Goal: Task Accomplishment & Management: Manage account settings

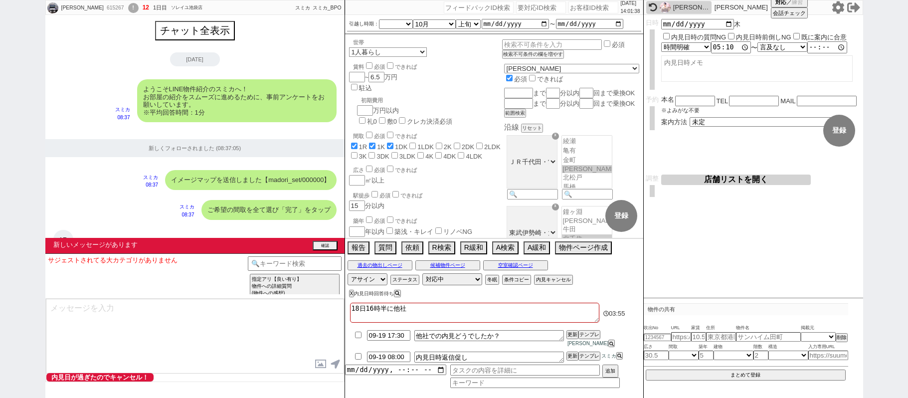
select select "[DATE]"
select select "10"
select select "32"
select select "0"
select select "24"
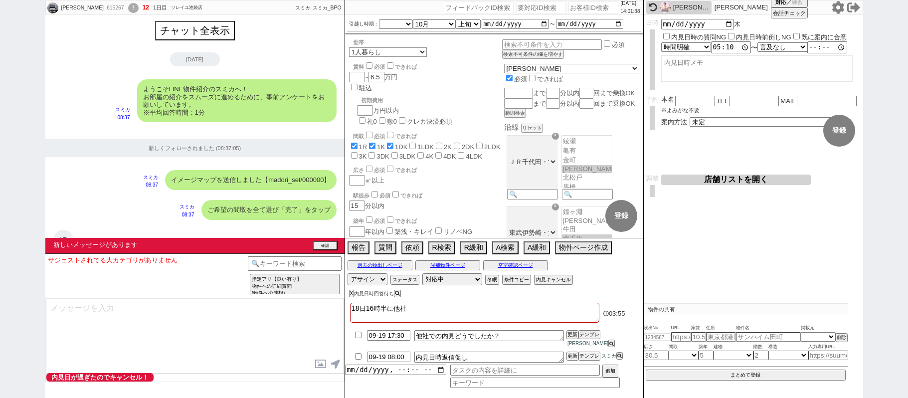
select select "773"
select select "33"
select select "957"
select select "1"
select select
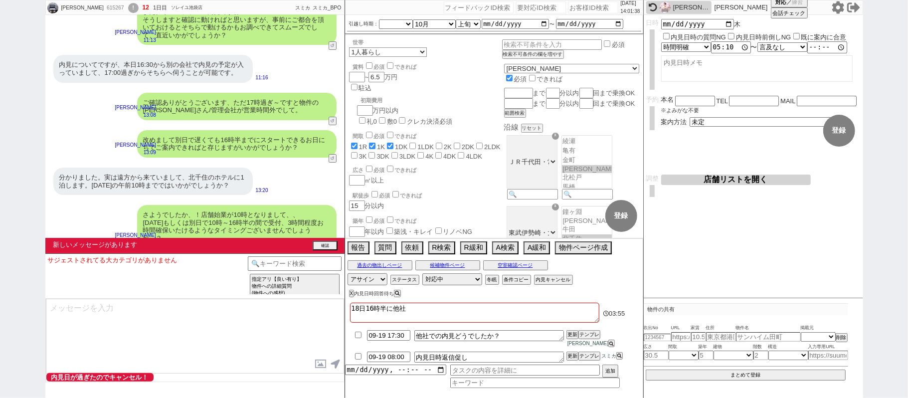
scroll to position [42, 0]
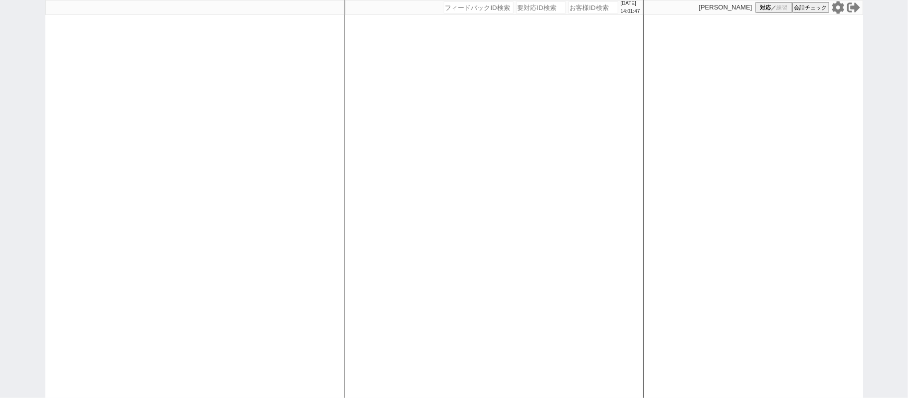
click at [387, 148] on div "[DATE] 14:01:47 候補物件を追加してしてください 紹介した物件一覧 他社物件を追加する 空室確認ページに追加・削除 紹介した物件一覧 他社物件を…" at bounding box center [493, 199] width 299 height 398
select select "1"
select select "2"
select select
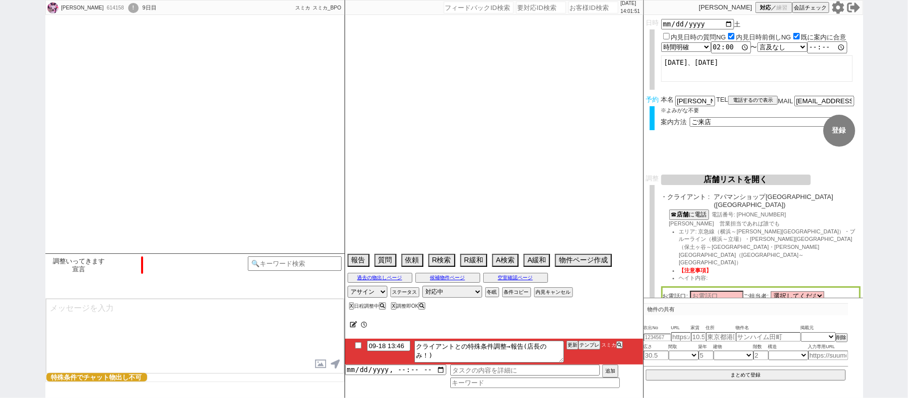
type textarea "77才 生活保護、調整前キャンセル"
select select "[DATE]"
select select "10"
select select "15"
select select "0"
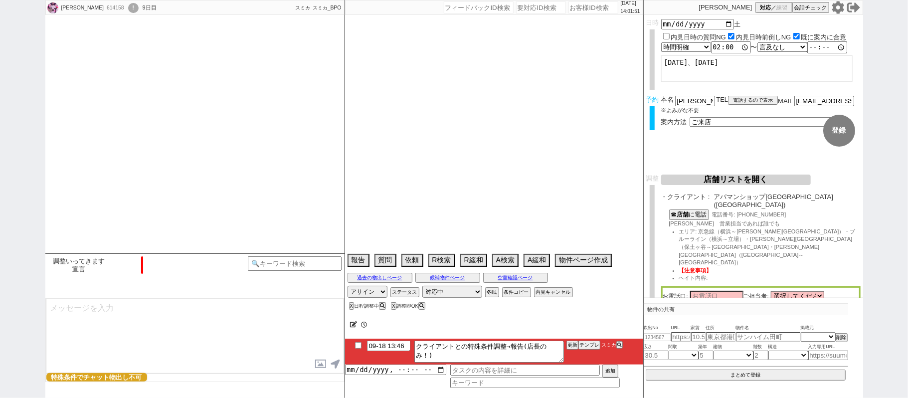
select select "14"
select select "72"
select select "91"
select select "2530"
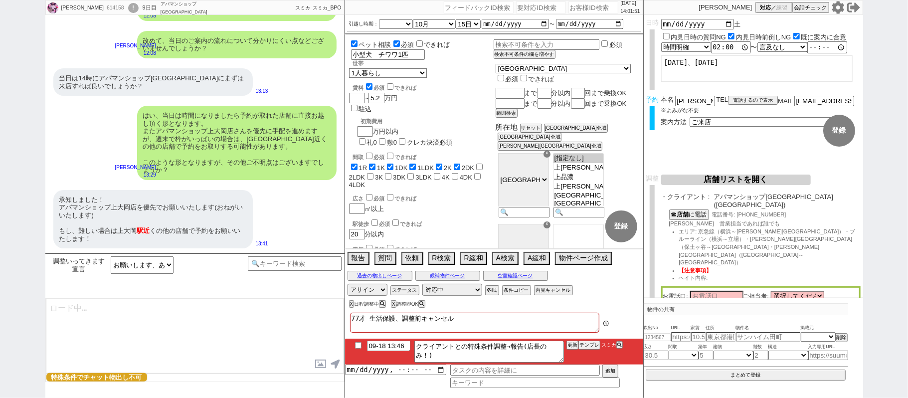
scroll to position [230, 0]
type textarea "はい！時期が時期というのもあり大変人気で完全予約制・枠が中々無いのでしっかり動いてまいりますね。"
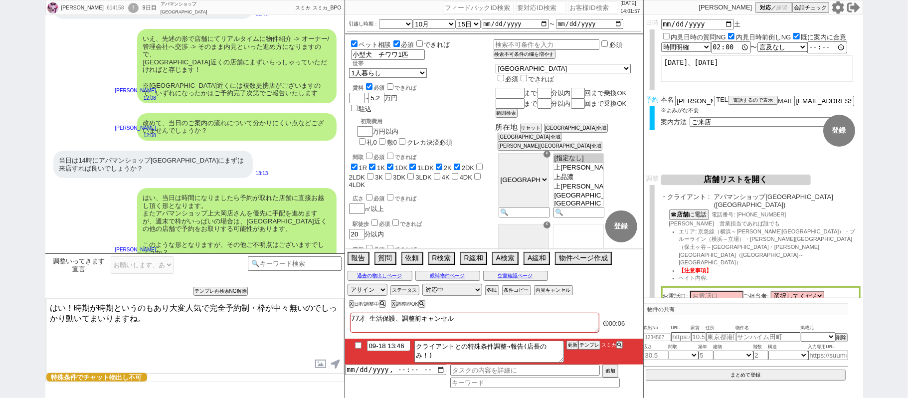
scroll to position [5519, 0]
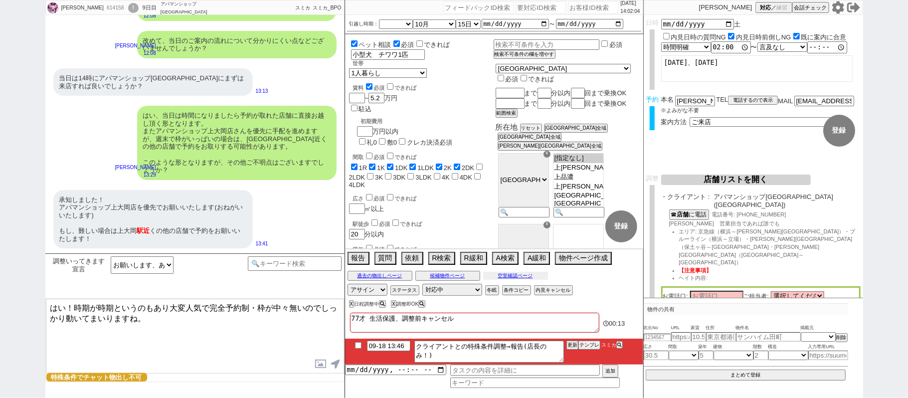
click at [520, 278] on button "空室確認ページ" at bounding box center [515, 276] width 65 height 8
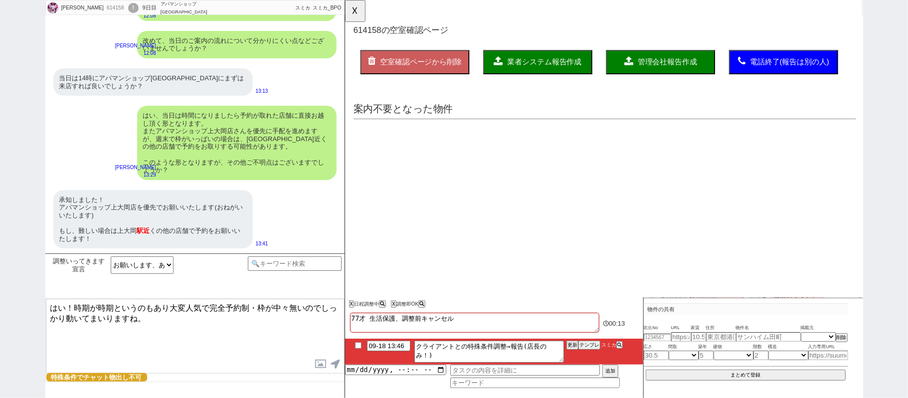
scroll to position [0, 0]
click at [355, 10] on button "☓" at bounding box center [354, 10] width 18 height 20
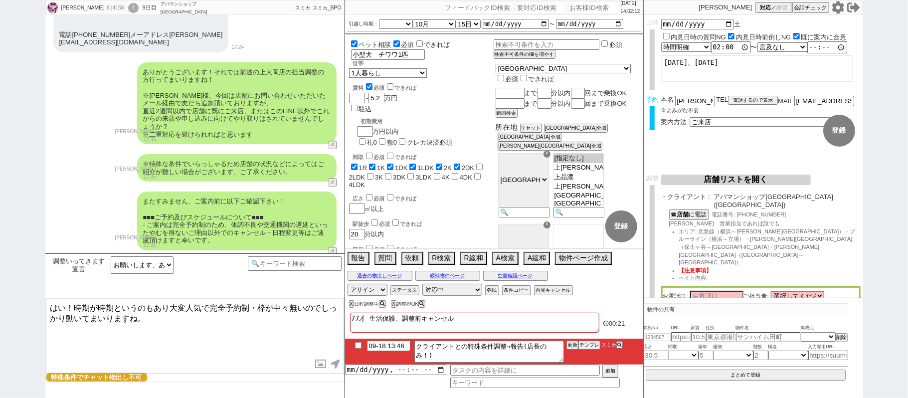
scroll to position [332, 0]
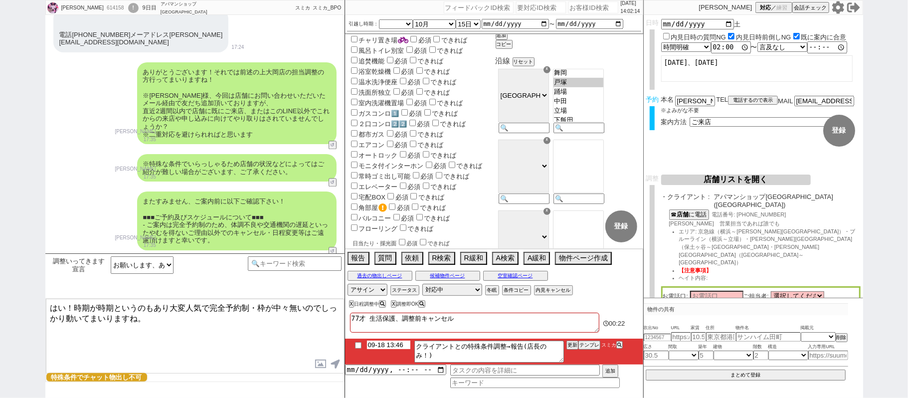
click at [401, 344] on input "09-18 13:46" at bounding box center [388, 344] width 43 height 8
type input "09-18 14:46"
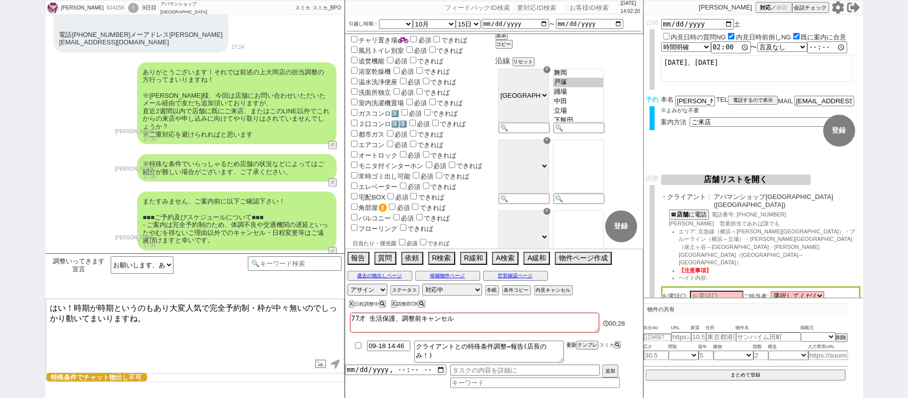
drag, startPoint x: 572, startPoint y: 348, endPoint x: 572, endPoint y: 363, distance: 15.0
click at [572, 353] on li "09-18 14:46 クライアントとの特殊条件調整→報告(店長のみ！) 更新 テンプレ スミカ" at bounding box center [494, 351] width 298 height 26
click at [571, 363] on li "09-18 14:46 クライアントとの特殊条件調整→報告(店長のみ！) 更新 テンプレ スミカ" at bounding box center [494, 351] width 298 height 26
click at [570, 348] on button "更新" at bounding box center [571, 344] width 10 height 7
drag, startPoint x: 570, startPoint y: 355, endPoint x: 573, endPoint y: 347, distance: 8.4
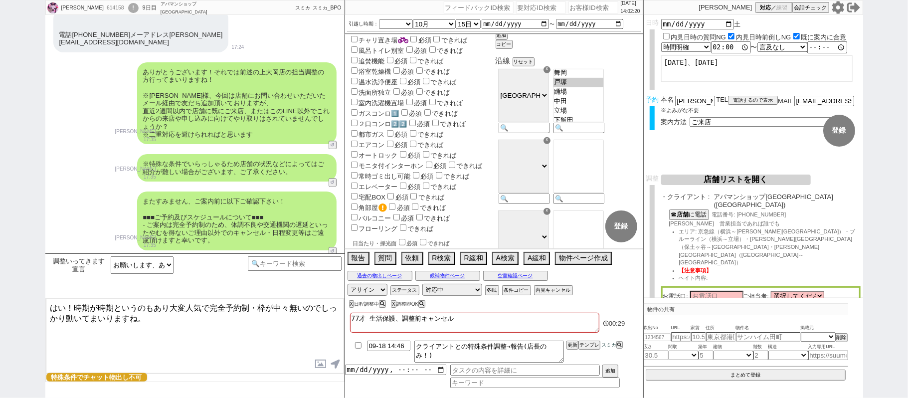
click at [570, 355] on li "09-18 14:46 クライアントとの特殊条件調整→報告(店長のみ！) 更新 テンプレ スミカ" at bounding box center [494, 351] width 298 height 26
click at [573, 347] on button "更新" at bounding box center [571, 344] width 10 height 7
click at [573, 351] on li "09-18 14:46 クライアントとの特殊条件調整→報告(店長のみ！) 更新 テンプレ スミカ" at bounding box center [494, 351] width 298 height 26
drag, startPoint x: 574, startPoint y: 347, endPoint x: 574, endPoint y: 354, distance: 7.0
click at [574, 347] on button "更新" at bounding box center [571, 344] width 10 height 7
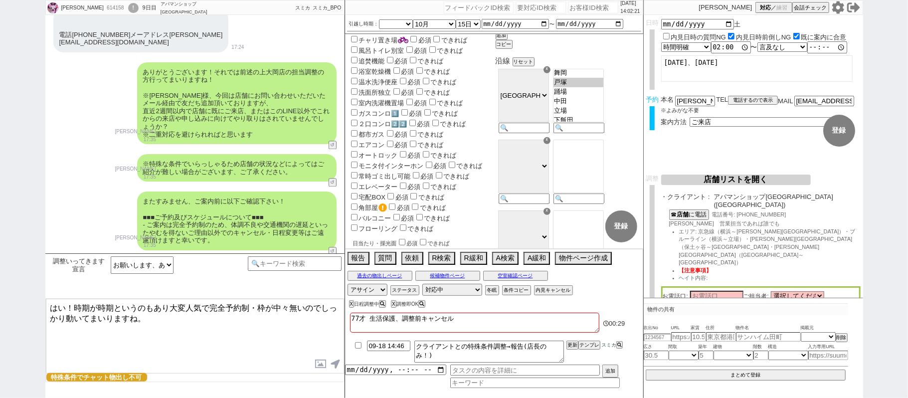
click at [574, 354] on li "09-18 14:46 クライアントとの特殊条件調整→報告(店長のみ！) 更新 テンプレ スミカ" at bounding box center [494, 351] width 298 height 26
drag, startPoint x: 572, startPoint y: 347, endPoint x: 569, endPoint y: 355, distance: 8.7
click at [571, 348] on button "更新" at bounding box center [571, 344] width 10 height 7
click at [569, 355] on li "09-18 14:46 クライアントとの特殊条件調整→報告(店長のみ！) 更新 テンプレ スミカ" at bounding box center [494, 351] width 298 height 26
drag, startPoint x: 567, startPoint y: 347, endPoint x: 568, endPoint y: 352, distance: 5.2
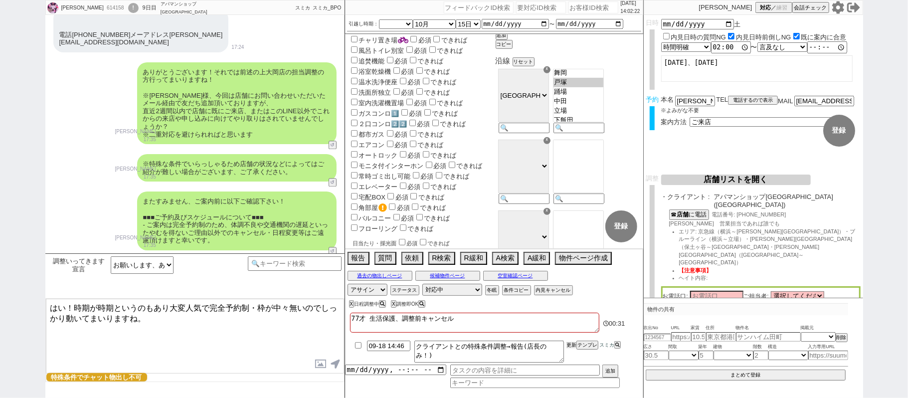
click at [568, 346] on button "更新" at bounding box center [571, 344] width 10 height 7
drag, startPoint x: 568, startPoint y: 353, endPoint x: 569, endPoint y: 345, distance: 8.0
click at [568, 351] on li "09-18 14:46 クライアントとの特殊条件調整→報告(店長のみ！) 更新 テンプレ スミカ" at bounding box center [494, 351] width 298 height 26
drag, startPoint x: 569, startPoint y: 345, endPoint x: 570, endPoint y: 351, distance: 5.7
click at [569, 345] on button "更新" at bounding box center [571, 344] width 10 height 7
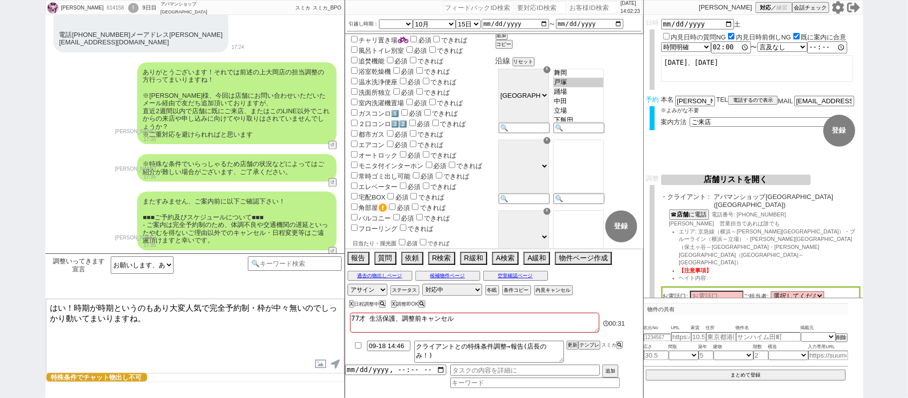
drag, startPoint x: 570, startPoint y: 351, endPoint x: 455, endPoint y: 211, distance: 181.2
click at [570, 348] on li "09-18 14:46 クライアントとの特殊条件調整→報告(店長のみ！) 更新 テンプレ スミカ" at bounding box center [494, 351] width 298 height 26
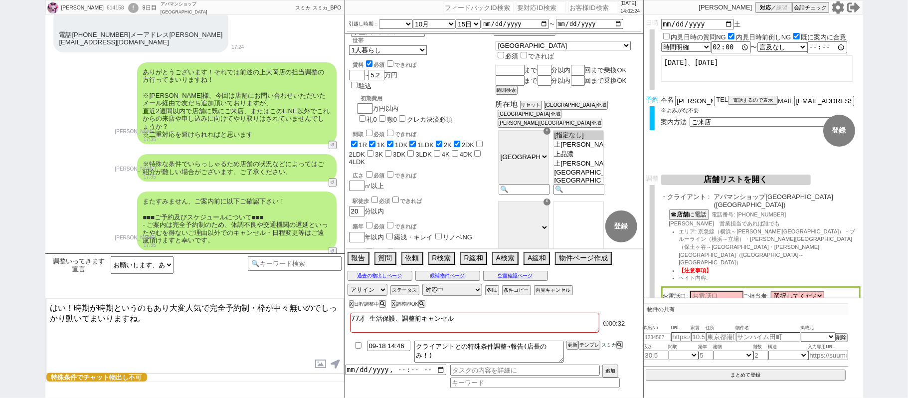
scroll to position [0, 0]
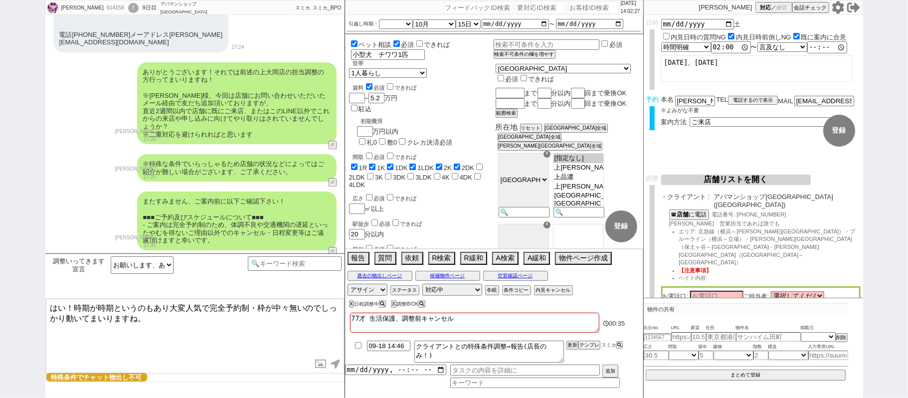
click at [104, 11] on div "614158" at bounding box center [115, 8] width 22 height 8
copy div "614158"
click at [593, 6] on input "number" at bounding box center [593, 7] width 50 height 12
paste input "614158"
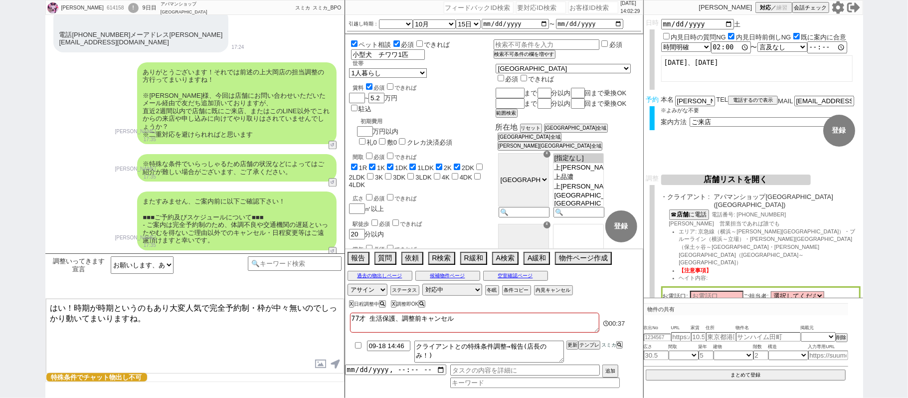
type input "614158"
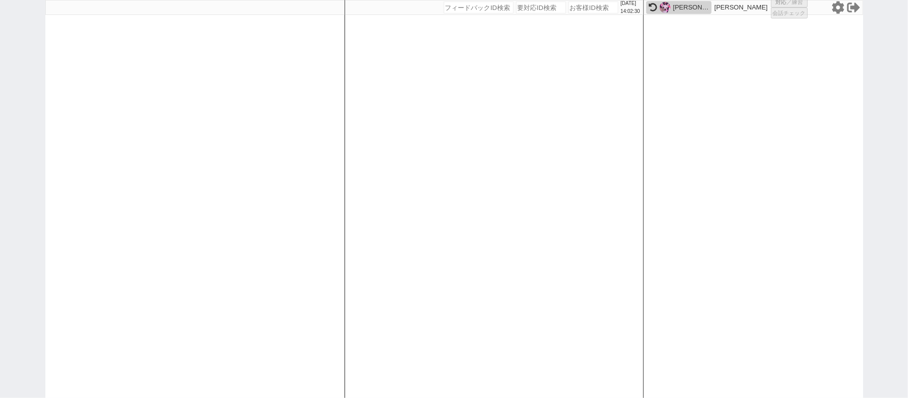
select select "1"
select select "2"
select select
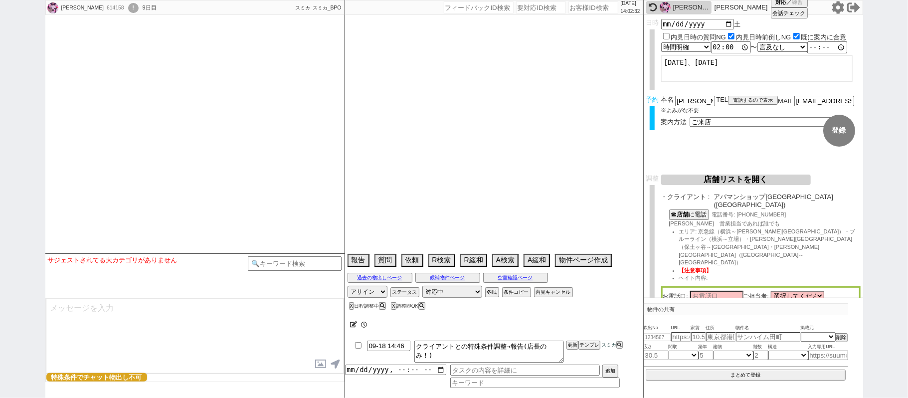
type textarea "77才 生活保護、調整前キャンセル"
select select "[DATE]"
select select "10"
select select "15"
select select "0"
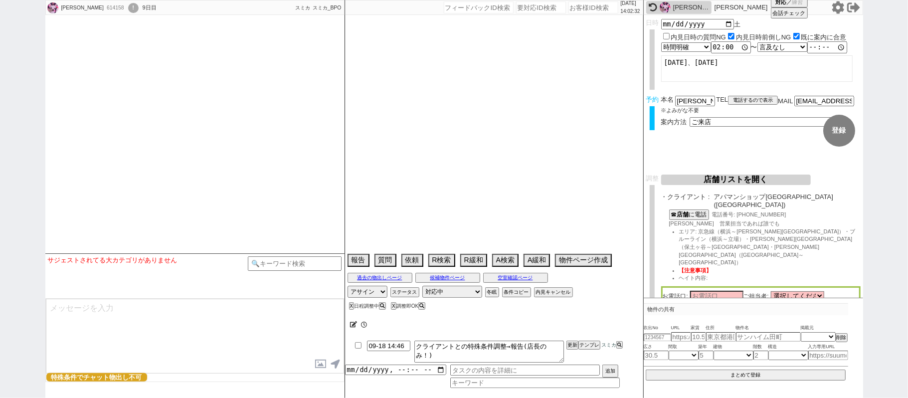
select select "14"
select select "72"
select select "91"
select select "2530"
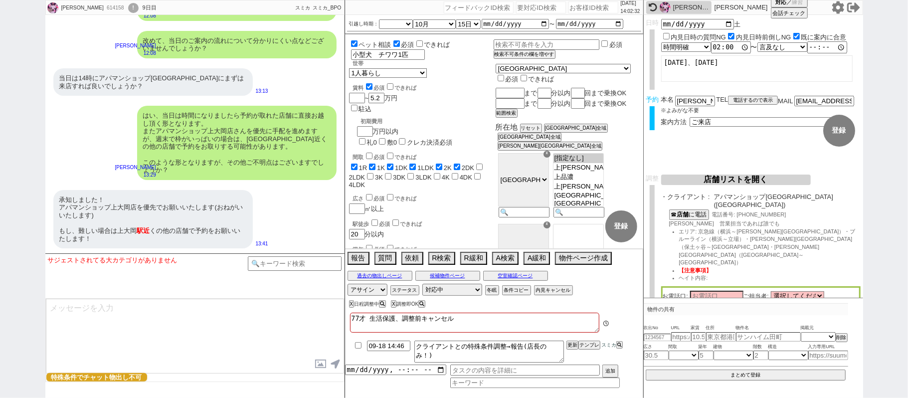
scroll to position [230, 0]
click at [128, 6] on div "!" at bounding box center [133, 8] width 10 height 10
click at [154, 190] on div "承知しました！ アパマンショップ上大岡店を優先でお願いいたします(おねがいいたします) もし、難しい場合は上大岡 駅近 くの他の店舗で予約をお願いいたします！" at bounding box center [152, 219] width 199 height 59
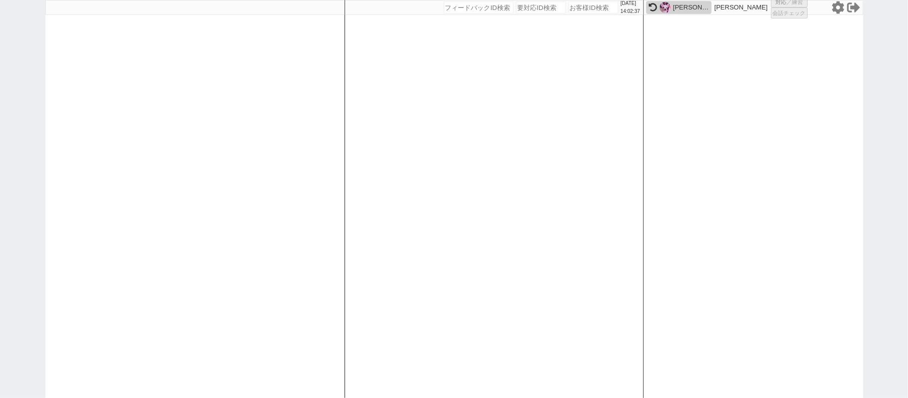
select select "100"
select select "1"
select select "4"
select select "5"
select select "8"
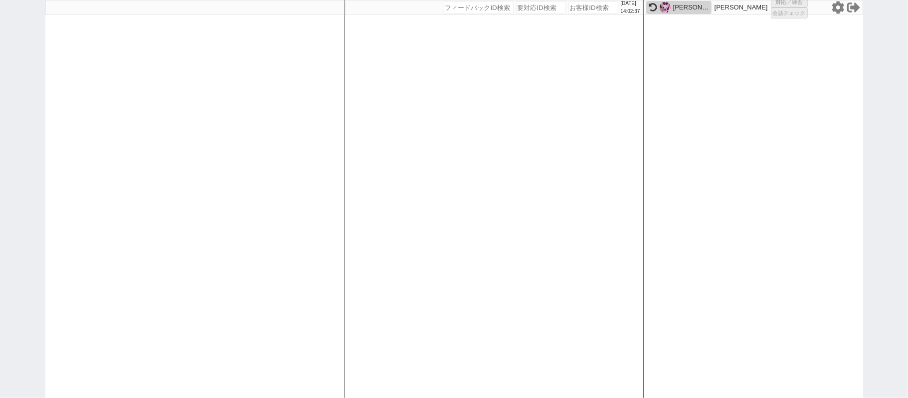
select select
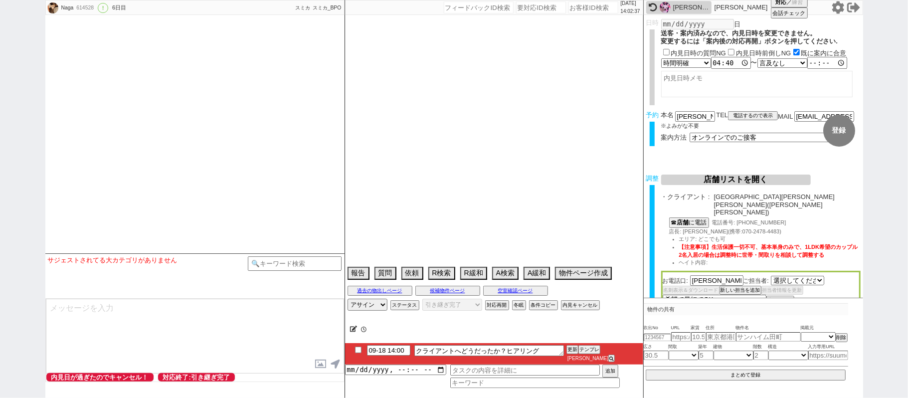
select select "526"
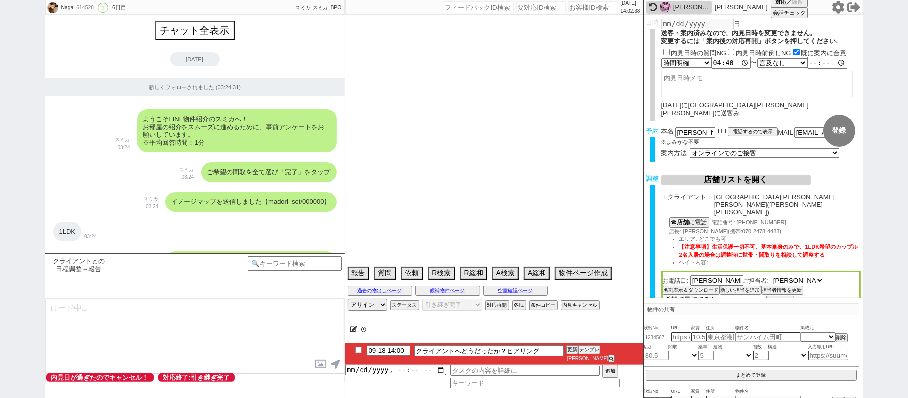
scroll to position [5649, 0]
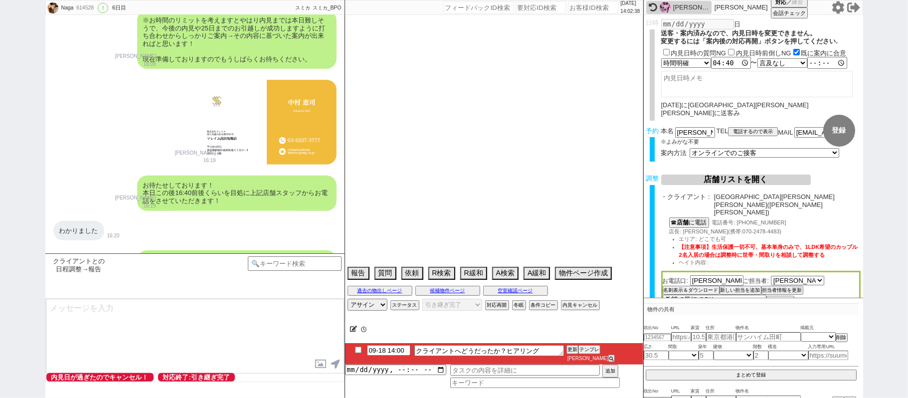
type textarea "めちゃ急ぎマン、店舗に投げてオンライン等で接客してもらえるようにしたい @調整は青木さんに引き継ぎ済み@"
select select "[DATE]"
select select "9"
select select "25"
select select "0"
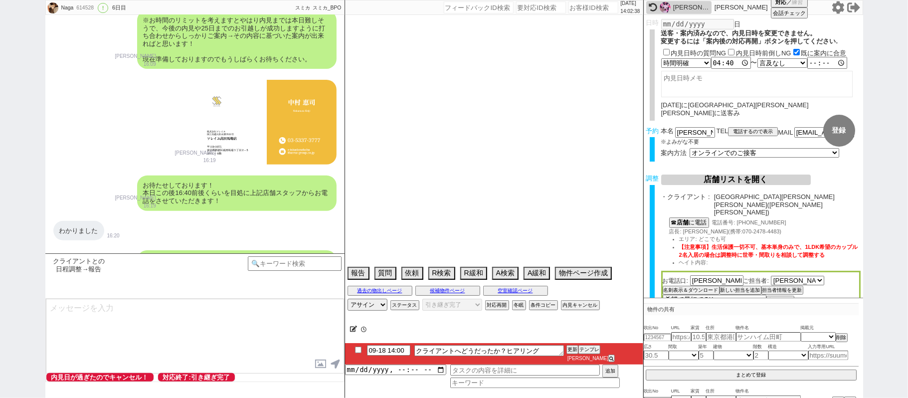
select select "824"
select select "75"
select select "14"
select select "470"
select select "60"
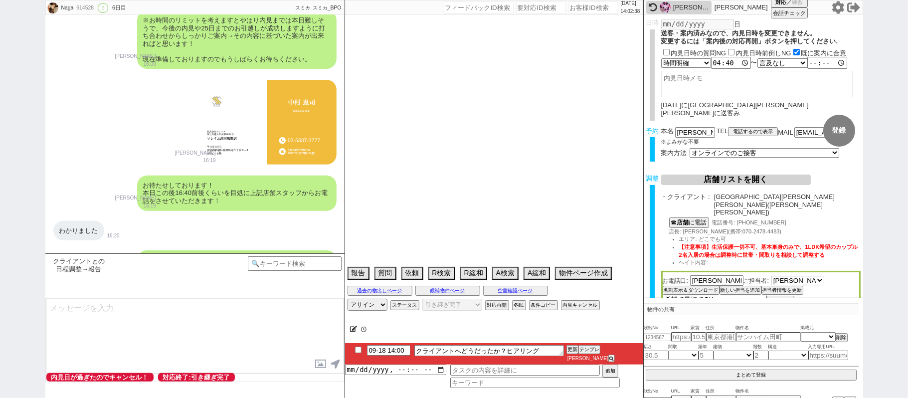
select select "67"
select select "59"
select select "1464"
select select "62"
select select "1515"
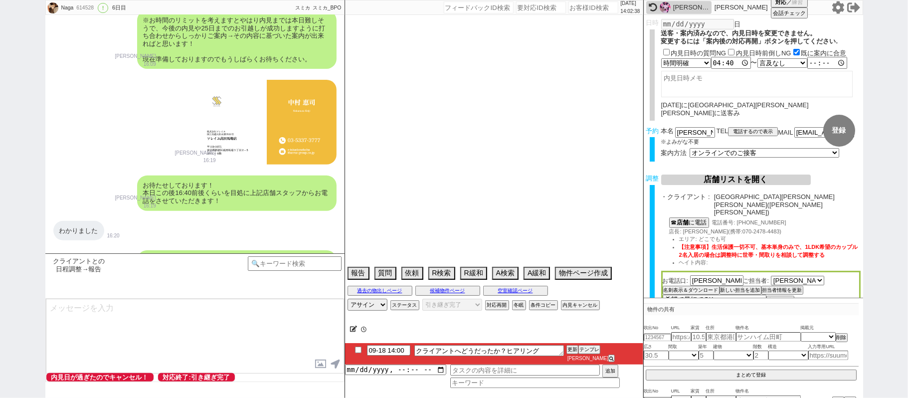
select select "65"
select select "1583"
select select "64"
select select "1567"
select select "63"
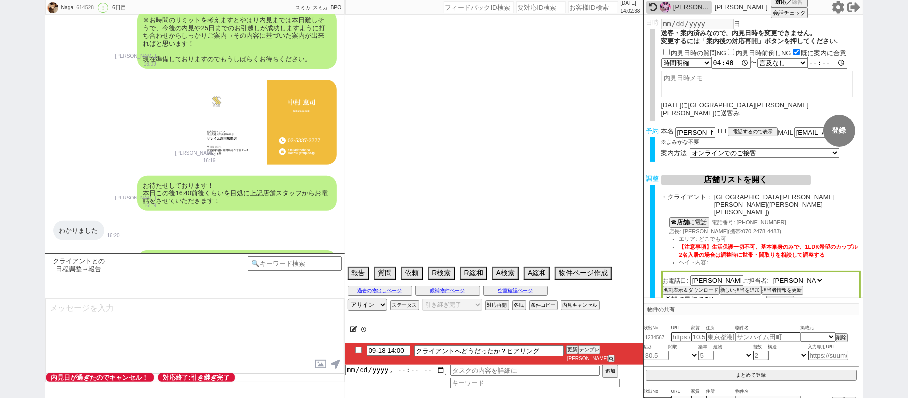
select select "68"
select select "1643"
select select "71"
select select "66"
select select "25"
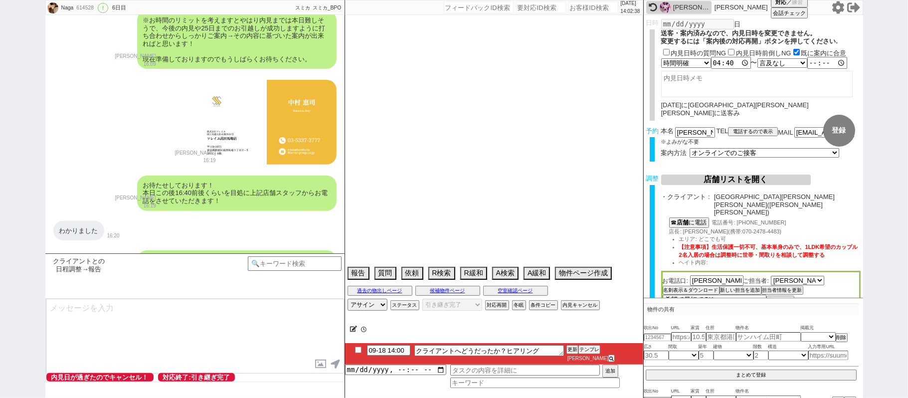
select select "785"
select select "48"
select select "44"
select select "47"
select select "50"
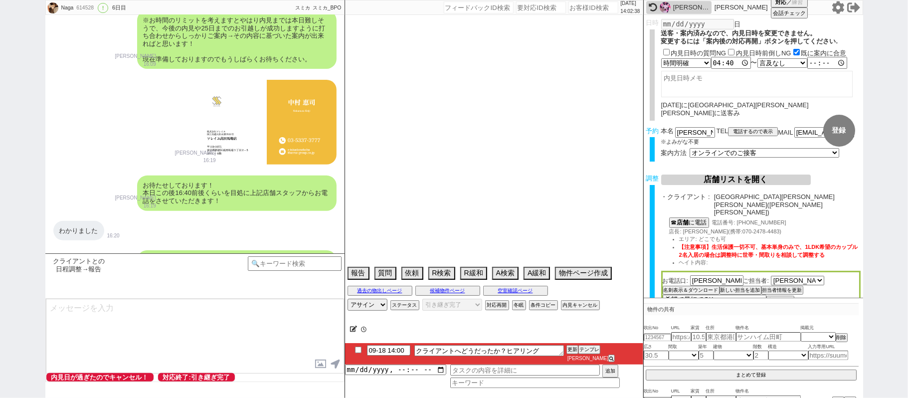
select select "38"
select select "61"
select select "56"
select select "53"
select select "54"
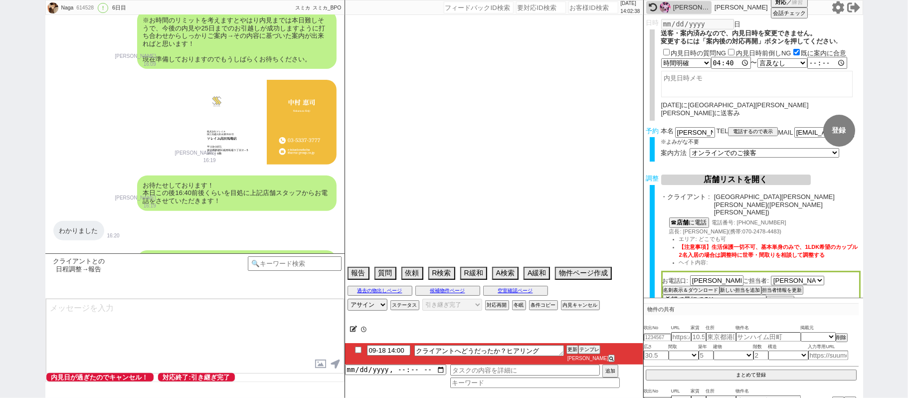
select select "35"
select select "72"
select select "1746"
select select "36"
select select "1058"
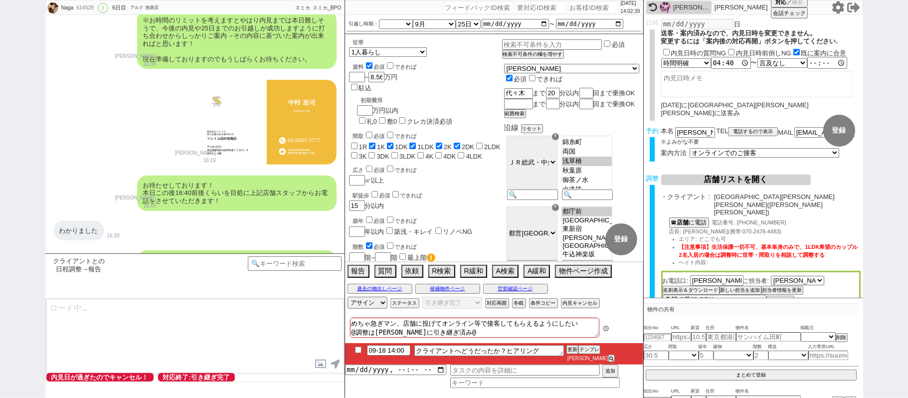
scroll to position [31, 0]
type textarea "@@【@@メッセージは打たず、以下やってください@@】@@ @@【@@内見日が既に過ぎてるのでありえないです！再度やり直してください！@@】@@"
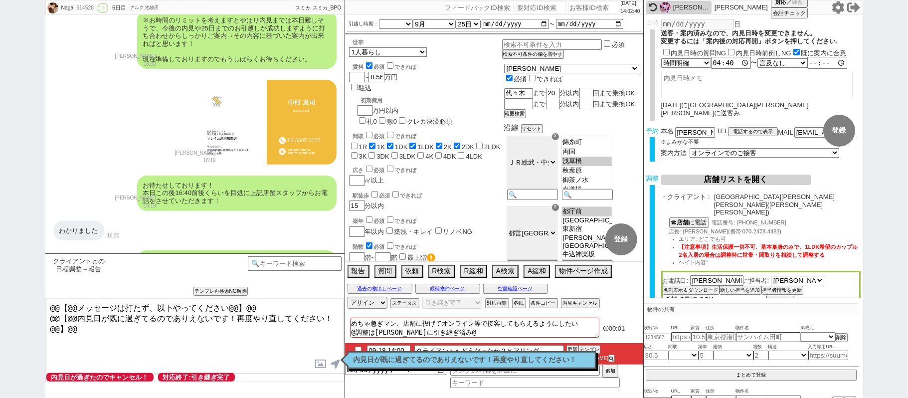
scroll to position [5734, 0]
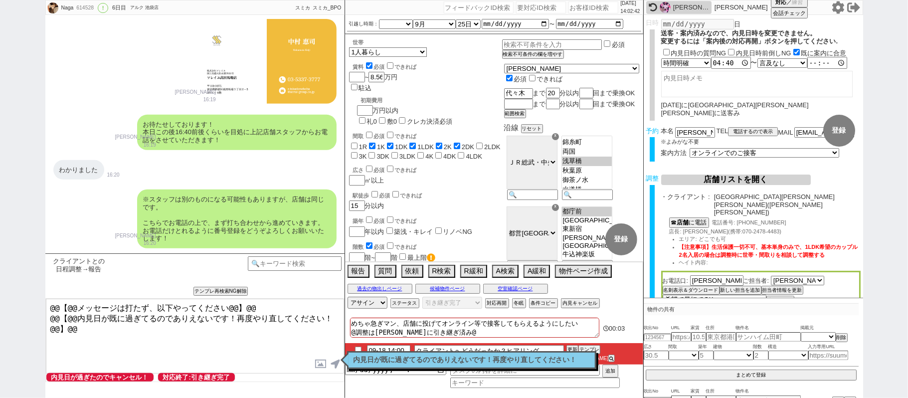
click at [452, 356] on p "内見日が既に過ぎてるのでありえないです！再度やり直してください！" at bounding box center [471, 360] width 236 height 8
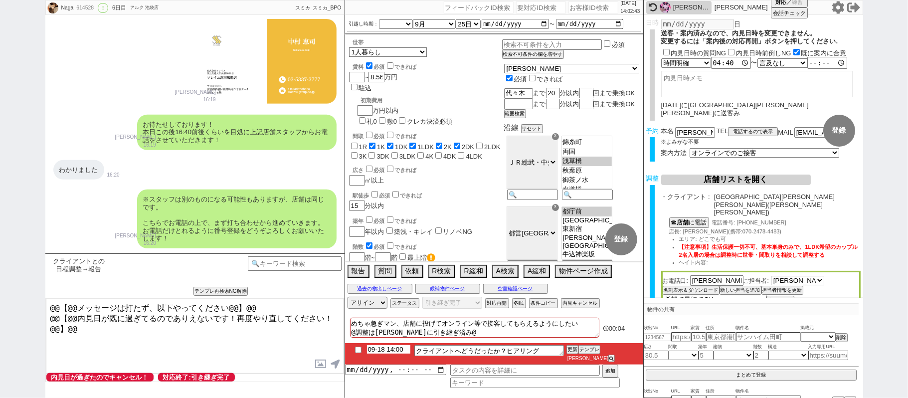
click at [394, 353] on input "09-18 14:00" at bounding box center [388, 349] width 43 height 8
type input "09-18 17:00"
drag, startPoint x: 574, startPoint y: 357, endPoint x: 572, endPoint y: 350, distance: 7.7
click at [572, 352] on li "09-18 17:00 クライアントへどうだったか？ヒアリング 更新 テンプレ 青木琢磨" at bounding box center [494, 353] width 298 height 21
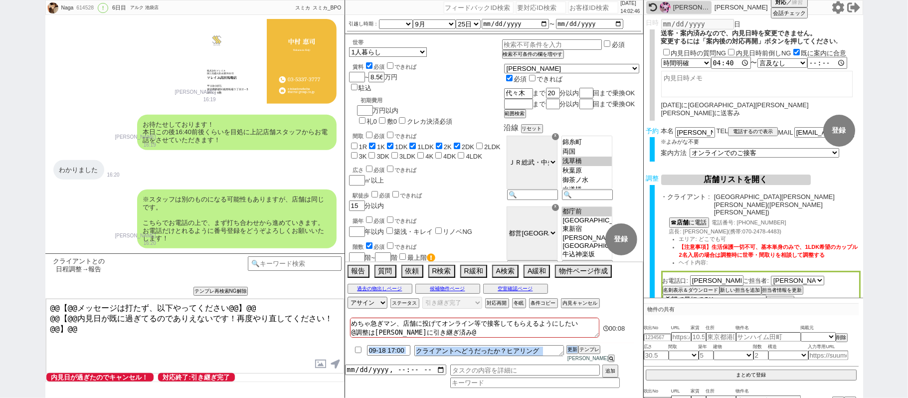
drag, startPoint x: 572, startPoint y: 350, endPoint x: 571, endPoint y: 356, distance: 6.2
click at [572, 355] on div "めちゃ急ぎマン、店舗に投げてオンライン等で接客してもらえるようにしたい @調整は青木さんに引き継ぎ済み@ 00:08 09-18 17:00 クライアントへど…" at bounding box center [494, 356] width 298 height 83
click at [571, 353] on button "更新" at bounding box center [571, 349] width 10 height 7
drag, startPoint x: 568, startPoint y: 355, endPoint x: 565, endPoint y: 349, distance: 6.7
click at [567, 353] on button "更新" at bounding box center [571, 349] width 10 height 7
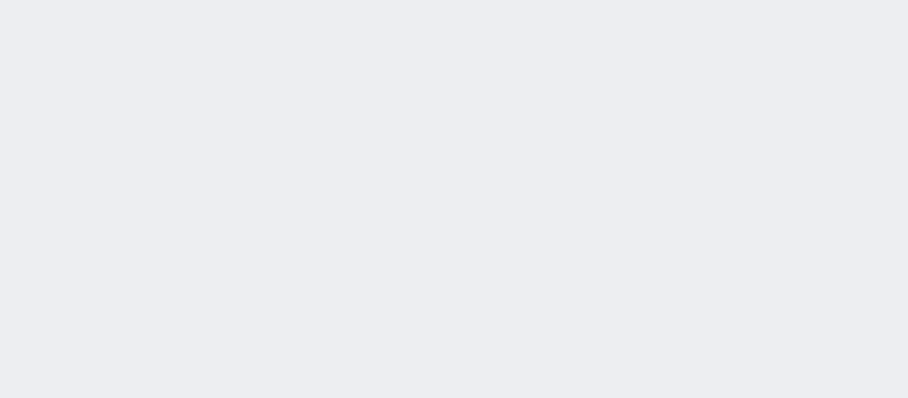
click at [300, 254] on div at bounding box center [454, 199] width 908 height 398
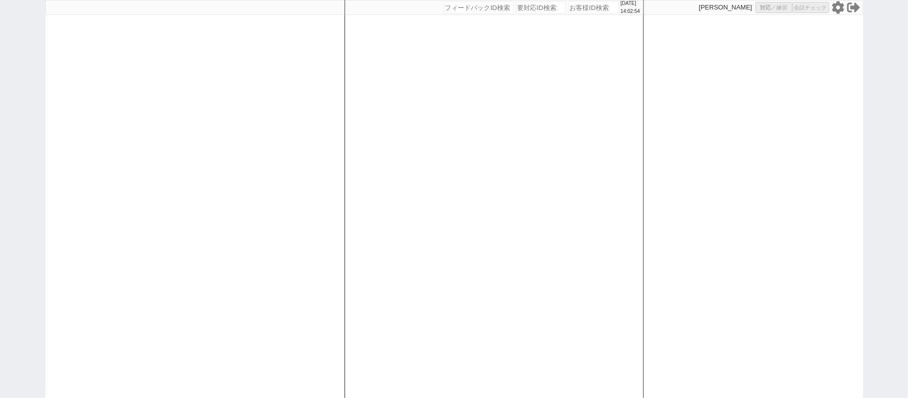
select select "2"
select select "1"
select select "2"
select select "8"
select select
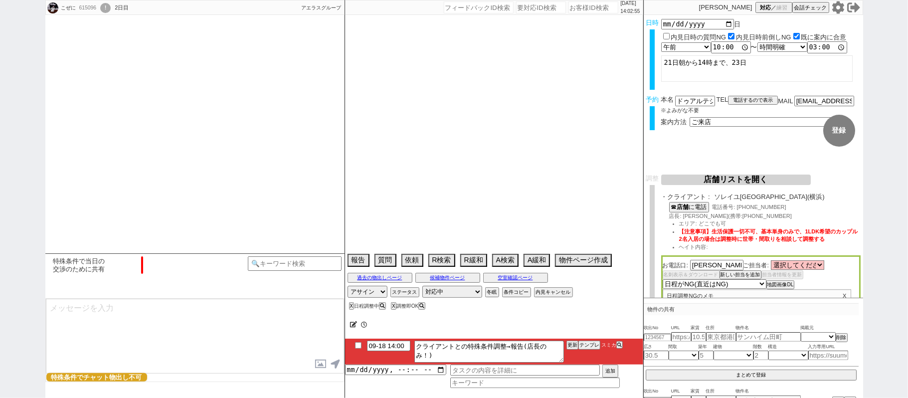
scroll to position [1084, 0]
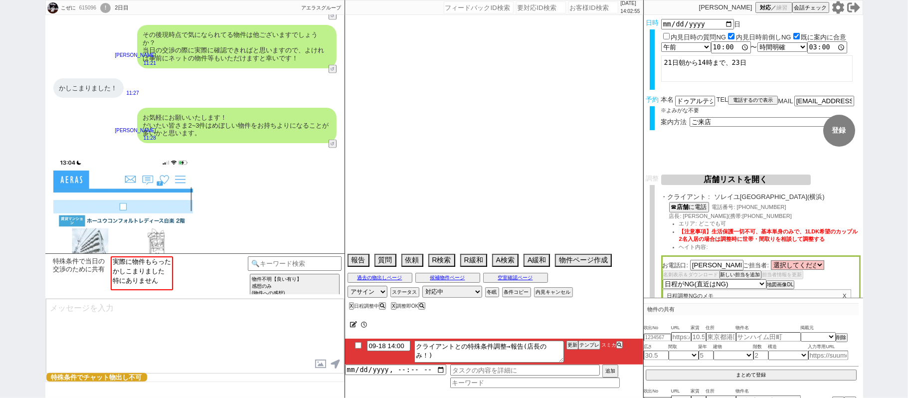
select select "[DATE]"
select select "10"
select select "36"
select select "0"
select select "23"
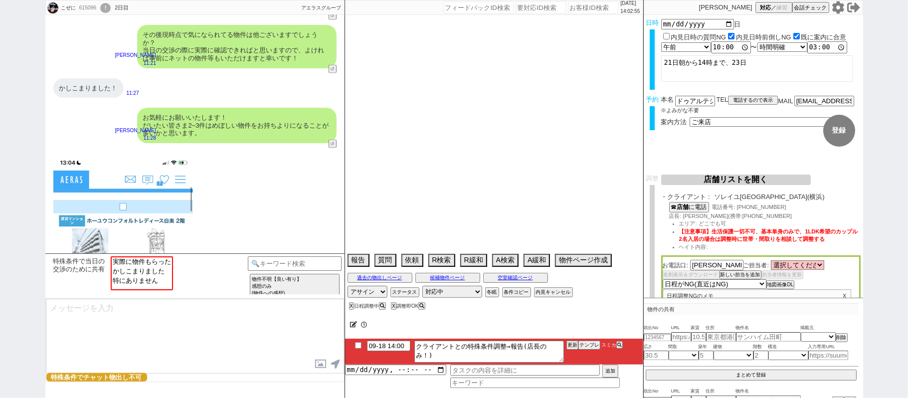
select select "75"
select select "57"
select select "14"
select select "813"
select select "48"
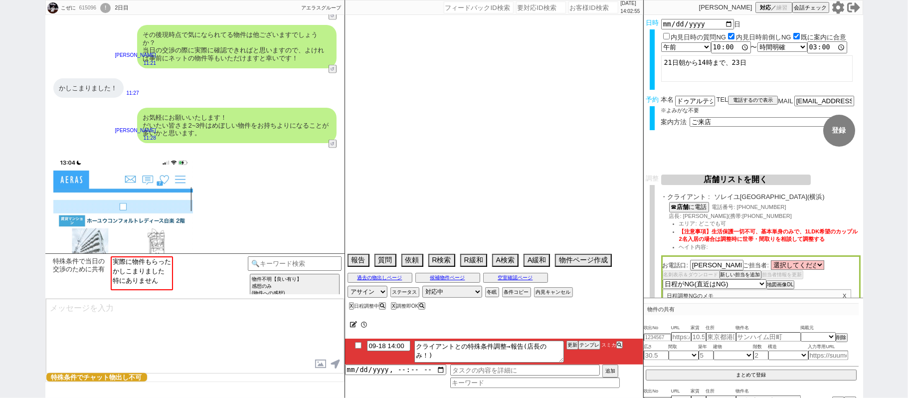
select select "15"
select select "60"
select select "65"
select select "62"
select select "50"
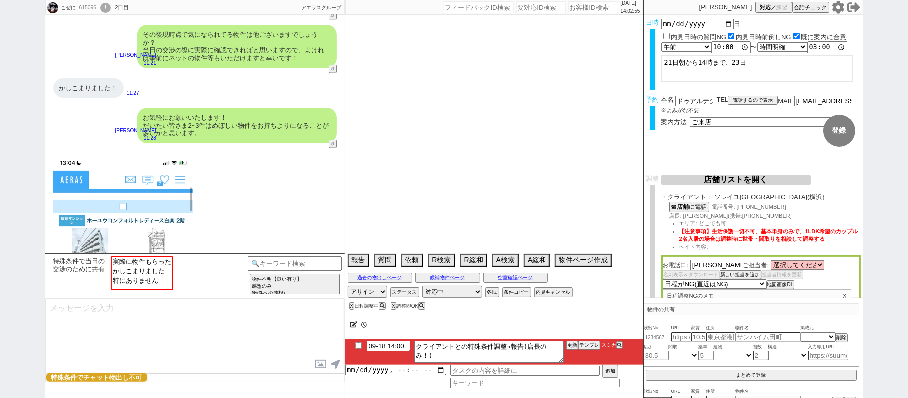
select select "64"
select select "69"
select select "63"
select select "70"
select select "1682"
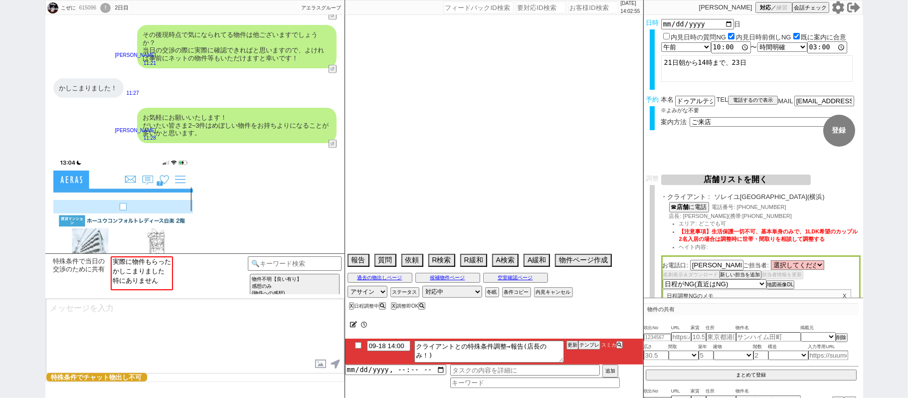
select select "59"
select select "52"
select select "67"
select select "53"
select select "19"
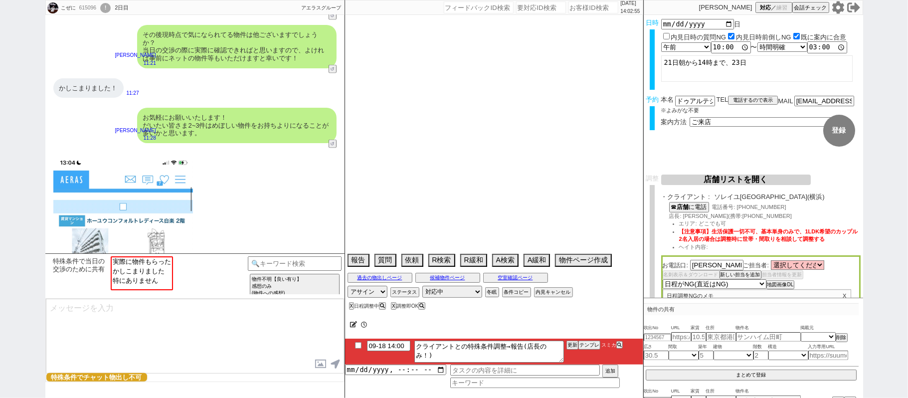
select select "71"
select select "25"
select select "47"
select select "68"
select select "9"
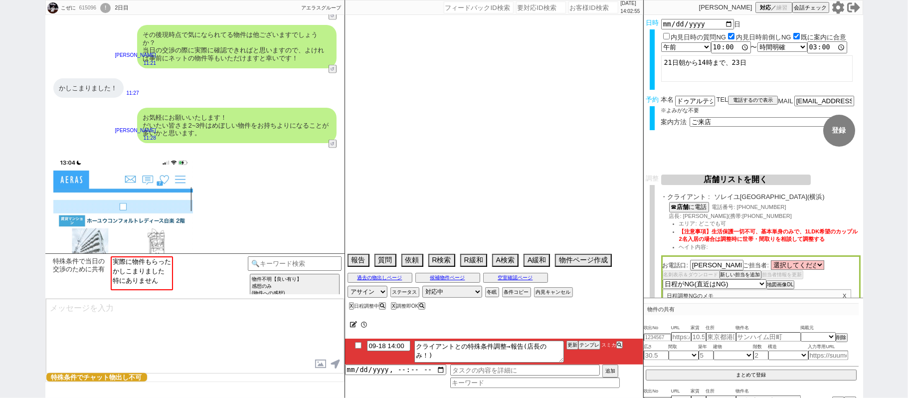
select select "331"
select select "74"
select select "54"
select select "72"
select select "44"
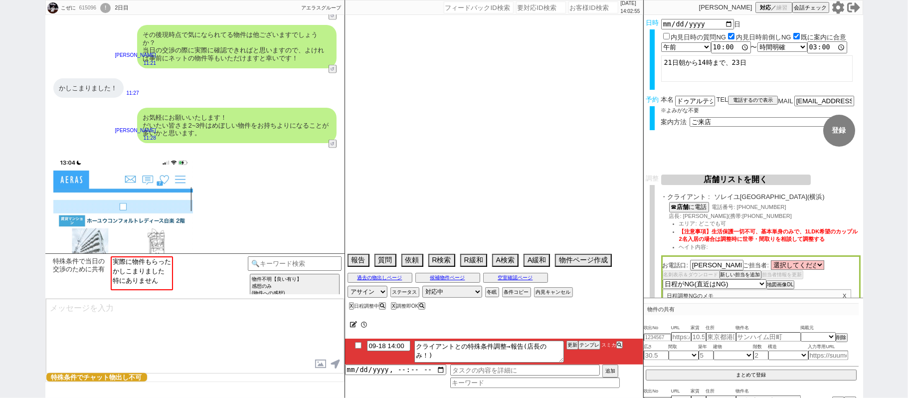
select select "66"
select select "10"
select select "373"
select select "56"
select select "33"
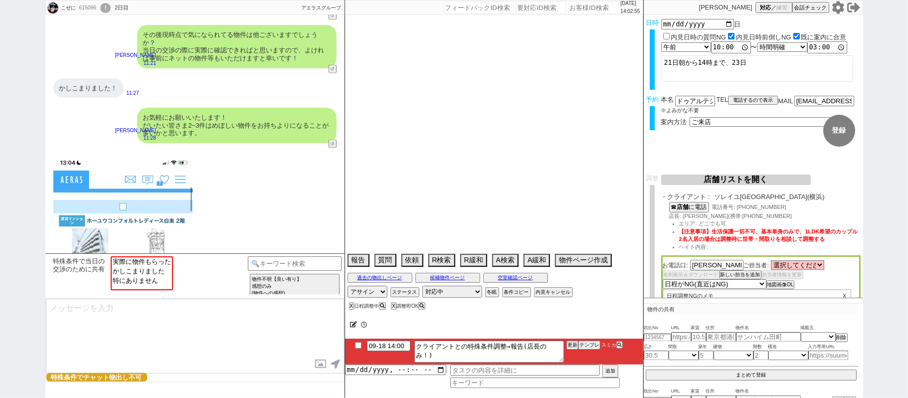
select select "35"
select select "36"
select select "73"
select select "17"
select select "7"
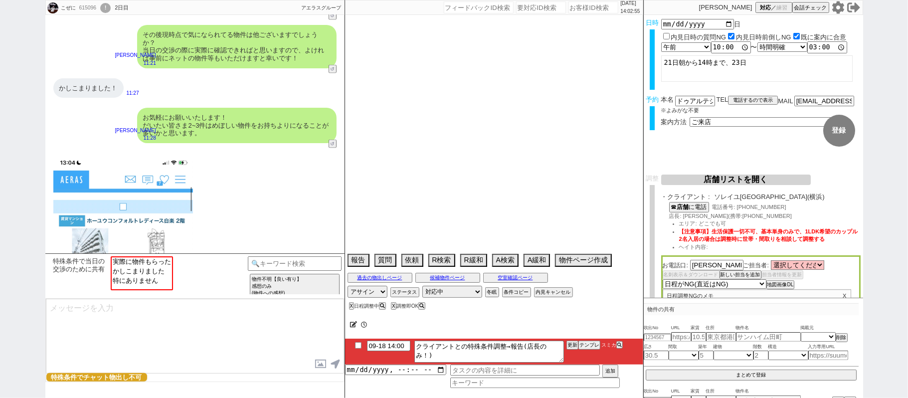
select select "29"
select select "38"
select select "12"
select select "77"
select select "76"
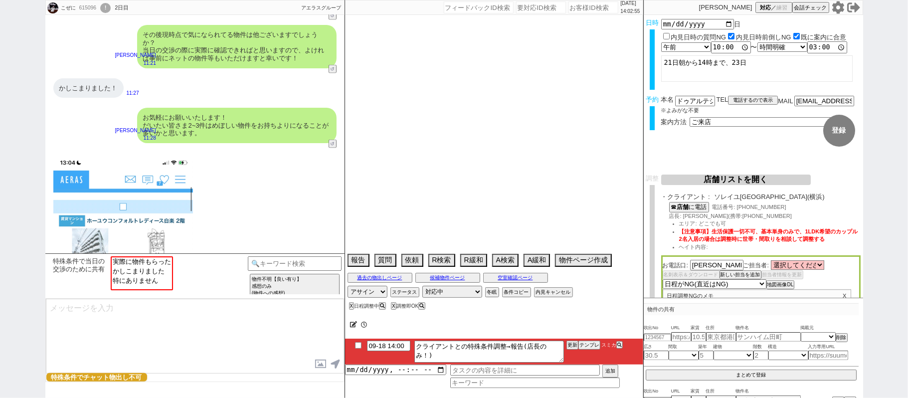
select select "51"
select select "58"
select select "27"
select select "11"
select select "55"
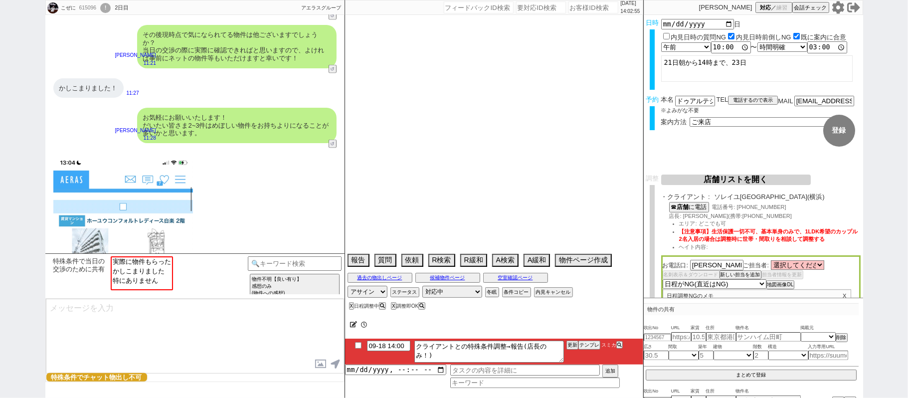
select select "30"
select select "24"
select select "46"
select select "61"
select select "49"
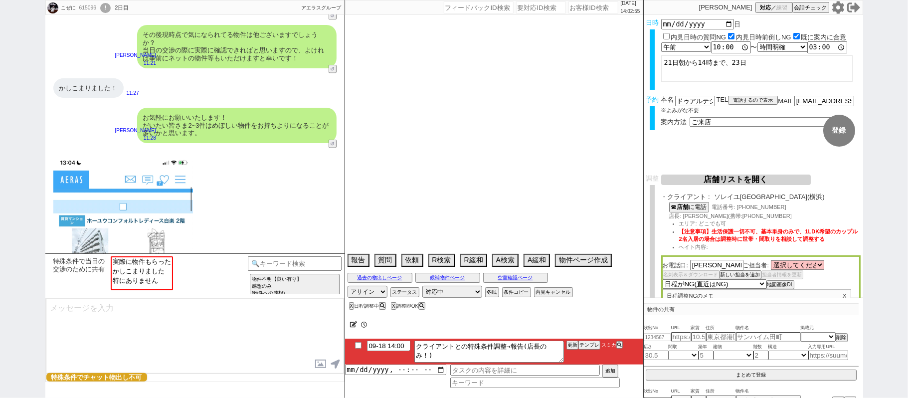
select select "37"
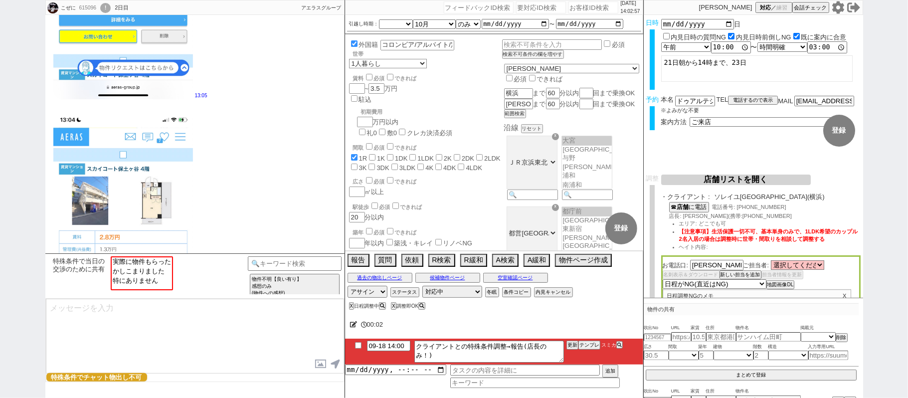
scroll to position [3199, 0]
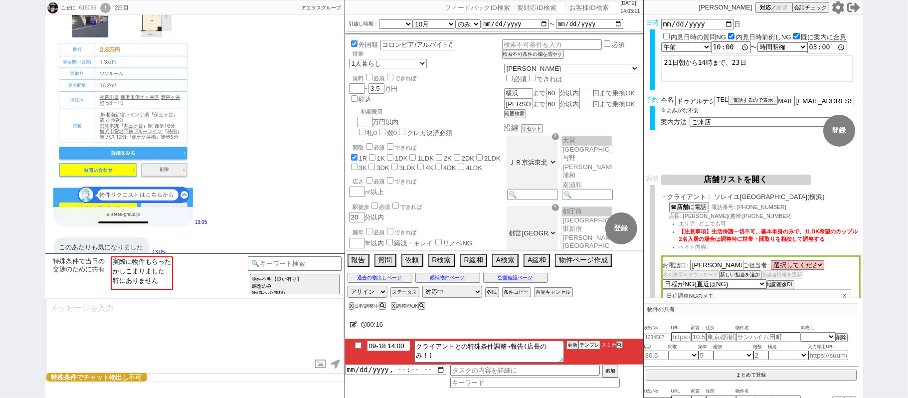
click at [238, 125] on div "13:05" at bounding box center [194, 75] width 299 height 314
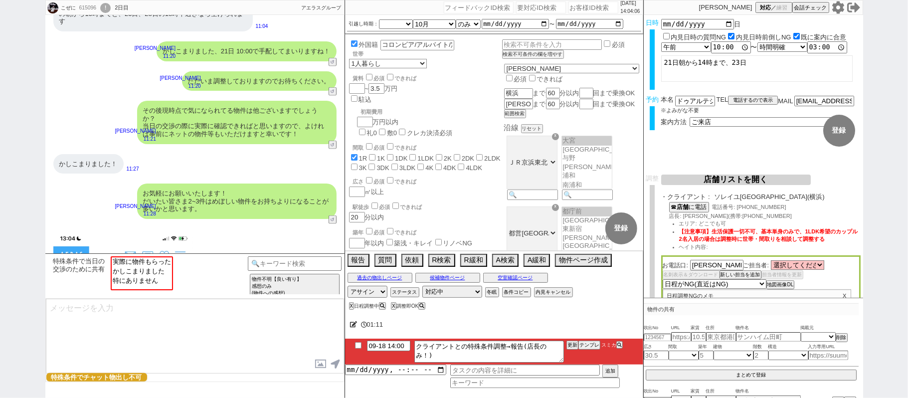
scroll to position [1073, 0]
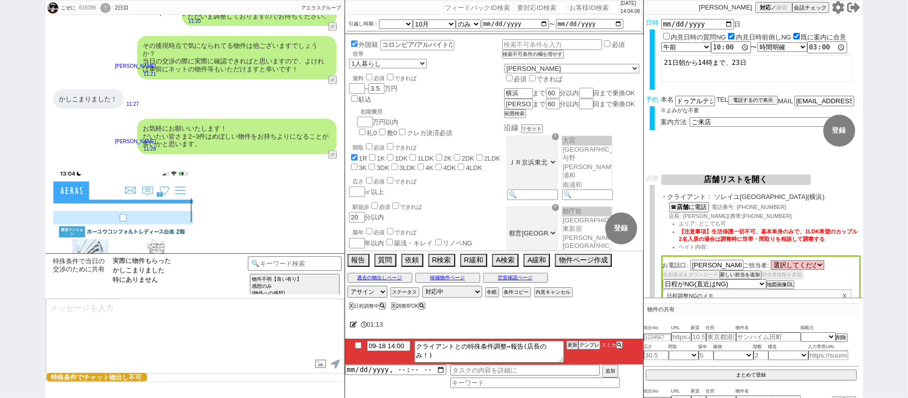
drag, startPoint x: 164, startPoint y: 265, endPoint x: 158, endPoint y: 263, distance: 6.3
select select "実際に物件もらった"
click at [162, 264] on option "実際に物件もらった" at bounding box center [142, 260] width 60 height 9
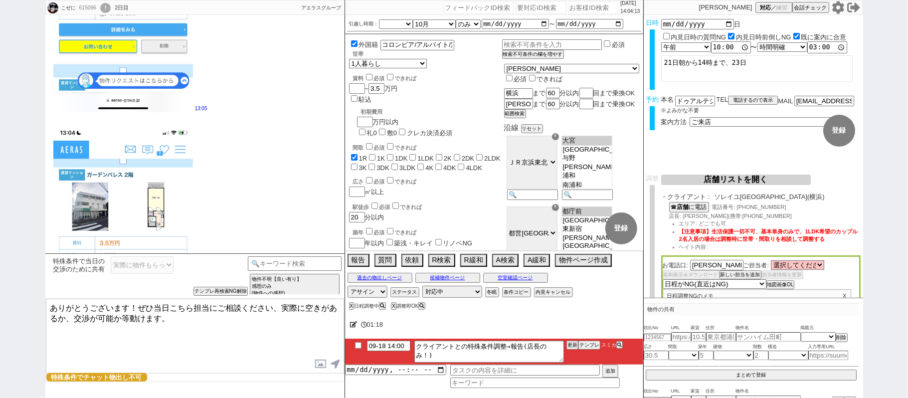
scroll to position [2069, 0]
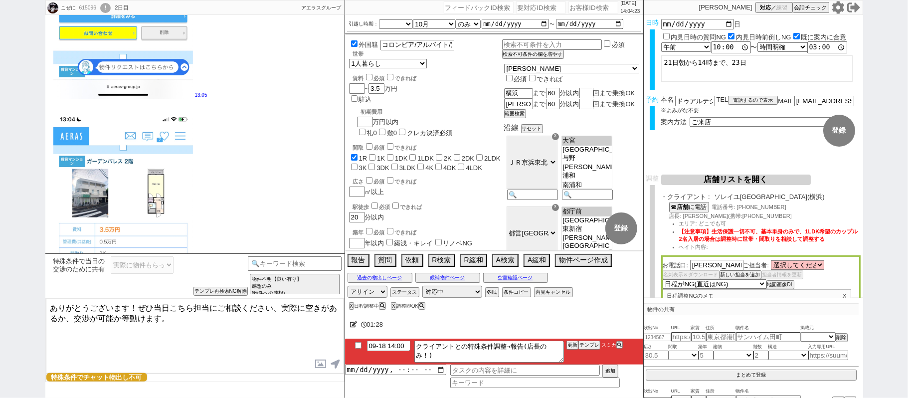
click at [192, 307] on textarea "ありがとうございます！ぜひ当日こちら担当にご相談ください、実際に空きがあるか、交渉が可能か等動けます。" at bounding box center [195, 336] width 298 height 75
drag, startPoint x: 228, startPoint y: 309, endPoint x: 256, endPoint y: 308, distance: 28.0
click at [256, 308] on textarea "ありがとうございます！当日こちら担当にご相談ください、実際に空きがあるか、交渉が可能か等動けます。" at bounding box center [195, 336] width 298 height 75
type textarea "ありがとうございます！当日こちら担当にご相談いただけるようにいたしますね、実際に空きがあるか、交渉が可能か等動けます。"
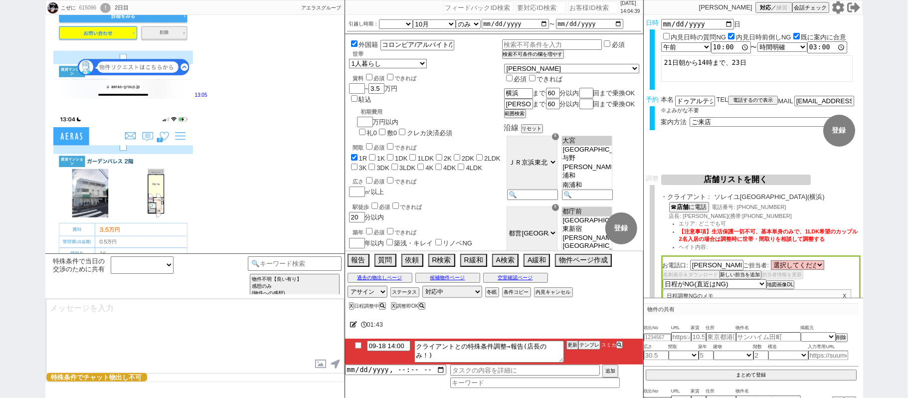
scroll to position [3178, 0]
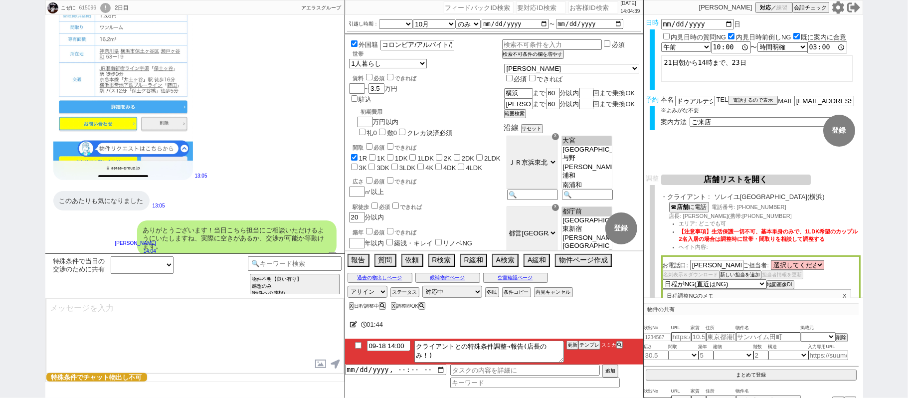
select select "431"
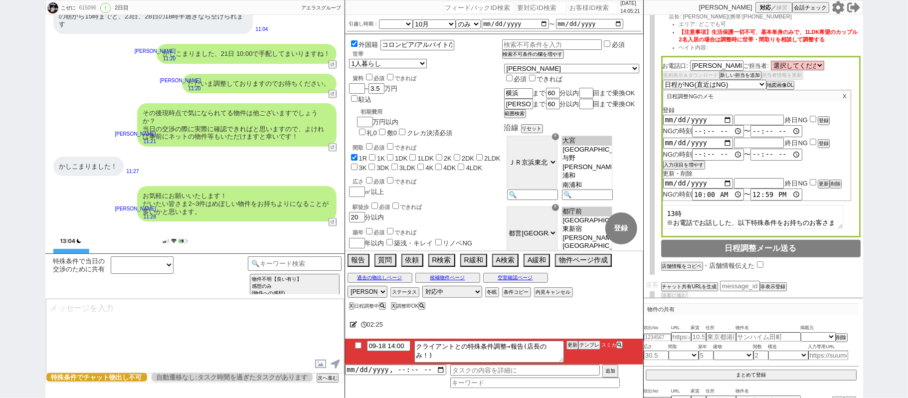
scroll to position [940, 0]
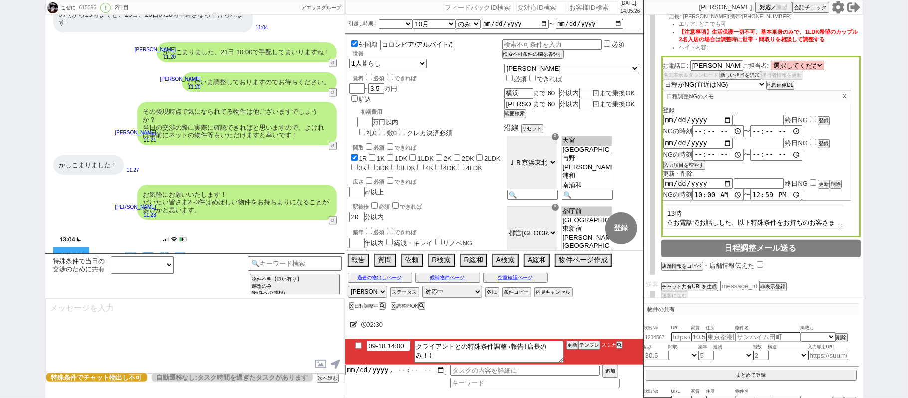
click at [260, 150] on div "かしこまりました！ 11:27" at bounding box center [194, 165] width 299 height 30
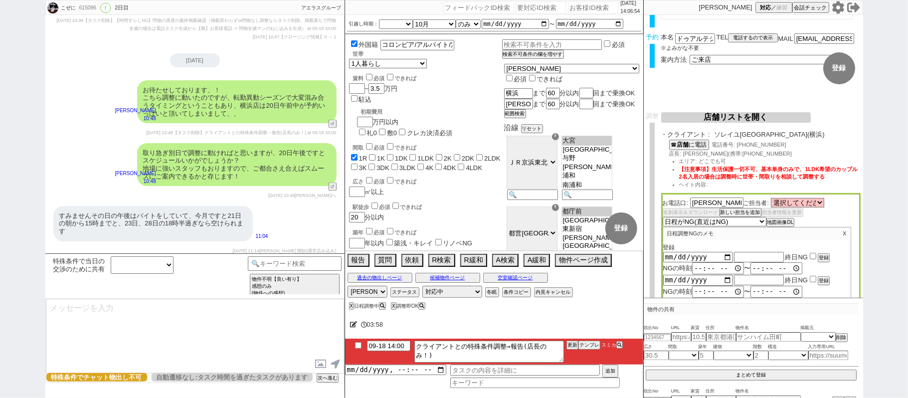
scroll to position [62, 0]
click at [268, 232] on p "11:04" at bounding box center [262, 236] width 12 height 8
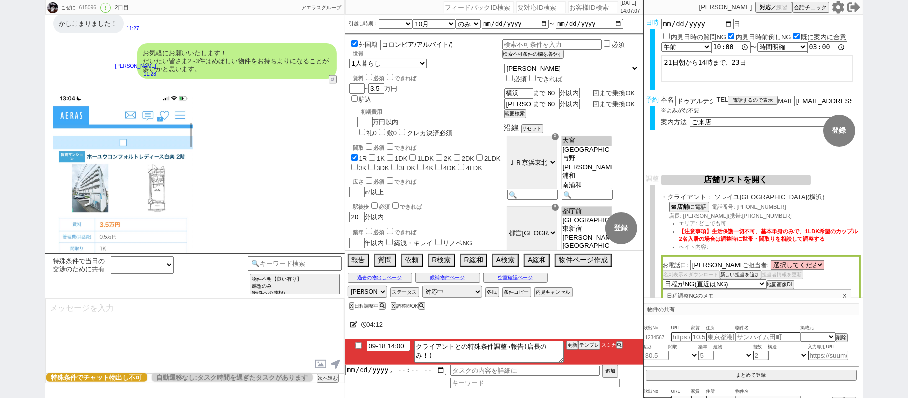
scroll to position [969, 0]
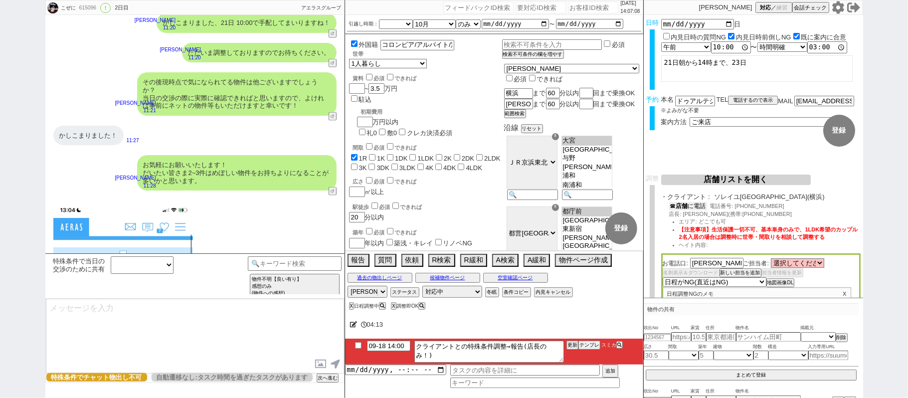
click at [704, 206] on button "☎ 店舗 に電話" at bounding box center [688, 206] width 38 height 8
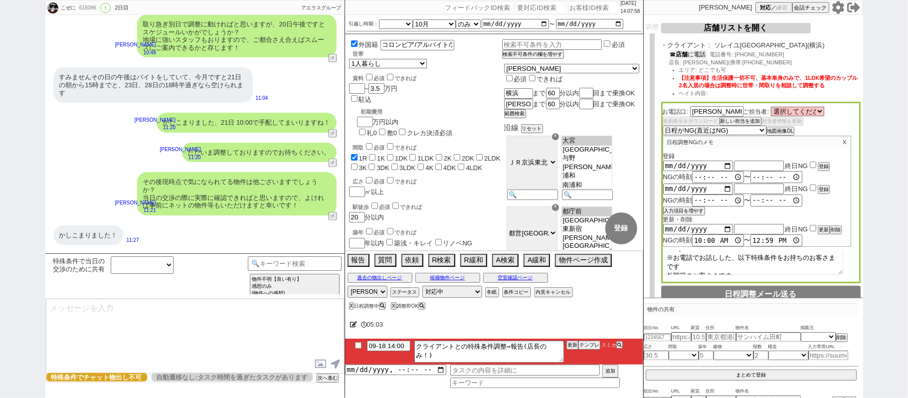
scroll to position [0, 0]
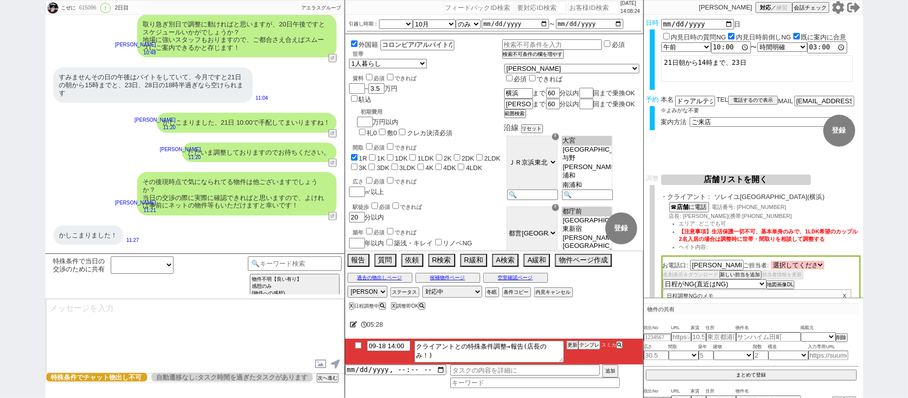
drag, startPoint x: 808, startPoint y: 267, endPoint x: 802, endPoint y: 266, distance: 6.1
click at [808, 267] on select "選択してください 足立 充 岩橋 一磨 成田 薫 松本 修 谷口 翔 佐藤 夏保" at bounding box center [797, 265] width 53 height 8
select select "520"
click at [773, 262] on select "選択してください 足立 充 岩橋 一磨 成田 薫 松本 修 谷口 翔 佐藤 夏保" at bounding box center [797, 265] width 53 height 8
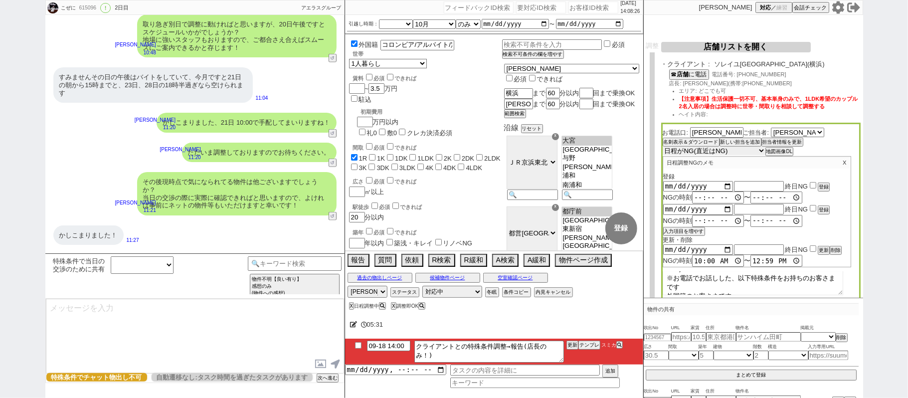
click at [744, 152] on select "未定 希望で最短でOK 最短以外でOK 日程がNG(直近で別日提案可) 日程がNG(直近はNG) お客様ごとNG 折返し待ち 店舗が定休/終業後で連絡取れず" at bounding box center [713, 151] width 103 height 8
select select "5"
click at [662, 147] on select "未定 希望で最短でOK 最短以外でOK 日程がNG(直近で別日提案可) 日程がNG(直近はNG) お客様ごとNG 折返し待ち 店舗が定休/終業後で連絡取れず" at bounding box center [713, 151] width 103 height 8
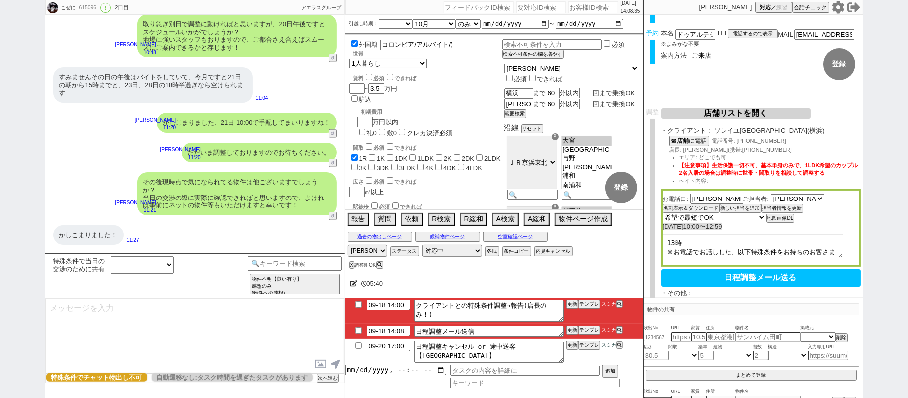
scroll to position [66, 0]
drag, startPoint x: 667, startPoint y: 250, endPoint x: 820, endPoint y: 250, distance: 153.0
click at [820, 250] on textarea "13時 ※お電話でお話しした、以下特殊条件をお持ちのお客さまです 外国籍のお客さまです。 その他すり合わせした内容 世帯：単身 エリア：横浜と[GEOGRAP…" at bounding box center [752, 246] width 180 height 24
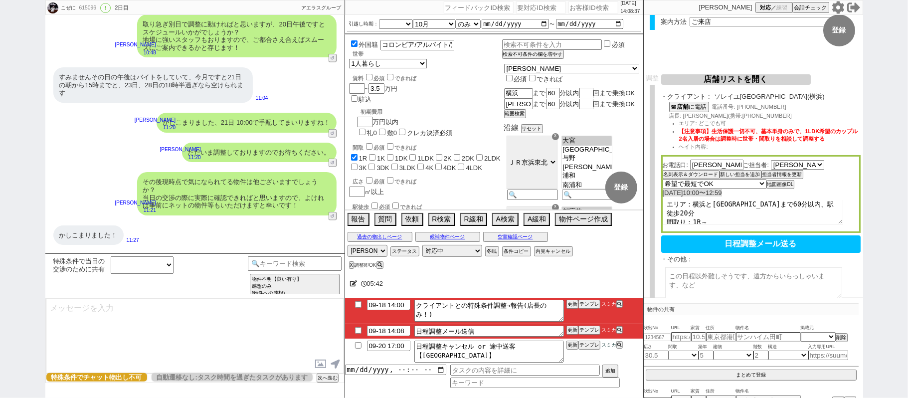
scroll to position [133, 0]
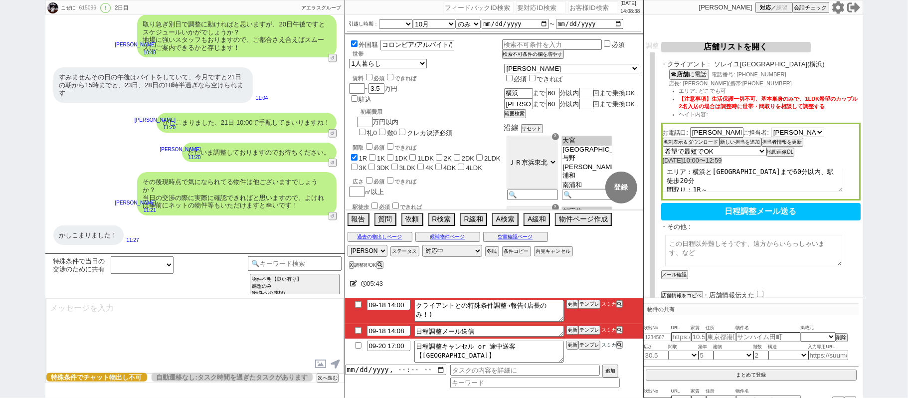
click at [742, 245] on textarea at bounding box center [753, 250] width 177 height 31
paste textarea "※お電話でお話しした、以下特殊条件をお持ちのお客さまです 外国籍のお客さまです。 その他すり合わせした内容 世帯：単身 エリア：横浜と神田まで60分以内、駅徒…"
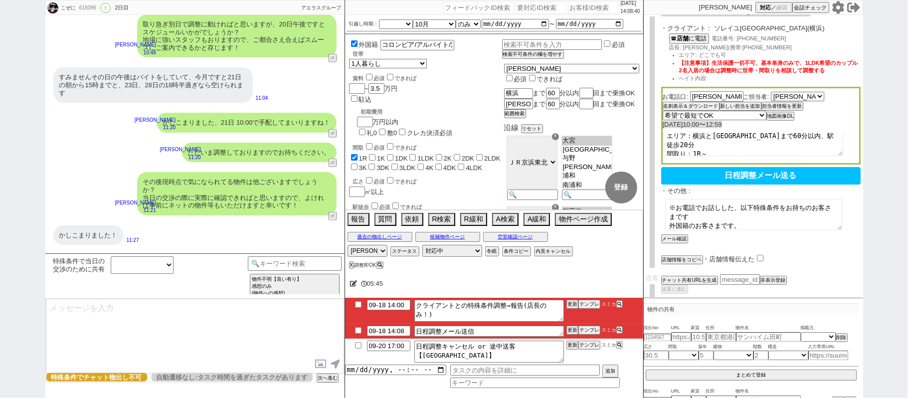
scroll to position [169, 0]
click at [676, 206] on textarea "※お電話でお話しした、以下特殊条件をお持ちのお客さまです 外国籍のお客さまです。 その他すり合わせした内容 世帯：単身 エリア：横浜と神田まで60分以内、駅徒…" at bounding box center [753, 213] width 177 height 31
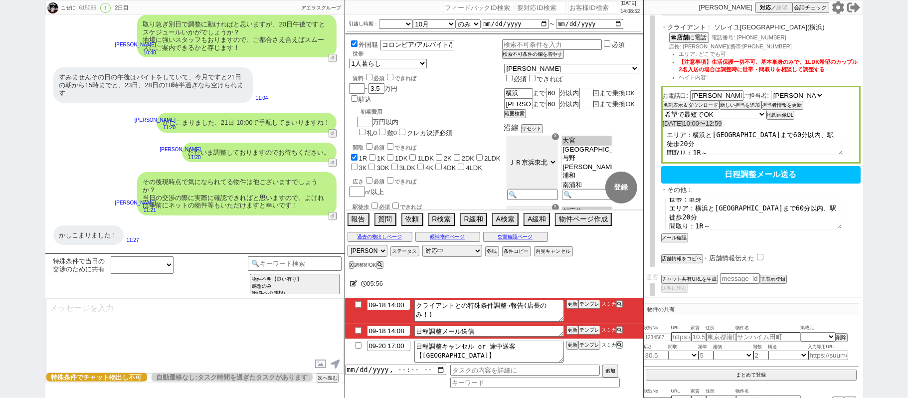
scroll to position [60, 0]
type textarea "お電話でお話しした、以下特殊条件をお持ちのお客さまです 外国籍のお客さまです。 その他すり合わせした内容 世帯：単身 エリア：横浜と神田まで60分以内、駅徒歩…"
click at [680, 234] on button "メール確認" at bounding box center [673, 237] width 25 height 7
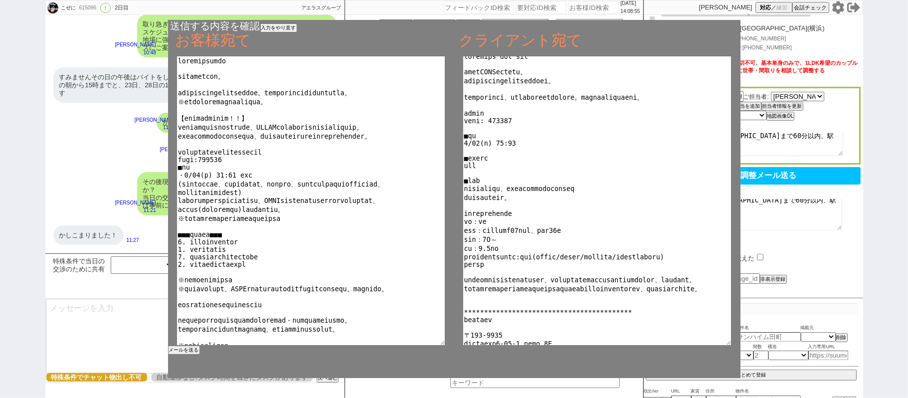
scroll to position [12, 0]
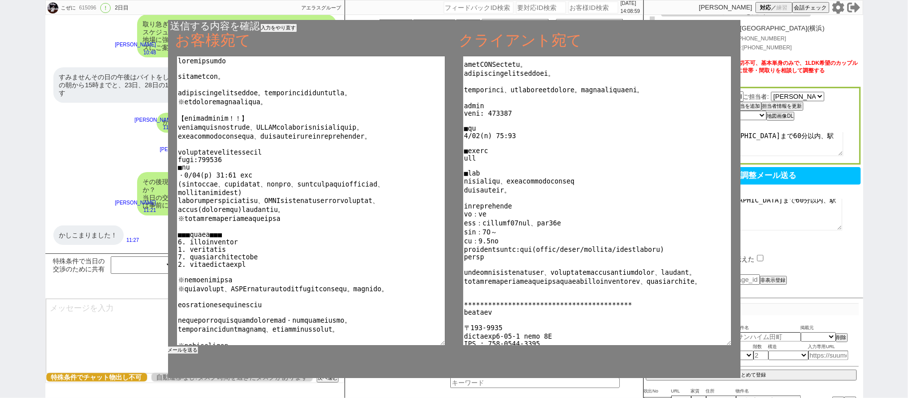
click at [184, 353] on button "メールを送る" at bounding box center [183, 349] width 30 height 7
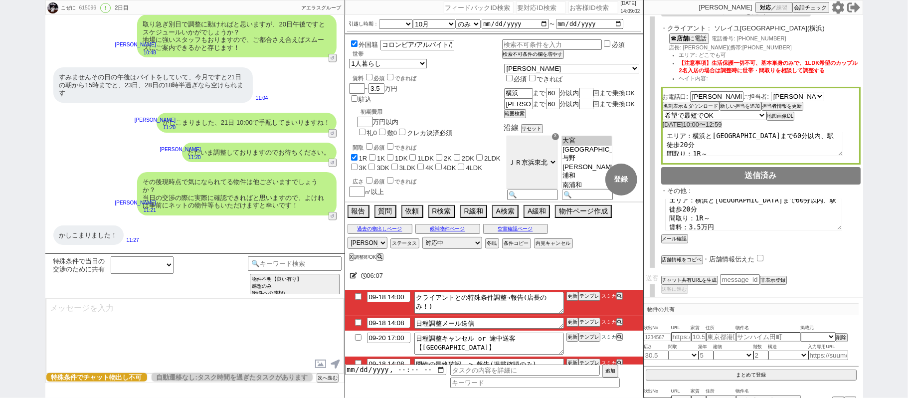
click at [356, 323] on input "checkbox" at bounding box center [358, 322] width 14 height 6
checkbox input "true"
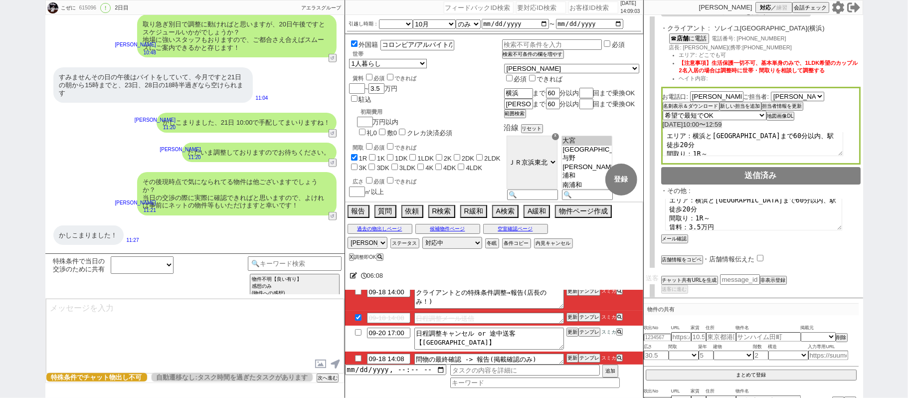
scroll to position [6, 0]
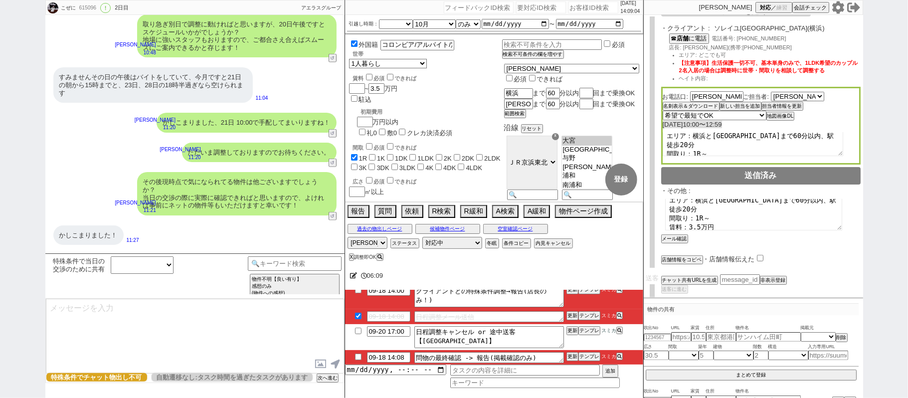
click at [357, 358] on input "checkbox" at bounding box center [358, 356] width 14 height 6
checkbox input "true"
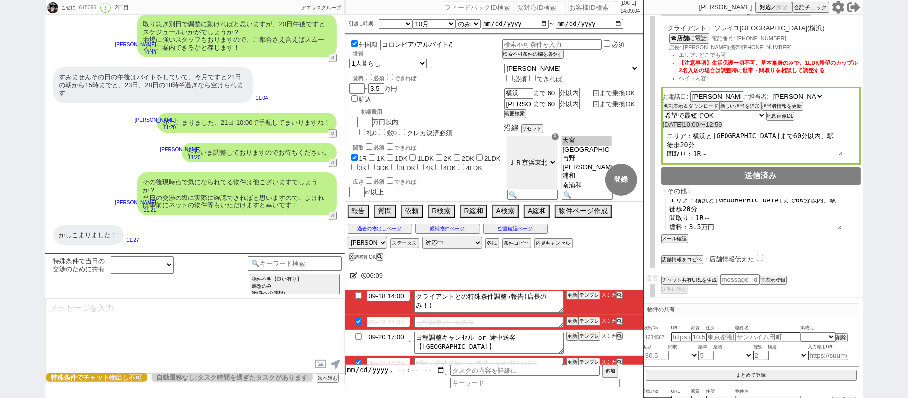
scroll to position [0, 0]
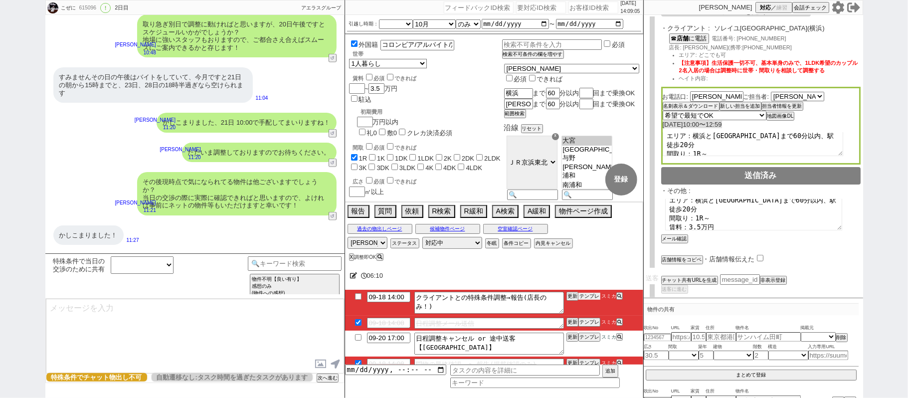
click at [588, 298] on button "テンプレ" at bounding box center [589, 296] width 22 height 7
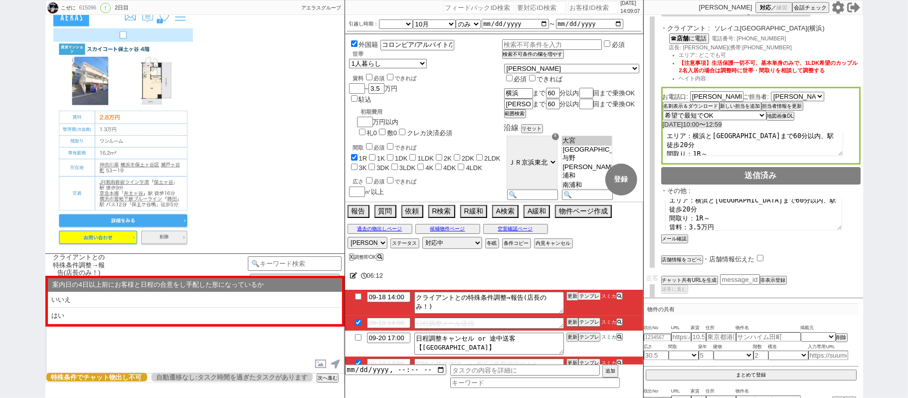
scroll to position [3177, 0]
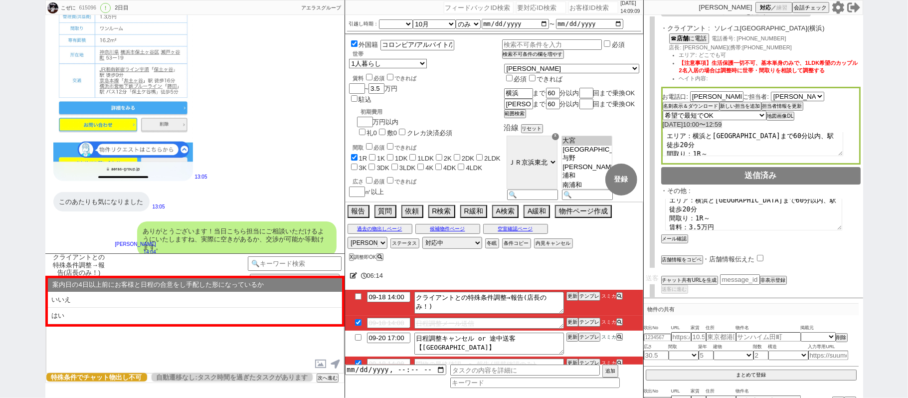
click at [182, 304] on li "いいえ" at bounding box center [195, 300] width 294 height 16
select select "いいえ"
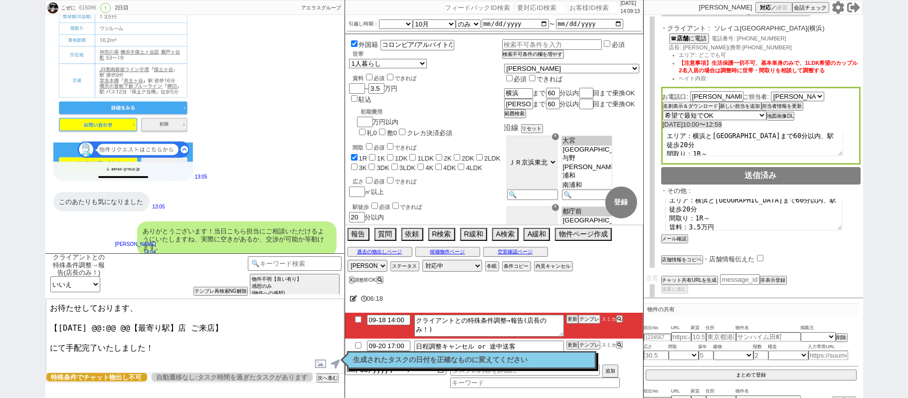
click at [115, 323] on textarea "お待たせしております、 【9月21日(日) @@:@@ @@【最寄り駅】店 ご来店】 にて手配完了いたしました！" at bounding box center [195, 336] width 298 height 75
click at [184, 326] on textarea "お待たせしております、 【9月21日(日) 10:00 @@【最寄り駅】店 ご来店】 にて手配完了いたしました！" at bounding box center [195, 336] width 298 height 75
click at [710, 107] on button "名刺表示＆ダウンロード" at bounding box center [689, 106] width 55 height 7
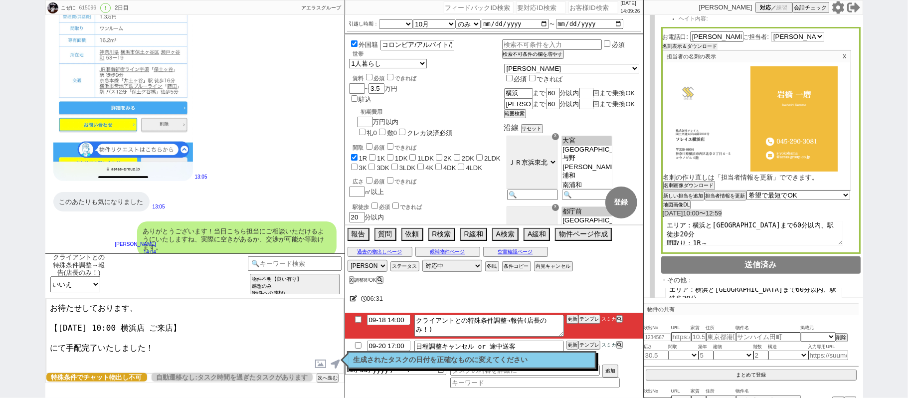
scroll to position [302, 0]
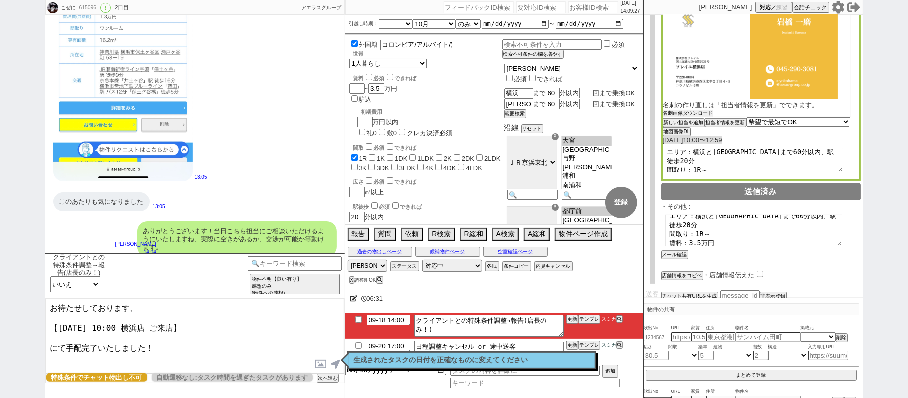
click at [702, 115] on button "名刺画像ダウンロード" at bounding box center [688, 113] width 50 height 7
click at [907, 164] on div "こぜに 615096 ! 0 2日目 冬眠中 自社客 アエラスグループ スミカ_BPO チャット全表示 2025-09-17 アクセスとしては 横浜が1番行き…" at bounding box center [454, 199] width 908 height 398
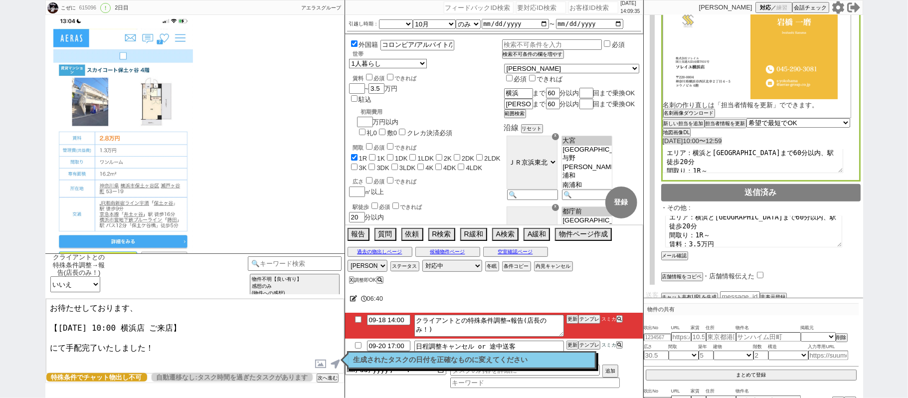
scroll to position [3177, 0]
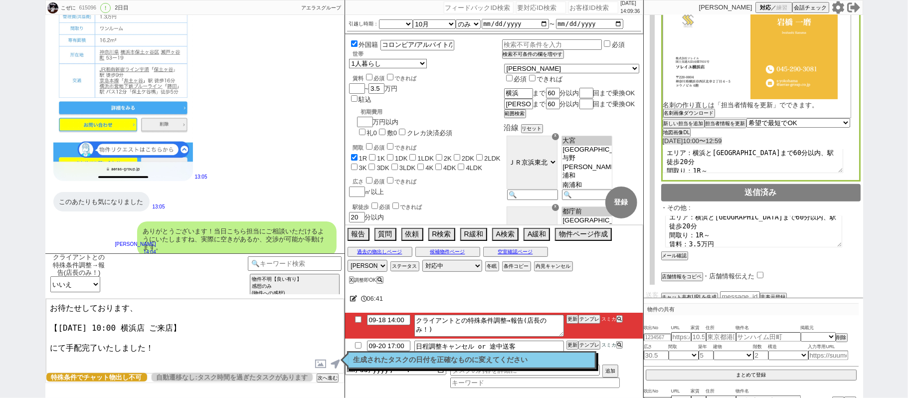
click at [180, 349] on textarea "お待たせしております、 【9月21日(日) 10:00 横浜店 ご来店】 にて手配完了いたしました！" at bounding box center [195, 336] width 298 height 75
click at [50, 306] on textarea "お待たせしております、 【9月21日(日) 10:00 横浜店 ご来店】 にて手配完了いたしました！" at bounding box center [195, 336] width 298 height 75
type textarea "また、お待たせしております、 【9月21日(日) 10:00 横浜店 ご来店】 にて手配完了いたしました！"
checkbox input "true"
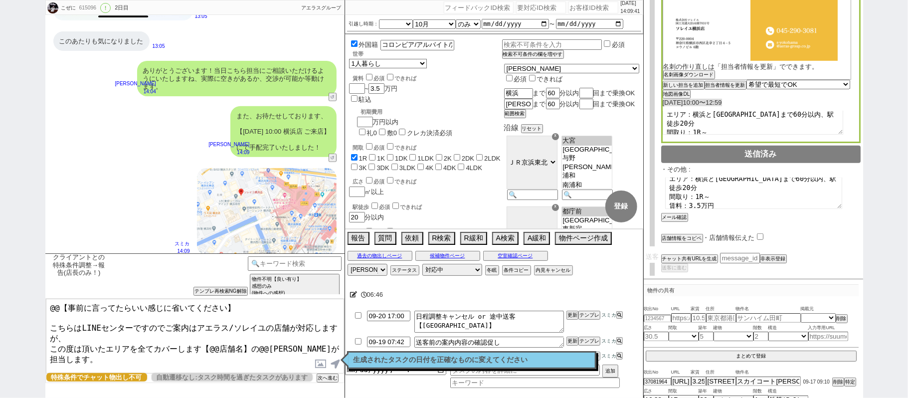
scroll to position [29, 0]
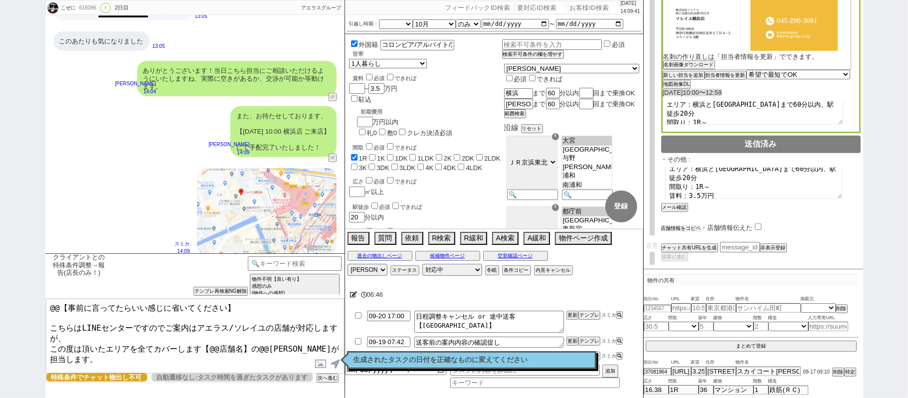
click at [692, 226] on button "店舗情報をコピペ" at bounding box center [681, 228] width 40 height 7
type textarea "@@【事前に言ってたらいい感じに省いてください】 こちらはLINEセンターですのでご案内はアエラス/ソレイユの店舗が対応しますが、 この度は頂いたエリアを全て…"
click at [758, 226] on input "checkbox" at bounding box center [760, 226] width 6 height 6
checkbox input "true"
click at [210, 357] on textarea "@@【事前に言ってたらいい感じに省いてください】 こちらはLINEセンターですのでご案内はアエラス/ソレイユの店舗が対応しますが、 この度は頂いたエリアを全て…" at bounding box center [195, 336] width 298 height 75
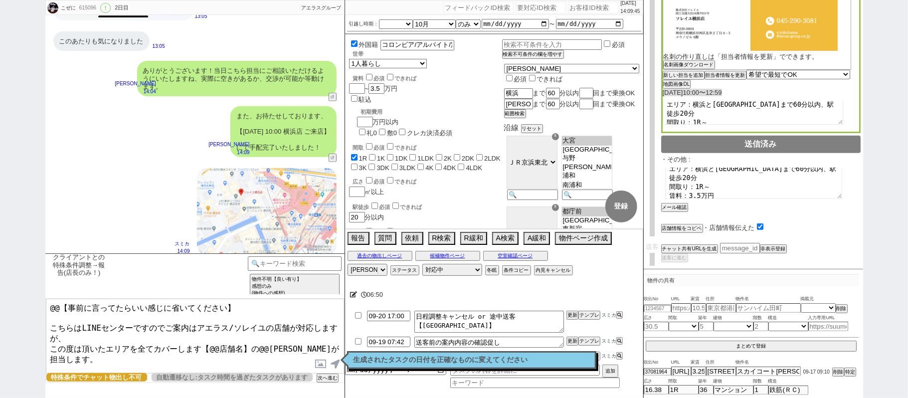
click at [52, 355] on textarea "@@【事前に言ってたらいい感じに省いてください】 こちらはLINEセンターですのでご案内はアエラス/ソレイユの店舗が対応しますが、 この度は頂いたエリアを全て…" at bounding box center [195, 336] width 298 height 75
click at [105, 357] on textarea "@@【事前に言ってたらいい感じに省いてください】 こちらはLINEセンターですのでご案内はアエラス/ソレイユの店舗が対応しますが、 この度は頂いたエリアを全て…" at bounding box center [195, 336] width 298 height 75
click at [208, 339] on textarea "@@【事前に言ってたらいい感じに省いてください】 こちらはLINEセンターですのでご案内はアエラス/ソレイユの店舗が対応しますが、 この度は頂いたエリアを全て…" at bounding box center [195, 336] width 298 height 75
click at [243, 338] on textarea "@@【事前に言ってたらいい感じに省いてください】 こちらはLINEセンターですのでご案内はアエラス/ソレイユの店舗が対応しますが、 この度は頂いたエリアを全て…" at bounding box center [195, 336] width 298 height 75
paste textarea "ソレイユ横浜店"
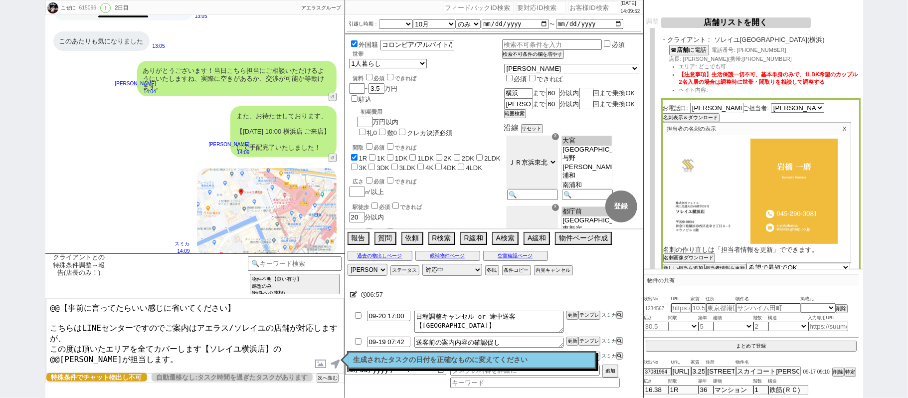
scroll to position [122, 0]
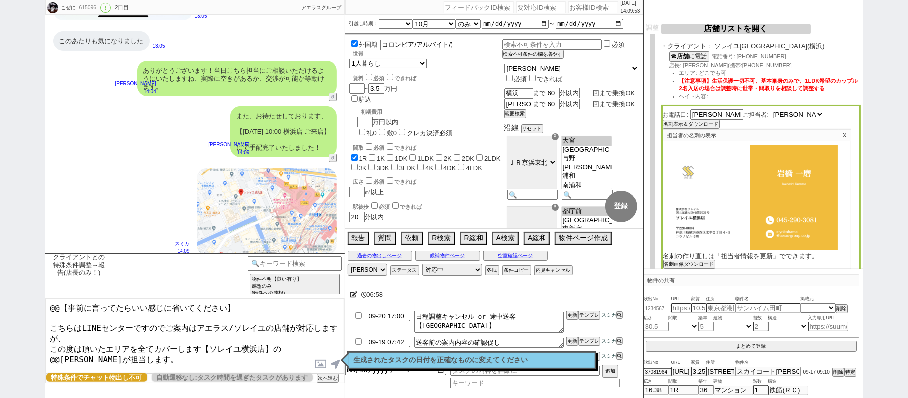
drag, startPoint x: 281, startPoint y: 337, endPoint x: 312, endPoint y: 341, distance: 30.7
click at [282, 337] on textarea "@@【事前に言ってたらいい感じに省いてください】 こちらはLINEセンターですのでご案内はアエラス/ソレイユの店舗が対応しますが、 この度は頂いたエリアを全て…" at bounding box center [195, 336] width 298 height 75
click at [306, 341] on textarea "@@【事前に言ってたらいい感じに省いてください】 こちらはLINEセンターですのでご案内はアエラス/ソレイユの店舗が対応しますが、 この度は頂いたエリアを全て…" at bounding box center [195, 336] width 298 height 75
drag, startPoint x: 262, startPoint y: 314, endPoint x: 0, endPoint y: 187, distance: 290.9
click at [0, 205] on div "こぜに 615096 ! 0 2日目 冬眠中 自社客 アエラスグループ スミカ_BPO チャット全表示 2025-09-17 アクセスとしては 横浜が1番行き…" at bounding box center [454, 199] width 908 height 398
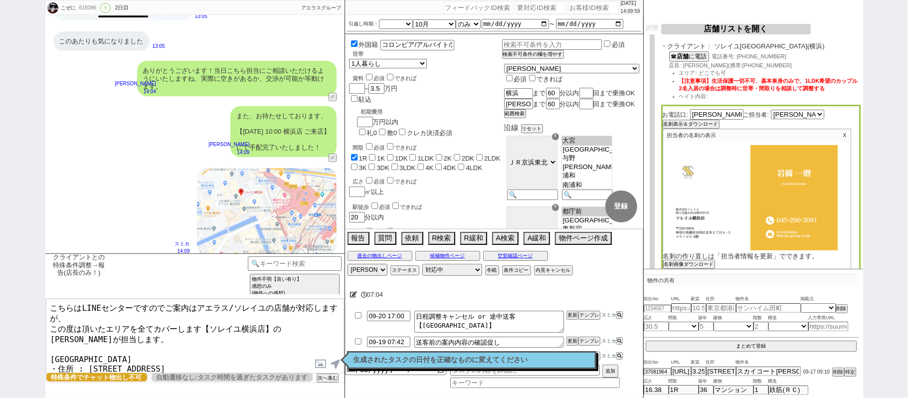
type textarea "こちらはLINEセンターですのでご案内はアエラス/ソレイユの店舗が対応しますが、 この度は頂いたエリアを全てカバーします【ソレイユ横浜店】の岩橋が担当します。…"
click at [317, 365] on label at bounding box center [321, 363] width 16 height 18
click at [0, 0] on input "file" at bounding box center [0, 0] width 0 height 0
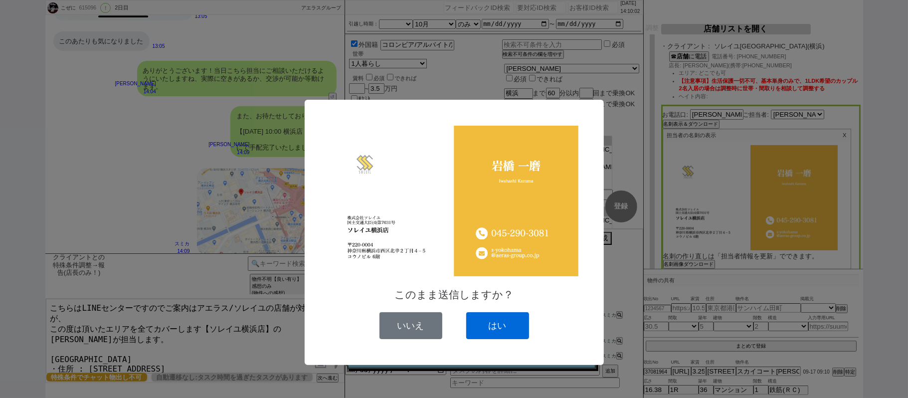
click at [497, 321] on button "はい" at bounding box center [497, 325] width 63 height 27
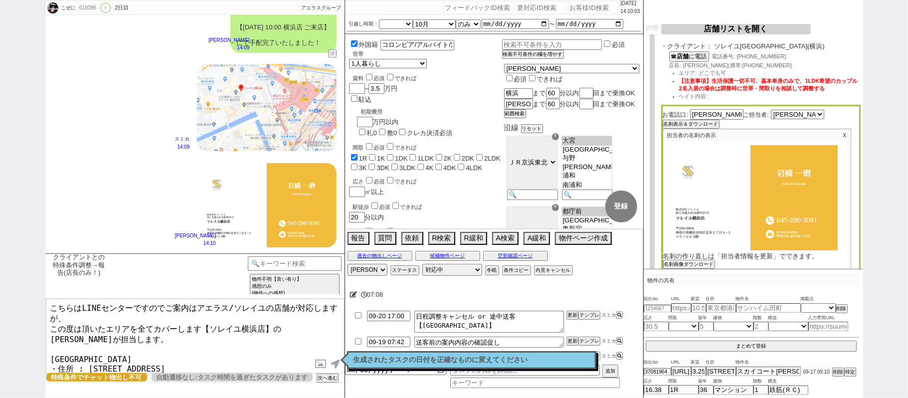
scroll to position [3237, 0]
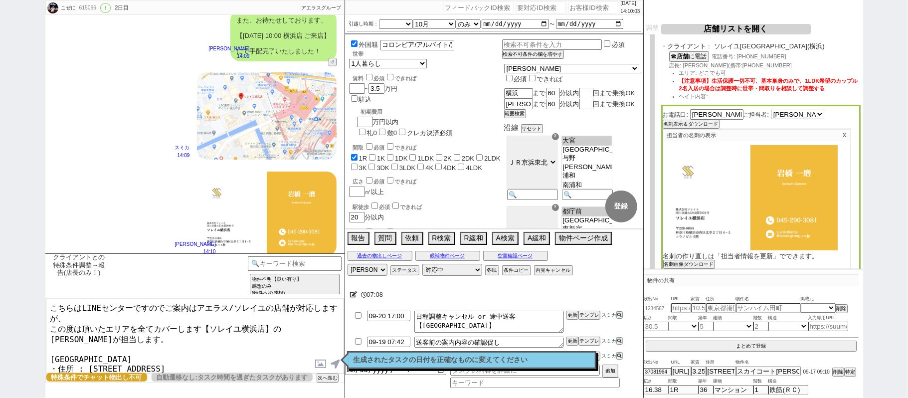
click at [208, 336] on textarea "こちらはLINEセンターですのでご案内はアエラス/ソレイユの店舗が対応しますが、 この度は頂いたエリアを全てカバーします【ソレイユ横浜店】の岩橋が担当します。…" at bounding box center [195, 336] width 298 height 75
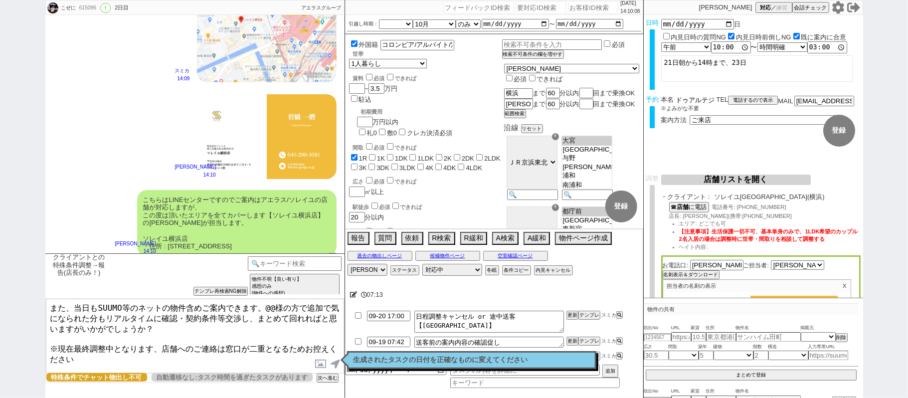
scroll to position [0, 35]
drag, startPoint x: 678, startPoint y: 101, endPoint x: 757, endPoint y: 101, distance: 78.8
click at [757, 101] on div "本名 ドゥアルテジェニファー ※よみがな不要 TEL 電話するので表示 電話の理由 356 初日調整での禊 357 問物漏れ回収 359 内見日が怪しいので前…" at bounding box center [760, 104] width 199 height 17
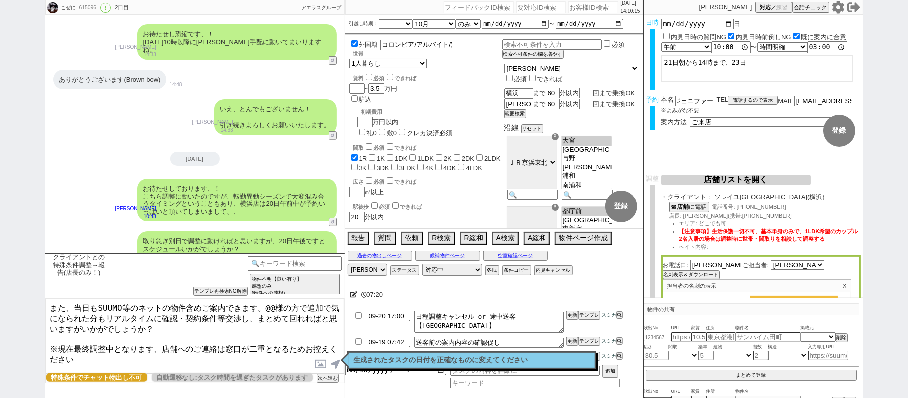
scroll to position [0, 0]
drag, startPoint x: 262, startPoint y: 308, endPoint x: 271, endPoint y: 307, distance: 9.5
click at [271, 307] on textarea "また、当日もSUUMO等のネットの物件含めご案内できます。@@様の方で追加で気になられた分もリアルタイムに確認・契約条件等交渉し、まとめて回れればと思いますが…" at bounding box center [195, 336] width 298 height 75
paste textarea "ドゥアルテジェニファー"
type textarea "また、当日もSUUMO等のネットの物件含めご案内できます。ドゥアルテジェニファー様の方で追加で気になられた分もリアルタイムに確認・契約条件等交渉し、まとめて回…"
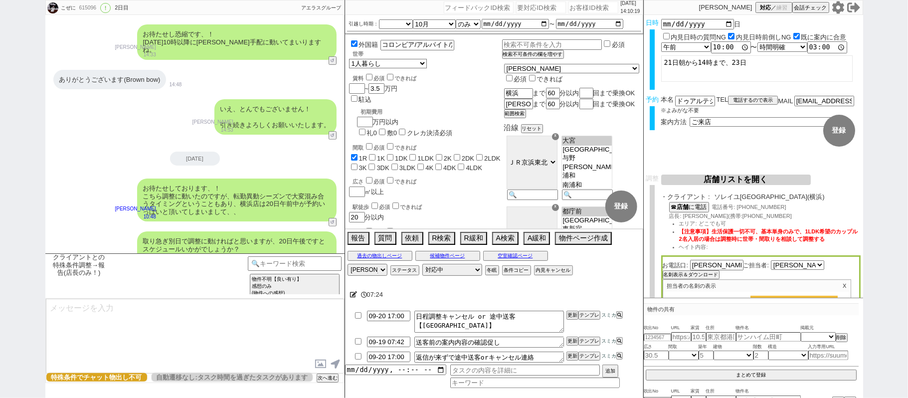
scroll to position [3155, 0]
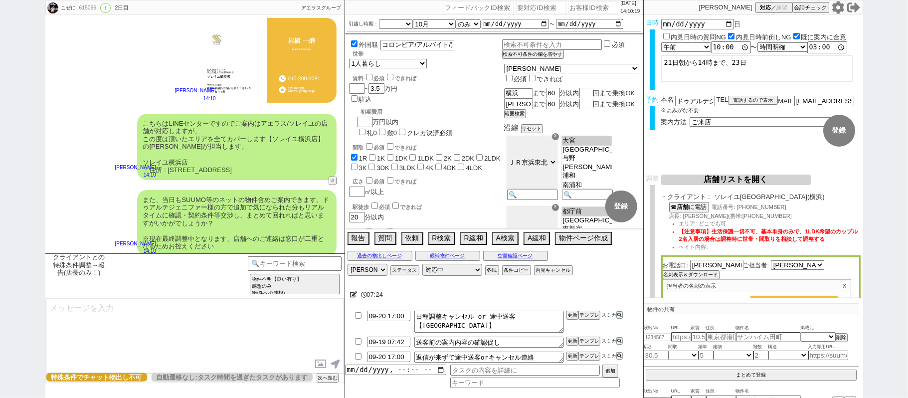
type textarea "※案内時の店舗状況次第では担当が変更になります、ご了承ください ※もし担当が変更になった場合でも、本LINEの内容は全て引き継がれておりスムーズにご案内が可能…"
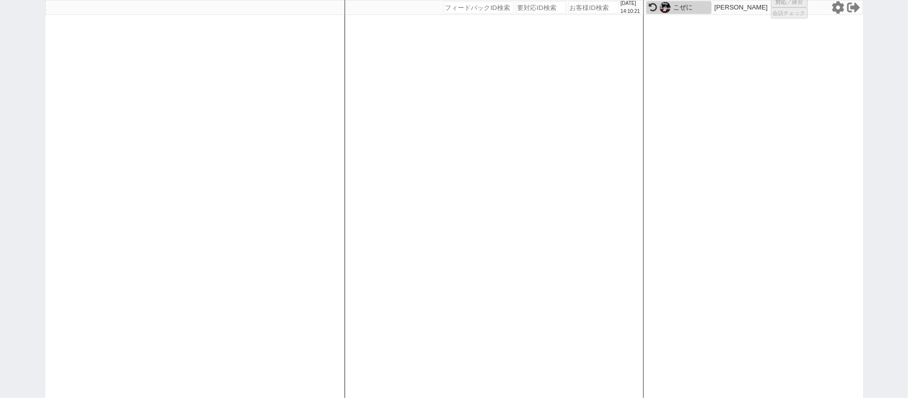
select select "2"
select select "1"
select select "2"
select select
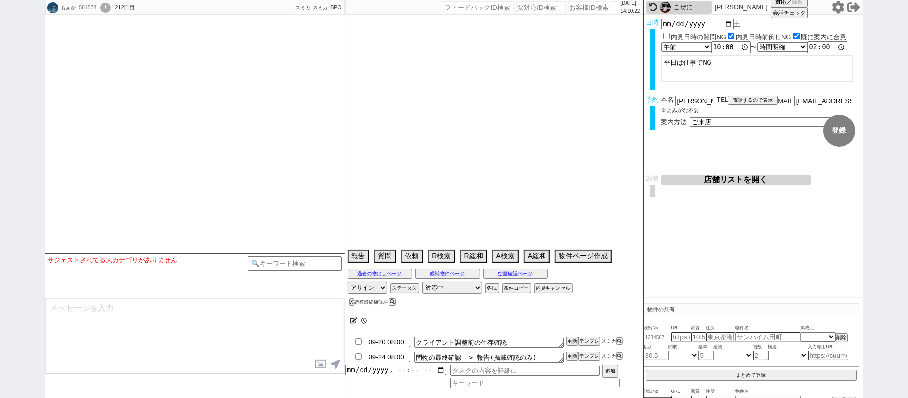
select select
select select "15"
select select "0"
select select "12"
select select "806"
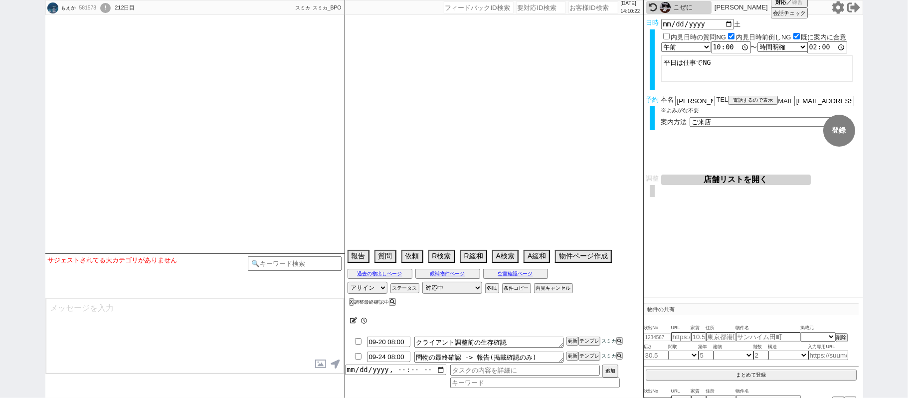
select select "113"
select select "2863"
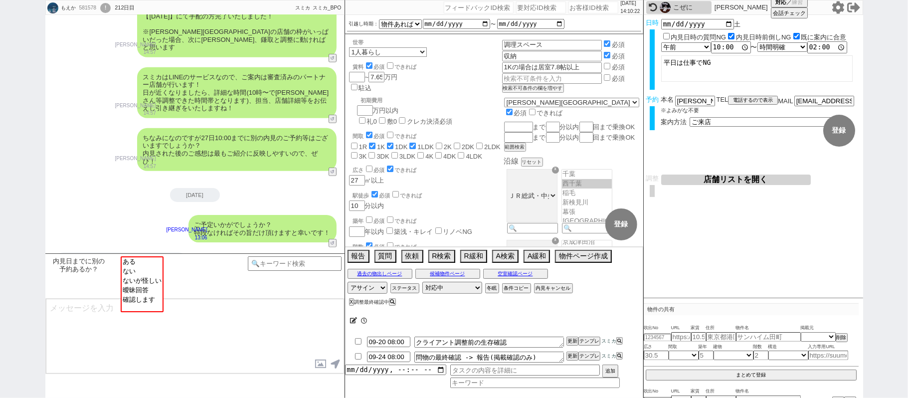
scroll to position [10, 0]
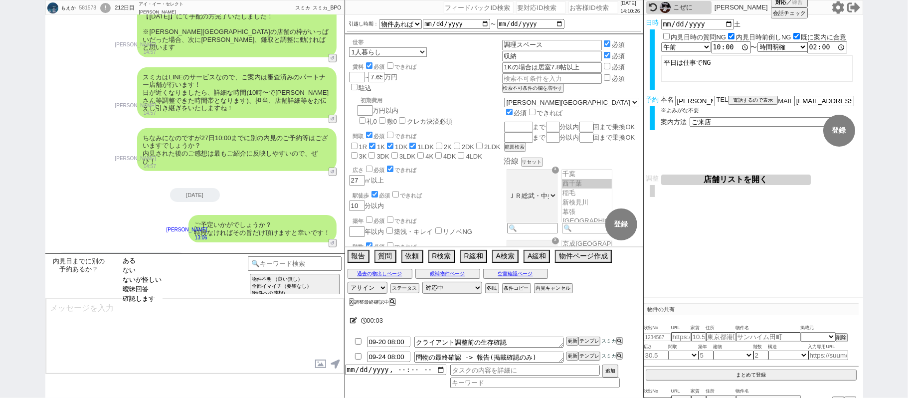
drag, startPoint x: 153, startPoint y: 276, endPoint x: 248, endPoint y: 280, distance: 95.3
select select "ない"
click at [152, 275] on option "ない" at bounding box center [142, 270] width 41 height 9
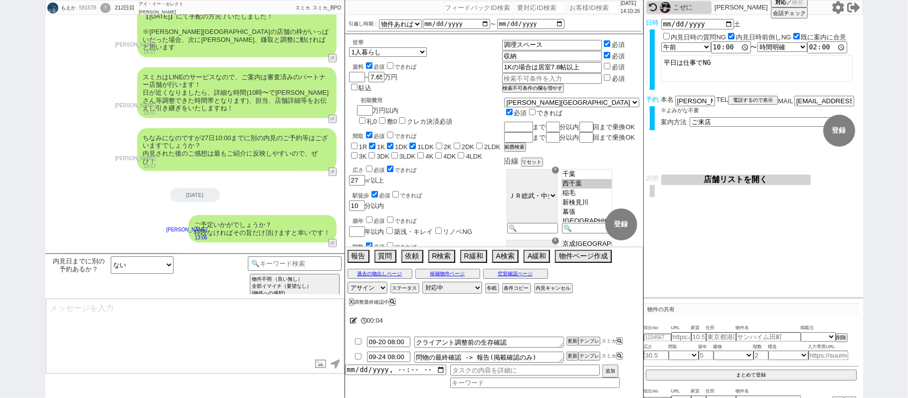
type textarea "かしこまりました！そうしましたら、今後もネットの物件もネット経由で問い合わせずに、LINEに頂けます幸いです！ 総合仲介でほぼ全ての物件を紹介可能ですので、当…"
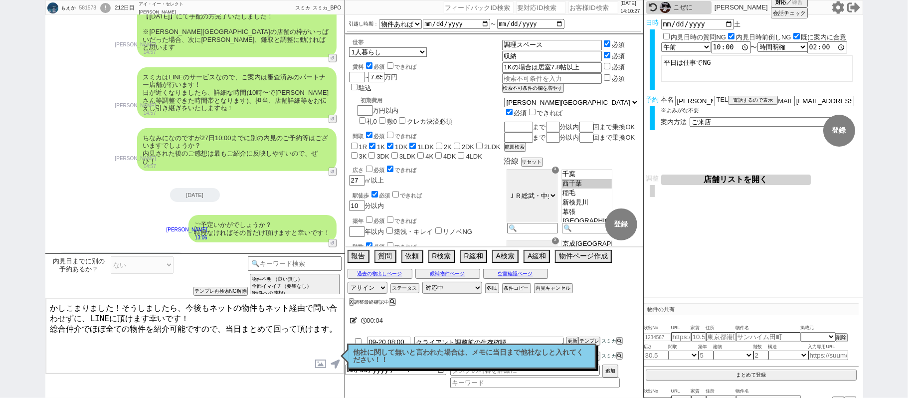
click at [353, 320] on icon at bounding box center [353, 320] width 7 height 6
click at [0, 0] on textarea at bounding box center [0, 0] width 0 height 0
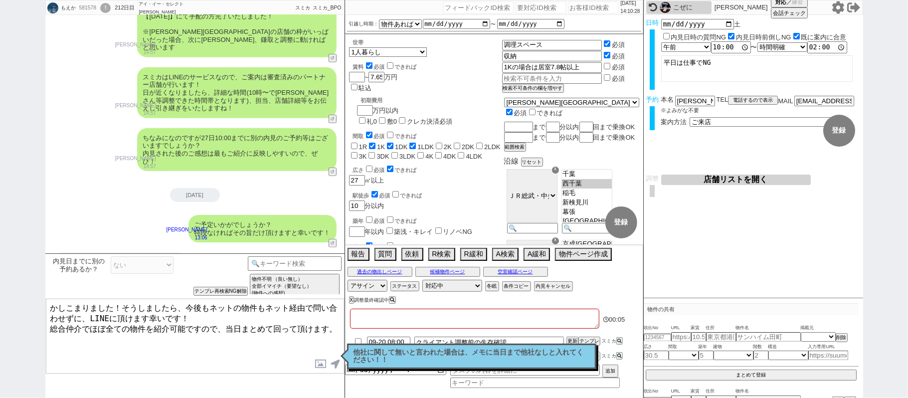
type textarea "ｔ"
checkbox input "false"
checkbox input "true"
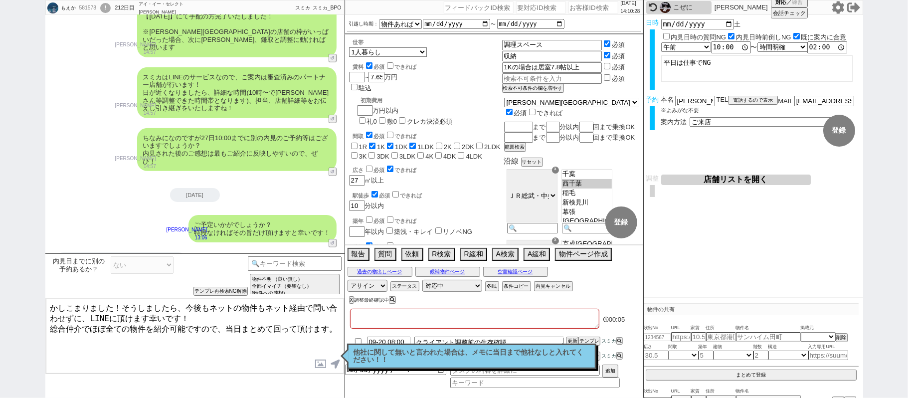
checkbox input "false"
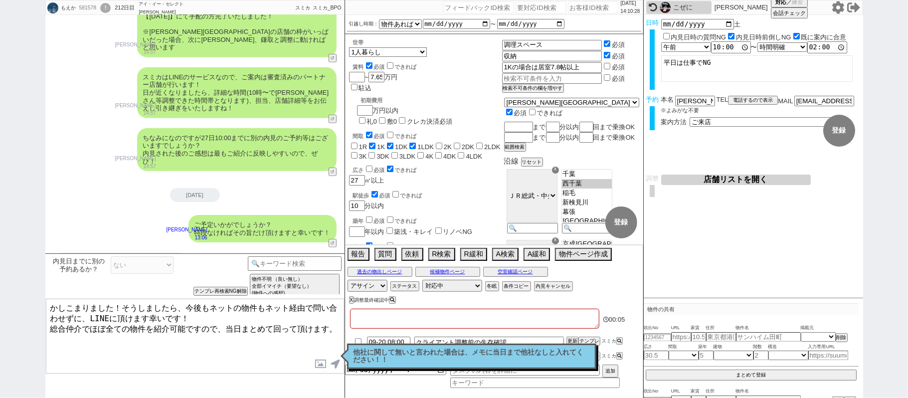
checkbox input "false"
type textarea "た"
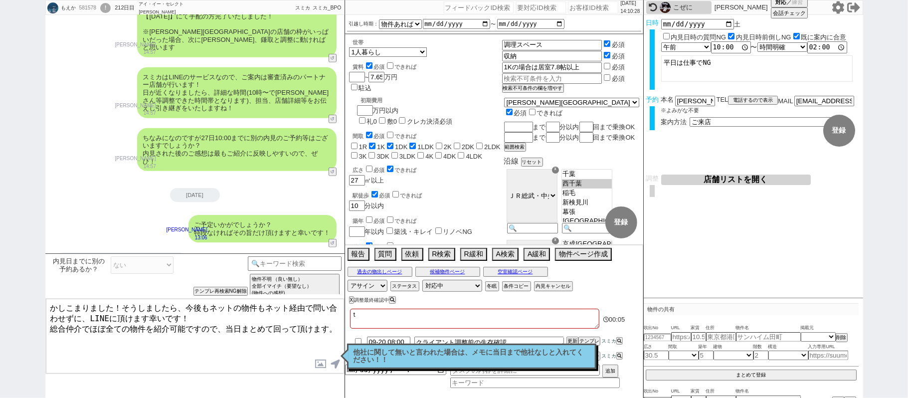
checkbox input "false"
checkbox input "true"
checkbox input "false"
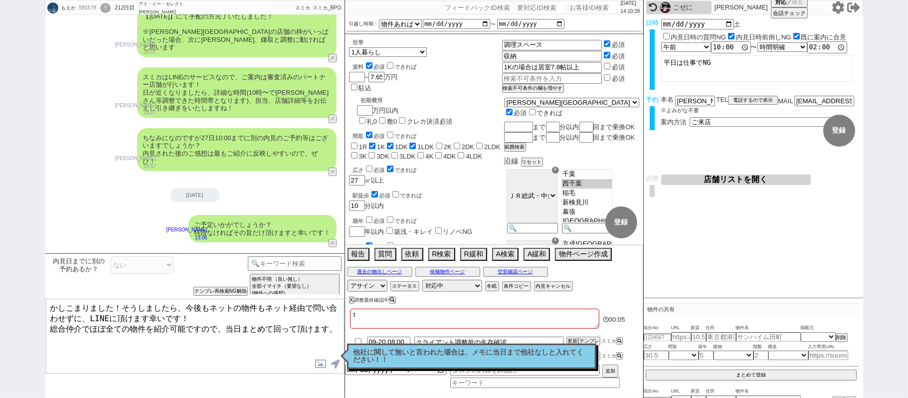
checkbox input "false"
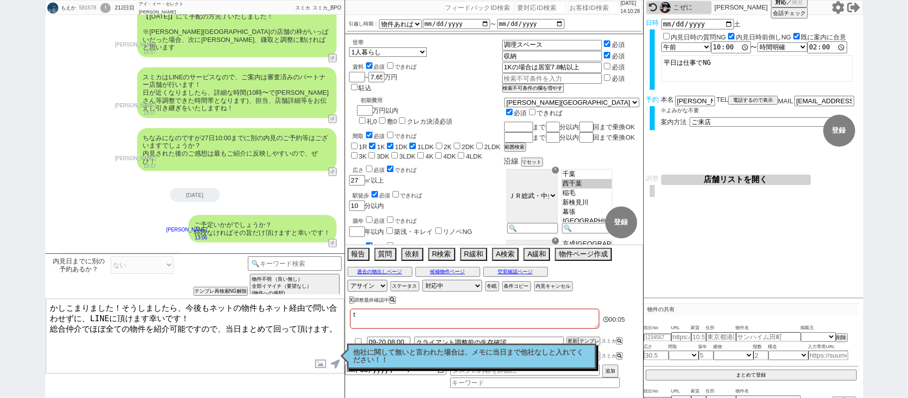
checkbox input "false"
type textarea "たｓ"
checkbox input "false"
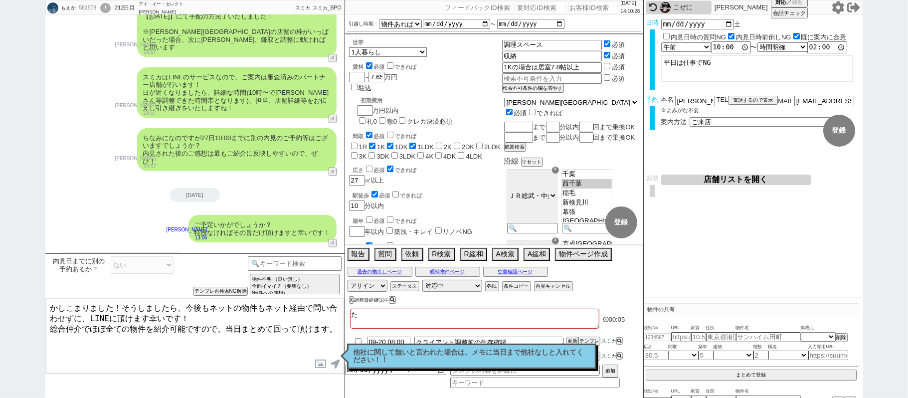
checkbox input "true"
checkbox input "false"
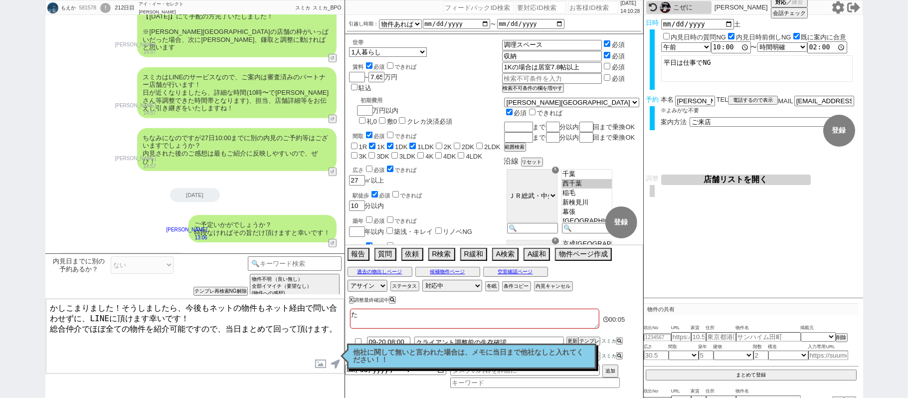
checkbox input "false"
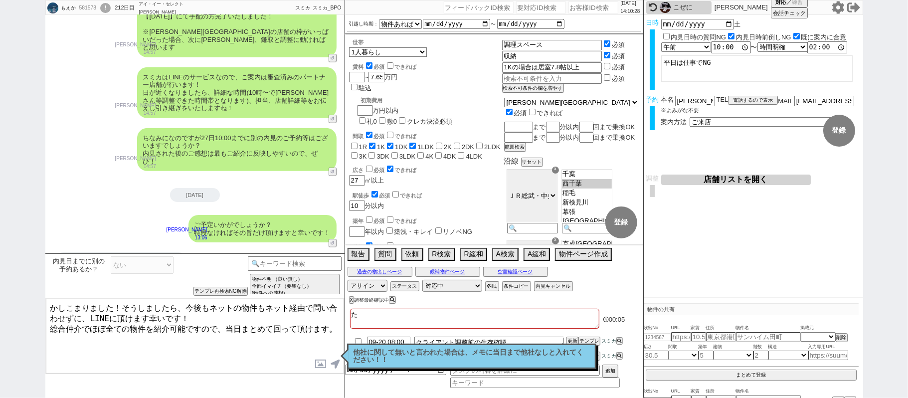
checkbox input "false"
type textarea "たｓｈ"
checkbox input "false"
checkbox input "true"
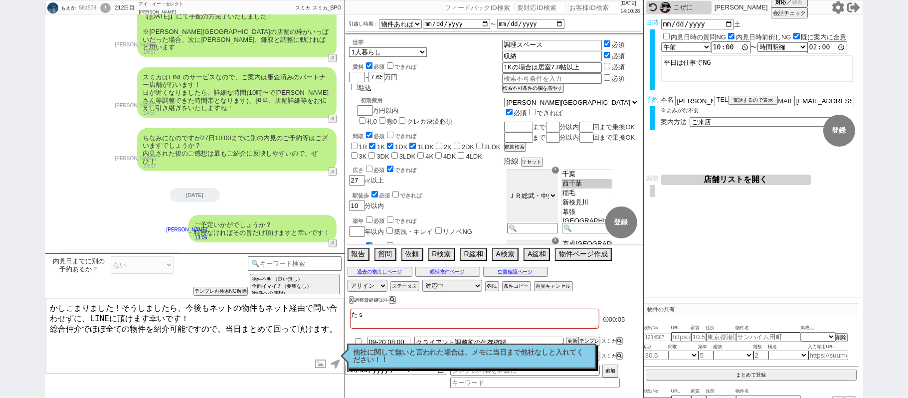
checkbox input "true"
checkbox input "false"
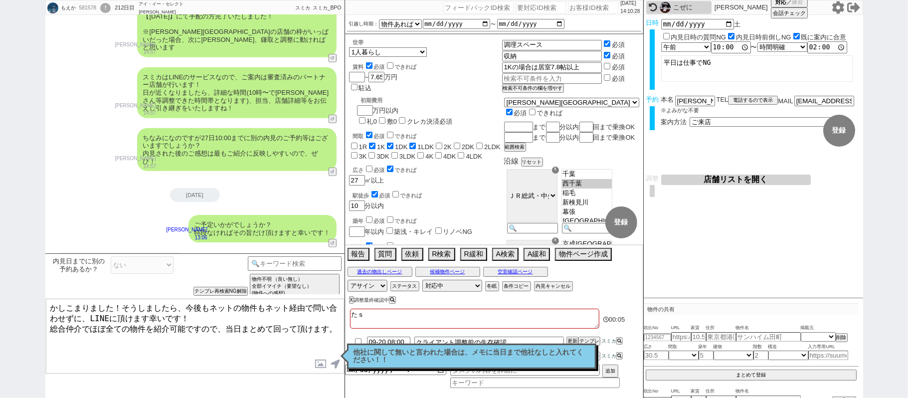
checkbox input "false"
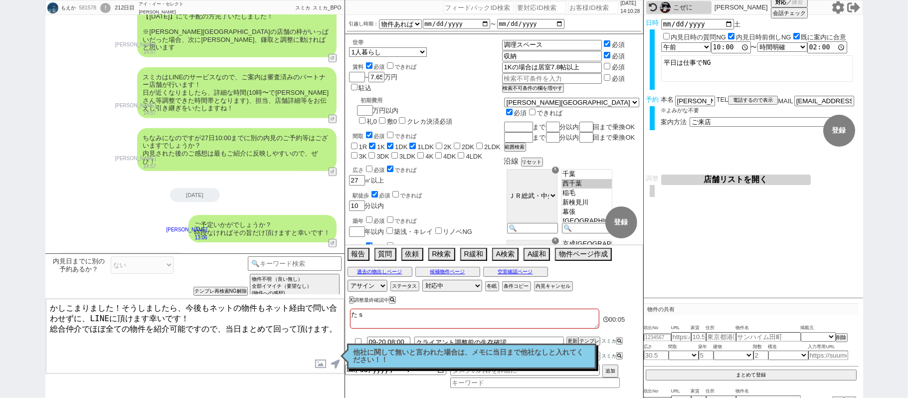
checkbox input "false"
type textarea "たしゃ"
checkbox input "false"
checkbox input "true"
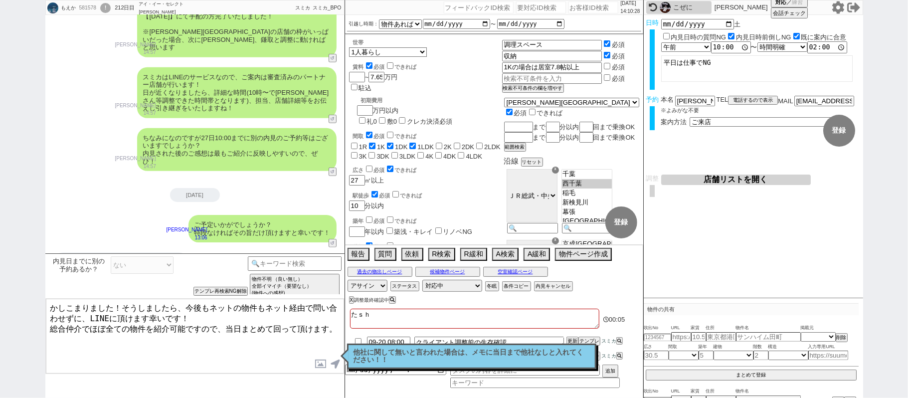
checkbox input "true"
checkbox input "false"
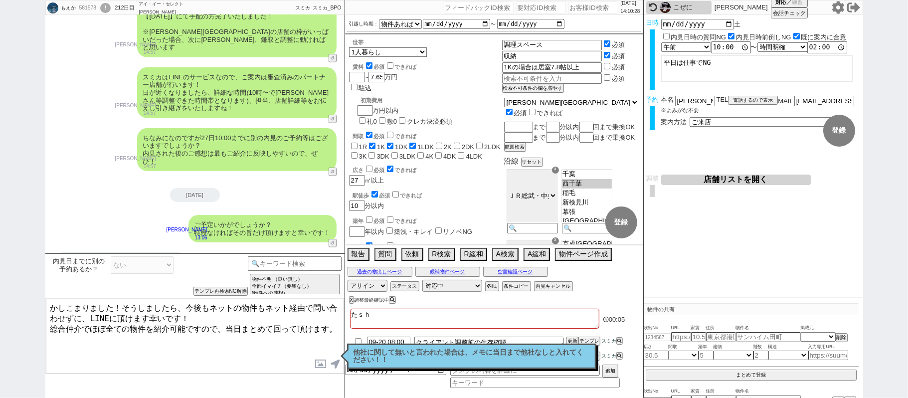
checkbox input "false"
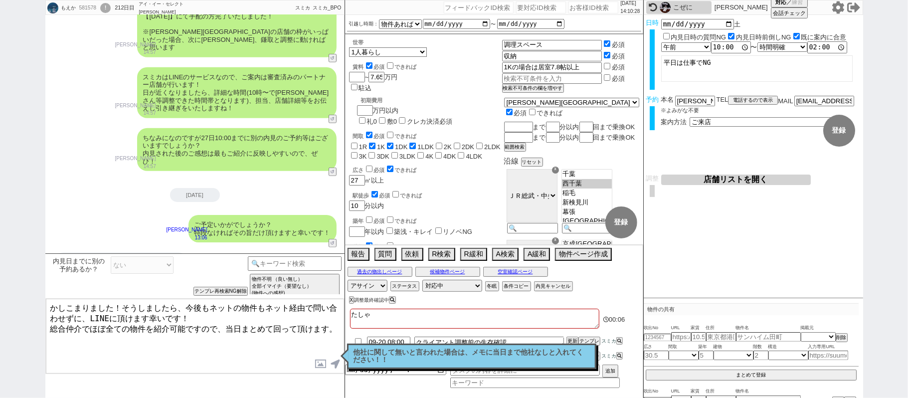
type textarea "たしゃｎ"
checkbox input "false"
checkbox input "true"
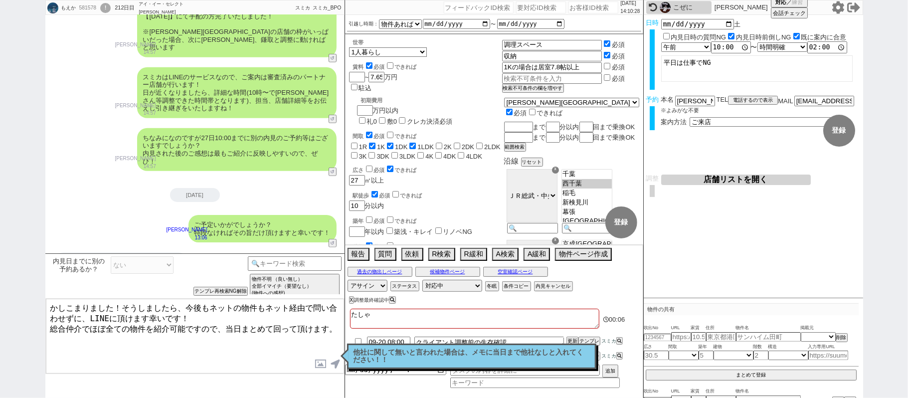
checkbox input "false"
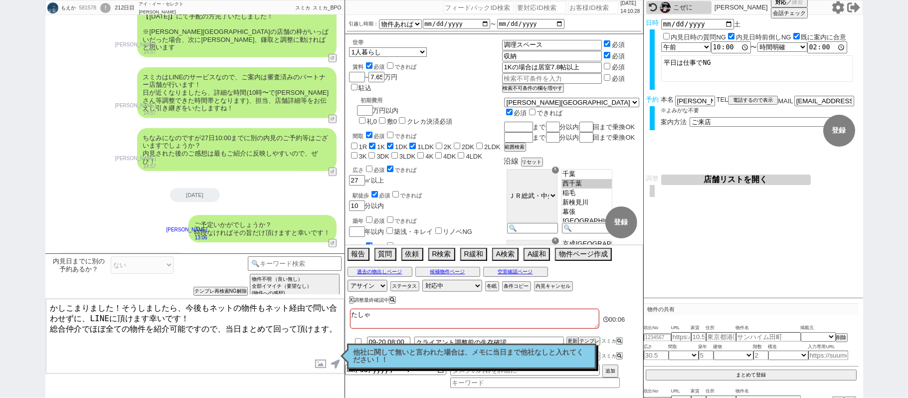
checkbox input "false"
type textarea "たしゃな"
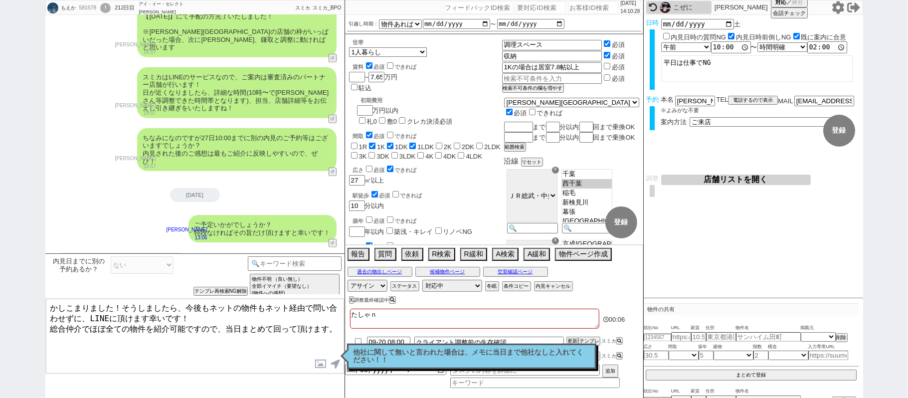
checkbox input "false"
checkbox input "true"
checkbox input "false"
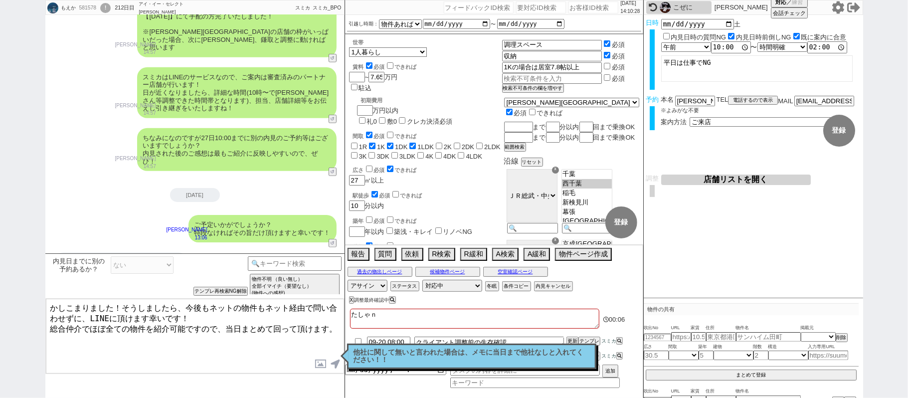
checkbox input "false"
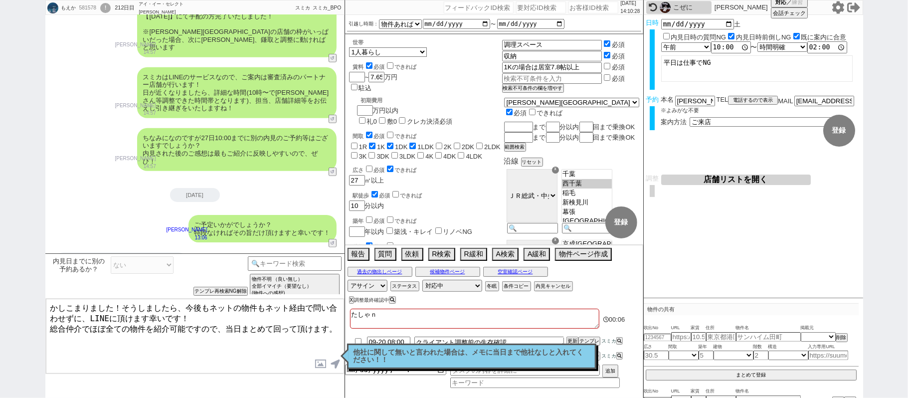
checkbox input "false"
type textarea "たしゃなｓ"
checkbox input "false"
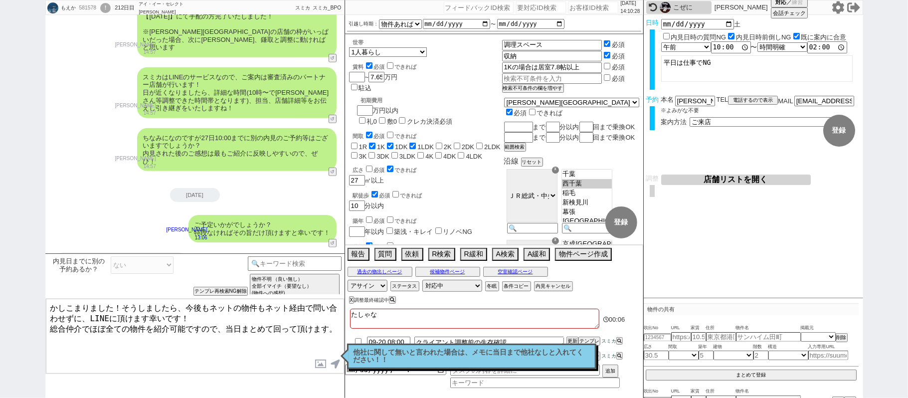
checkbox input "true"
click at [49, 307] on textarea "かしこまりました！そうしましたら、今後もネットの物件もネット経由で問い合わせずに、LINEに頂けます幸いです！ 総合仲介でほぼ全ての物件を紹介可能ですので、当…" at bounding box center [195, 336] width 298 height 75
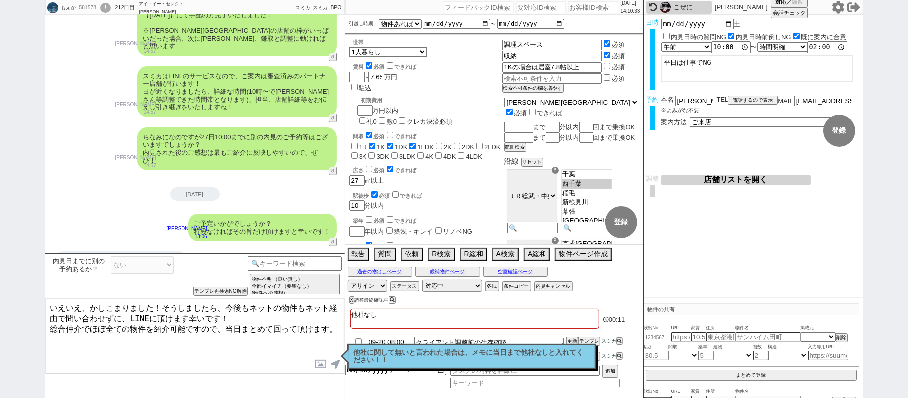
click at [166, 321] on textarea "いえいえ、かしこまりました！そうしましたら、今後もネットの物件もネット経由で問い合わせずに、LINEに頂けます幸いです！ 総合仲介でほぼ全ての物件を紹介可能で…" at bounding box center [195, 336] width 298 height 75
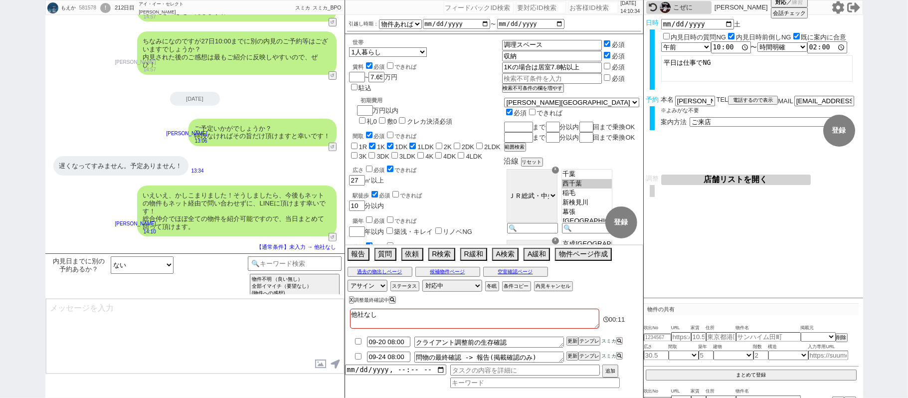
scroll to position [214, 0]
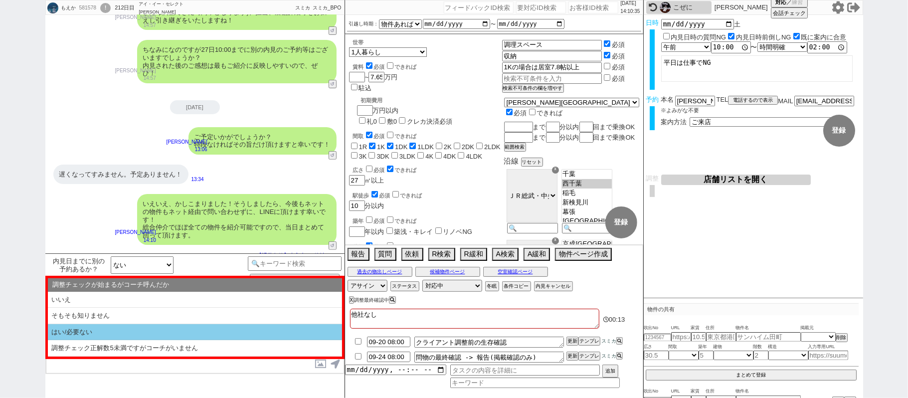
click at [182, 336] on li "はい/必要ない" at bounding box center [195, 332] width 294 height 16
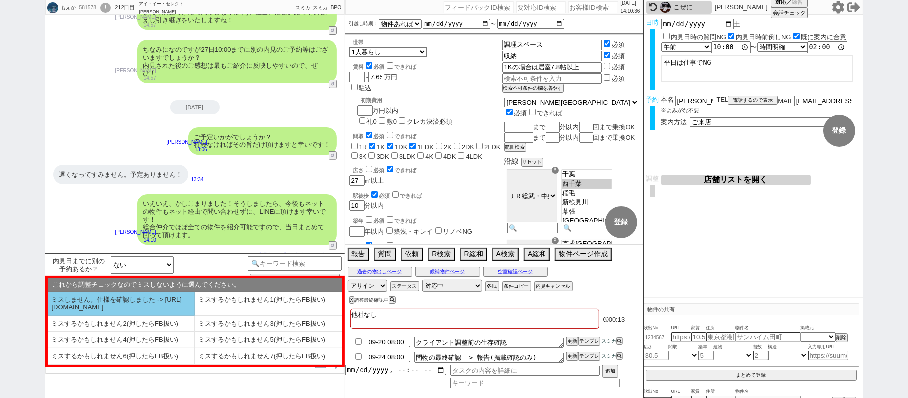
click at [133, 314] on li "ミスしません。仕様を確認しました -> [URL][DOMAIN_NAME]" at bounding box center [121, 304] width 147 height 24
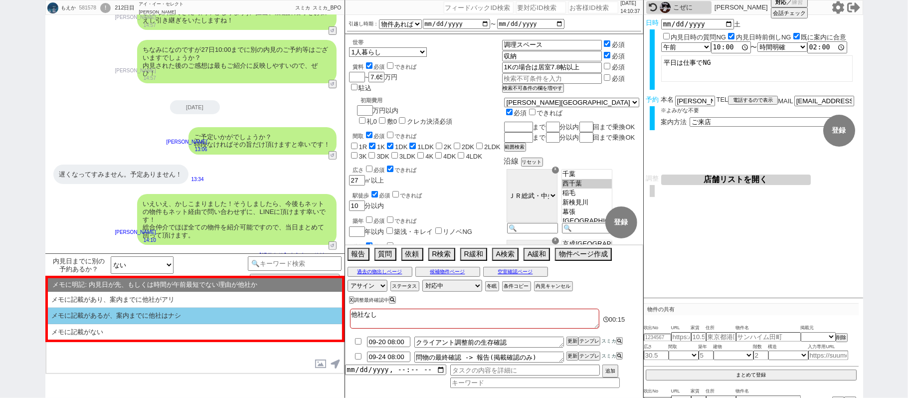
click at [168, 315] on li "メモに記載があるが、案内までに他社はナシ" at bounding box center [195, 316] width 294 height 16
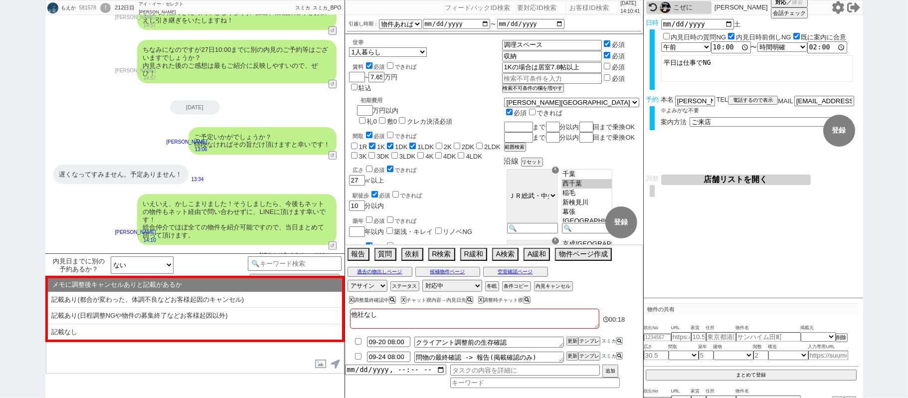
click at [176, 331] on li "記載なし" at bounding box center [195, 332] width 294 height 16
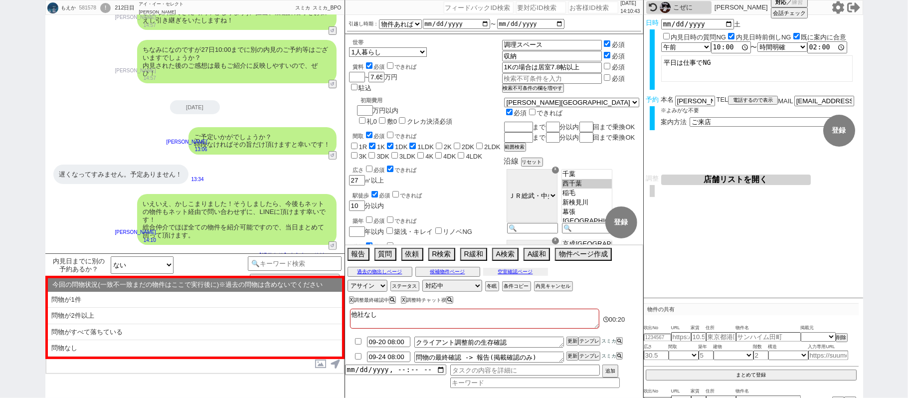
click at [507, 275] on button "空室確認ページ" at bounding box center [515, 272] width 65 height 8
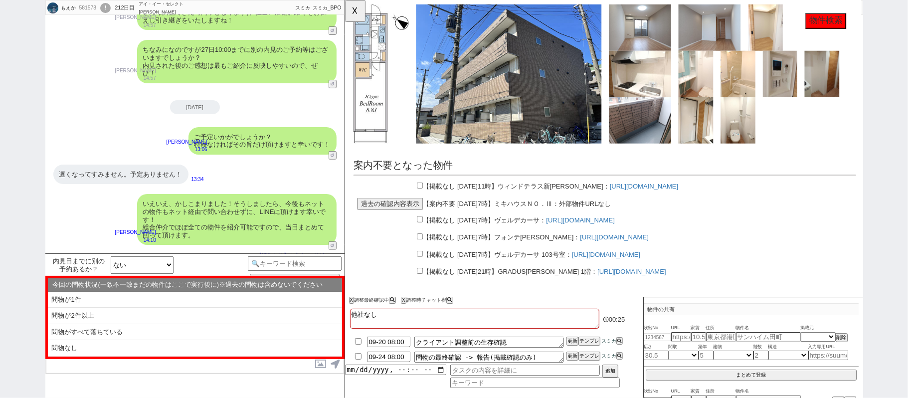
scroll to position [1177, 0]
click at [353, 10] on button "☓" at bounding box center [354, 10] width 18 height 20
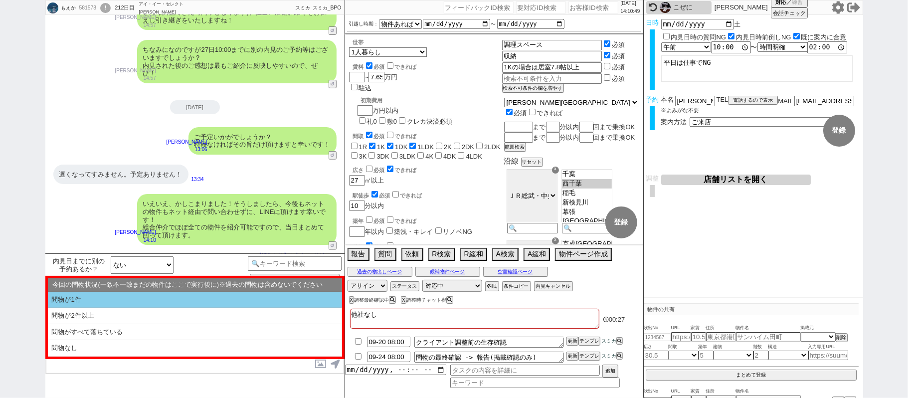
click at [158, 302] on li "問物が1件" at bounding box center [195, 300] width 294 height 16
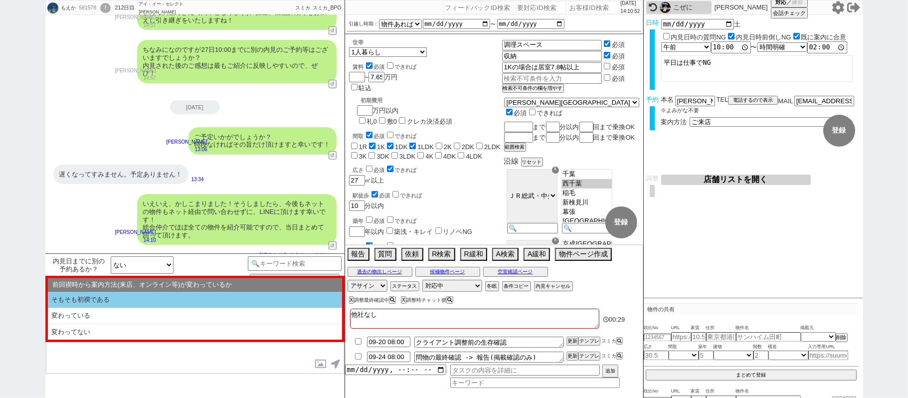
click at [162, 303] on li "そもそも初禊である" at bounding box center [195, 300] width 294 height 16
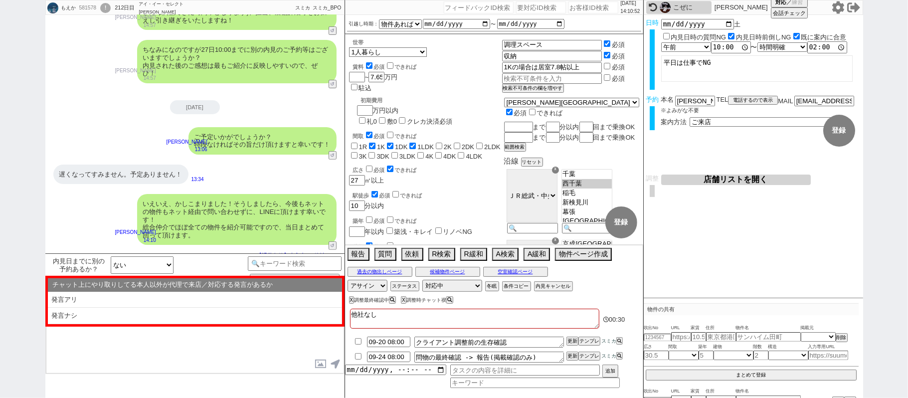
click at [162, 314] on li "発言ナシ" at bounding box center [195, 316] width 294 height 16
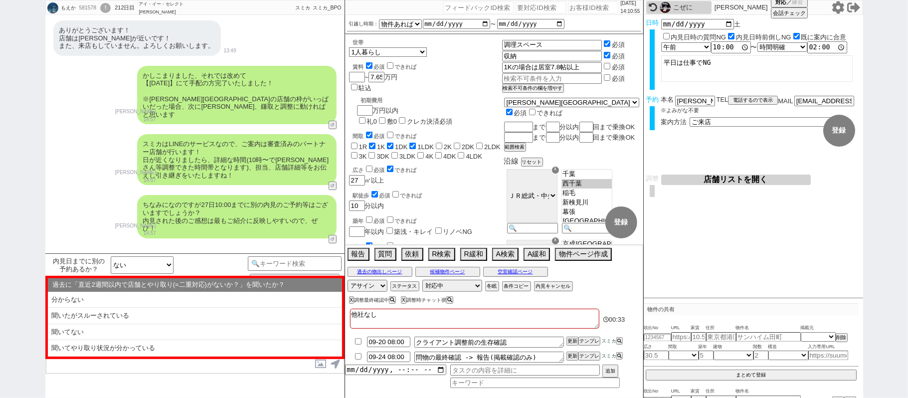
scroll to position [0, 0]
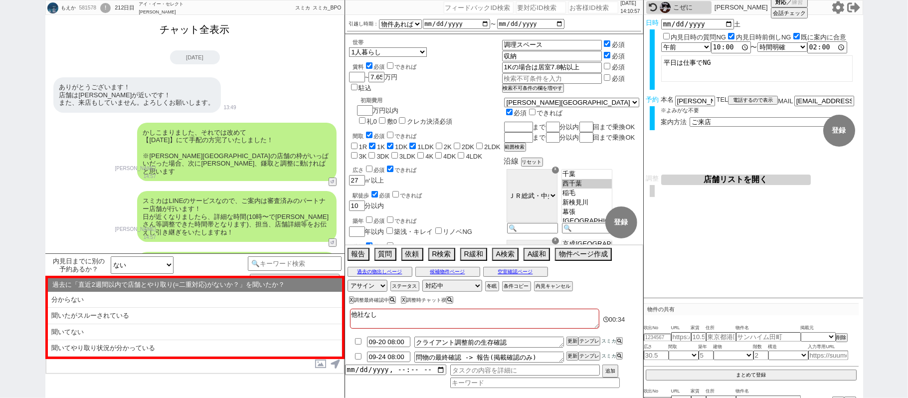
click at [214, 35] on button "チャット全表示" at bounding box center [195, 29] width 78 height 17
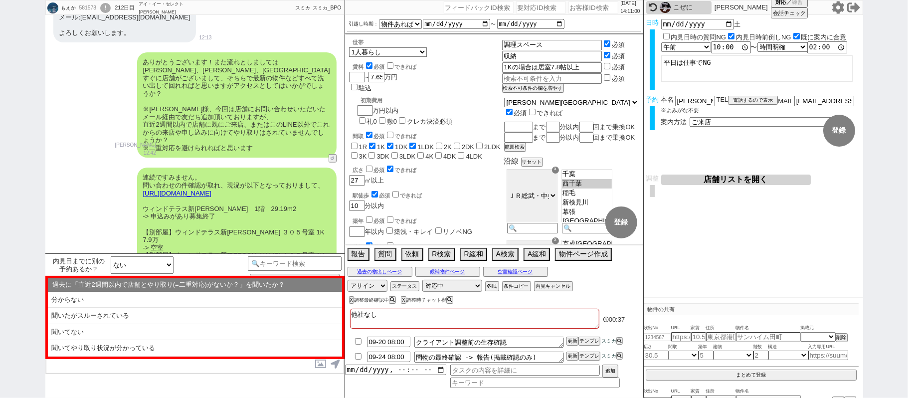
scroll to position [8787, 0]
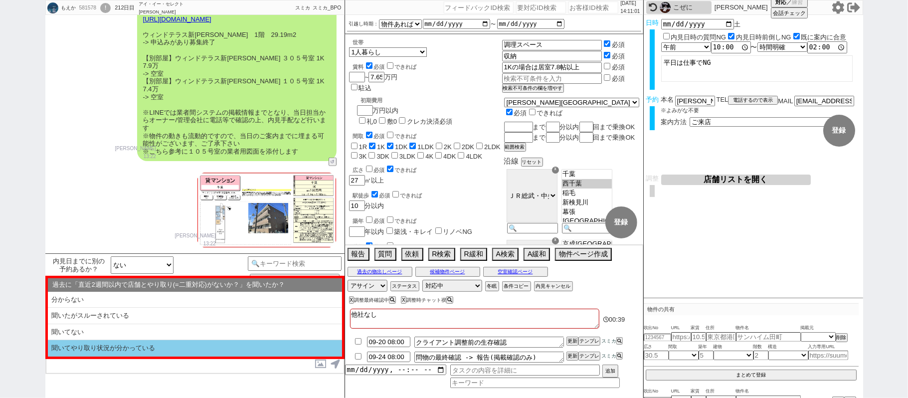
click at [161, 353] on li "聞いてやり取り状況が分かっている" at bounding box center [195, 348] width 294 height 16
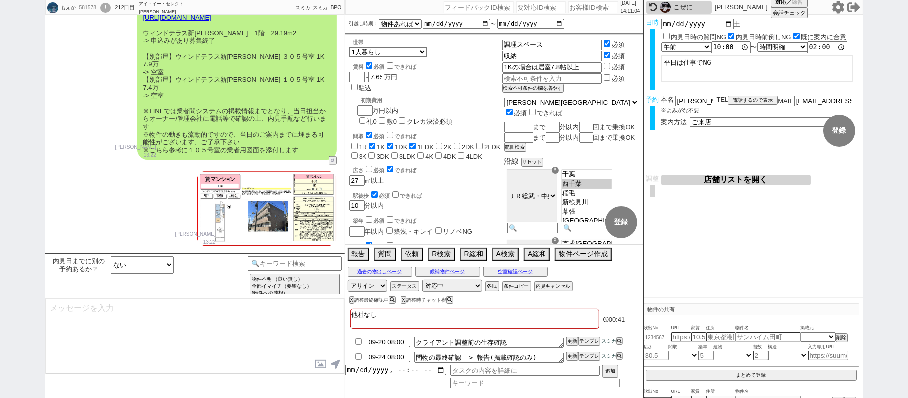
scroll to position [9235, 0]
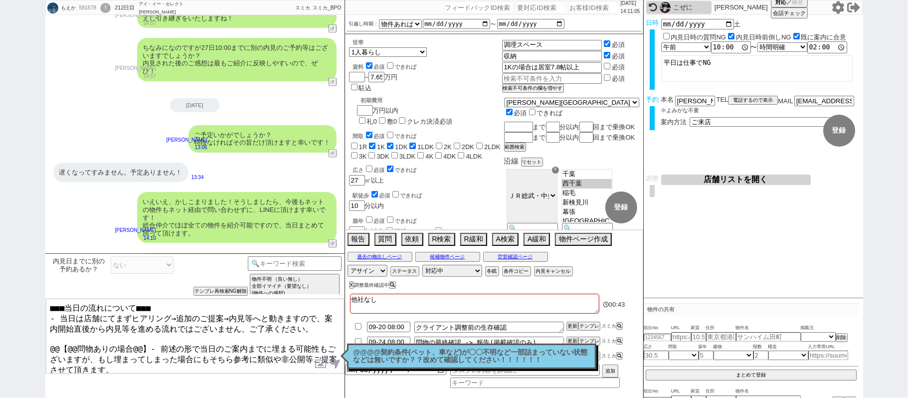
click at [50, 341] on textarea "■■■当日の流れについて■■■ - 当日は店舗にてまずヒアリング→追加のご提案→内見等へと動きますので、案内開始直後から内見等を進める流れではございません、ご…" at bounding box center [195, 336] width 298 height 75
click at [146, 340] on textarea "■■■当日の流れについて■■■ - 当日は店舗にてまずヒアリング→追加のご提案→内見等へと動きますので、案内開始直後から内見等を進める流れではございません、ご…" at bounding box center [195, 336] width 298 height 75
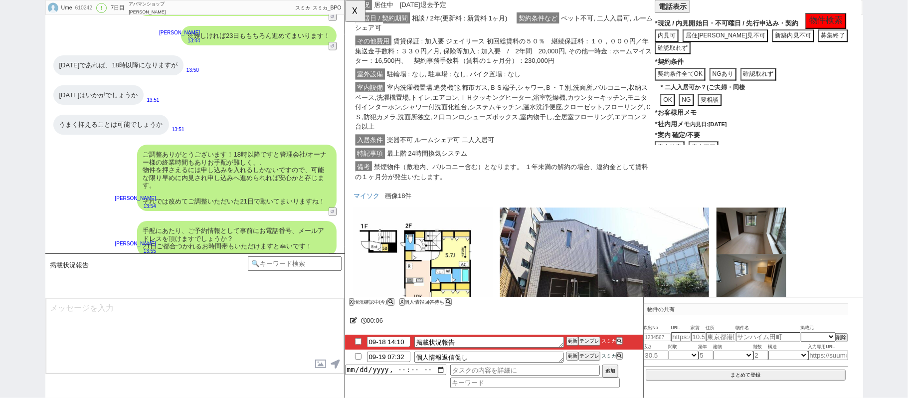
scroll to position [1794, 0]
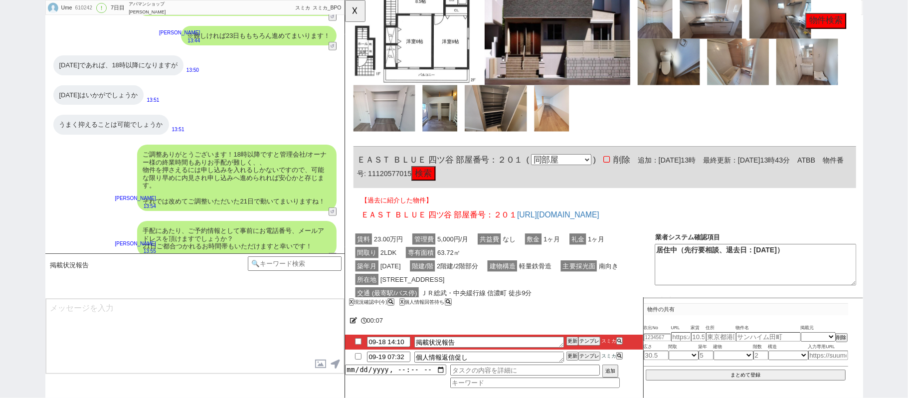
click at [864, 22] on button "物件検索" at bounding box center [861, 22] width 44 height 17
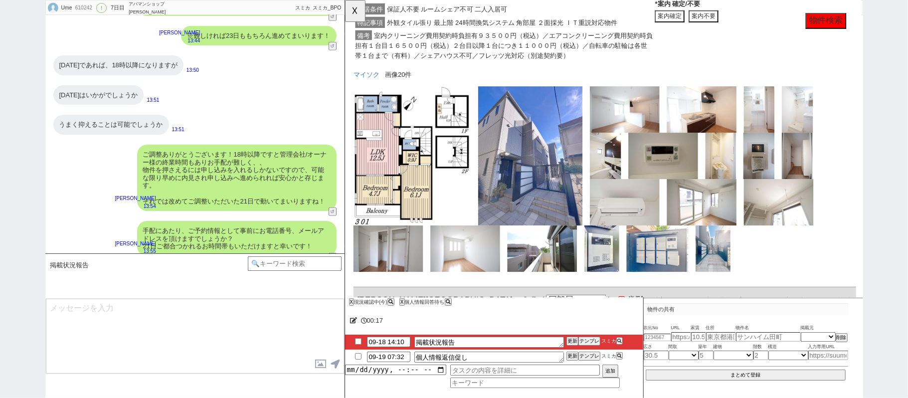
scroll to position [0, 0]
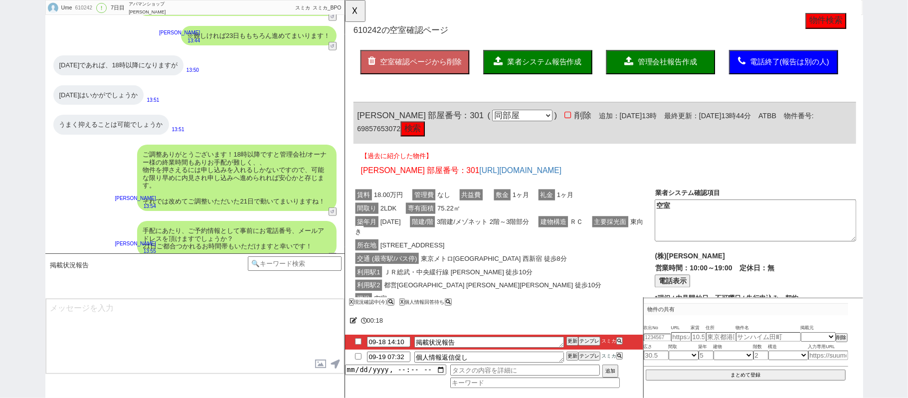
click at [854, 25] on button "物件検索" at bounding box center [861, 22] width 44 height 17
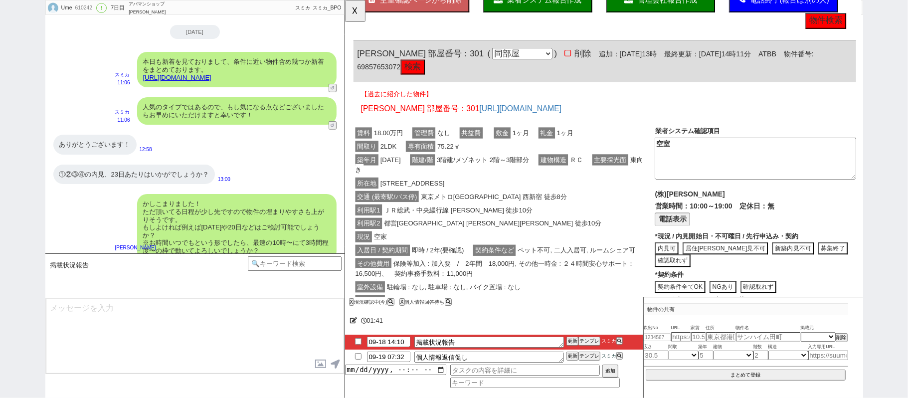
scroll to position [292, 0]
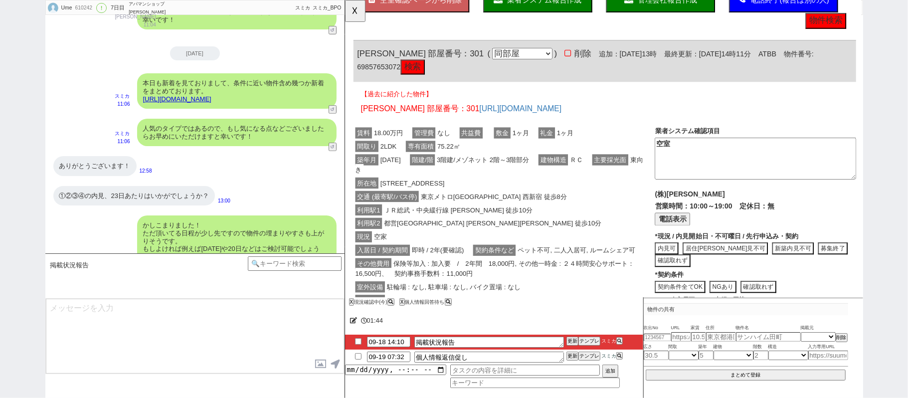
drag, startPoint x: 282, startPoint y: 98, endPoint x: 142, endPoint y: 109, distance: 140.4
click at [142, 109] on div "本日も新着を見ておりまして、条件に近い物件含め幾つか新着をまとめております。 https://tools.sumika.live/pages/8hcs71r …" at bounding box center [194, 90] width 299 height 45
copy link "https://tools.sumika.live/pages/8hcs71r"
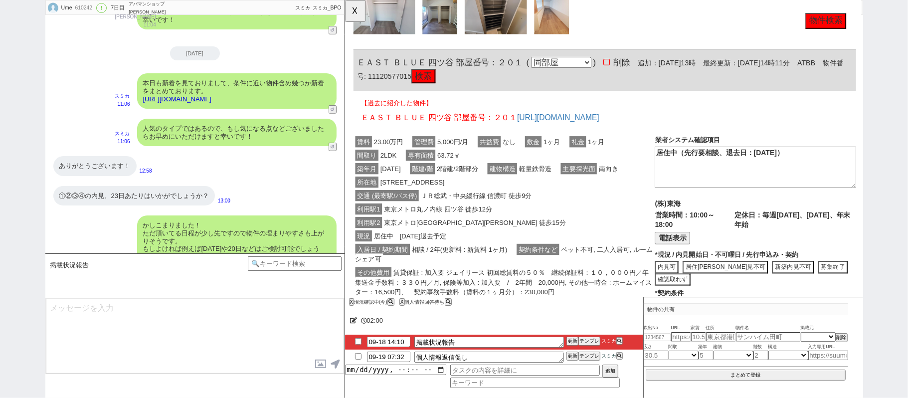
scroll to position [1915, 0]
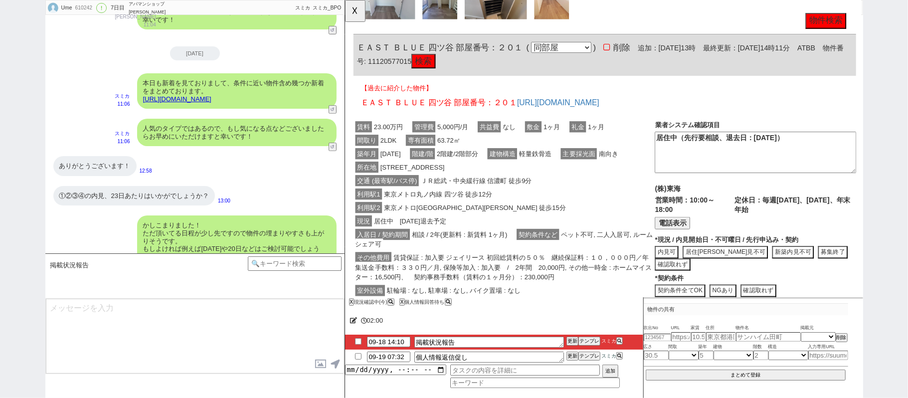
click at [530, 197] on div "交通 (最寄駅/バス停) ＪＲ総武・中央緩行線 信濃町 徒歩9分" at bounding box center [515, 194] width 324 height 14
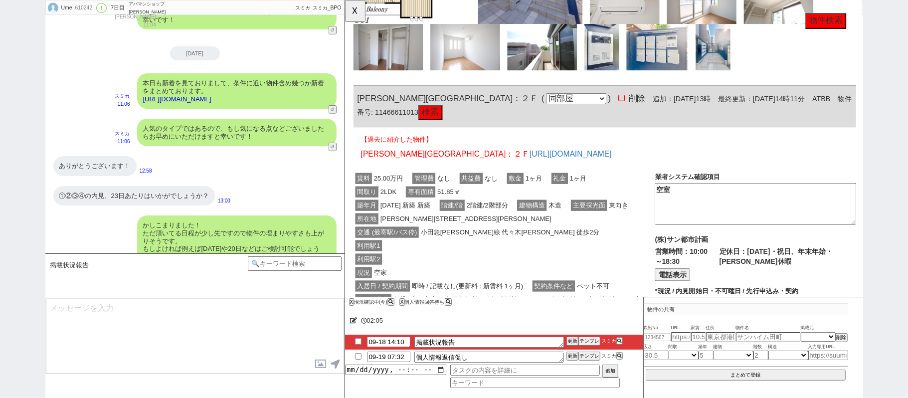
click at [462, 216] on span "階建/階" at bounding box center [459, 221] width 27 height 12
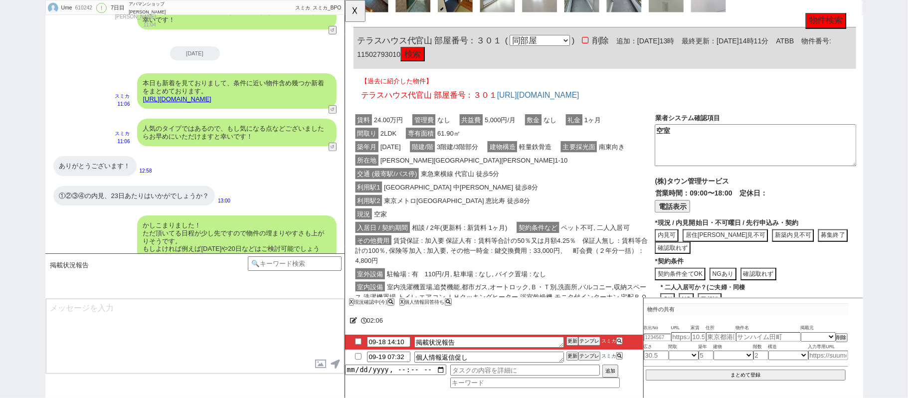
scroll to position [694, 0]
click at [490, 175] on div "所在地 目黒区中目黒１丁目1-10" at bounding box center [515, 172] width 324 height 14
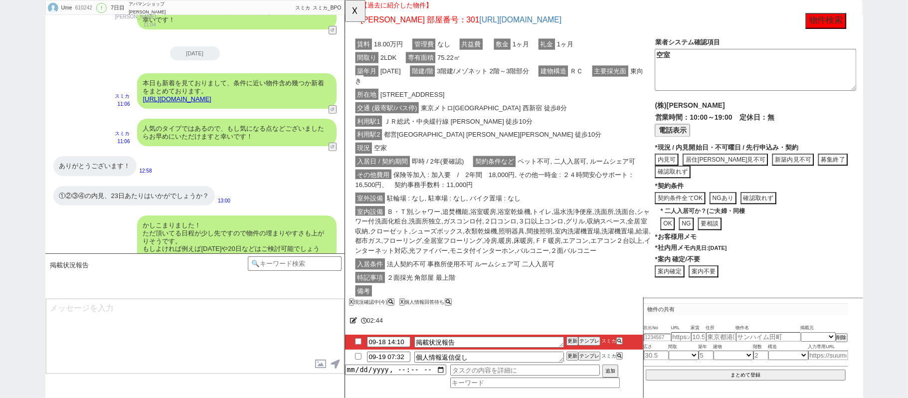
click at [505, 167] on span "契約条件など" at bounding box center [505, 173] width 46 height 12
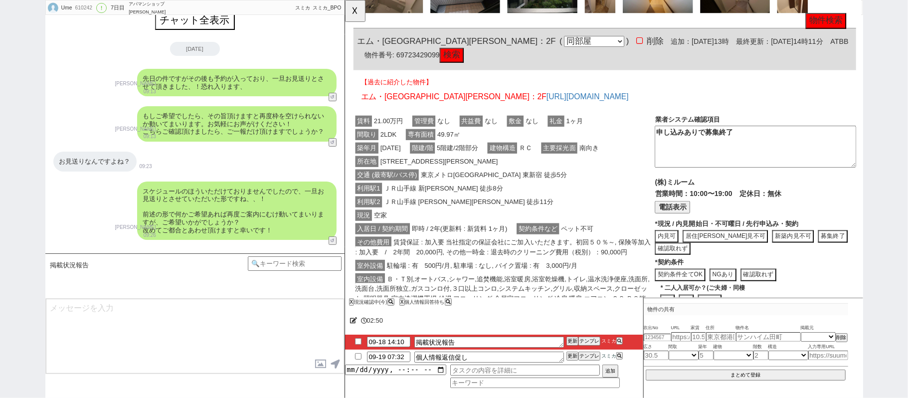
scroll to position [0, 0]
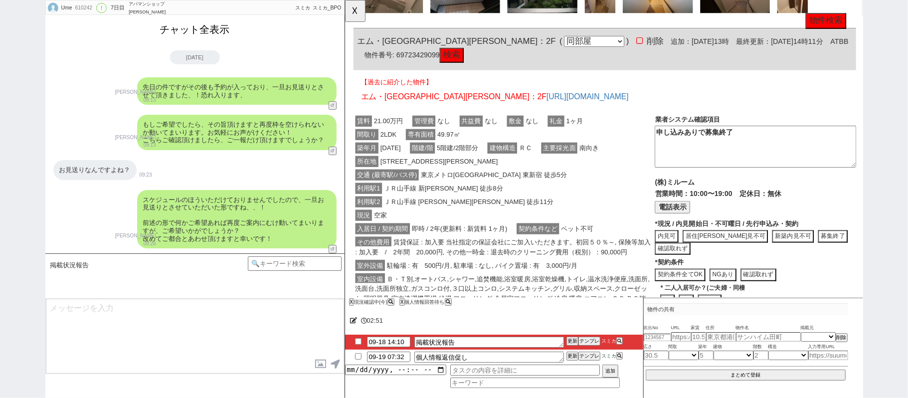
click at [222, 32] on button "チャット全表示" at bounding box center [195, 29] width 78 height 17
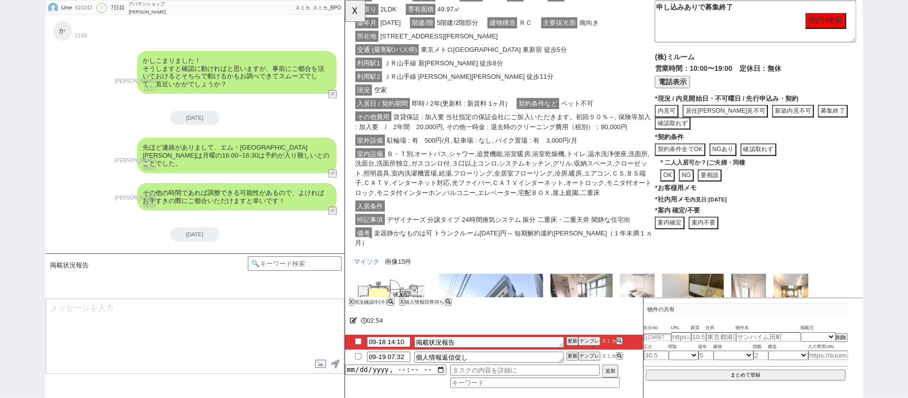
scroll to position [2741, 0]
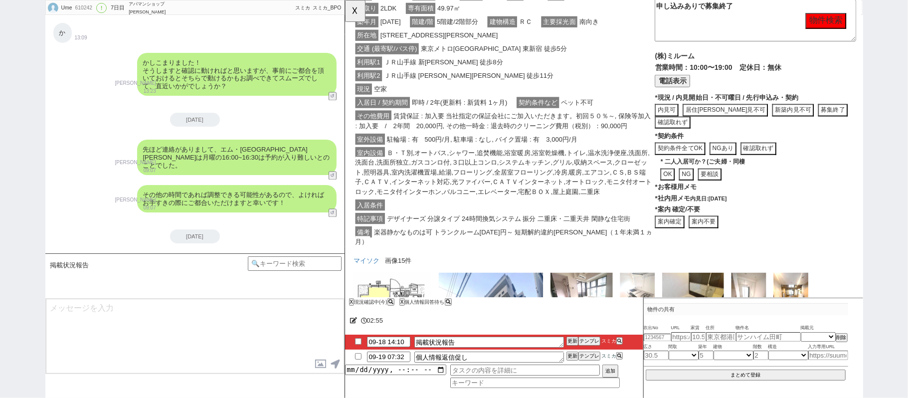
click at [732, 232] on button "案内不要" at bounding box center [730, 238] width 32 height 13
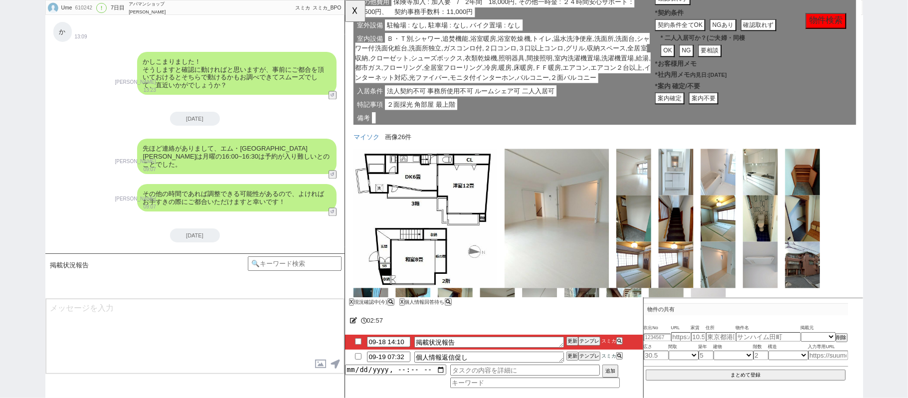
scroll to position [0, 0]
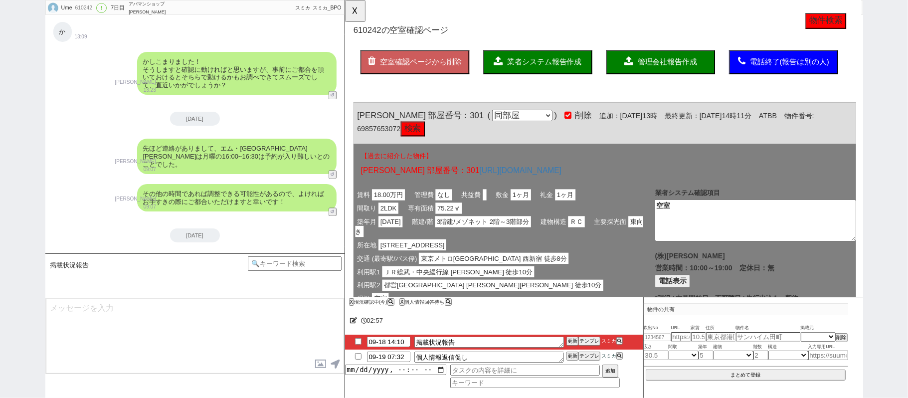
drag, startPoint x: 536, startPoint y: 65, endPoint x: 551, endPoint y: 101, distance: 38.4
click at [536, 64] on span "業者システム報告作成" at bounding box center [559, 66] width 80 height 8
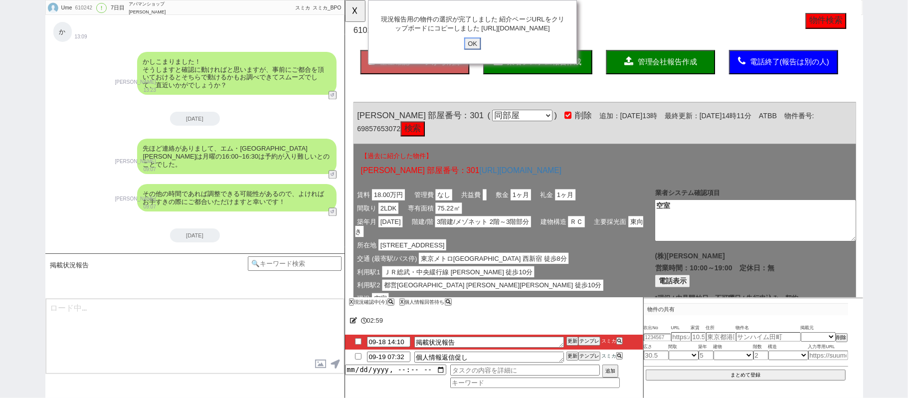
click at [474, 53] on input "OK" at bounding box center [482, 46] width 18 height 13
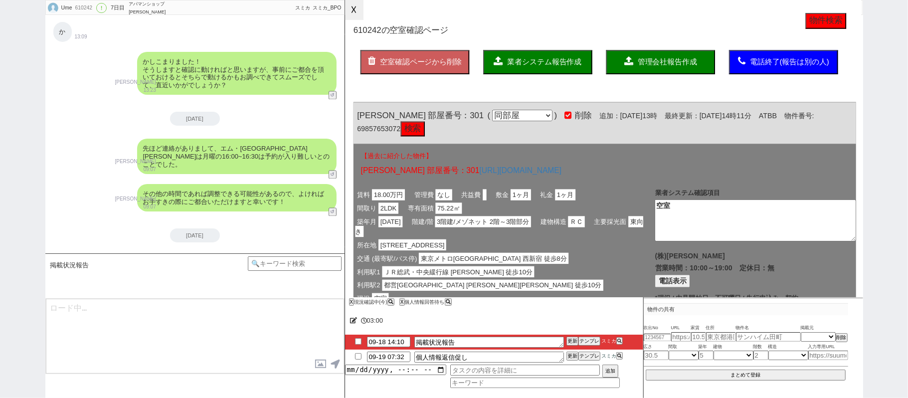
click at [360, 10] on button "☓" at bounding box center [354, 10] width 18 height 20
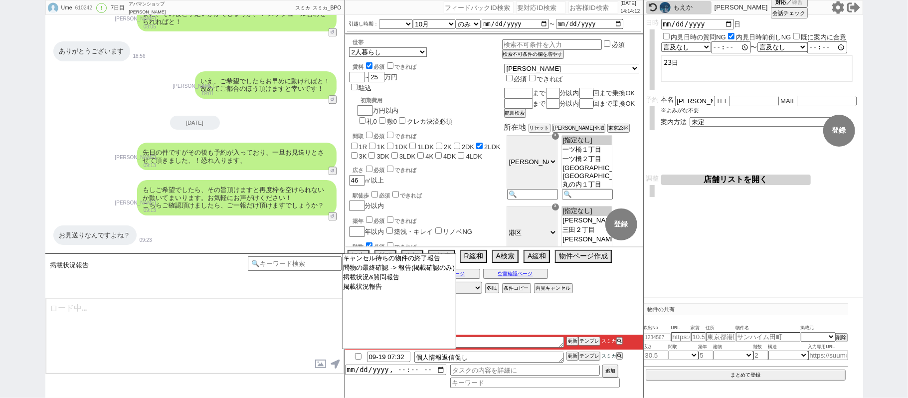
scroll to position [2389, 0]
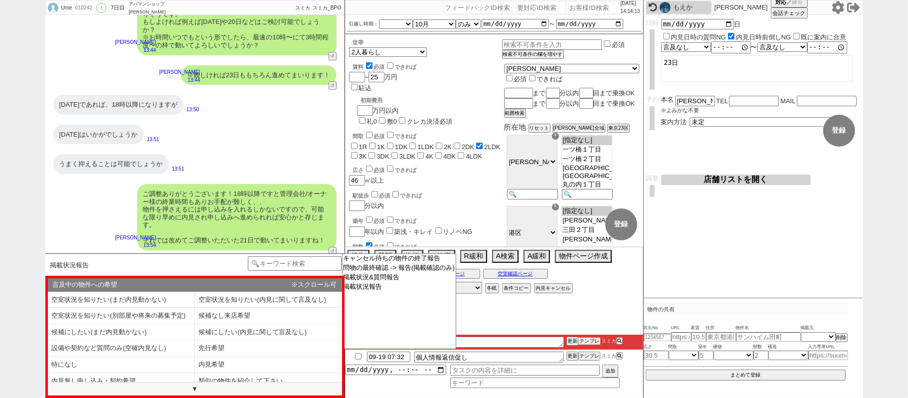
click at [590, 344] on button "テンプレ" at bounding box center [589, 340] width 22 height 7
click at [1, 192] on div "Ume 610242 ! 0 7日目 アパマンショップ渋谷道玄坂店 冬眠中 自社客 スミカ スミカ_BPO チャット全表示 2025-08-17 新しくフォロ…" at bounding box center [454, 199] width 908 height 398
click at [257, 361] on li "内見希望" at bounding box center [268, 364] width 147 height 16
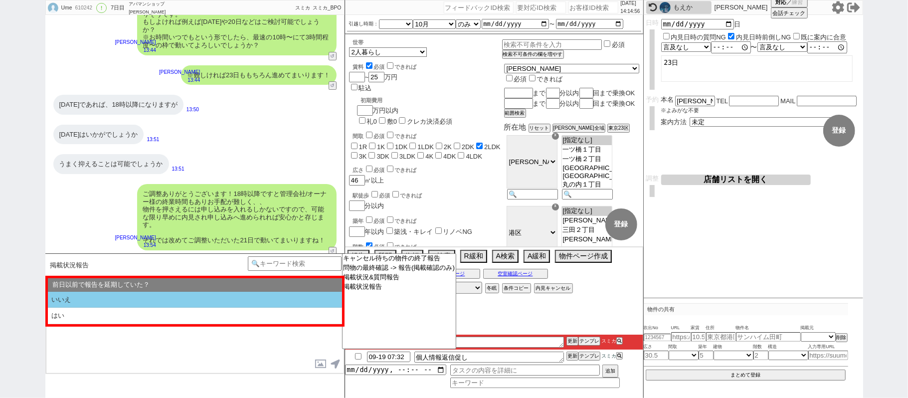
click at [216, 306] on li "いいえ" at bounding box center [195, 300] width 294 height 16
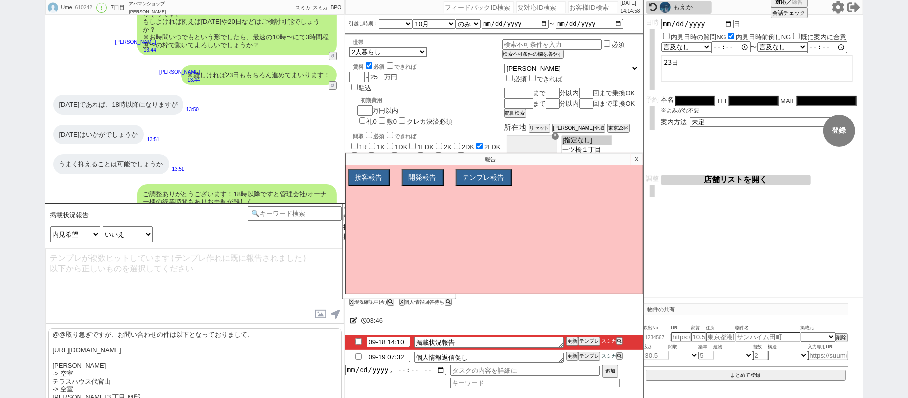
drag, startPoint x: 168, startPoint y: 361, endPoint x: 164, endPoint y: 343, distance: 18.3
click at [167, 358] on p "@@取り急ぎですが、お問い合わせの件は以下となっておりまして、 https://tools.sumika.live/pages/ep0ja0m 平澤ハウス -…" at bounding box center [194, 393] width 293 height 130
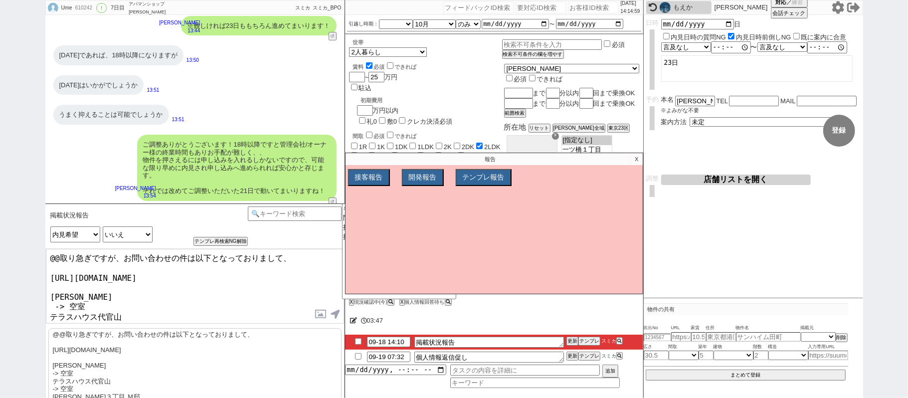
scroll to position [2439, 0]
drag, startPoint x: 75, startPoint y: 246, endPoint x: 0, endPoint y: 268, distance: 78.1
click at [0, 236] on div "Ume 610242 ! 0 7日目 アパマンショップ渋谷道玄坂店 冬眠中 自社客 スミカ スミカ_BPO チャット全表示 2025-08-17 新しくフォロ…" at bounding box center [454, 199] width 908 height 398
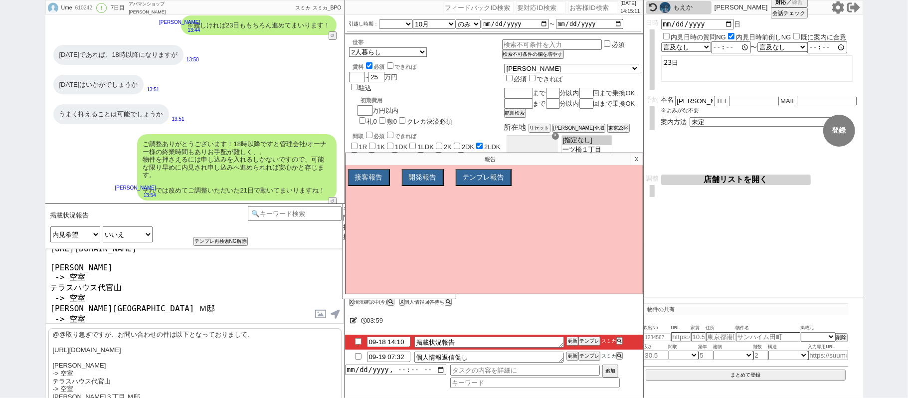
scroll to position [78, 0]
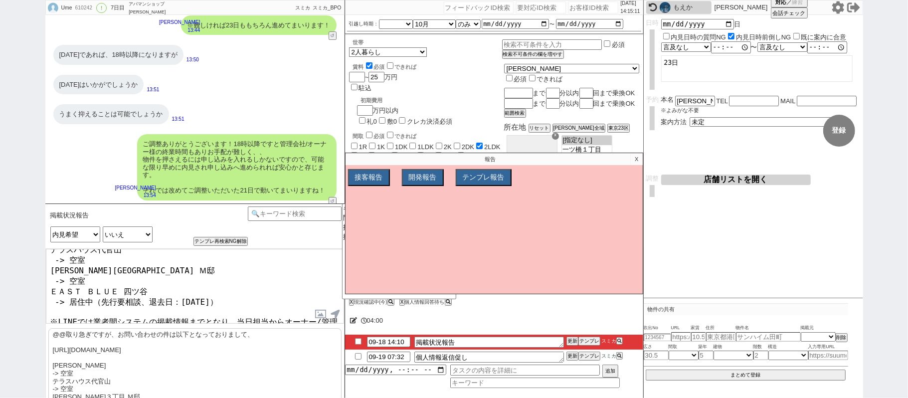
click at [148, 289] on textarea "連続でのメッセージ失礼します。 先程確認できまいて、お問い合わせの件は以下となっておりまして、 https://tools.sumika.live/pages…" at bounding box center [195, 286] width 298 height 75
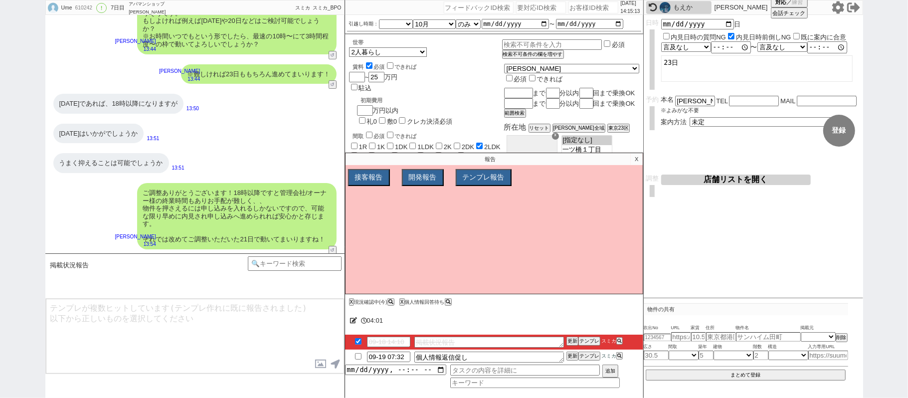
scroll to position [2568, 0]
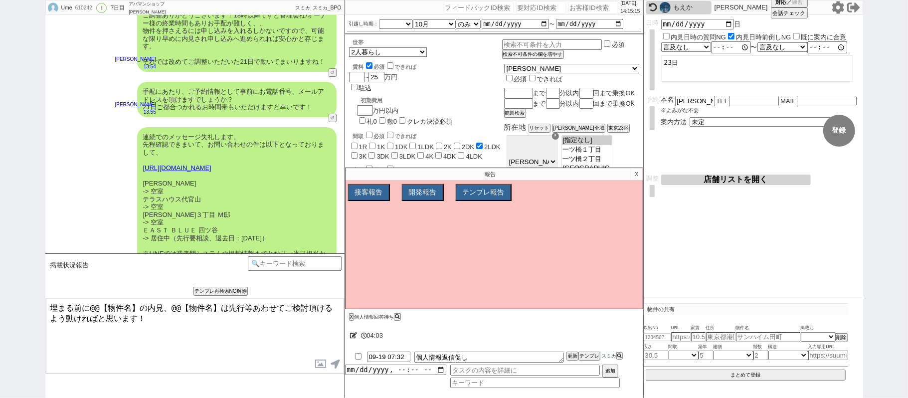
click at [52, 308] on textarea "埋まる前に@@【物件名】の内見、@@【物件名】は先行等あわせてご検討頂けるよう動ければと思います！" at bounding box center [195, 336] width 298 height 75
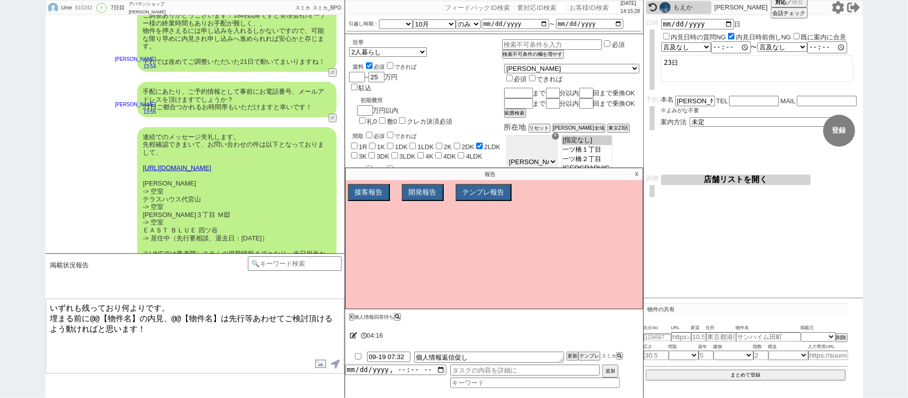
drag, startPoint x: 91, startPoint y: 317, endPoint x: 136, endPoint y: 317, distance: 45.4
click at [136, 317] on textarea "いずれも残っており何よりです。 埋まる前に@@【物件名】の内見、@@【物件名】は先行等あわせてご検討頂けるよう動ければと思います！" at bounding box center [195, 336] width 298 height 75
drag, startPoint x: 143, startPoint y: 184, endPoint x: 217, endPoint y: 182, distance: 74.8
click at [217, 182] on div "連続でのメッセージ失礼します。 先程確認できまいて、お問い合わせの件は以下となっておりまして、 https://tools.sumika.live/pages…" at bounding box center [236, 210] width 199 height 167
copy div "ＥＡＳＴ ＢＬＵＥ 四ツ谷"
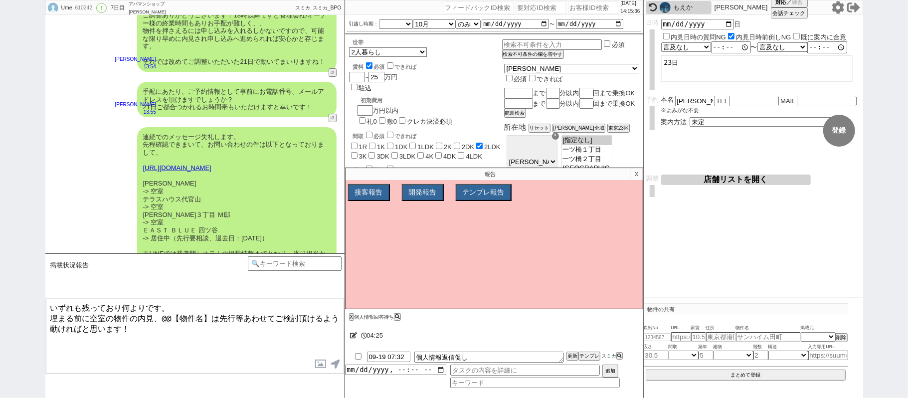
click at [160, 317] on textarea "いずれも残っており何よりです。 埋まる前に空室の物件の内見、@@【物件名】は先行等あわせてご検討頂けるよう動ければと思います！" at bounding box center [195, 336] width 298 height 75
click at [205, 315] on textarea "いずれも残っており何よりです。 埋まる前に空室の物件の内見、@@【物件名】は先行等あわせてご検討頂けるよう動ければと思います！" at bounding box center [195, 336] width 298 height 75
paste textarea "ＥＡＳＴ ＢＬＵＥ 四ツ谷"
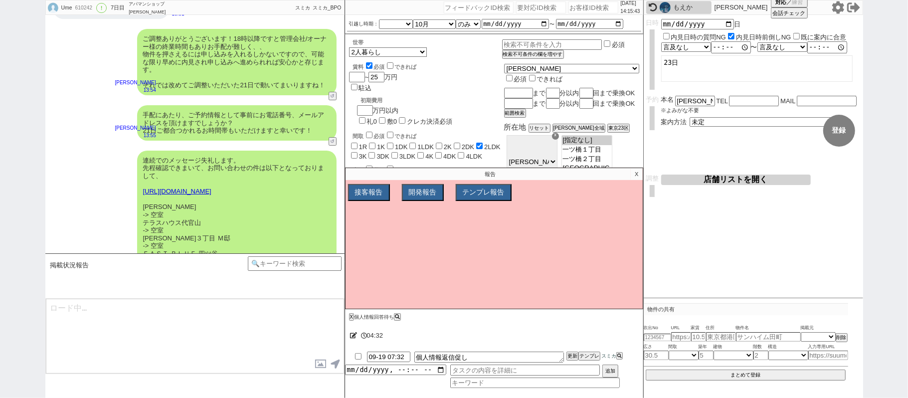
scroll to position [2480, 0]
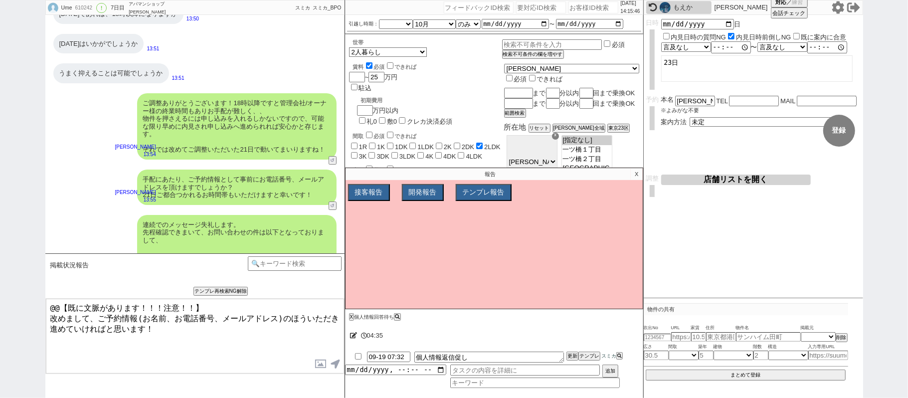
click at [0, 212] on div "Ume 610242 ! 0 7日目 アパマンショップ渋谷道玄坂店 冬眠中 自社客 スミカ スミカ_BPO チャット全表示 2025-08-17 新しくフォロ…" at bounding box center [454, 199] width 908 height 398
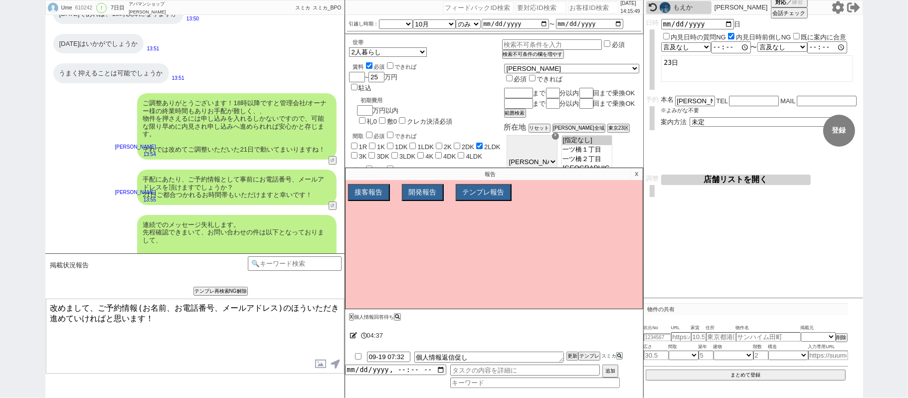
click at [172, 310] on textarea "改めまして、ご予約情報(お名前、お電話番号、メールアドレス)のほういただき進めていければと思います！" at bounding box center [195, 336] width 298 height 75
click at [147, 308] on textarea "改めまして、ご予約情報(お名前、お電話番号、メールアドレス)のほういただき進めていければと思います！" at bounding box center [195, 336] width 298 height 75
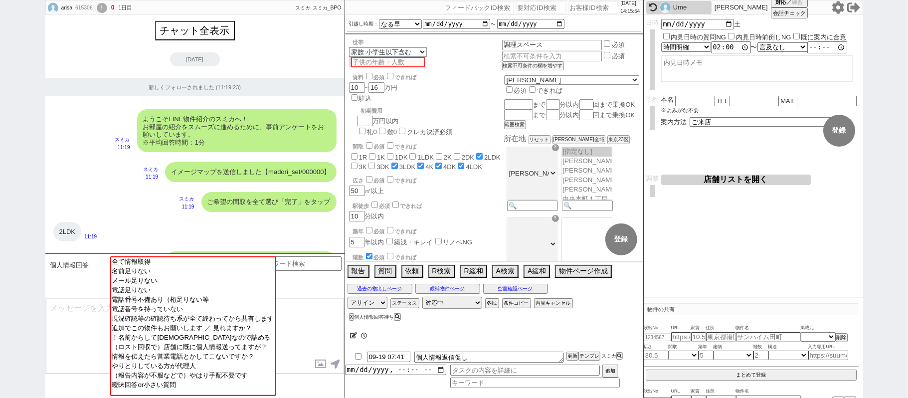
scroll to position [10, 0]
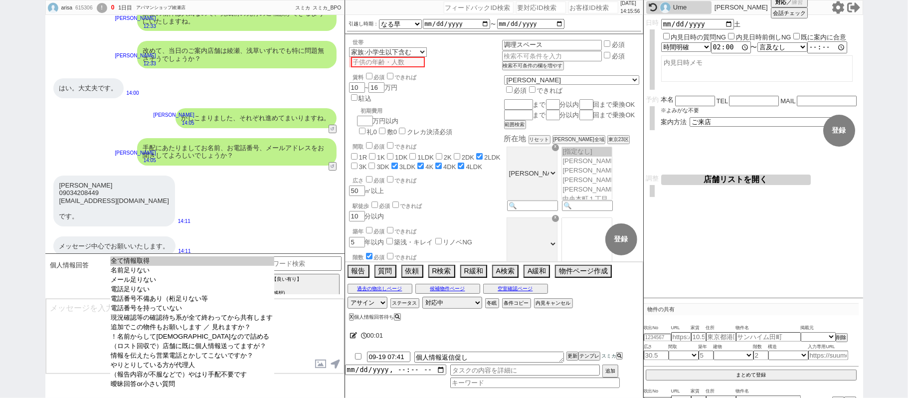
click at [235, 265] on option "全て情報取得" at bounding box center [192, 260] width 164 height 9
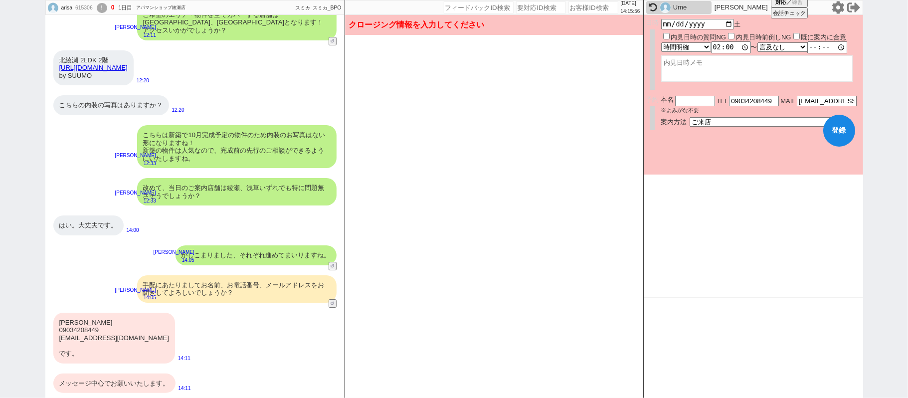
scroll to position [2425, 0]
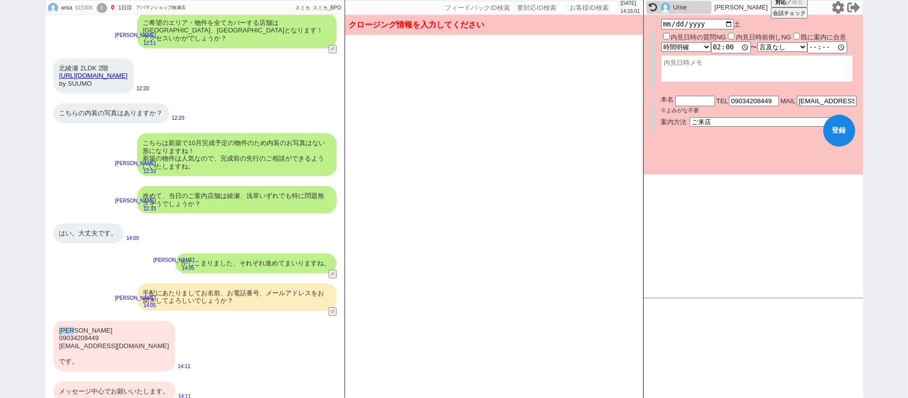
drag, startPoint x: 58, startPoint y: 321, endPoint x: 97, endPoint y: 319, distance: 38.4
click at [97, 320] on div "梁田有咲 09034208449 arsynd28@gmail.com です。" at bounding box center [114, 345] width 122 height 51
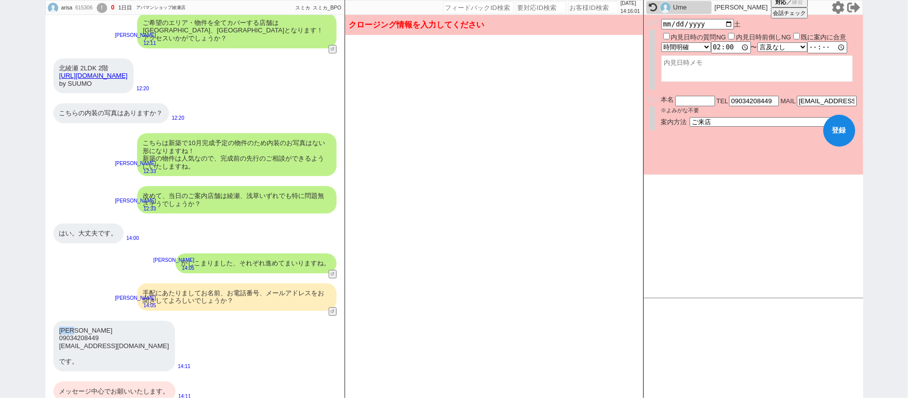
copy div "[PERSON_NAME]"
click at [686, 102] on input "text" at bounding box center [695, 100] width 40 height 8
paste input "[PERSON_NAME]"
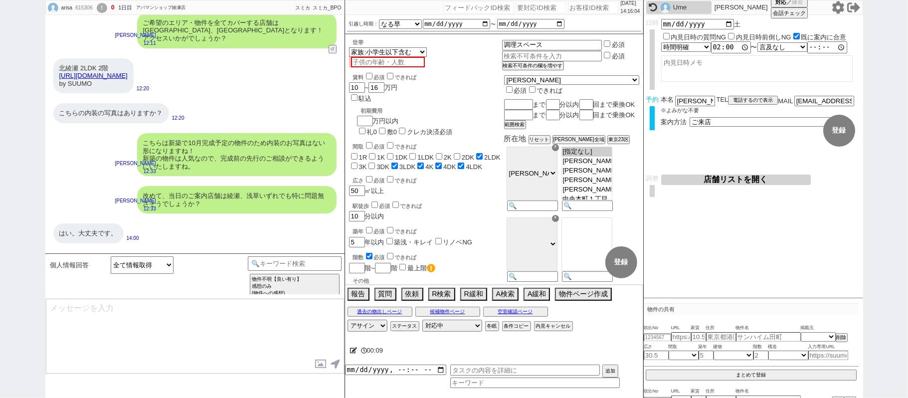
scroll to position [2570, 0]
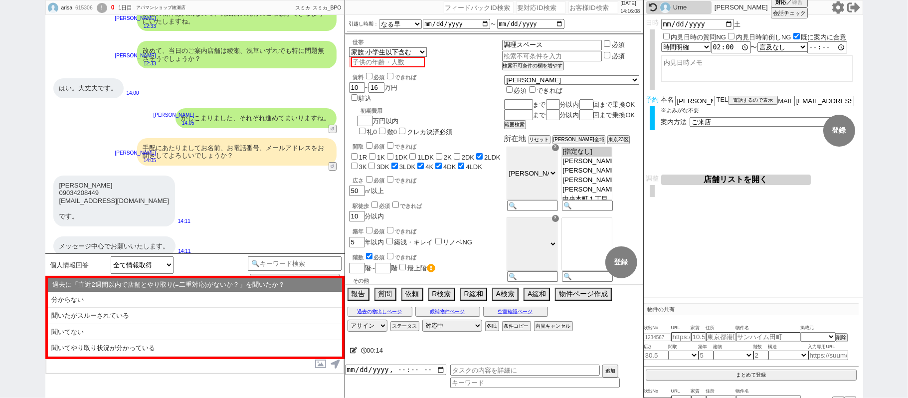
click at [355, 352] on icon at bounding box center [353, 350] width 7 height 6
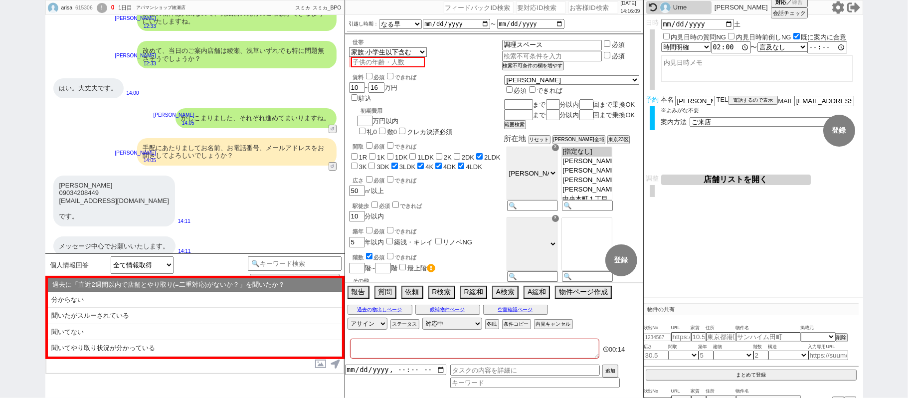
click at [359, 352] on textarea at bounding box center [474, 348] width 249 height 20
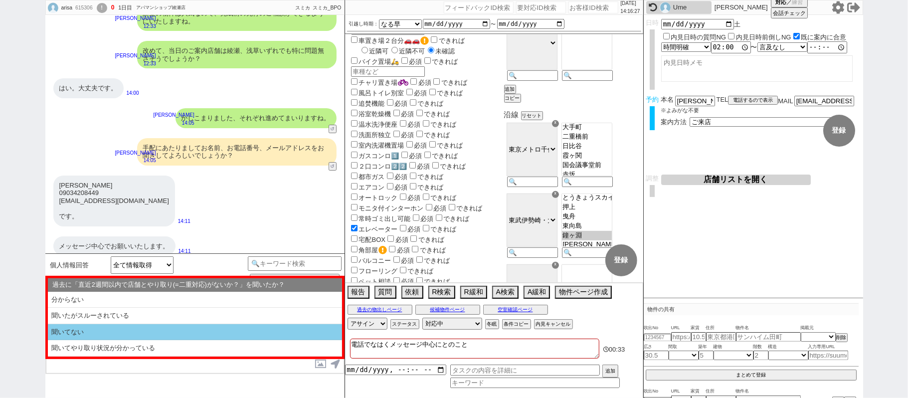
click at [185, 330] on li "聞いてない" at bounding box center [195, 332] width 294 height 16
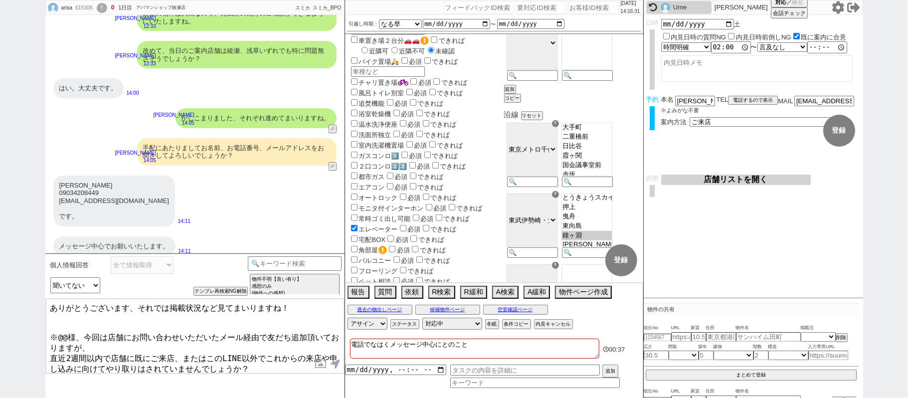
click at [140, 307] on textarea "ありがとうございます、それでは掲載状況など見てまいりますね！ ※@@様、今回は店舗にお問い合わせいただいたメール経由で友だち追加頂いておりますが、 直近2週間…" at bounding box center [195, 336] width 298 height 75
click at [281, 308] on textarea "ありがとうございます、それでは掲載状況など見てまいりますね！ ※@@様、今回は店舗にお問い合わせいただいたメール経由で友だち追加頂いておりますが、 直近2週間…" at bounding box center [195, 336] width 298 height 75
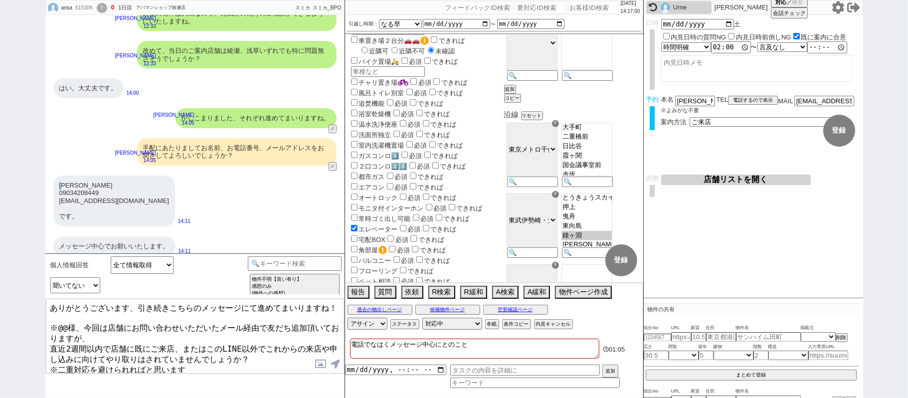
drag, startPoint x: 60, startPoint y: 176, endPoint x: 68, endPoint y: 176, distance: 8.5
click at [68, 176] on div "梁田有咲 09034208449 arsynd28@gmail.com です。" at bounding box center [114, 200] width 122 height 51
copy div "梁田"
click at [66, 324] on textarea "ありがとうございます、引き続きこちらのメッセージにて進めてまいりますね！ ※@@様、今回は店舗にお問い合わせいただいたメール経由で友だち追加頂いておりますが、…" at bounding box center [195, 336] width 298 height 75
paste textarea "梁田"
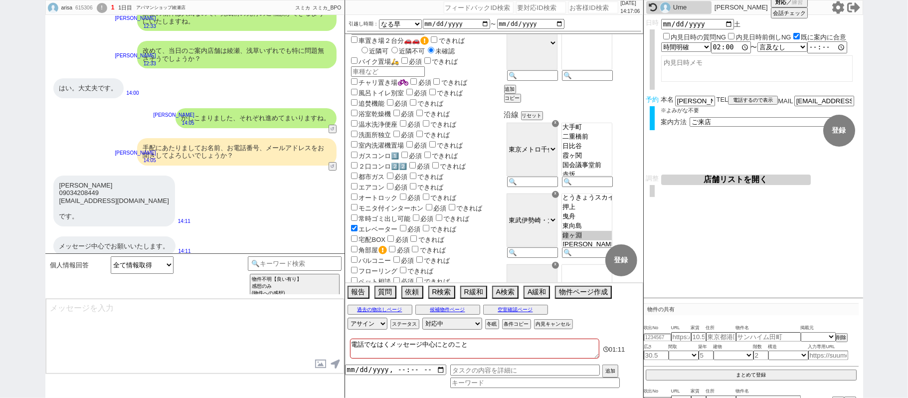
scroll to position [2674, 0]
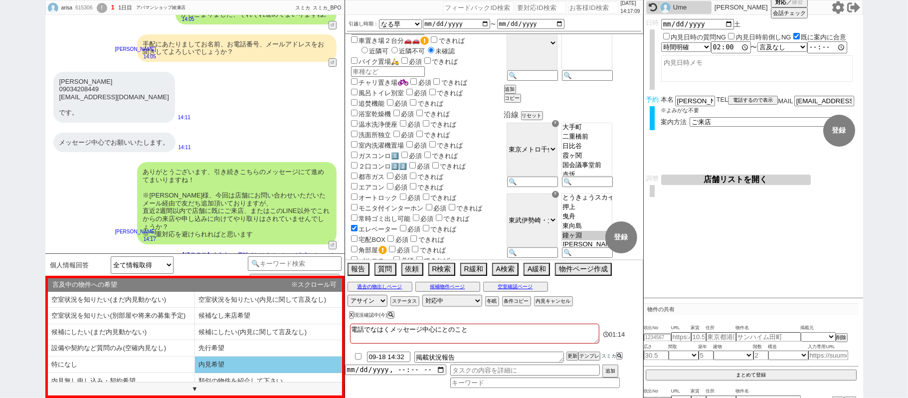
click at [236, 370] on li "内見希望" at bounding box center [268, 364] width 147 height 16
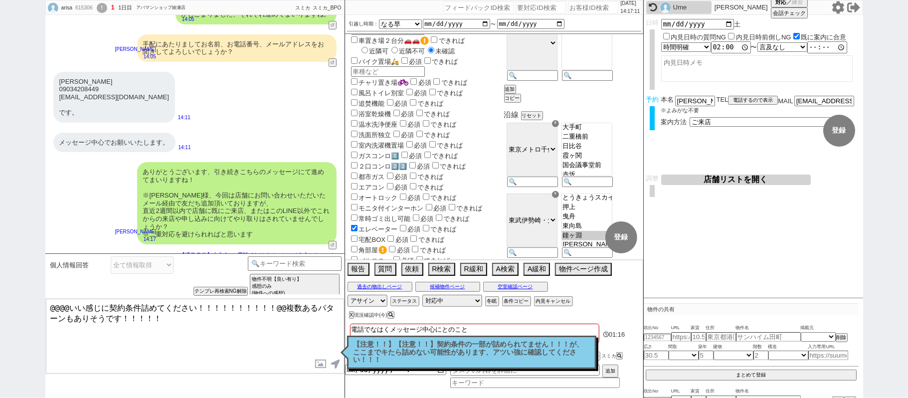
click at [463, 346] on p "【注意！！】【注意！！】契約条件の一部が詰められてません！！！が、ここまでキたら詰めない可能性があります、アツい強に確認してください！！！" at bounding box center [471, 351] width 236 height 23
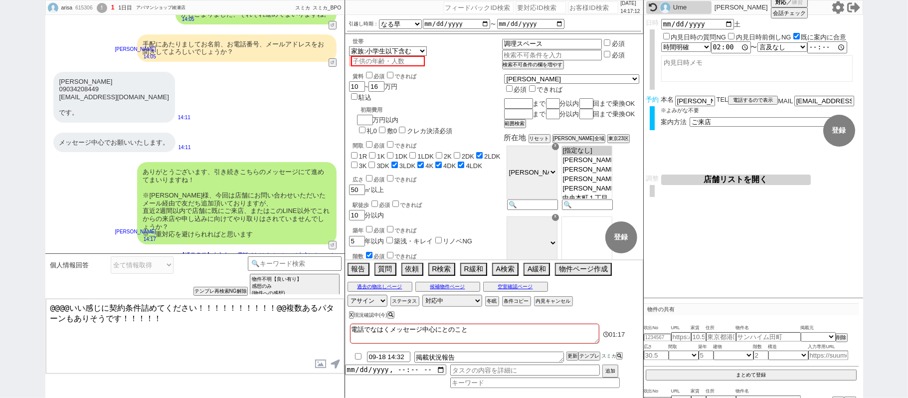
scroll to position [0, 0]
click at [275, 262] on input at bounding box center [295, 262] width 94 height 12
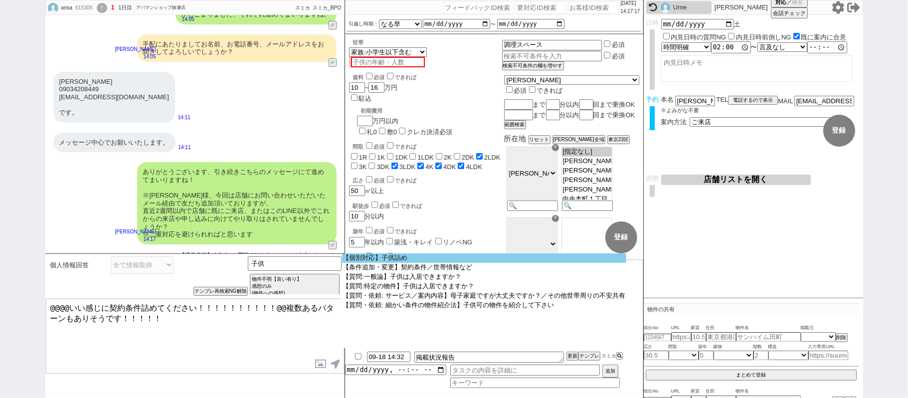
click at [397, 262] on option "【個別対応】子供詰め" at bounding box center [484, 257] width 284 height 9
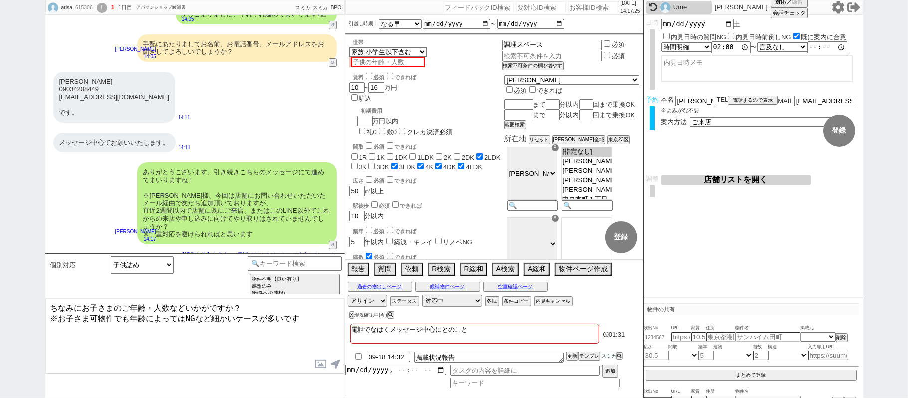
click at [303, 317] on textarea "ちなみにお子さまのご年齢・人数などいかがですか？ ※お子さま可物件でも年齢によってはNGなど細かいケースが多いです" at bounding box center [195, 336] width 298 height 75
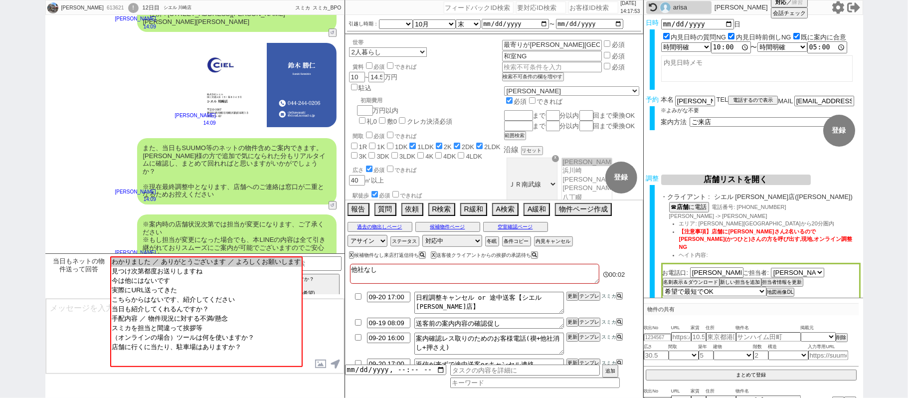
scroll to position [2106, 0]
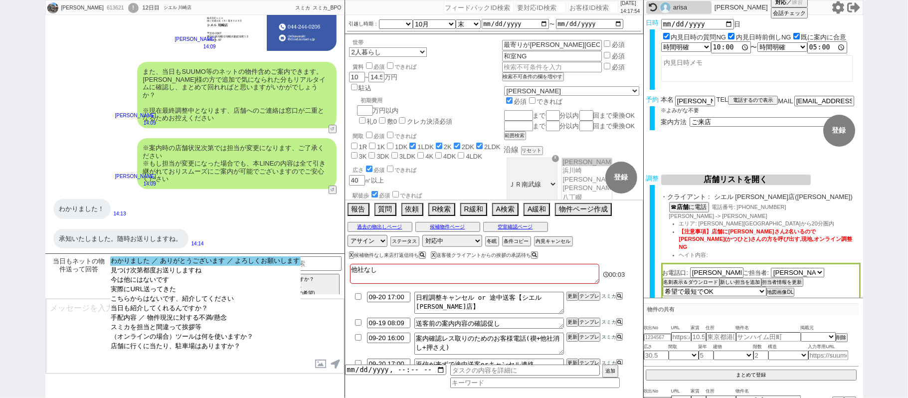
click at [212, 261] on option "わかりました ／ ありがとうございます ／ よろしくお願いします" at bounding box center [205, 260] width 191 height 9
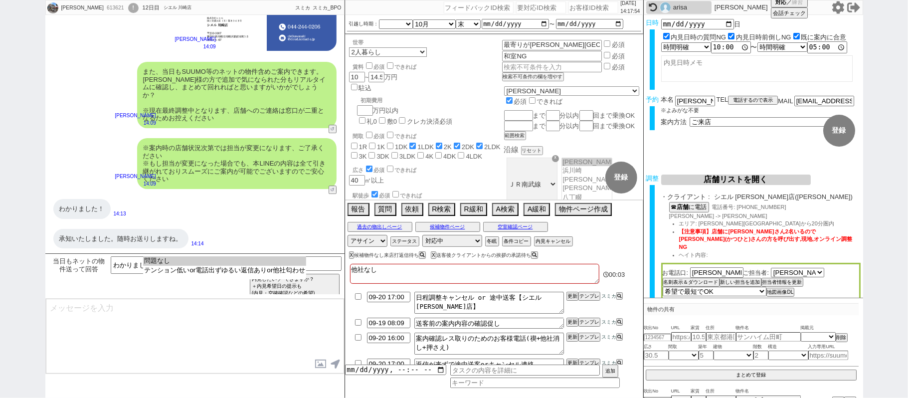
click at [212, 261] on option "問題なし" at bounding box center [224, 260] width 163 height 9
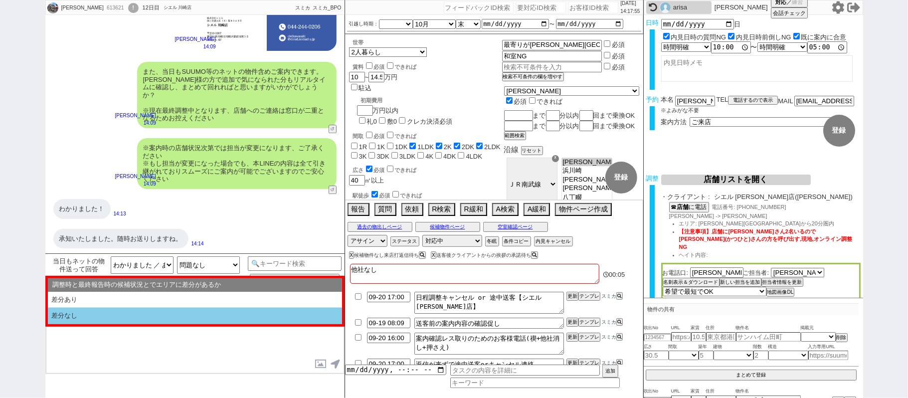
click at [139, 320] on li "差分なし" at bounding box center [195, 316] width 294 height 16
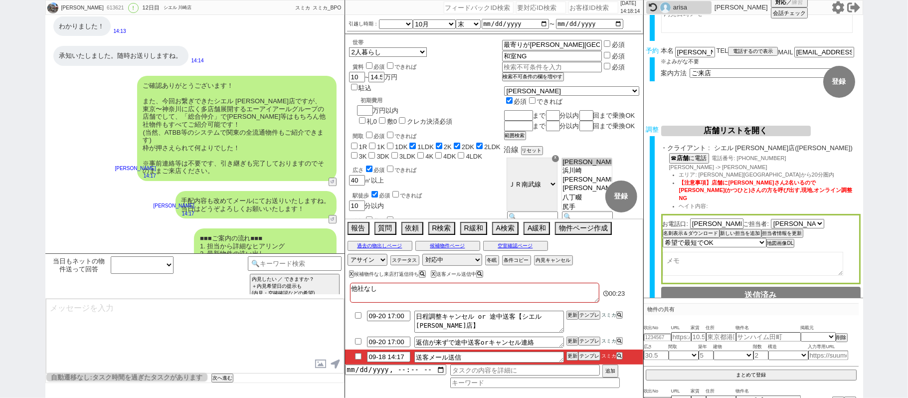
scroll to position [98, 0]
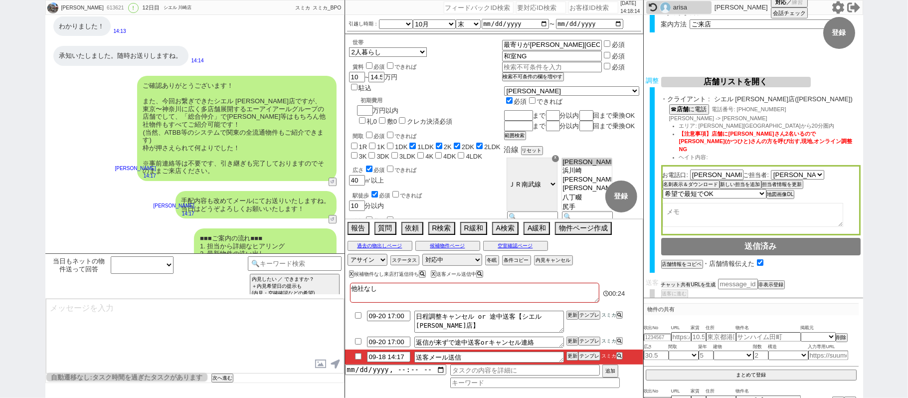
click at [690, 281] on button "チャット共有URLを生成" at bounding box center [688, 284] width 55 height 7
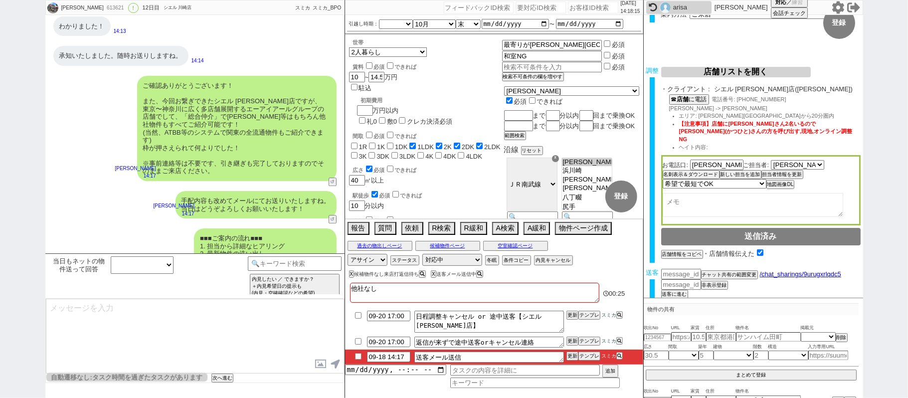
click at [674, 290] on div "送客 チャット共有URLを生成 チャット共有の範囲変更 /chat_sharings/9urugxrlqdc5 非表示登録 送客に進む 物件候補 電話確認済み…" at bounding box center [752, 289] width 219 height 40
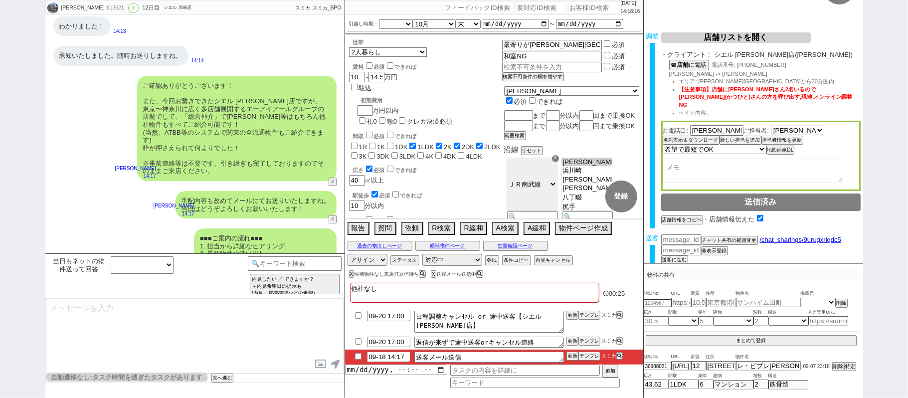
scroll to position [63, 0]
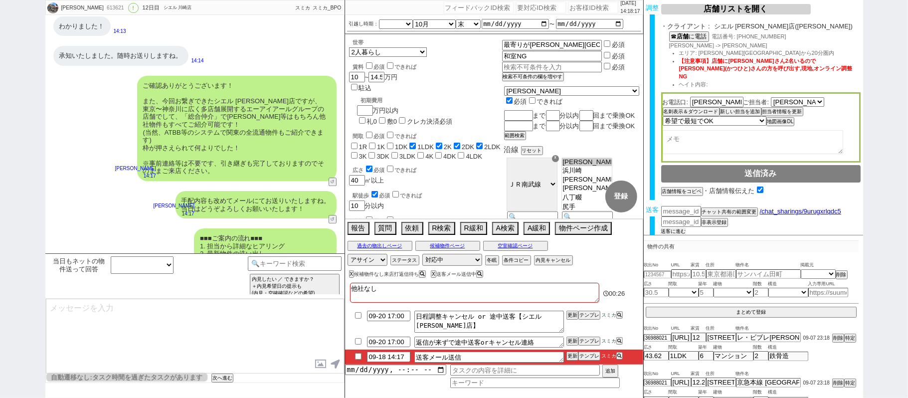
drag, startPoint x: 678, startPoint y: 221, endPoint x: 685, endPoint y: 207, distance: 15.6
click at [677, 228] on button "送客に進む" at bounding box center [673, 231] width 25 height 7
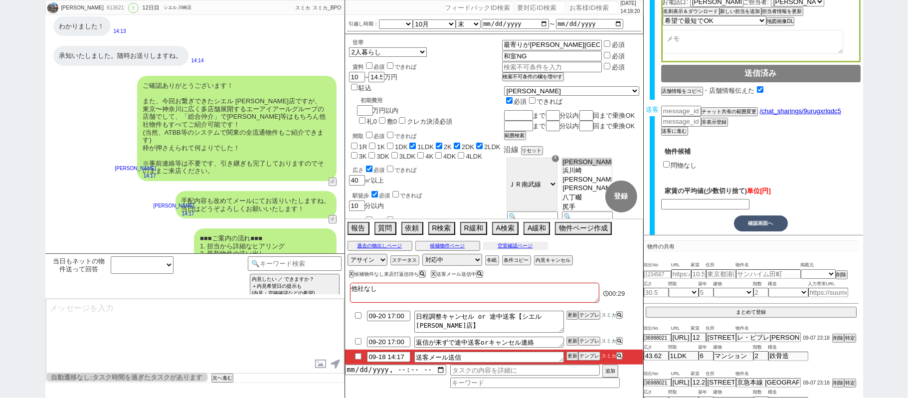
click at [541, 246] on button "空室確認ページ" at bounding box center [515, 246] width 65 height 8
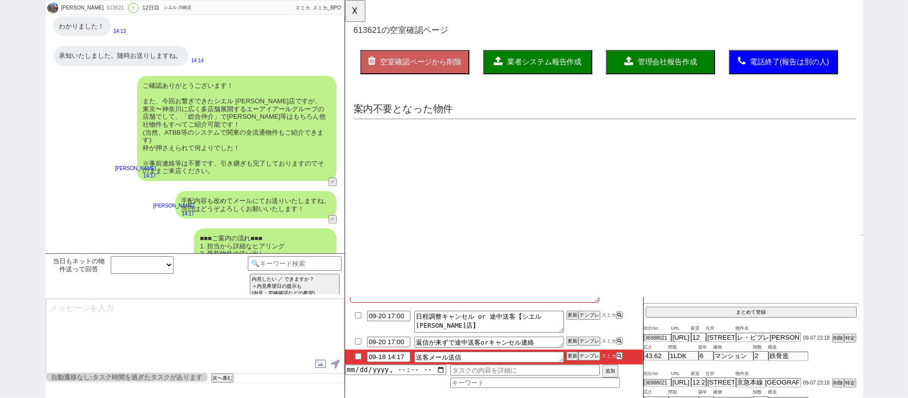
scroll to position [0, 0]
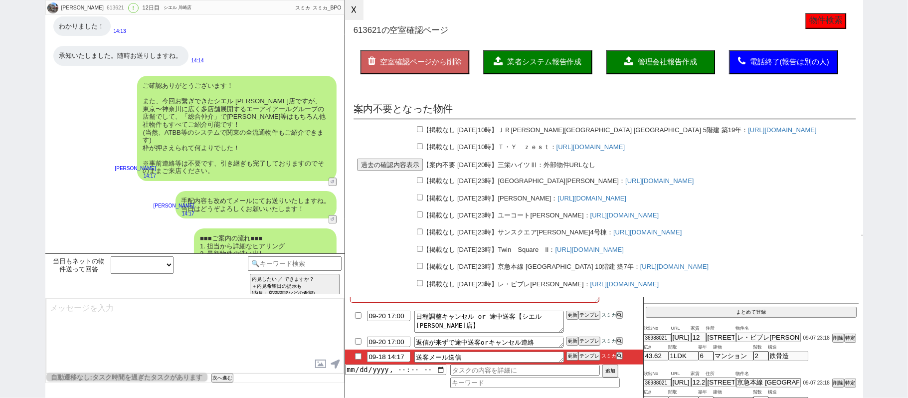
click at [360, 4] on button "☓" at bounding box center [354, 10] width 18 height 20
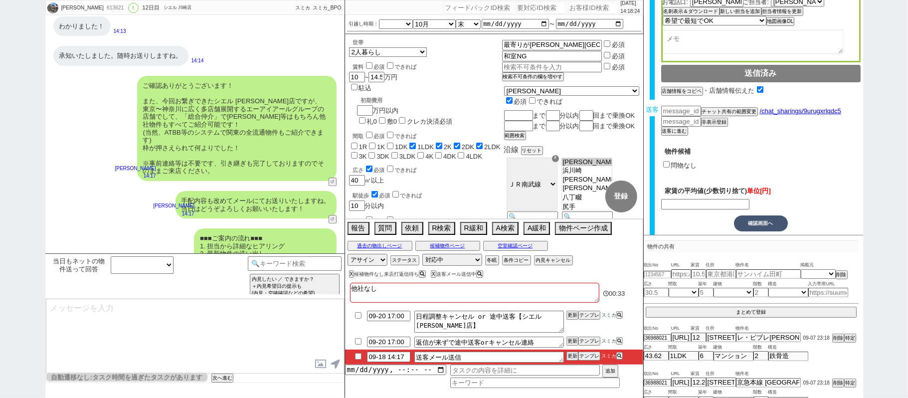
click at [691, 161] on label "問物なし" at bounding box center [684, 164] width 26 height 7
click at [669, 161] on input "問物なし" at bounding box center [666, 164] width 6 height 6
click at [766, 216] on button "確認画面へ" at bounding box center [761, 223] width 54 height 16
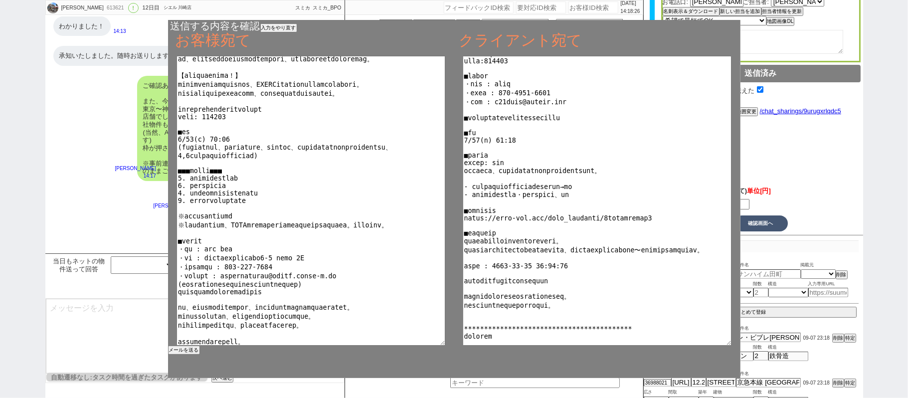
scroll to position [66, 0]
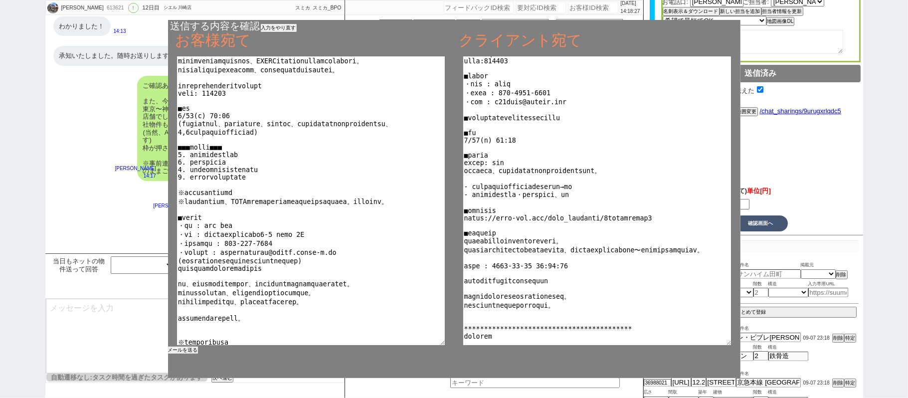
click at [195, 351] on button "メールを送る" at bounding box center [183, 349] width 30 height 7
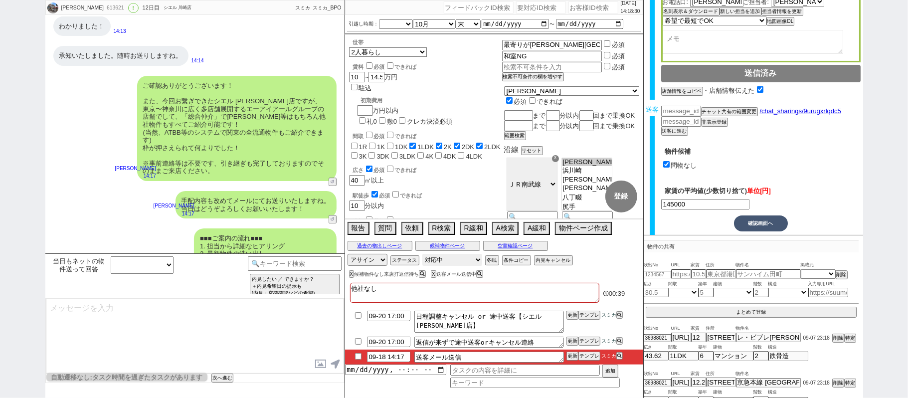
click at [457, 262] on select "対応中 引き継ぎ完了 ブロック 長期間返信なし 紹介不可 別の所で決まった 客の都合で引越しが無くなった 接客開始後に冬眠" at bounding box center [452, 260] width 60 height 12
click at [422, 255] on select "対応中 引き継ぎ完了 ブロック 長期間返信なし 紹介不可 別の所で決まった 客の都合で引越しが無くなった 接客開始後に冬眠" at bounding box center [452, 260] width 60 height 12
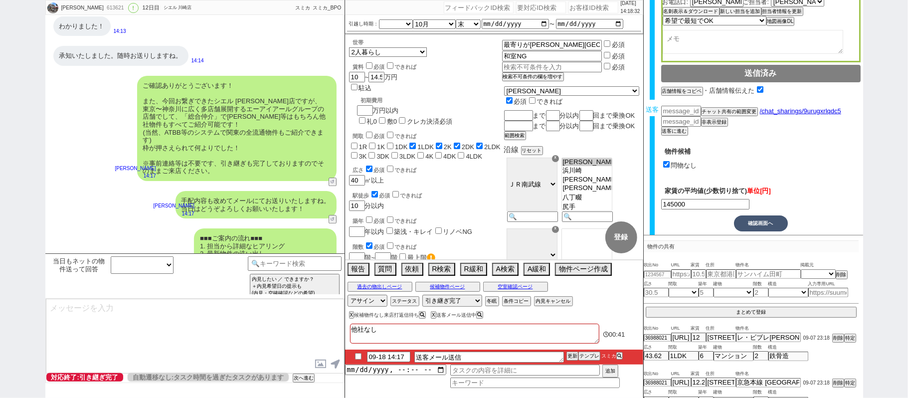
click at [357, 355] on input "checkbox" at bounding box center [358, 356] width 14 height 6
click at [566, 356] on li "09-18 14:17 送客メール送信 更新 テンプレ スミカ" at bounding box center [494, 356] width 298 height 15
click at [566, 356] on button "更新" at bounding box center [571, 355] width 10 height 7
drag, startPoint x: 567, startPoint y: 350, endPoint x: 569, endPoint y: 357, distance: 7.4
click at [567, 349] on div at bounding box center [494, 347] width 298 height 4
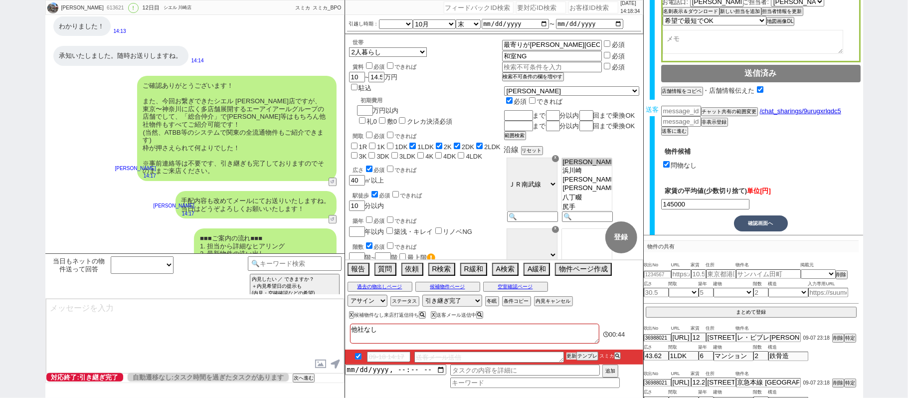
click at [569, 357] on button "更新" at bounding box center [571, 355] width 10 height 7
click at [569, 349] on div at bounding box center [494, 347] width 298 height 4
drag, startPoint x: 571, startPoint y: 358, endPoint x: 571, endPoint y: 351, distance: 7.0
click at [571, 357] on button "更新" at bounding box center [571, 355] width 10 height 7
click at [571, 349] on div at bounding box center [494, 347] width 298 height 4
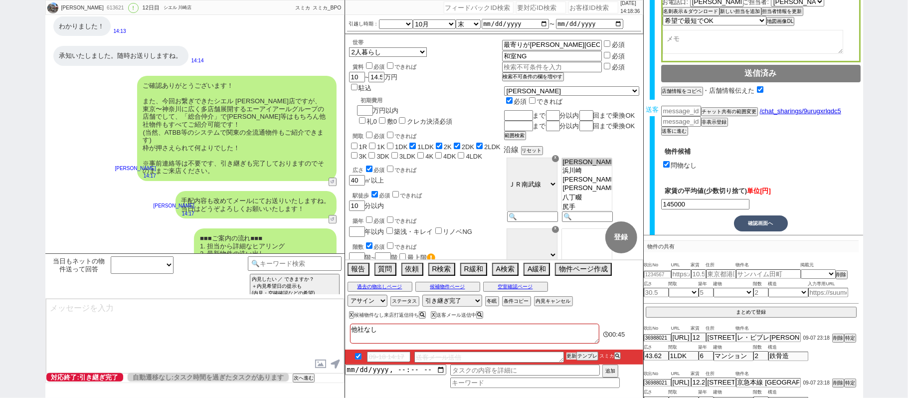
drag, startPoint x: 571, startPoint y: 357, endPoint x: 571, endPoint y: 351, distance: 5.5
click at [571, 356] on button "更新" at bounding box center [571, 355] width 10 height 7
click at [571, 351] on li "09-18 14:17 送客メール送信 更新 テンプレ スミカ" at bounding box center [494, 356] width 298 height 15
click at [571, 355] on button "更新" at bounding box center [571, 355] width 10 height 7
click at [571, 349] on div at bounding box center [494, 347] width 298 height 4
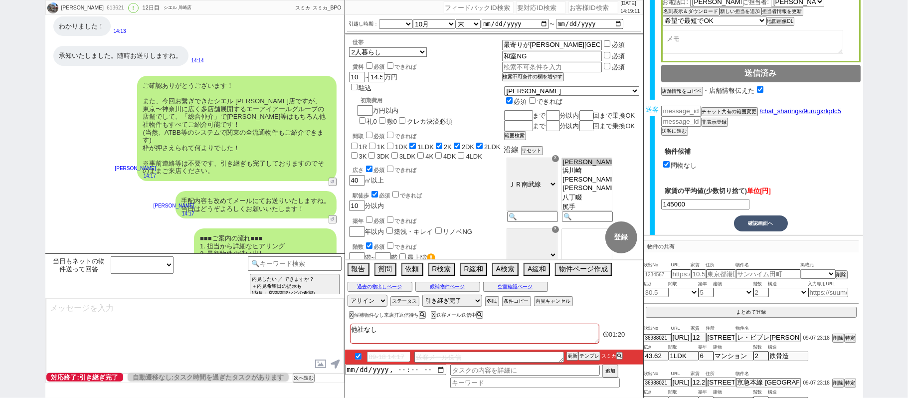
click at [194, 186] on div "手配内容も改めてメールにてお送りいたしますね。 当日はどうぞよろしくお願いいたします！ 松井健太朗 14:17 5479-A2" at bounding box center [194, 204] width 299 height 37
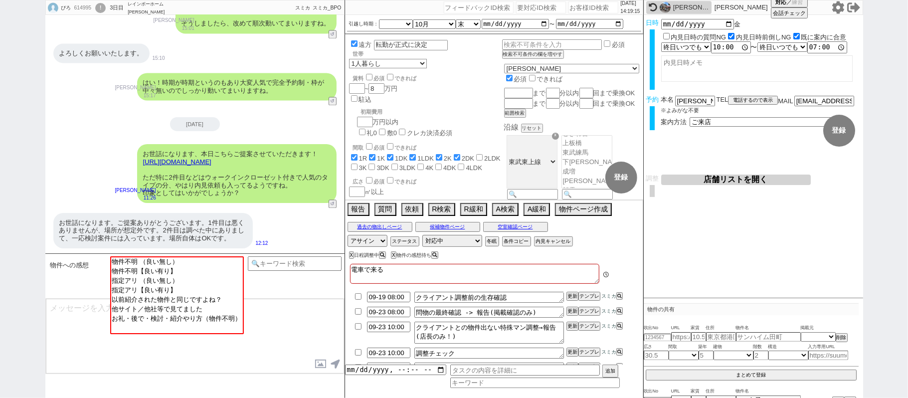
scroll to position [1437, 0]
click at [127, 138] on div "2025-09-18 お世話になります、本日こちらご提案させていただきます！ https://tools.sumika.live/pages/gmyc3sq …" at bounding box center [194, 163] width 299 height 91
click at [833, 10] on icon at bounding box center [837, 7] width 12 height 12
click at [228, 128] on div "[DATE]" at bounding box center [194, 125] width 299 height 14
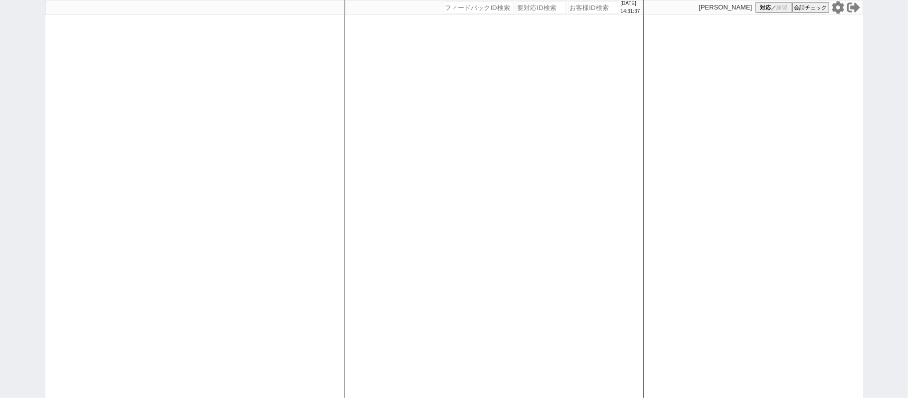
click at [833, 8] on icon at bounding box center [837, 7] width 12 height 12
click at [321, 168] on div at bounding box center [194, 199] width 299 height 398
select select "1"
select select "6"
select select "1"
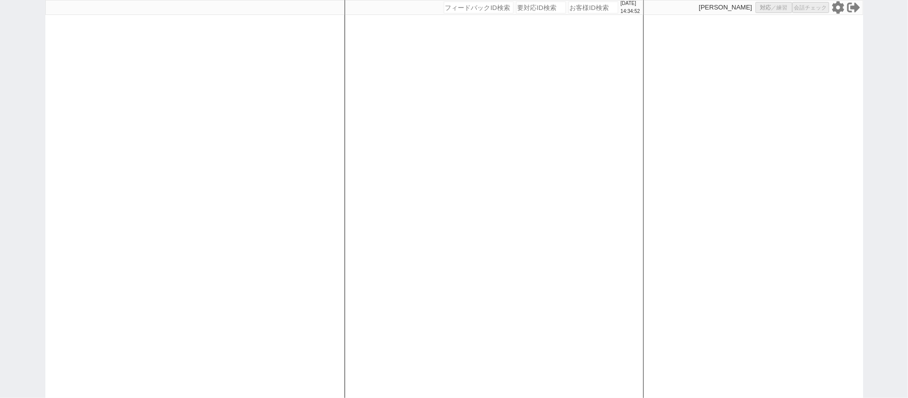
select select
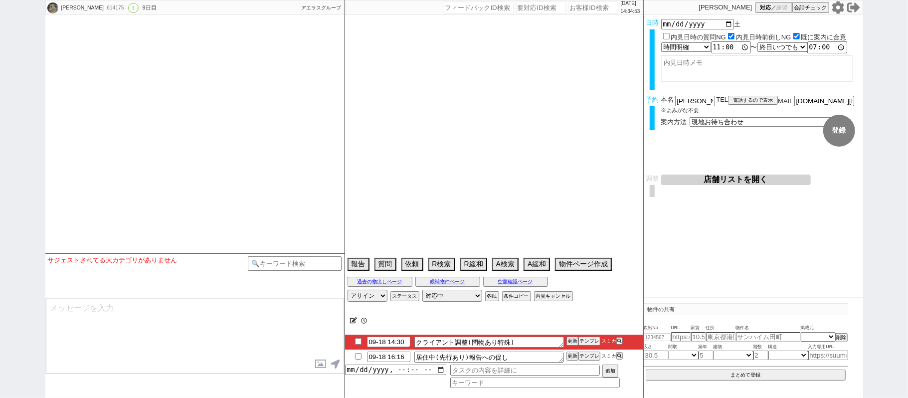
select select "[DATE]"
select select "10"
select select "33"
select select "1"
select select "60"
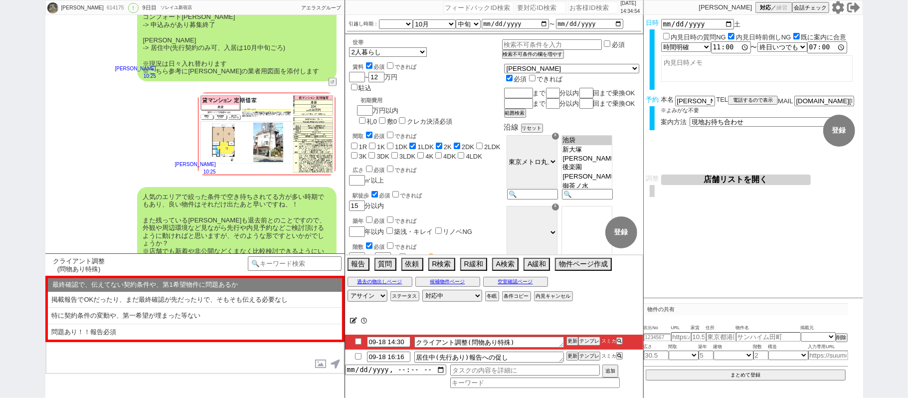
scroll to position [3818, 0]
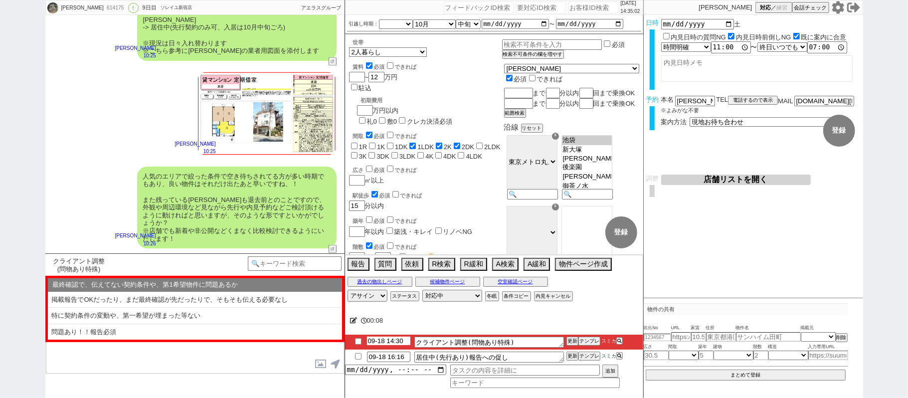
click at [399, 339] on input "09-18 14:30" at bounding box center [388, 340] width 43 height 8
type input "09-18 16:30"
drag, startPoint x: 569, startPoint y: 344, endPoint x: 569, endPoint y: 338, distance: 6.0
click at [569, 341] on button "更新" at bounding box center [571, 340] width 10 height 7
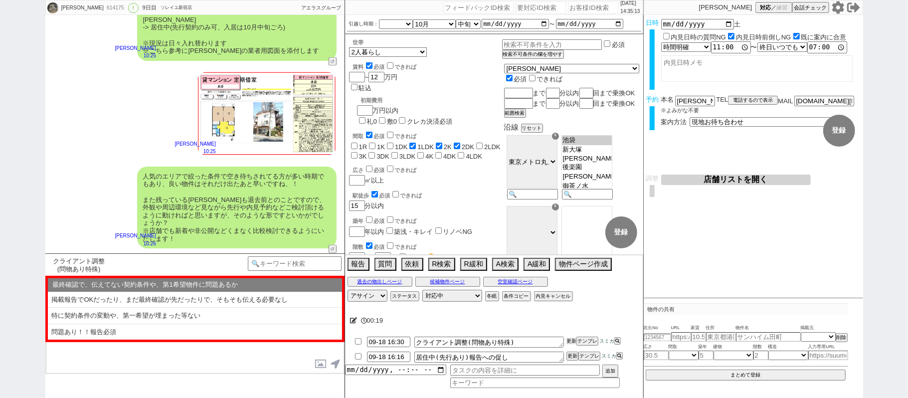
drag, startPoint x: 569, startPoint y: 338, endPoint x: 569, endPoint y: 344, distance: 6.0
click at [569, 341] on button "更新" at bounding box center [571, 340] width 10 height 7
drag, startPoint x: 569, startPoint y: 344, endPoint x: 570, endPoint y: 335, distance: 9.0
click at [570, 339] on button "更新" at bounding box center [571, 340] width 10 height 7
click at [570, 338] on button "更新" at bounding box center [571, 340] width 10 height 7
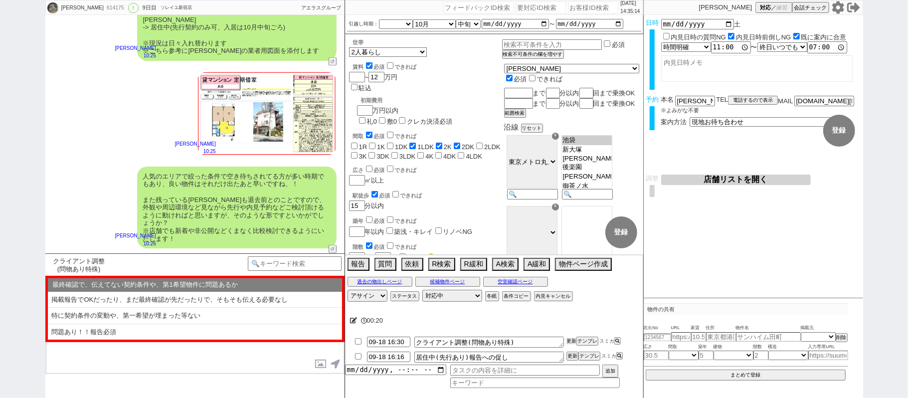
drag, startPoint x: 571, startPoint y: 343, endPoint x: 570, endPoint y: 335, distance: 8.0
click at [571, 337] on li "09-18 16:30 クライアント調整(問物あり特殊) 更新 テンプレ スミカ" at bounding box center [494, 341] width 298 height 15
click at [570, 335] on div "00:20 09-18 16:30 クライアント調整(問物あり特殊) 更新 テンプレ スミカ 09-18 16:16 居住中(先行あり)報告への促し 更新 テ…" at bounding box center [494, 353] width 298 height 90
drag, startPoint x: 571, startPoint y: 341, endPoint x: 570, endPoint y: 335, distance: 6.0
click at [571, 338] on button "更新" at bounding box center [571, 340] width 10 height 7
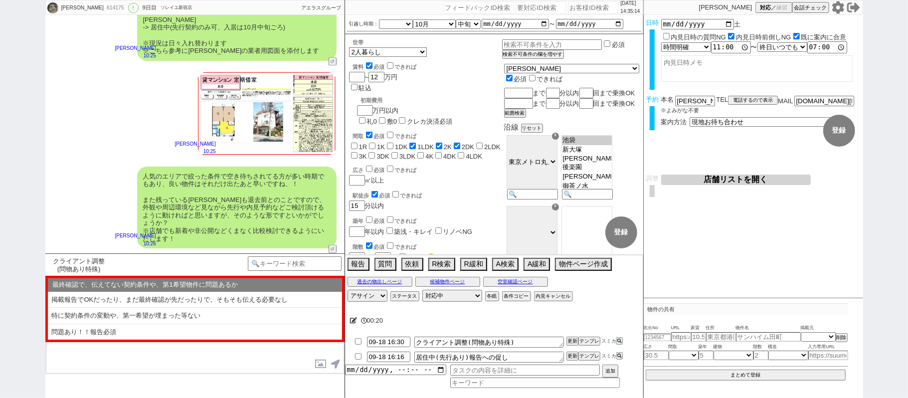
click at [570, 334] on div at bounding box center [494, 332] width 298 height 4
drag, startPoint x: 569, startPoint y: 341, endPoint x: 569, endPoint y: 336, distance: 5.5
click at [569, 338] on button "更新" at bounding box center [571, 340] width 10 height 7
click at [569, 336] on li "09-18 16:30 クライアント調整(問物あり特殊) 更新 テンプレ スミカ" at bounding box center [494, 341] width 298 height 15
drag, startPoint x: 569, startPoint y: 339, endPoint x: 569, endPoint y: 333, distance: 5.5
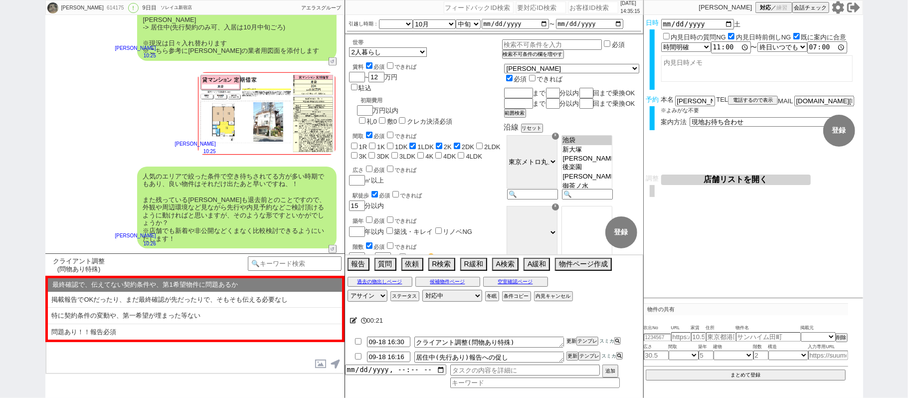
click at [569, 337] on li "09-18 16:30 クライアント調整(問物あり特殊) 更新 テンプレ スミカ" at bounding box center [494, 341] width 298 height 15
drag, startPoint x: 569, startPoint y: 333, endPoint x: 570, endPoint y: 340, distance: 6.6
click at [570, 333] on div at bounding box center [494, 332] width 298 height 4
drag, startPoint x: 570, startPoint y: 340, endPoint x: 570, endPoint y: 334, distance: 6.0
click at [570, 335] on li "09-18 16:30 クライアント調整(問物あり特殊) 更新 テンプレ スミカ" at bounding box center [494, 341] width 298 height 15
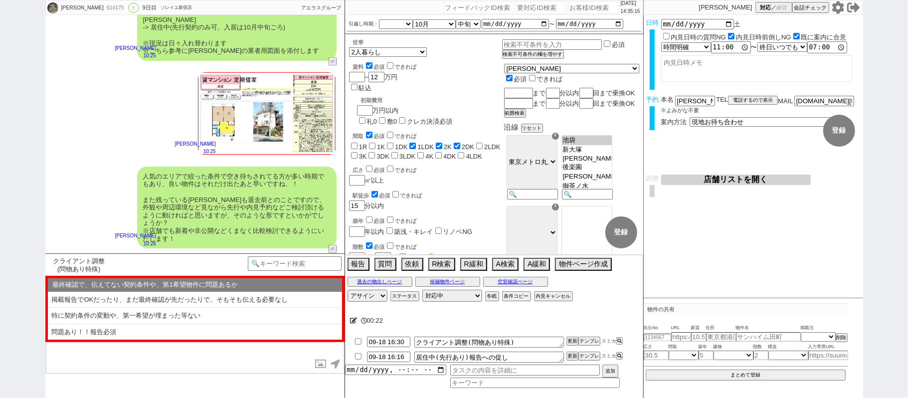
click at [570, 334] on div at bounding box center [494, 332] width 298 height 4
click at [570, 339] on button "更新" at bounding box center [571, 340] width 10 height 7
drag, startPoint x: 574, startPoint y: 329, endPoint x: 353, endPoint y: 232, distance: 241.7
click at [571, 327] on div "00:23 09-18 16:30 クライアント調整(問物あり特殊) 更新 テンプレ スミカ 09-18 16:16 居住中(先行あり)報告への促し 更新 テ…" at bounding box center [494, 353] width 298 height 90
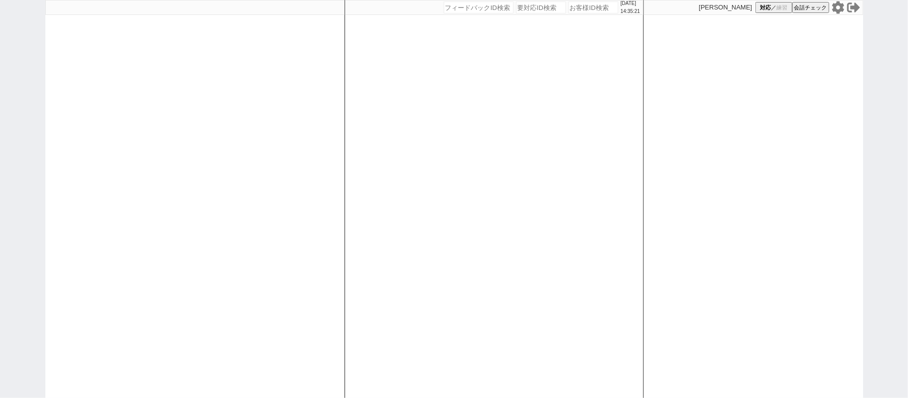
click at [398, 207] on div "[DATE] 14:35:21 候補物件を追加してしてください 紹介した物件一覧 他社物件を追加する 空室確認ページに追加・削除 紹介した物件一覧 他社物件を…" at bounding box center [493, 199] width 299 height 398
select select "1"
select select
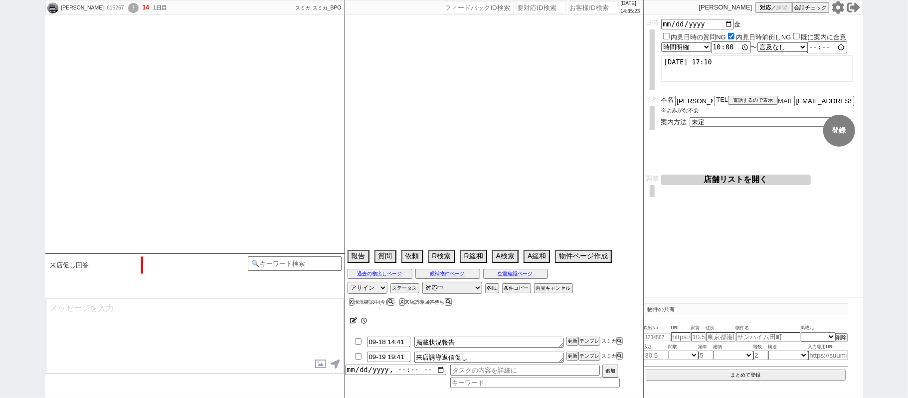
type textarea "18日16時半に他社"
select select "[DATE]"
select select "10"
select select "32"
select select "0"
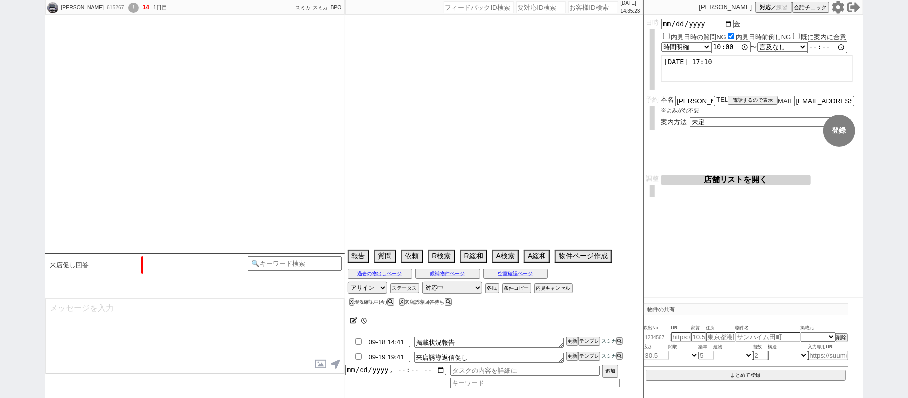
select select "24"
select select "773"
select select "33"
select select "957"
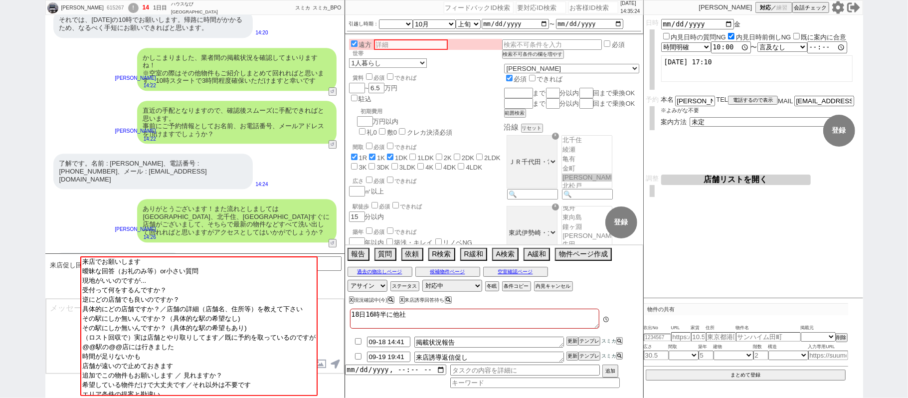
scroll to position [42, 0]
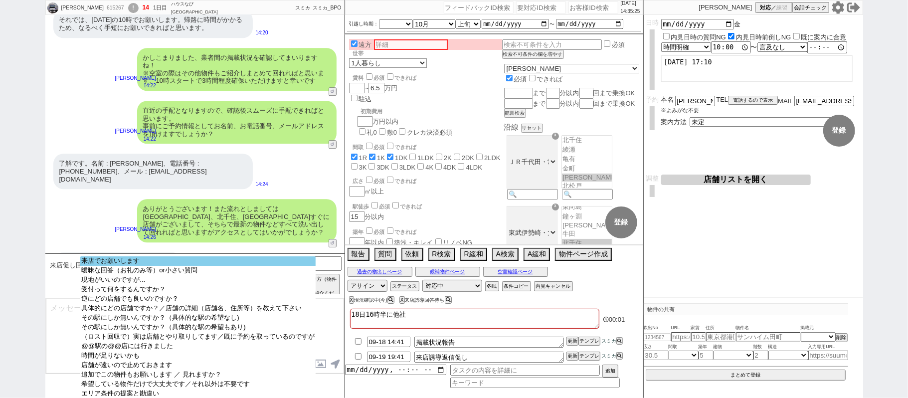
click at [251, 258] on option "来店でお願いします" at bounding box center [197, 260] width 235 height 9
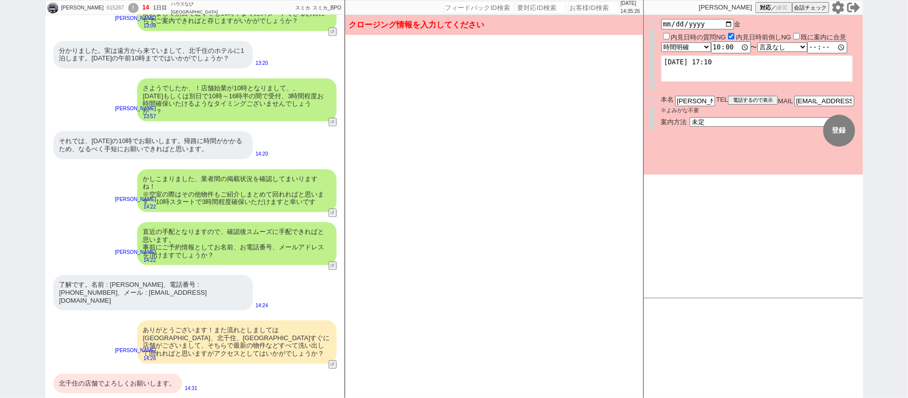
scroll to position [1859, 0]
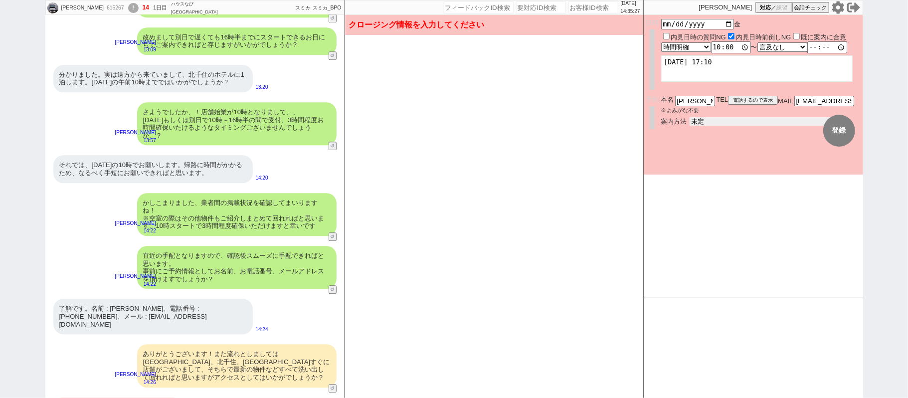
click at [696, 118] on select "未定 現地お待ち合わせ ご来店 先行申し込みのご案内or内見無しでの申し込みのご案内 オンラインでのご接客 オンラインで1件の内見のご案内" at bounding box center [764, 121] width 150 height 8
select select "2"
click at [689, 117] on select "未定 現地お待ち合わせ ご来店 先行申し込みのご案内or内見無しでの申し込みのご案内 オンラインでのご接客 オンラインで1件の内見のご案内" at bounding box center [764, 121] width 150 height 8
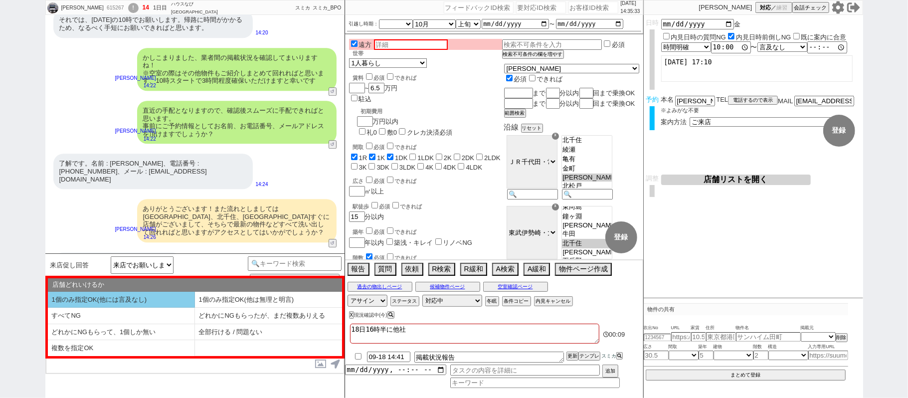
click at [149, 300] on li "1個のみ指定OK(他には言及なし)" at bounding box center [121, 300] width 147 height 16
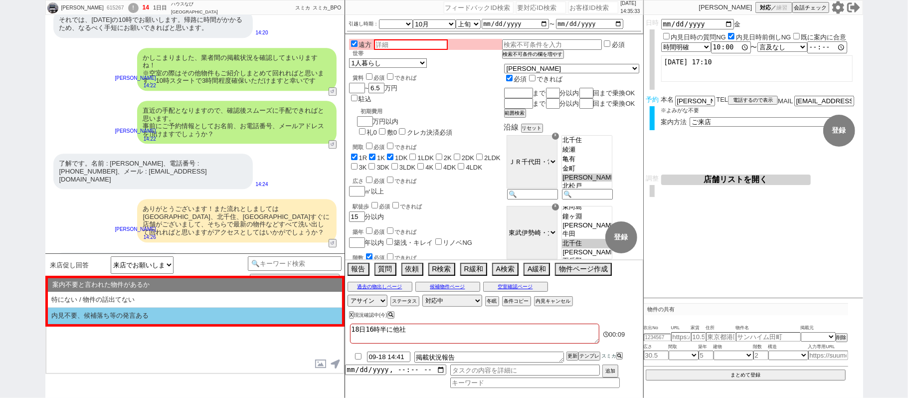
drag, startPoint x: 162, startPoint y: 302, endPoint x: 188, endPoint y: 315, distance: 29.0
click at [161, 302] on li "特にない / 物件の話出てない" at bounding box center [195, 300] width 294 height 16
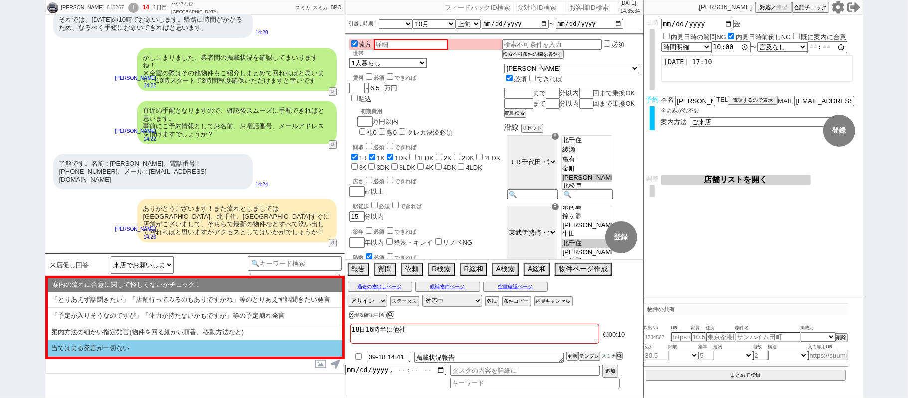
drag, startPoint x: 150, startPoint y: 350, endPoint x: 159, endPoint y: 352, distance: 9.7
click at [150, 350] on li "当てはまる発言が一切ない" at bounding box center [195, 348] width 294 height 16
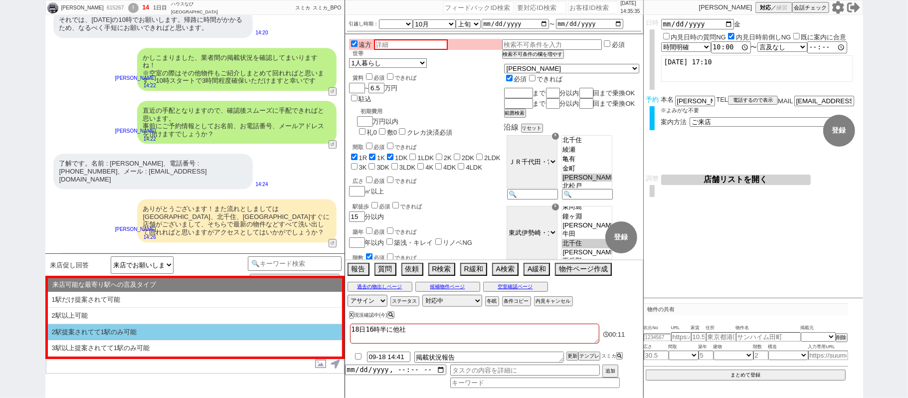
click at [159, 335] on li "2駅提案されてて1駅のみ可能" at bounding box center [195, 332] width 294 height 16
select select "1個のみ指定OK(他には言及なし)"
select select "特にない / 物件の話出てない"
select select "当てはまる発言が一切ない"
select select "2駅提案されてて1駅のみ可能"
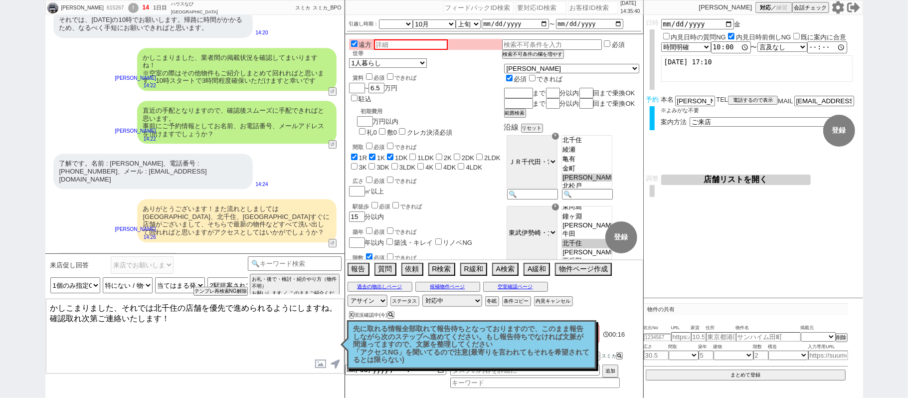
click at [208, 332] on textarea "かしこまりました、それでは北千住の店舗を優先で進められるようにしますね。 確認取れ次第ご連絡いたします！" at bounding box center [195, 336] width 298 height 75
type textarea "かしこまりました、それでは北千住の店舗を優先で進められるようにしますね。 確認取れ次第ご連絡いたします！"
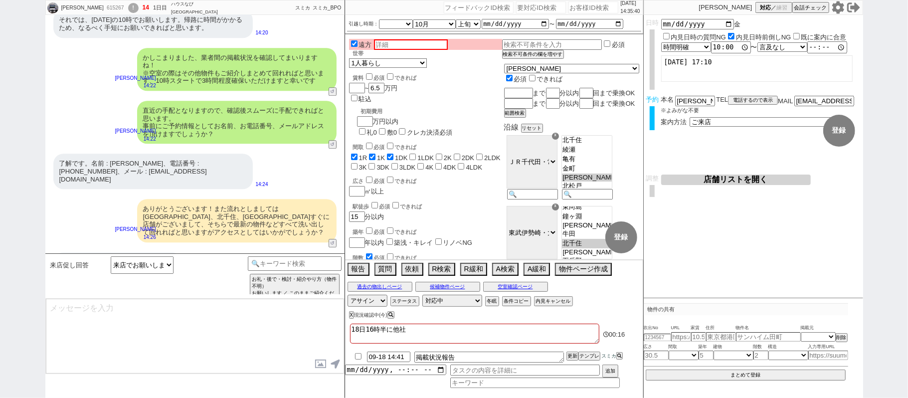
scroll to position [1930, 0]
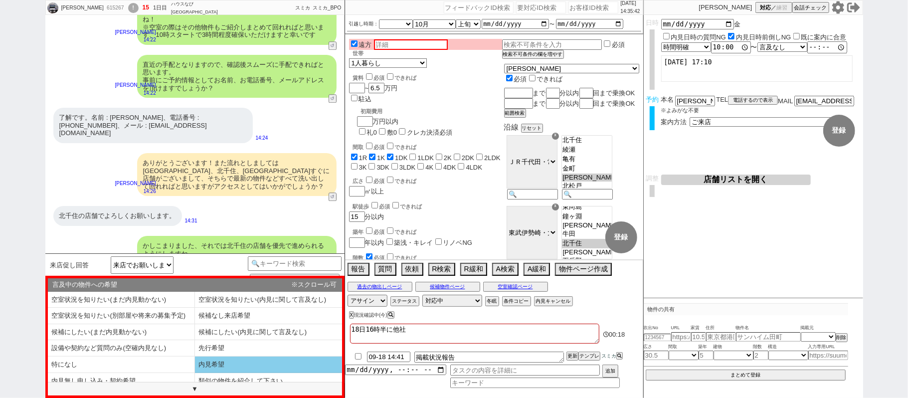
click at [216, 359] on li "内見希望" at bounding box center [268, 364] width 147 height 16
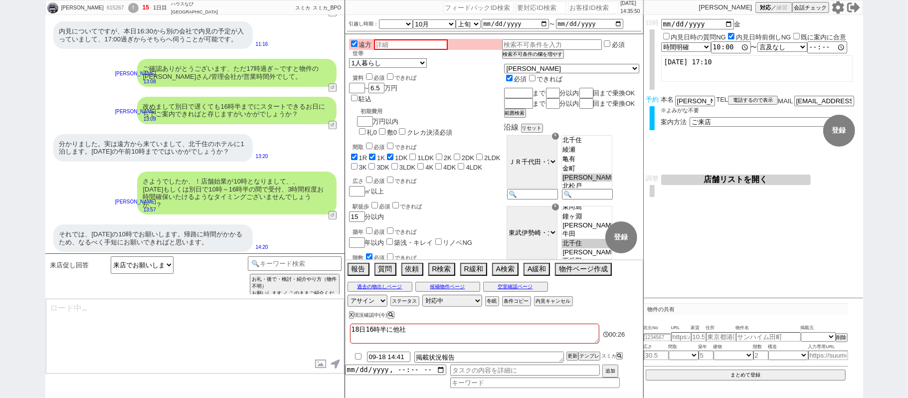
scroll to position [1664, 0]
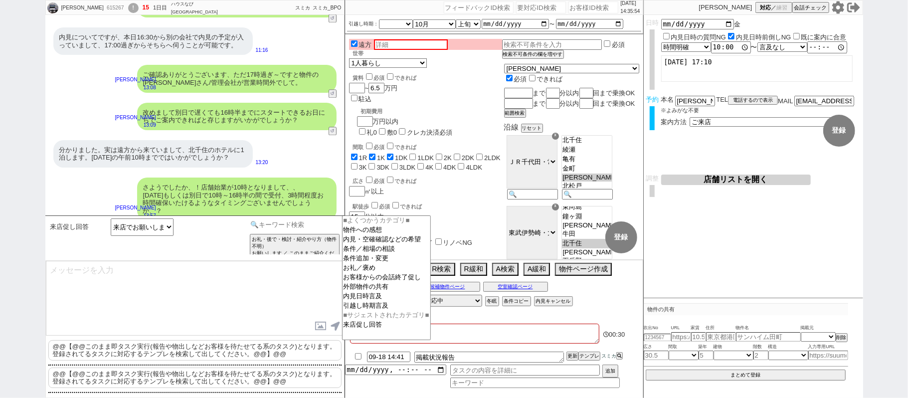
click at [288, 226] on input at bounding box center [295, 224] width 94 height 12
type input "遠方"
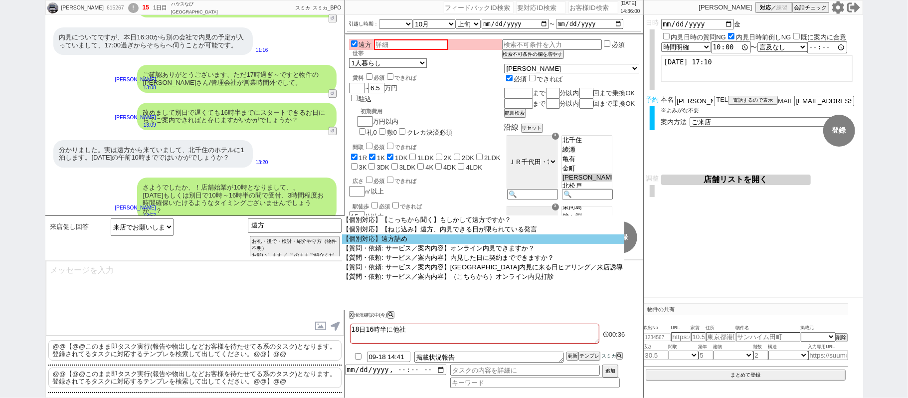
click at [423, 242] on option "【個別対応】遠方詰め" at bounding box center [483, 238] width 282 height 9
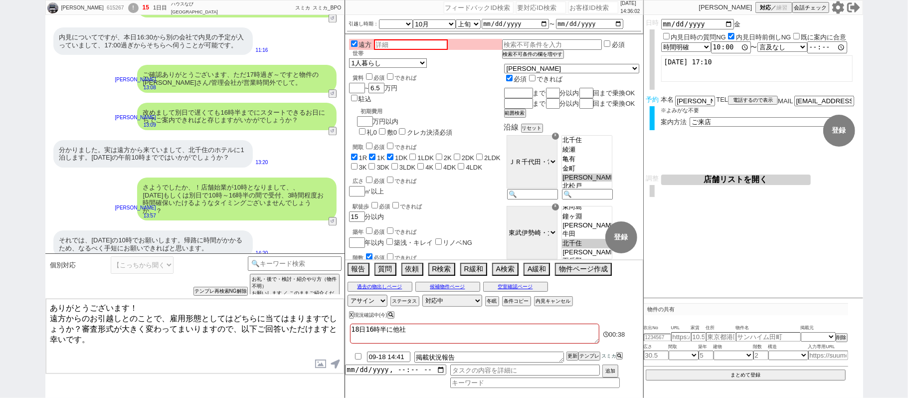
drag, startPoint x: 173, startPoint y: 305, endPoint x: 0, endPoint y: 254, distance: 180.9
click at [0, 254] on div "[PERSON_NAME] 615267 ! 15 1日目 ハウスなび[GEOGRAPHIC_DATA]店 冬眠中 自社客 スミカ スミカ_BPO チャット全…" at bounding box center [454, 199] width 908 height 398
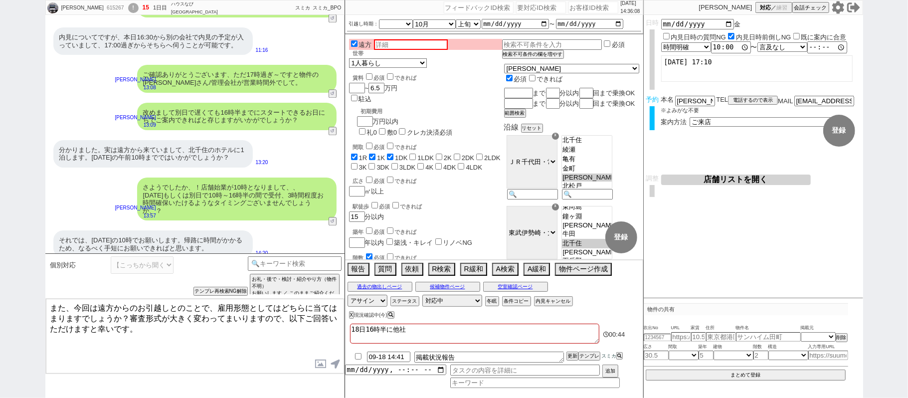
click at [218, 332] on textarea "また、今回は遠方からのお引越しとのことで、雇用形態としてはどちらに当てはまりますでしょうか？審査形式が大きく変わってまいりますので、以下ご回答いただけますと幸…" at bounding box center [195, 336] width 298 height 75
click at [130, 314] on textarea "また、今回は遠方からのお引越しとのことで、雇用形態としてはどちらに当てはまりますでしょうか？審査形式が大きく変わってまいりますので、以下ご回答いただけますと幸…" at bounding box center [195, 336] width 298 height 75
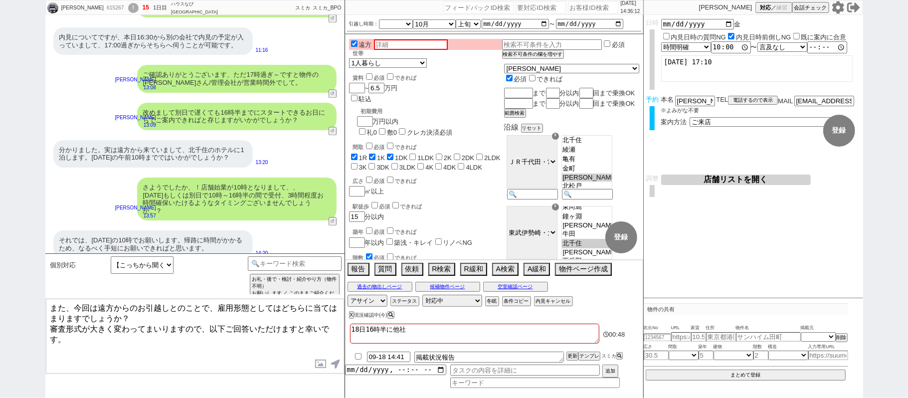
click at [124, 333] on textarea "また、今回は遠方からのお引越しとのことで、雇用形態としてはどちらに当てはまりますでしょうか？ 審査形式が大きく変わってまいりますので、以下ご回答いただけますと…" at bounding box center [195, 336] width 298 height 75
type textarea "また、今回は遠方からのお引越しとのことで、雇用形態としてはどちらに当てはまりますでしょうか？ 審査形式が大きく変わってまいりますので、以下ご回答いただけますと…"
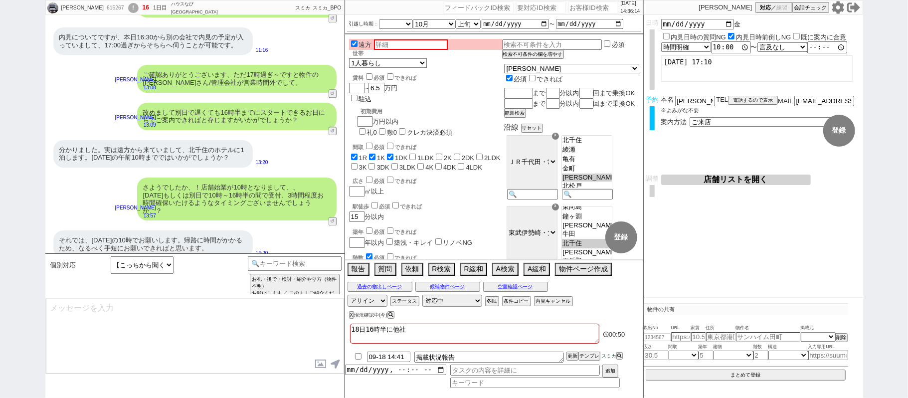
scroll to position [1982, 0]
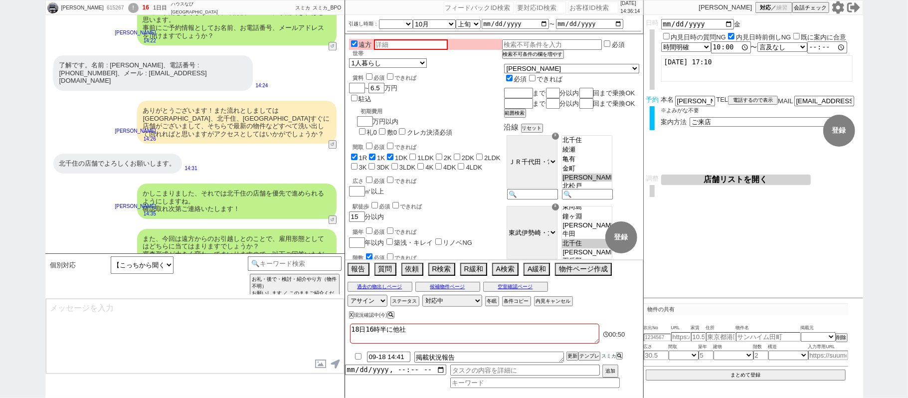
type textarea "■1.リモートワーク等で引越し先でも現職のまま継続勤務される ■2.転勤予定で、転勤が正式に決定している ■3.転職予定で、転職先の「内定あり」 ■4.転勤の…"
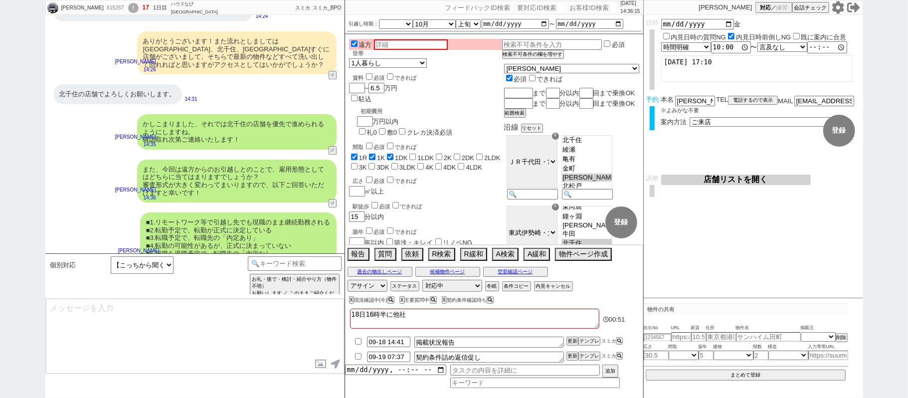
type input "09-18 14:51"
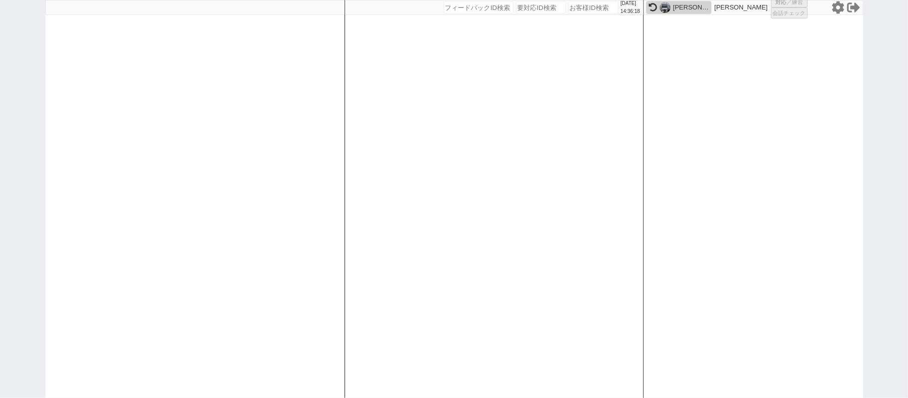
select select "6"
select select "2"
select select
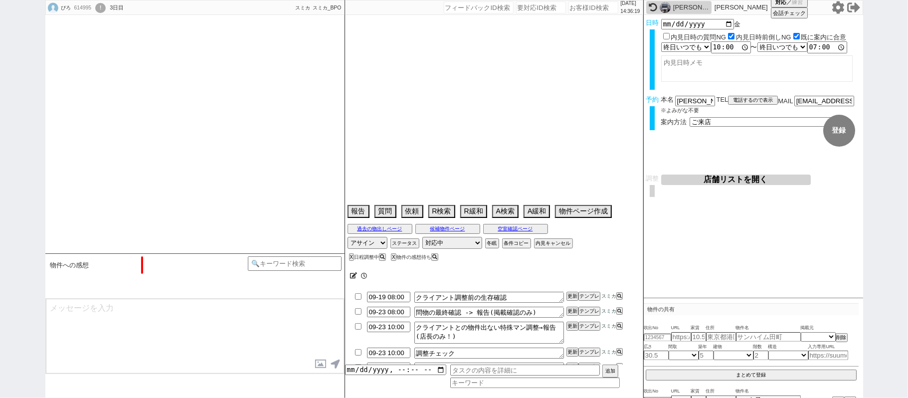
type textarea "電車で来る"
select select "[DATE]"
select select "10"
select select "35"
select select "0"
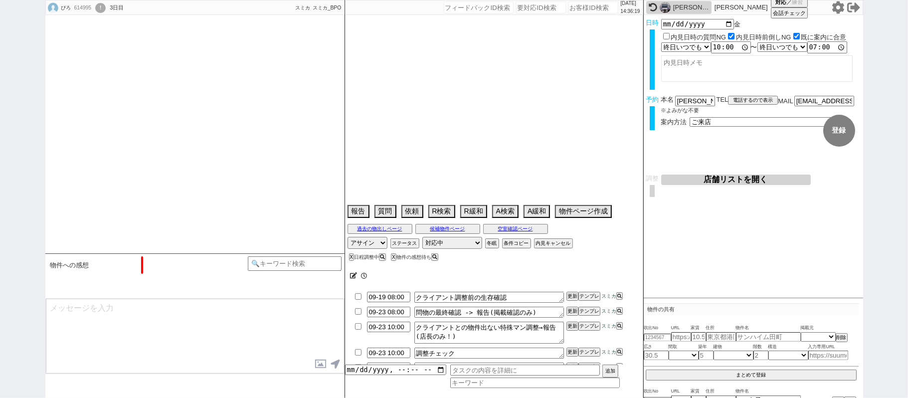
select select "35"
select select "[DATE]"
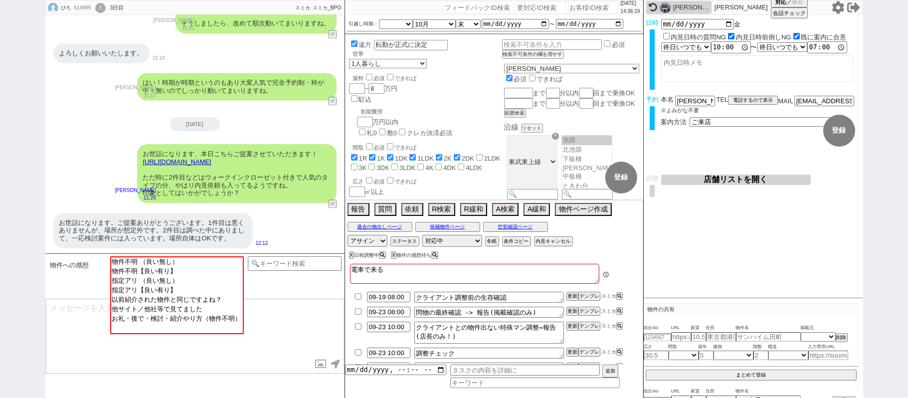
scroll to position [52, 0]
click at [211, 164] on link "[URL][DOMAIN_NAME]" at bounding box center [177, 161] width 68 height 7
click at [354, 11] on button "☓" at bounding box center [354, 10] width 18 height 20
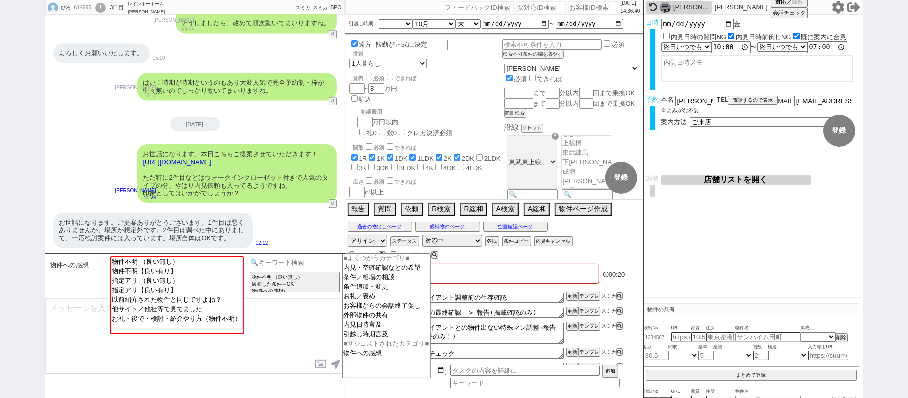
click at [290, 261] on input at bounding box center [295, 262] width 94 height 12
click at [383, 272] on option "内見・空確確認などの希望" at bounding box center [386, 267] width 88 height 9
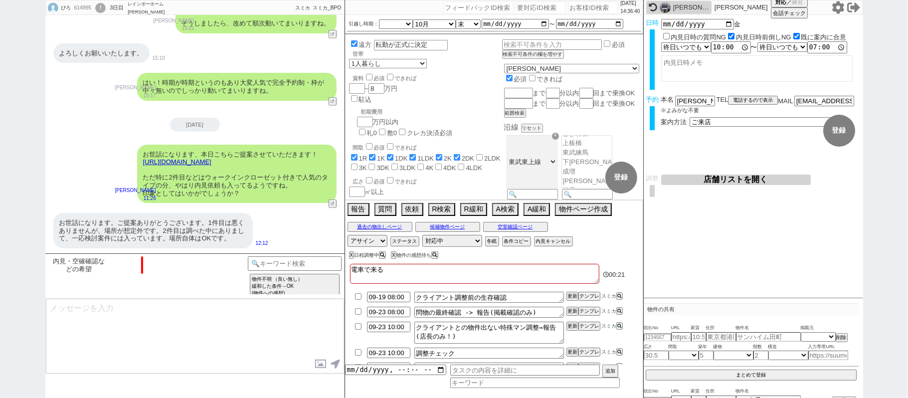
scroll to position [651, 0]
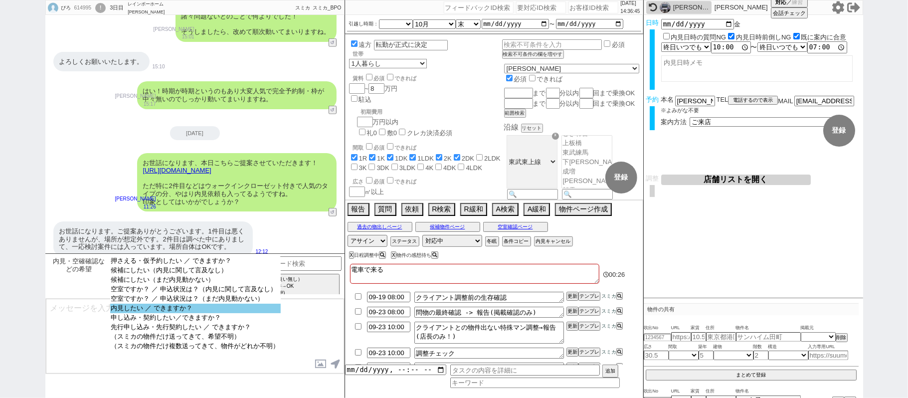
select select "内見したい ／ できますか？"
click at [223, 313] on option "内見したい ／ できますか？" at bounding box center [195, 308] width 170 height 9
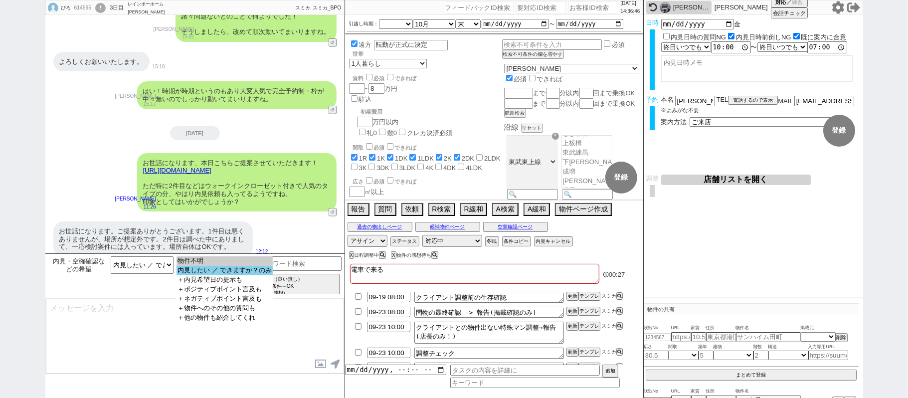
select select "内見したい ／ できますか？のみ"
click at [223, 275] on option "内見したい ／ できますか？のみ" at bounding box center [224, 270] width 96 height 9
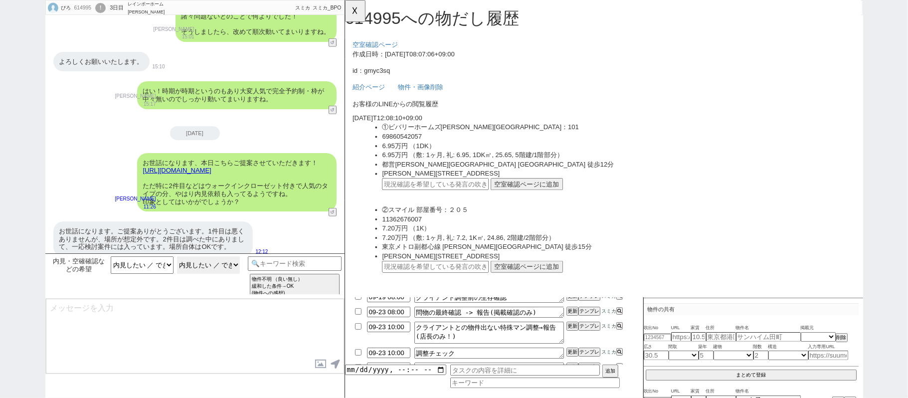
scroll to position [0, 0]
click at [210, 230] on div "お世話になります。ご提案ありがとうございます。1件目は悪くありませんが、場所が想定外です。2件目は調べた中にありまして、一応検討案件には入っています。場所自体…" at bounding box center [152, 238] width 199 height 35
click at [479, 292] on ul "②スマイル 部屋番号：２０５ 11362676007 7.20万円 （1K） 7.20万円 （敷: 1ヶ月, 礼: 7.2, 1K㎡, 24.86, 2階建/…" at bounding box center [629, 264] width 523 height 89
click at [478, 282] on input "text" at bounding box center [441, 286] width 115 height 13
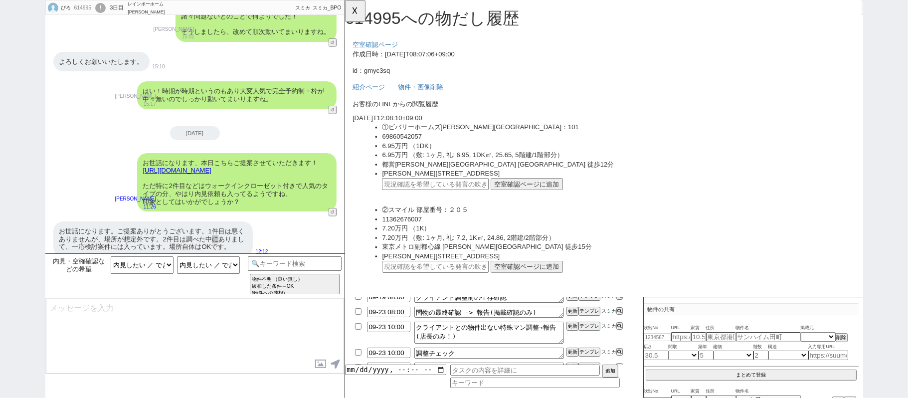
paste input "37094789"
type input "37094789"
click at [547, 280] on button "空室確認ページに追加" at bounding box center [540, 286] width 78 height 13
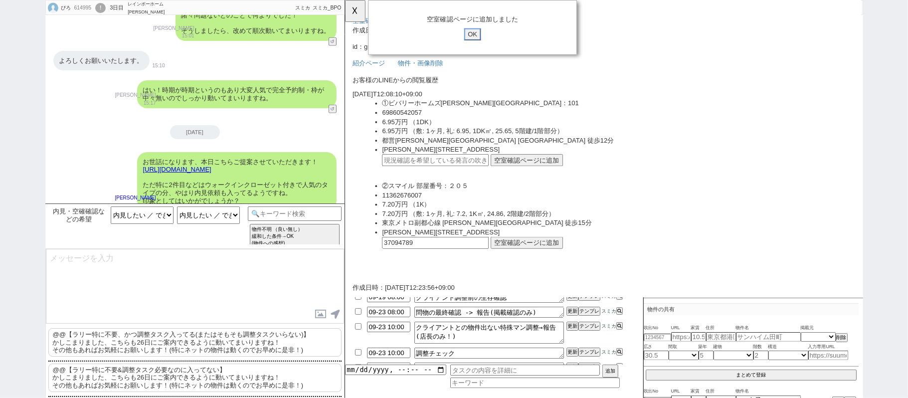
scroll to position [66, 0]
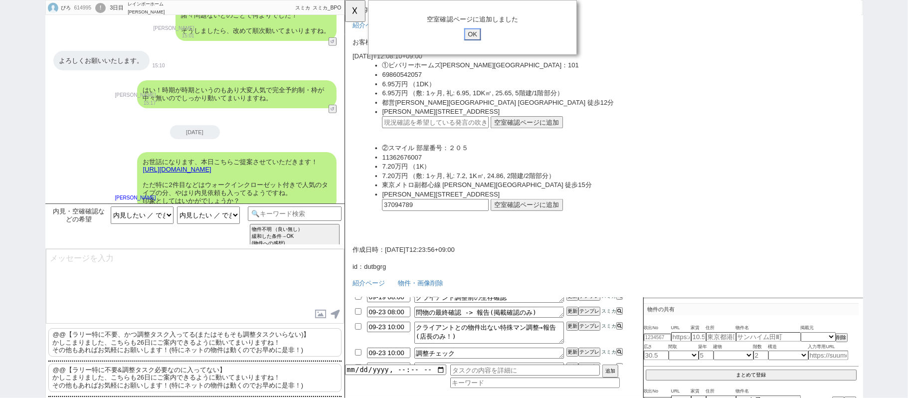
click at [478, 42] on input "OK" at bounding box center [482, 36] width 18 height 13
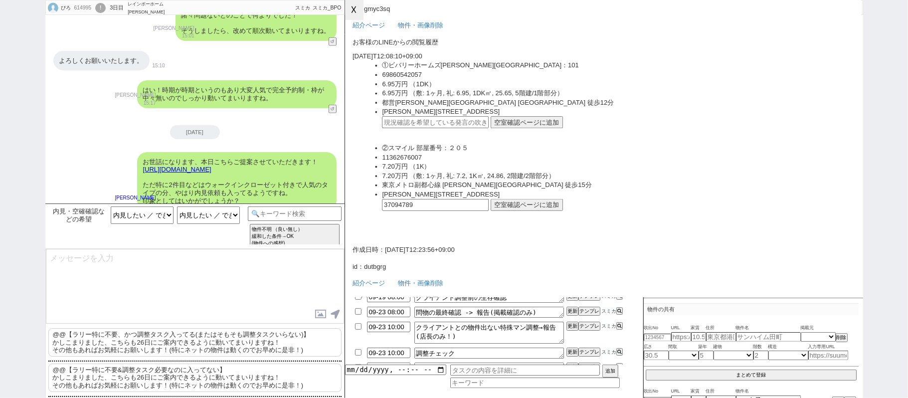
click at [356, 10] on button "☓" at bounding box center [354, 10] width 18 height 20
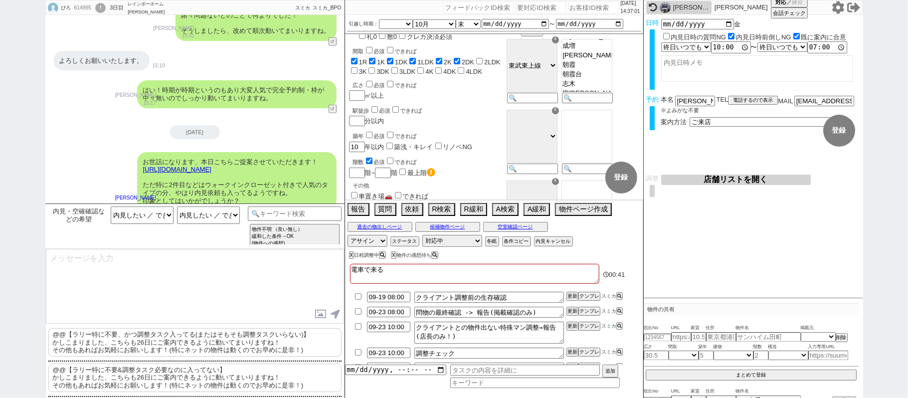
scroll to position [96, 0]
click at [211, 165] on link "[URL][DOMAIN_NAME]" at bounding box center [177, 168] width 68 height 7
click at [358, 14] on button "☓" at bounding box center [354, 10] width 18 height 20
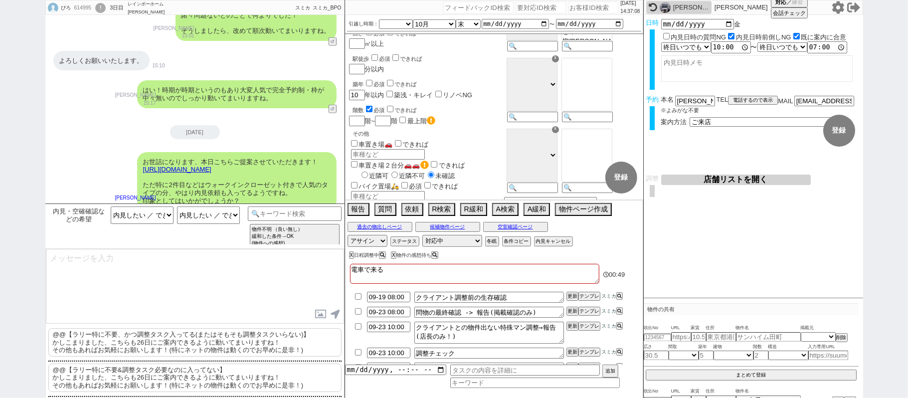
scroll to position [0, 0]
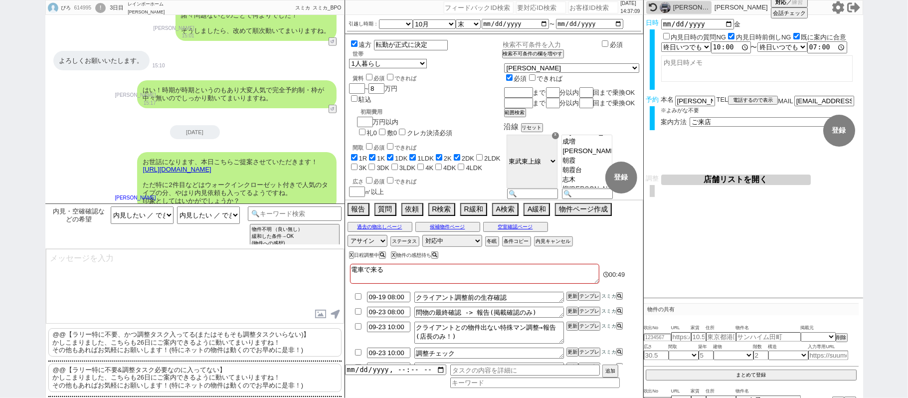
click at [534, 43] on input "text" at bounding box center [551, 44] width 98 height 8
type input "バス利用NG"
click at [497, 168] on div "遠方 転勤が正式に決定 世帯 1人暮らし 2人暮らし 家族:小学生以下含む 家族:小学生以下含まず 兄弟・姉妹 ルームシェア その他 子供 家族(子供なし) …" at bounding box center [425, 304] width 153 height 530
checkbox input "true"
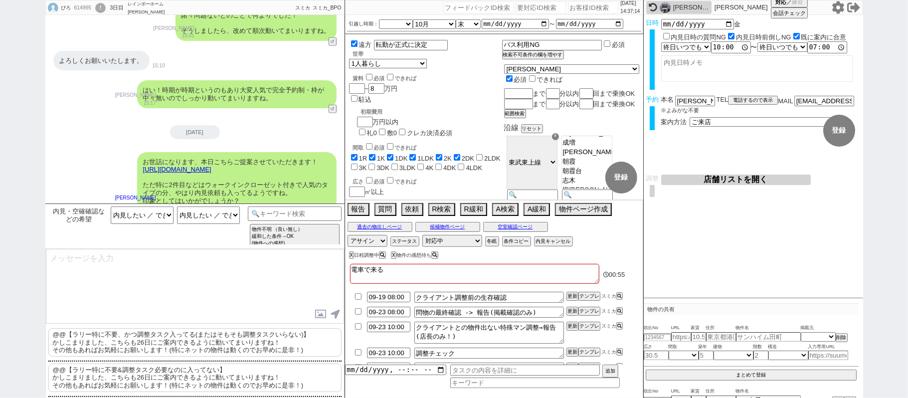
checkbox input "true"
checkbox input "false"
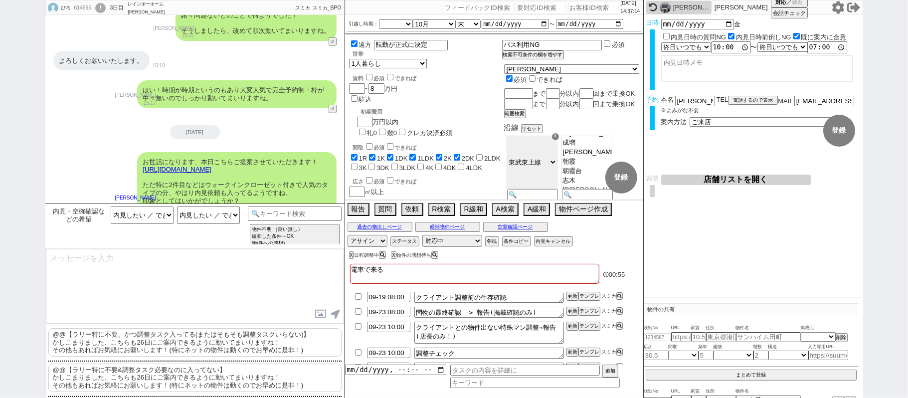
checkbox input "false"
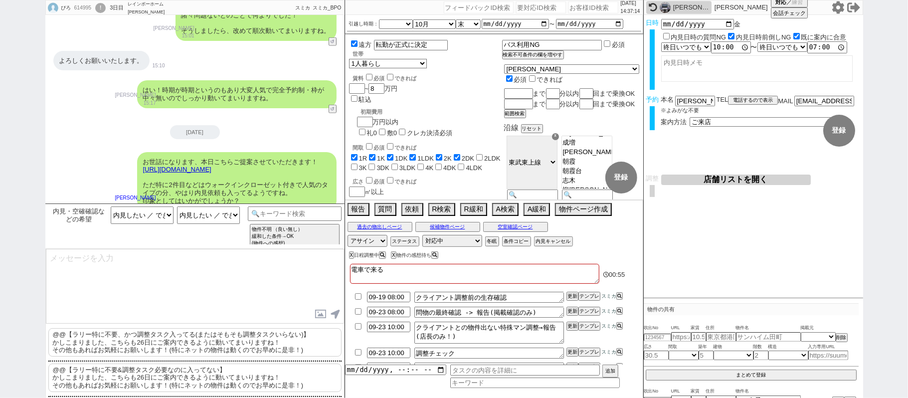
checkbox input "false"
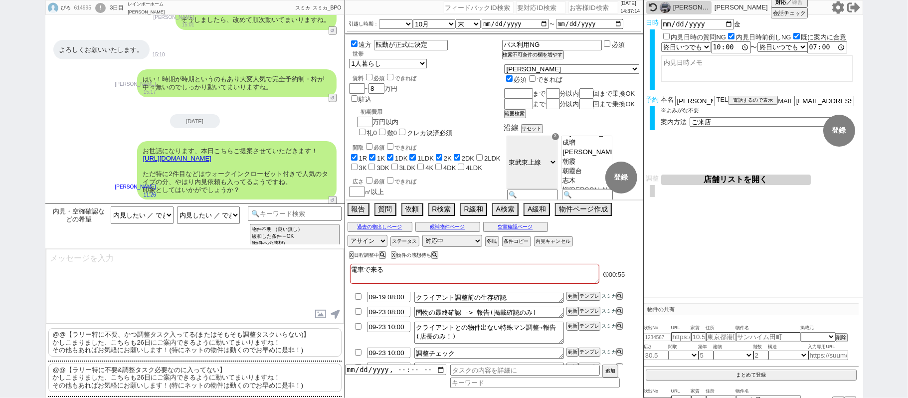
select select "35"
select select "[DATE]"
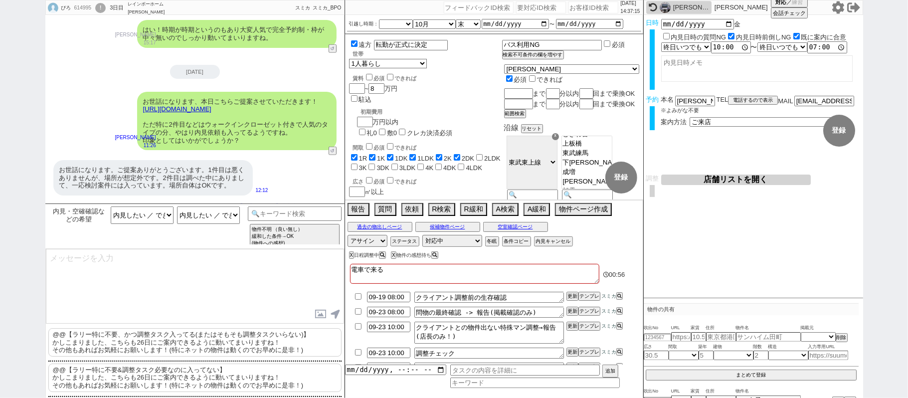
scroll to position [713, 0]
click at [173, 343] on p "@@【ラリー特に不要、かつ調整タスク入ってる(またはそもそも調整タスクいらない)】 かしこまりました、こちらも26日にご案内できるように動いてまいりますね！ …" at bounding box center [194, 342] width 293 height 28
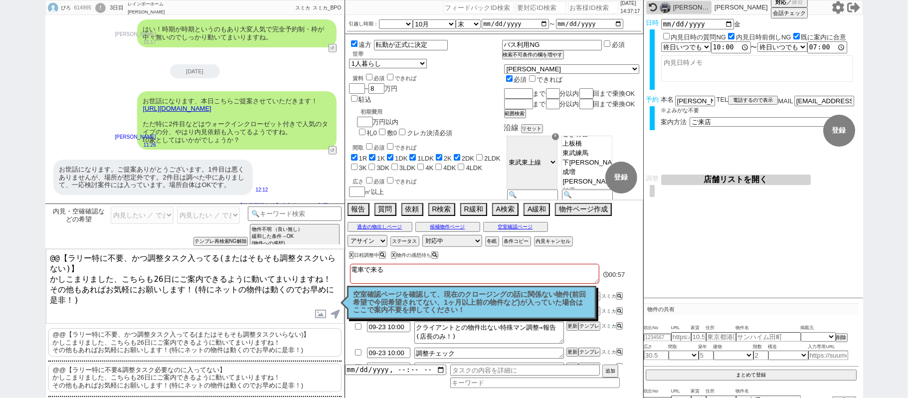
click at [0, 178] on div "ぴろ 614995 ! 0 3日目 レインボーホーム [PERSON_NAME][GEOGRAPHIC_DATA]店 冬眠中 自社客 スミカ スミカ_BPO …" at bounding box center [454, 199] width 908 height 398
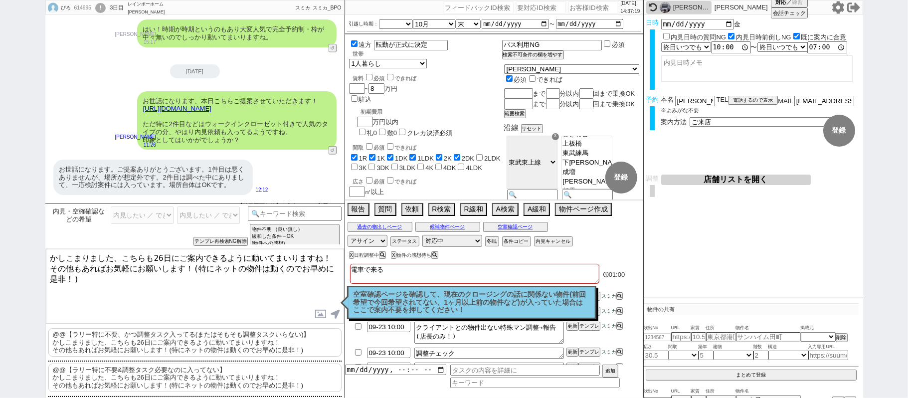
drag, startPoint x: 121, startPoint y: 256, endPoint x: 208, endPoint y: 337, distance: 119.6
click at [204, 333] on div "かしこまりました、こちらも26日にご案内できるように動いてまいりますね！ その他もあればお気軽にお願いします！(特にネットの物件は動くのでお早めに是非！) 内…" at bounding box center [194, 338] width 299 height 181
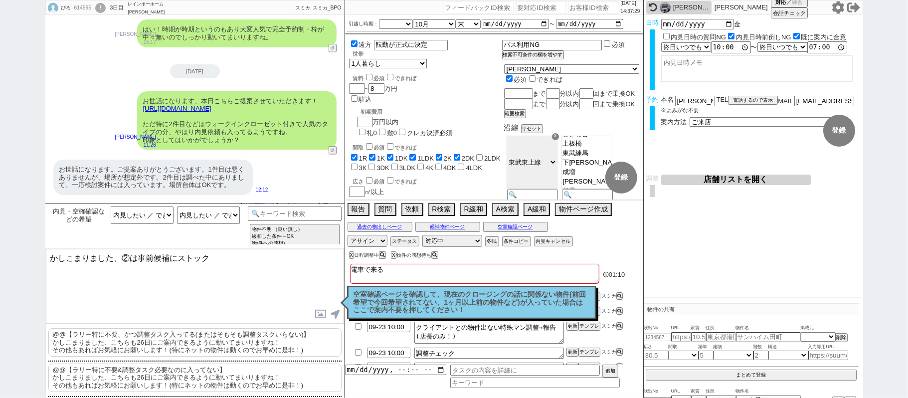
type textarea "かしこまりました、②は事前候補にストック"
click at [531, 230] on button "空室確認ページ" at bounding box center [515, 227] width 65 height 8
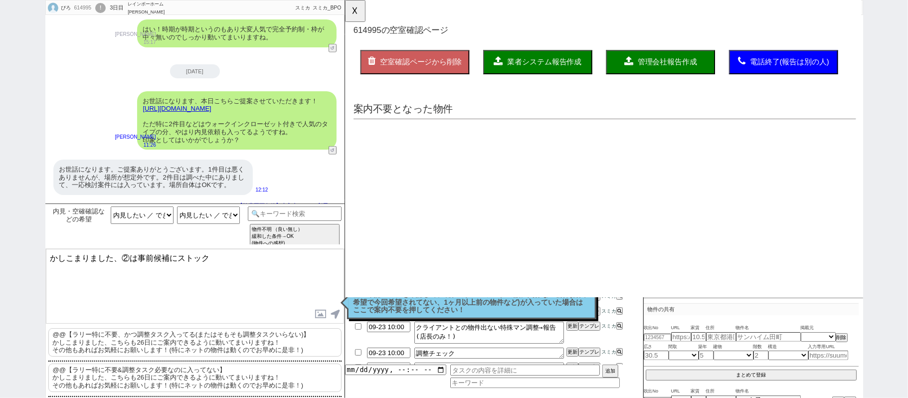
scroll to position [0, 0]
select select "another_room"
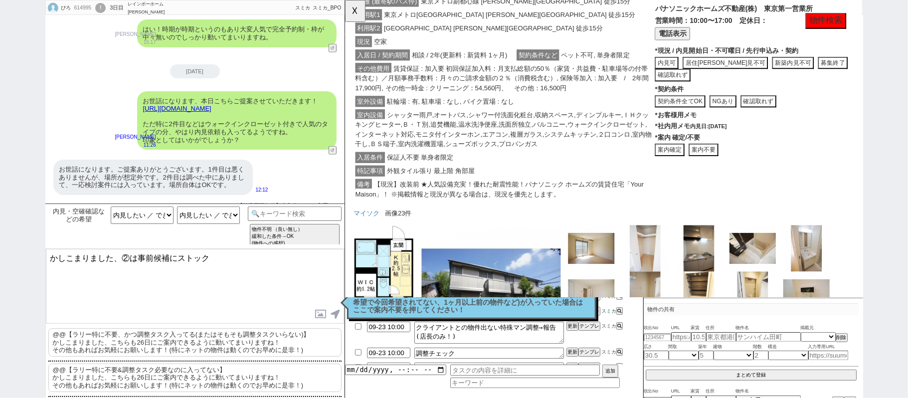
scroll to position [3823, 0]
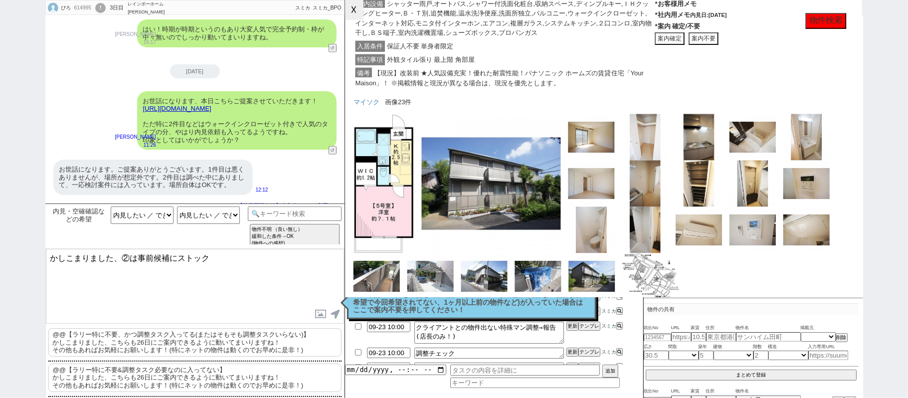
click at [357, 6] on button "☓" at bounding box center [354, 10] width 18 height 20
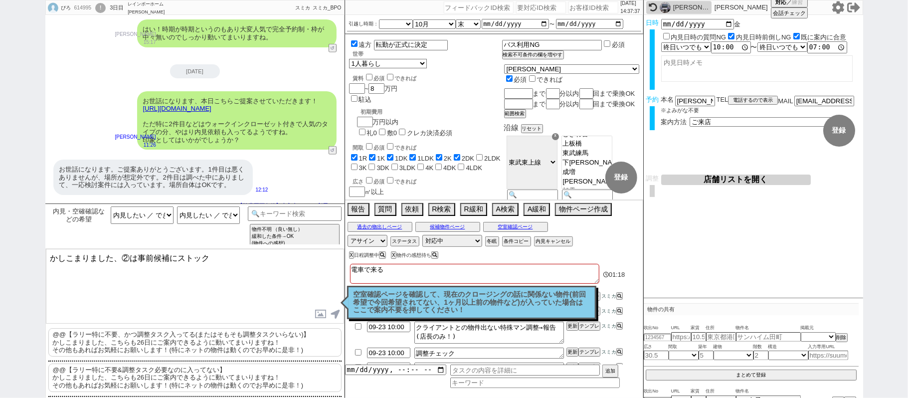
click at [230, 259] on textarea "かしこまりました、②は事前候補にストック" at bounding box center [195, 286] width 298 height 75
type textarea "かしこまりました、それでは②は事前候補にストックいたしますね！"
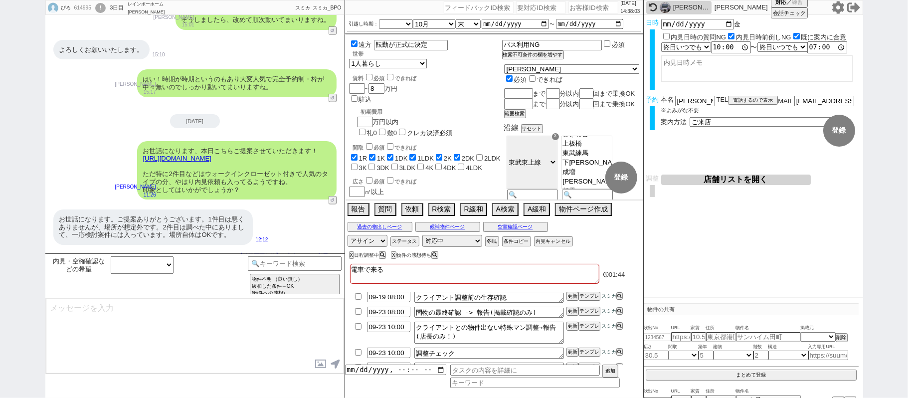
scroll to position [524, 0]
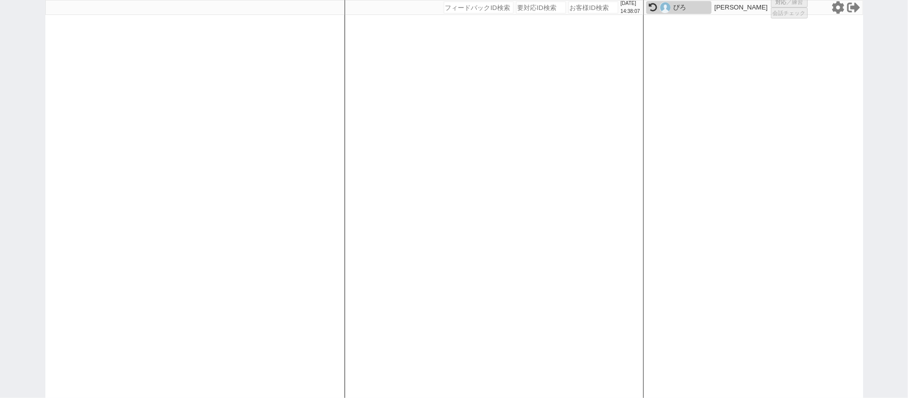
select select "100"
select select "3"
select select "2"
select select "5"
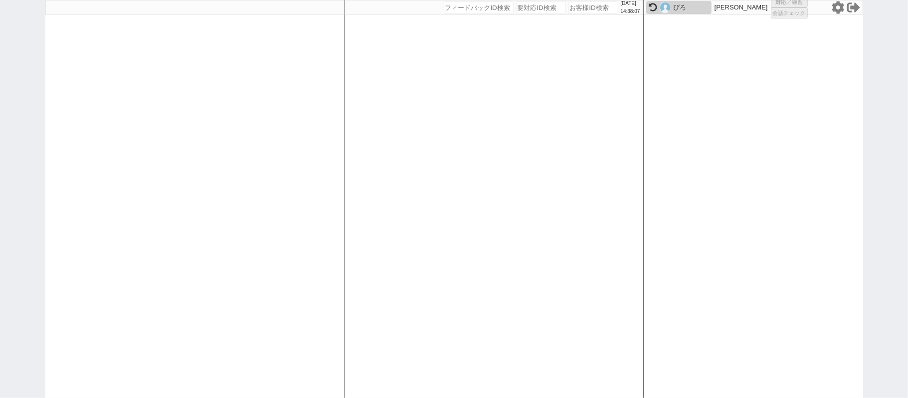
select select "5"
select select
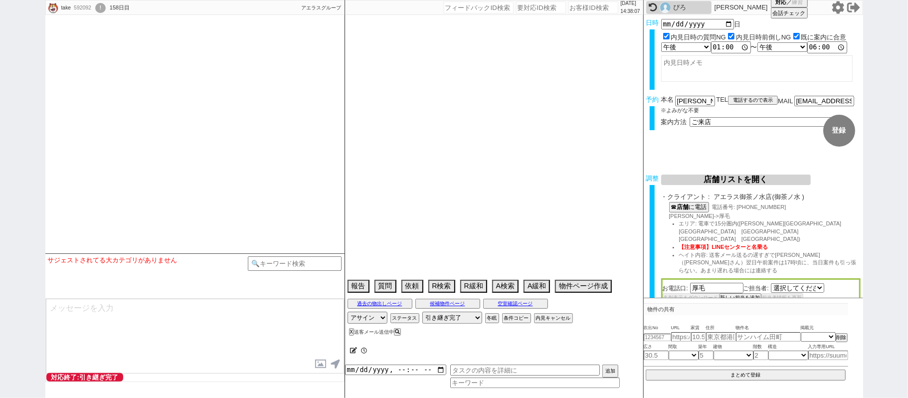
select select "481"
select select "[DATE]"
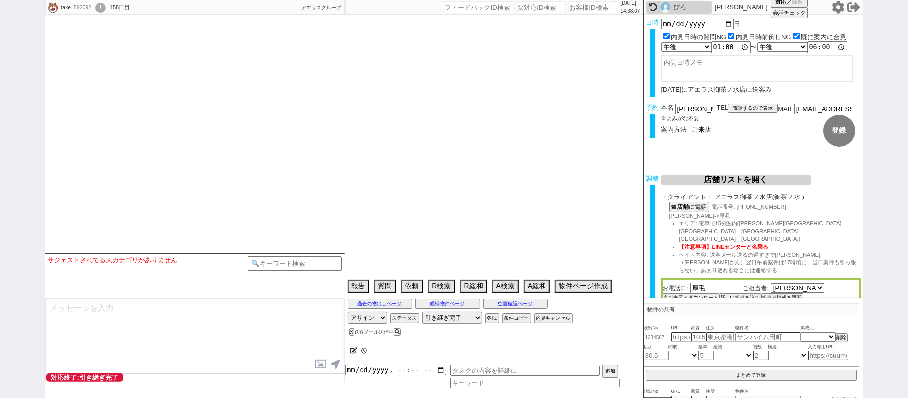
type textarea "ヴィダックス調整NG　20日葬儀、調整後キャンセル、調整前キャンセル Ｐａｒｃｏ ｋｉｂａ Ｎ・ＳⅡ　11月中旬入居にするの絶対無理です"
select select
select select "[DATE]"
select select "10"
select select "35"
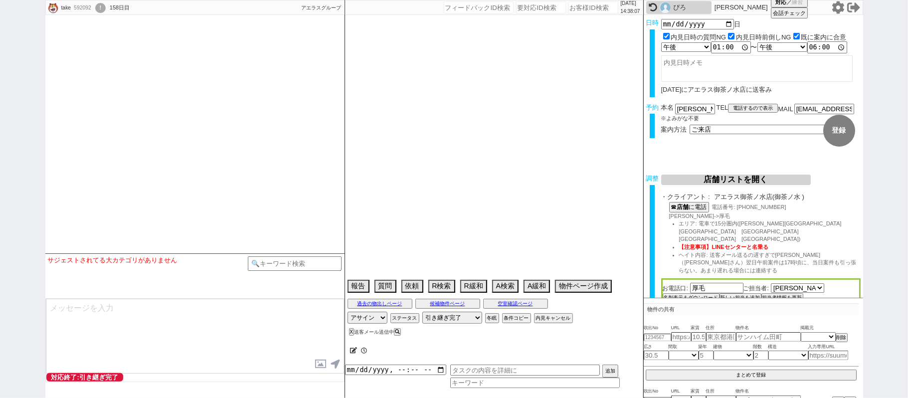
select select "1"
select select "63"
select select "[DATE]"
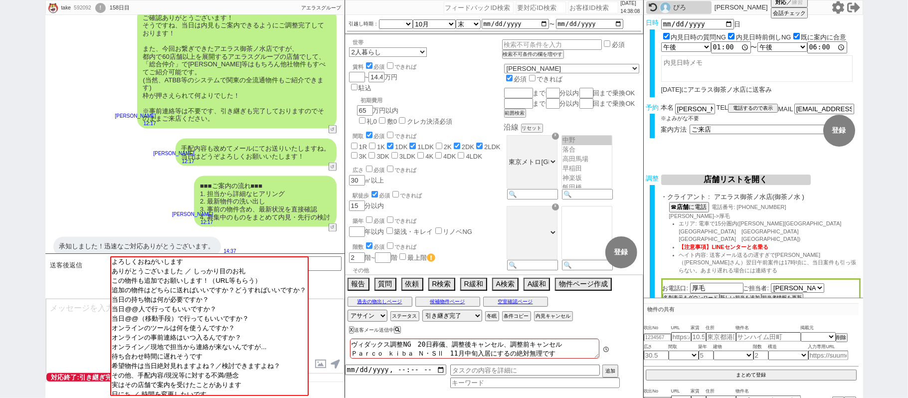
scroll to position [84, 0]
click at [667, 7] on img at bounding box center [664, 7] width 11 height 11
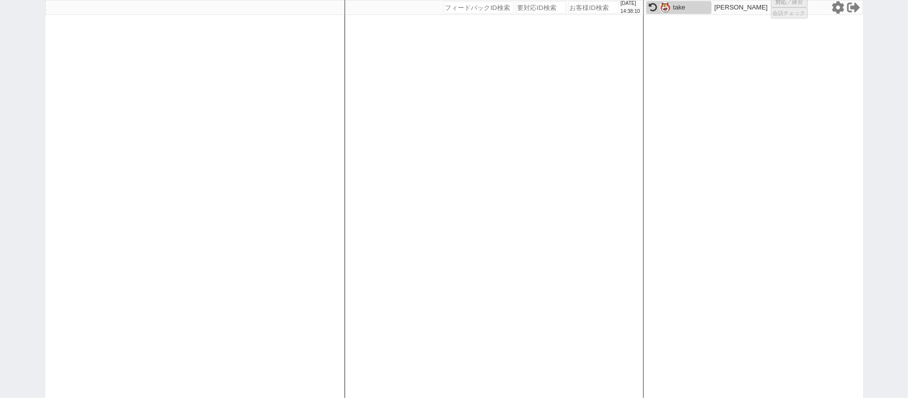
select select "6"
select select "2"
select select
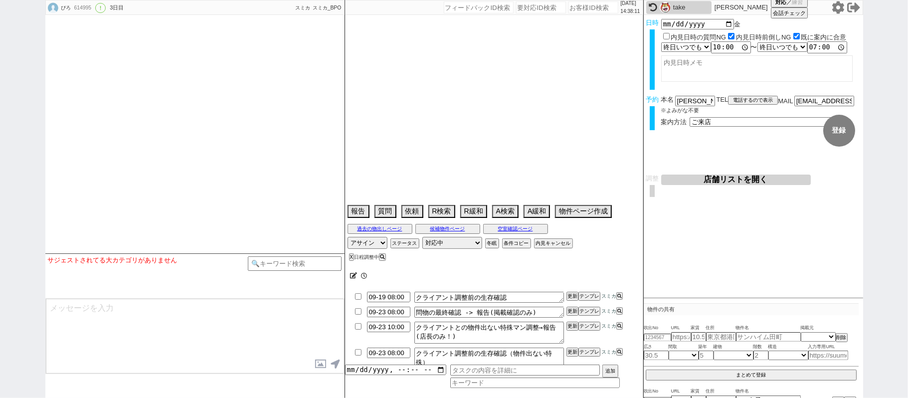
type textarea "電車で来る"
select select "[DATE]"
select select "10"
select select "35"
select select "0"
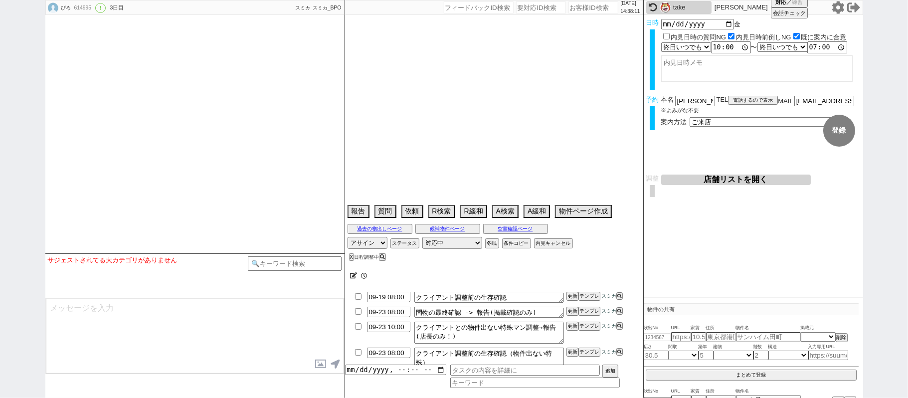
select select "35"
select select "[DATE]"
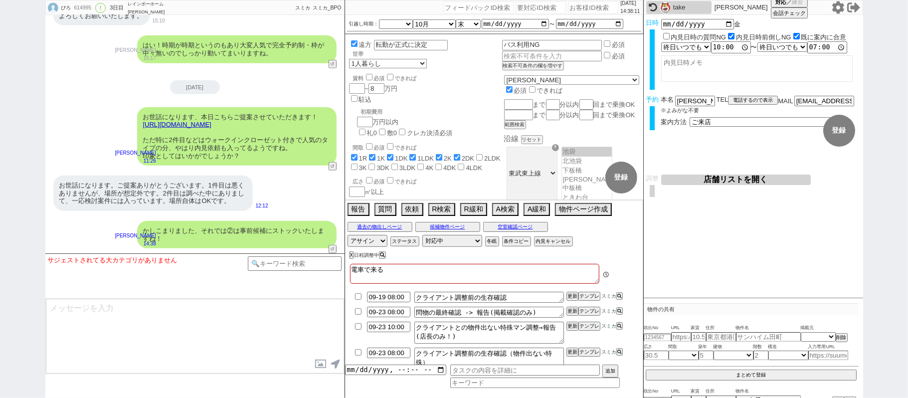
scroll to position [52, 0]
click at [296, 264] on input at bounding box center [295, 262] width 94 height 12
type input "子"
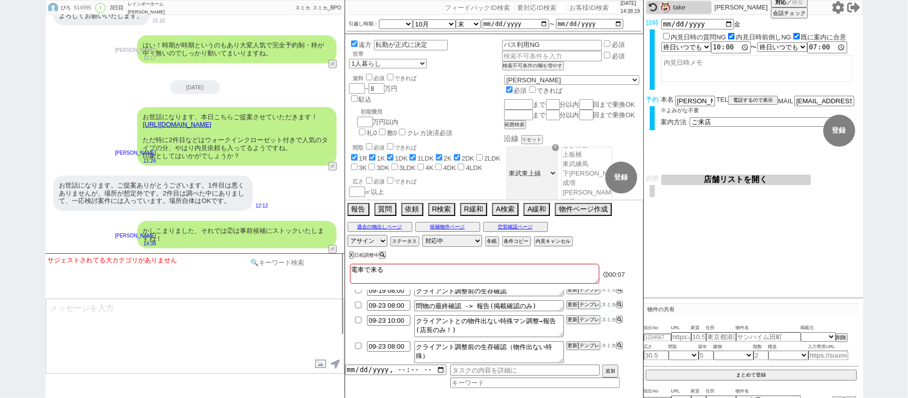
scroll to position [0, 0]
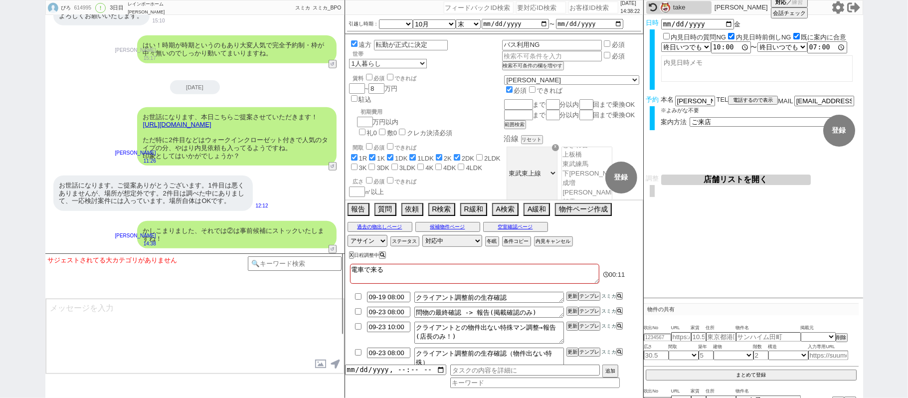
click at [357, 329] on input "checkbox" at bounding box center [358, 326] width 14 height 6
checkbox input "true"
click at [359, 353] on input "checkbox" at bounding box center [358, 352] width 14 height 6
checkbox input "true"
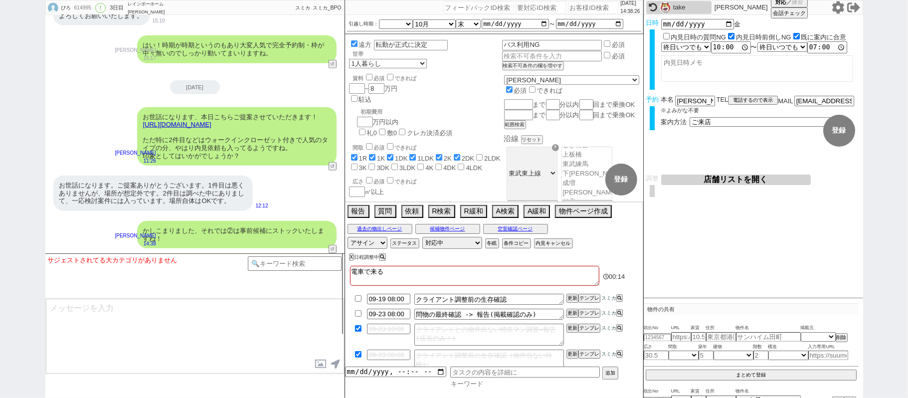
click at [490, 384] on input at bounding box center [534, 383] width 169 height 8
type input "クライアント"
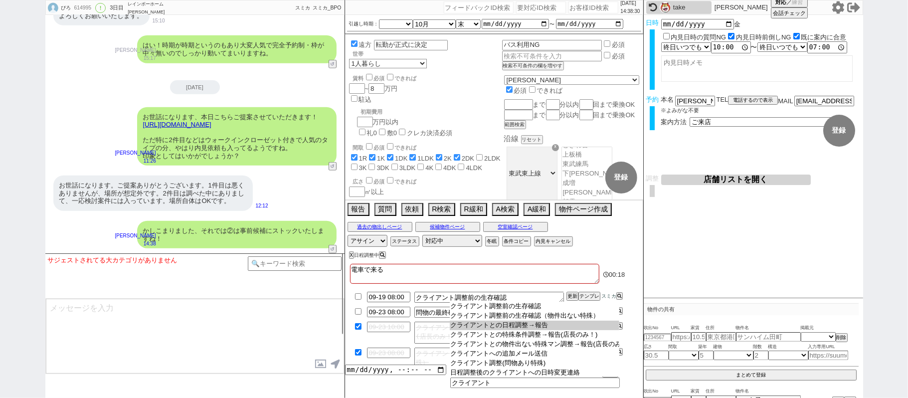
type input "クライアントとの日程調整→報告"
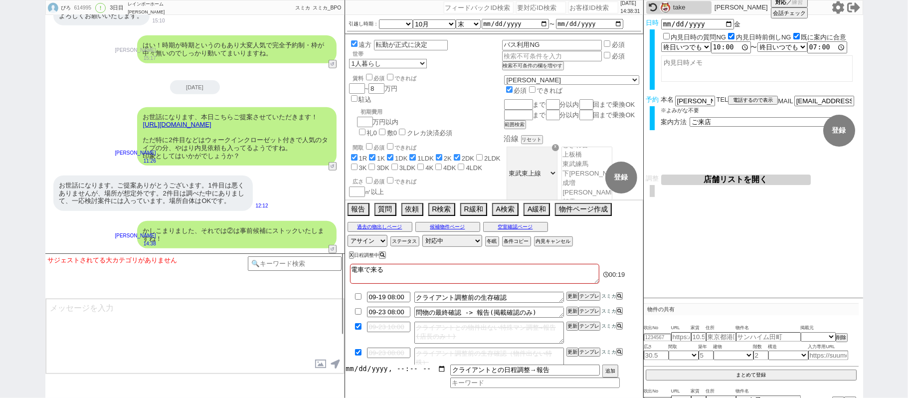
click at [378, 372] on input "datetime-local" at bounding box center [395, 368] width 101 height 8
click at [615, 373] on button "追加" at bounding box center [609, 371] width 14 height 11
type input "[DATE]T14:00"
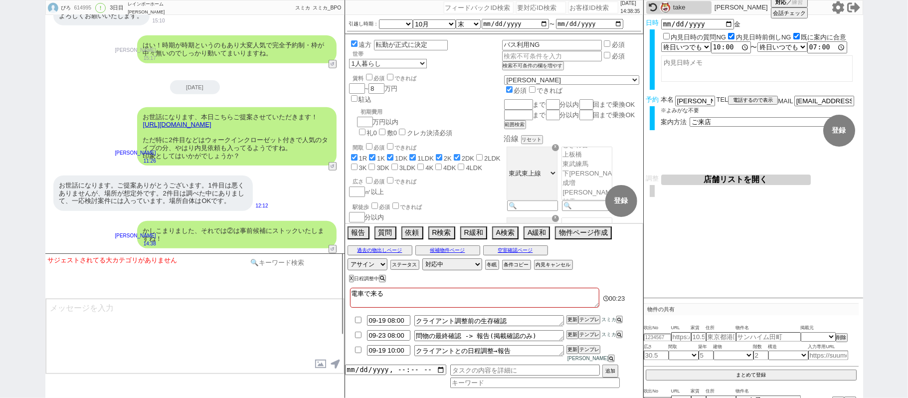
click at [285, 262] on input at bounding box center [295, 262] width 94 height 12
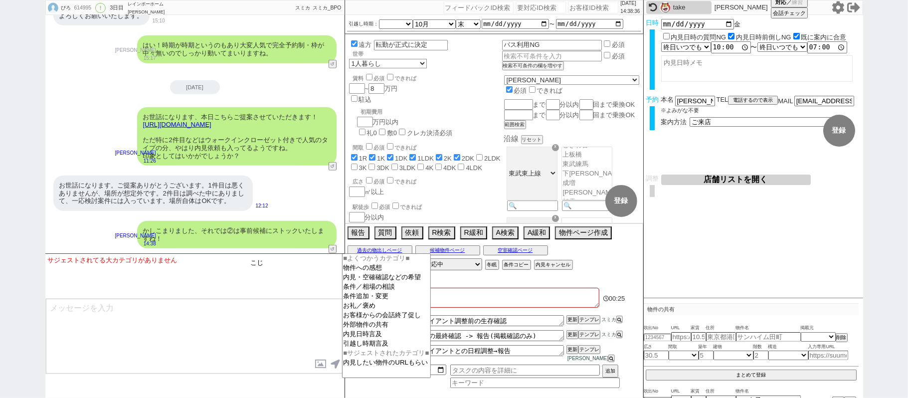
type input "こ"
type input "記述"
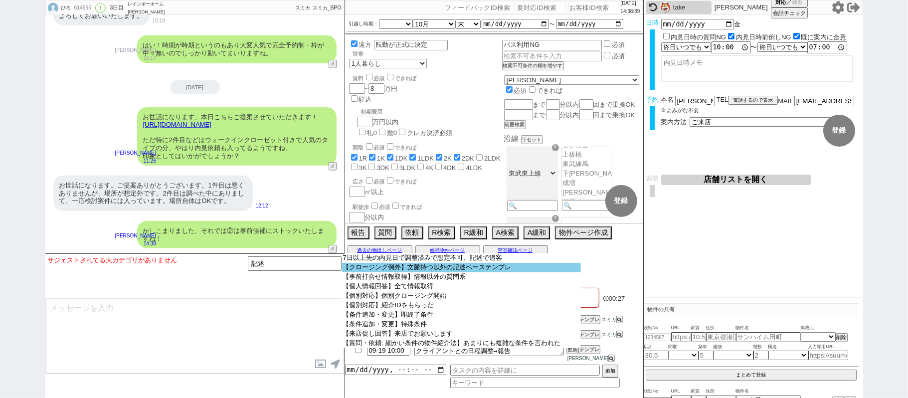
click at [415, 267] on option "【クロージング例外】文脈持つ以外の記述ベーステンプレ" at bounding box center [461, 267] width 239 height 9
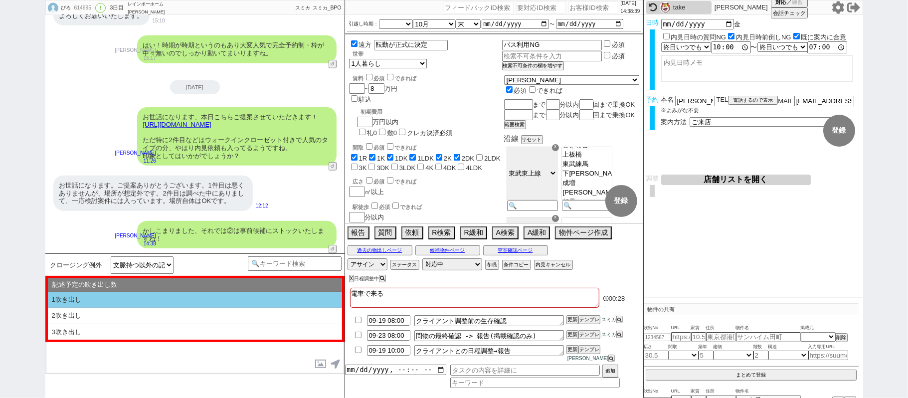
click at [150, 301] on li "1吹き出し" at bounding box center [195, 300] width 294 height 16
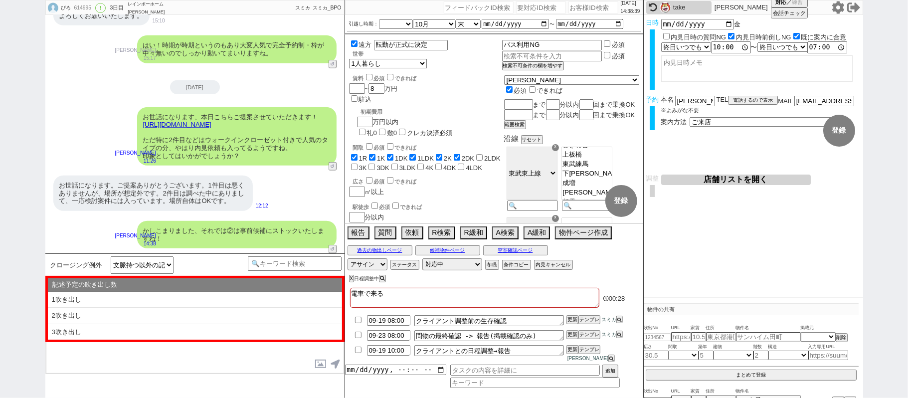
type textarea "@@【@@①記述したい内容を②の下に入力@@】@@ @@【@@②記述したい内容を入力後に①と②を@@ごと消して送信！！@@】@@"
select select "1吹き出し"
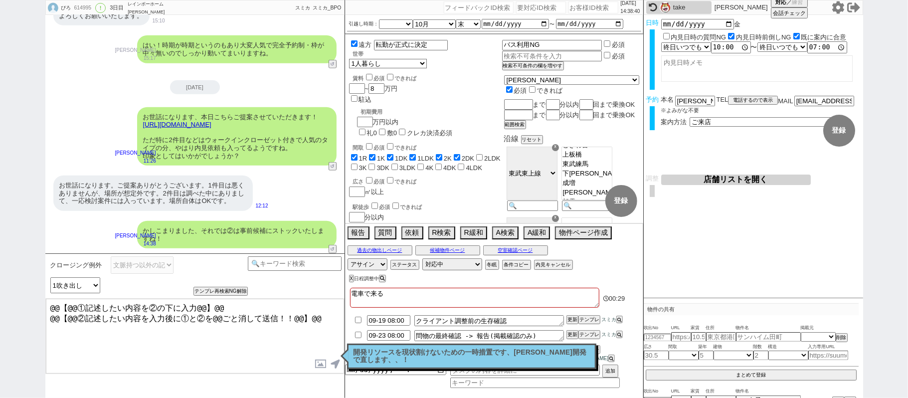
click at [316, 323] on textarea "@@【@@①記述したい内容を②の下に入力@@】@@ @@【@@②記述したい内容を入力後に①と②を@@ごと消して送信！！@@】@@" at bounding box center [195, 336] width 298 height 75
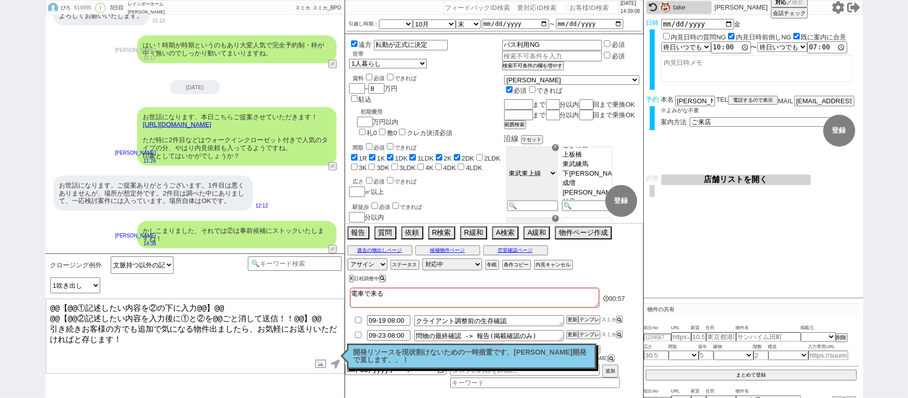
drag, startPoint x: 328, startPoint y: 316, endPoint x: 0, endPoint y: 168, distance: 359.6
click at [0, 222] on div "ぴろ 614995 ! 0 3日目 レインボーホーム [PERSON_NAME][GEOGRAPHIC_DATA]店 冬眠中 自社客 スミカ スミカ_BPO …" at bounding box center [454, 199] width 908 height 398
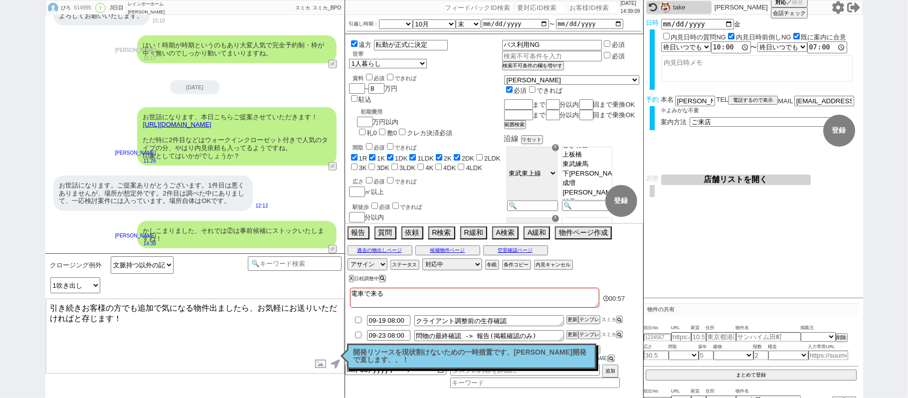
type textarea "引き続きお客様の方でも追加で気になる物件出ましたら、お気軽にお送りいただければと存じます！"
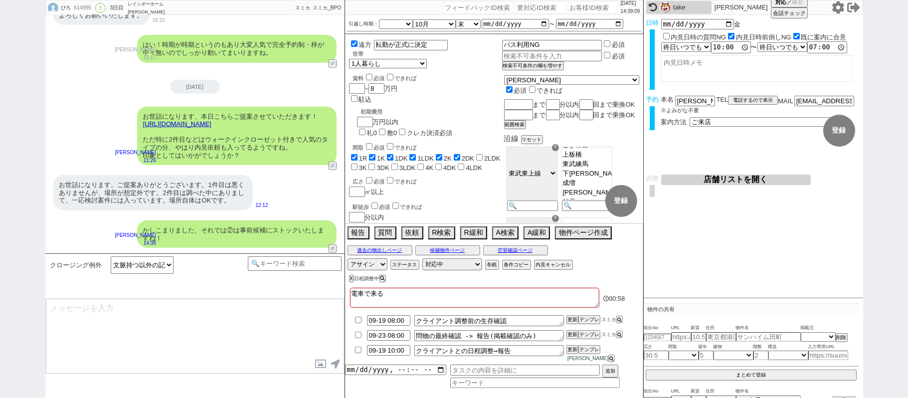
scroll to position [3410, 0]
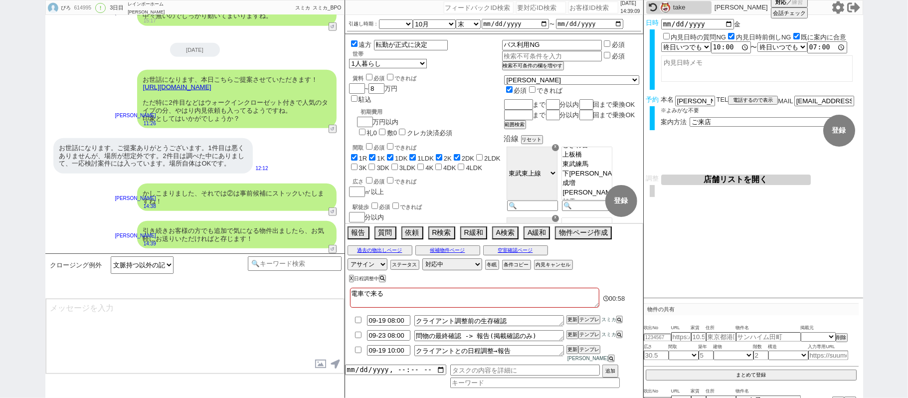
select select "431"
type textarea "@@【@@メッセージは打たず、以下やってください@@】@@ @@【@@タスク整理、追加、条件入力等のやるべきことはやりましたか？？全て終わったら自分に付いたア…"
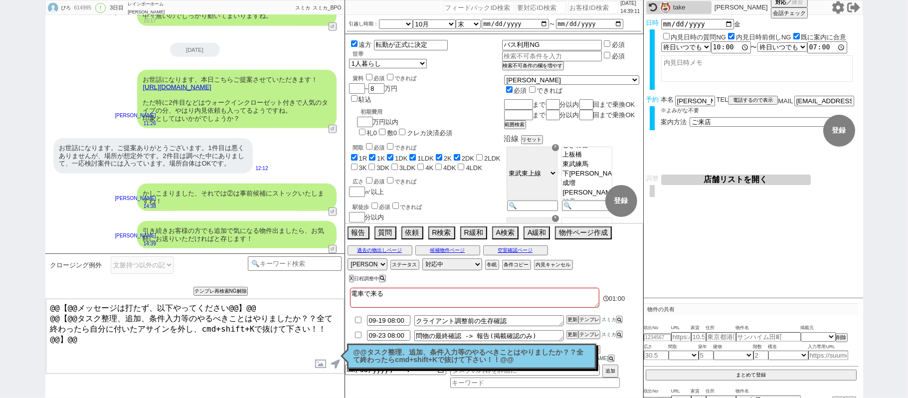
click at [399, 359] on p "@@タスク整理、追加、条件入力等のやるべきことはやりましたか？？全て終わったらcmd+shift+Kで抜けて下さい！！@@" at bounding box center [471, 355] width 236 height 15
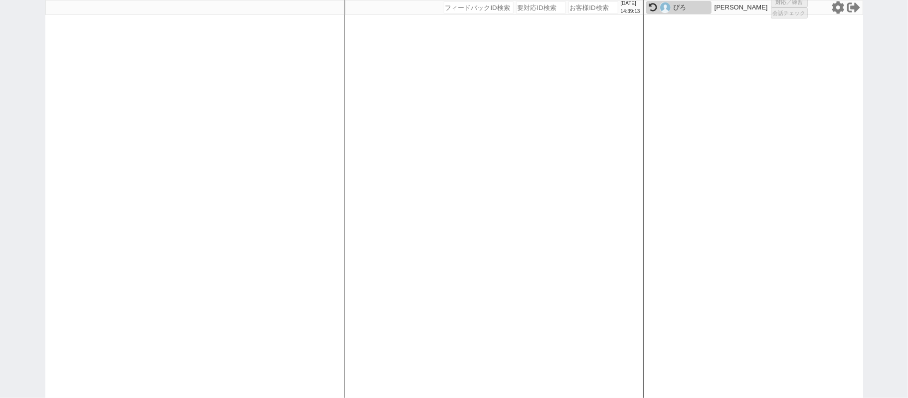
select select "100"
select select "3"
select select "2"
select select "5"
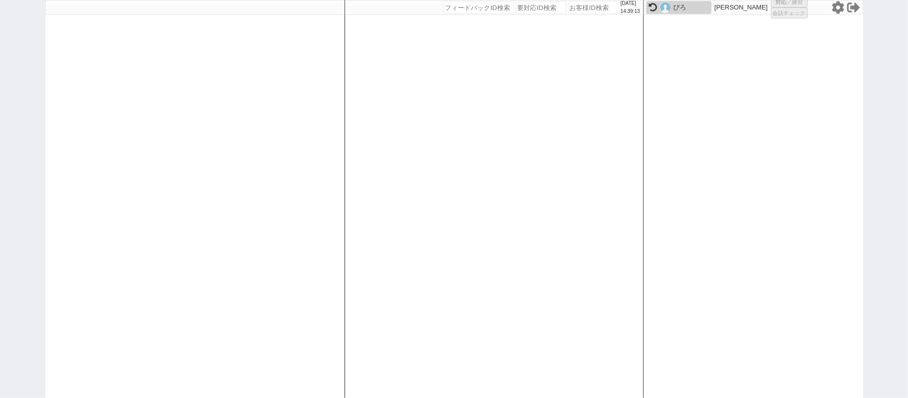
select select "5"
select select
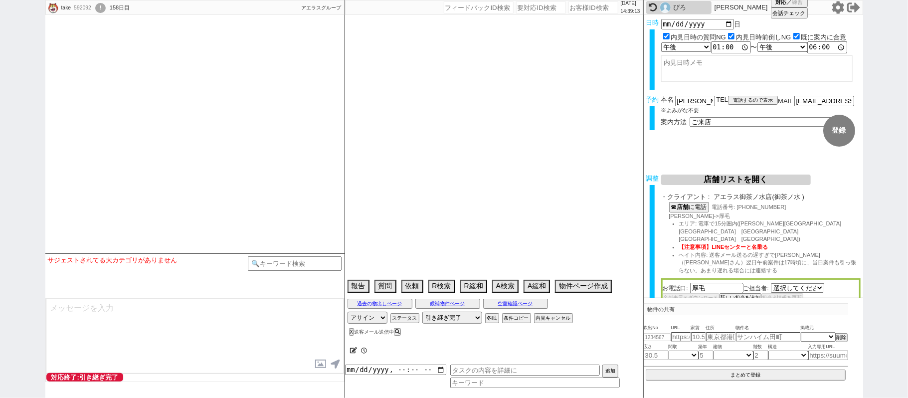
select select "481"
select select "[DATE]"
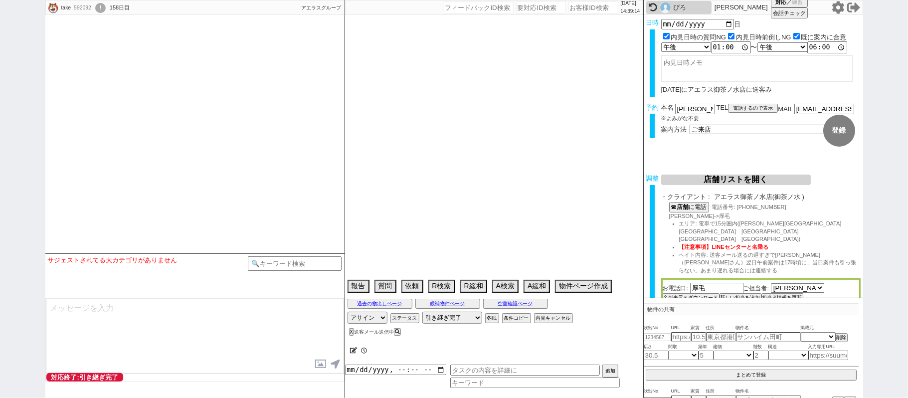
type textarea "ヴィダックス調整NG　20日葬儀、調整後キャンセル、調整前キャンセル Ｐａｒｃｏ ｋｉｂａ Ｎ・ＳⅡ　11月中旬入居にするの絶対無理です"
select select
select select "[DATE]"
select select "10"
select select "35"
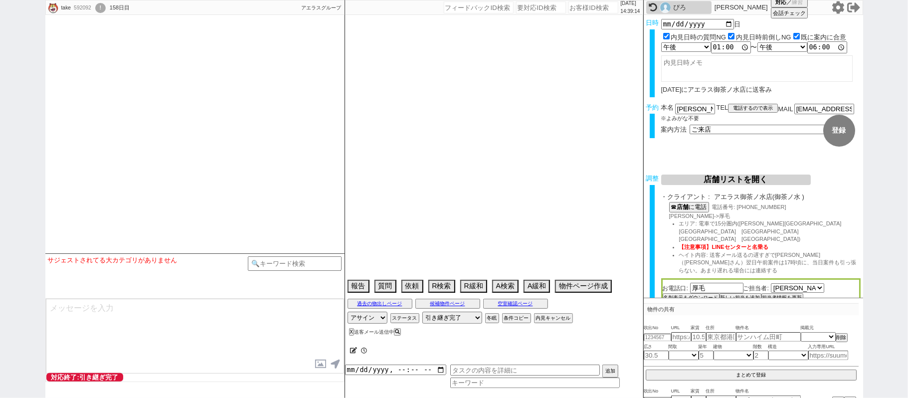
select select "1"
select select "63"
select select "[DATE]"
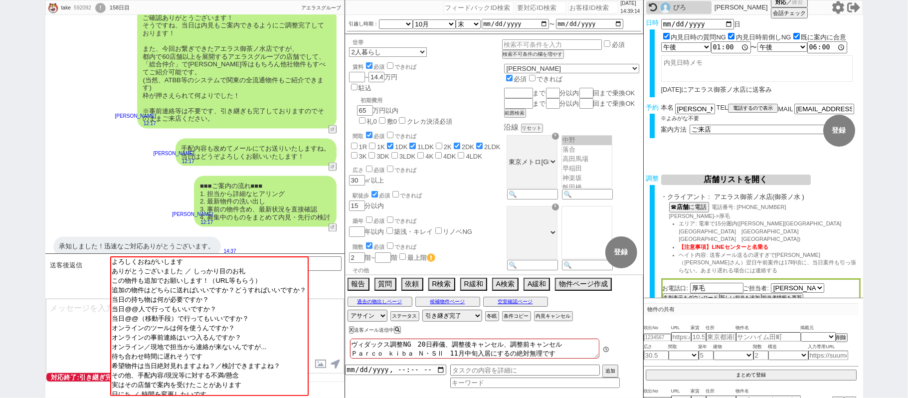
scroll to position [84, 0]
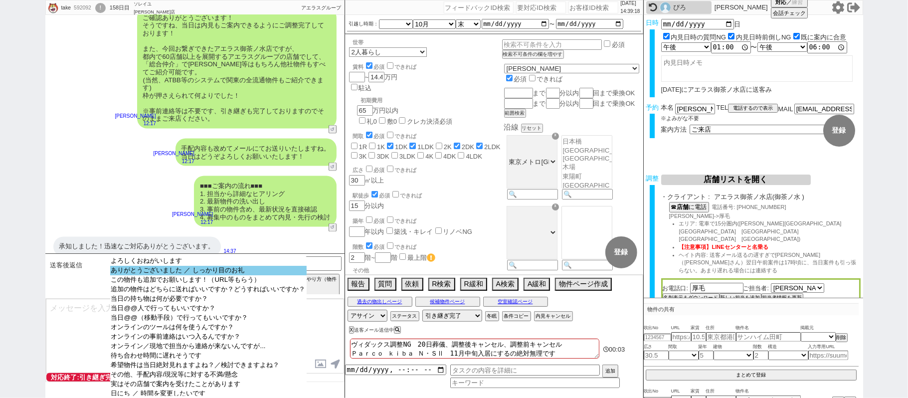
select select "ありがとうございました ／ しっかり目のお礼"
click at [134, 275] on option "ありがとうございました ／ しっかり目のお礼" at bounding box center [208, 270] width 196 height 9
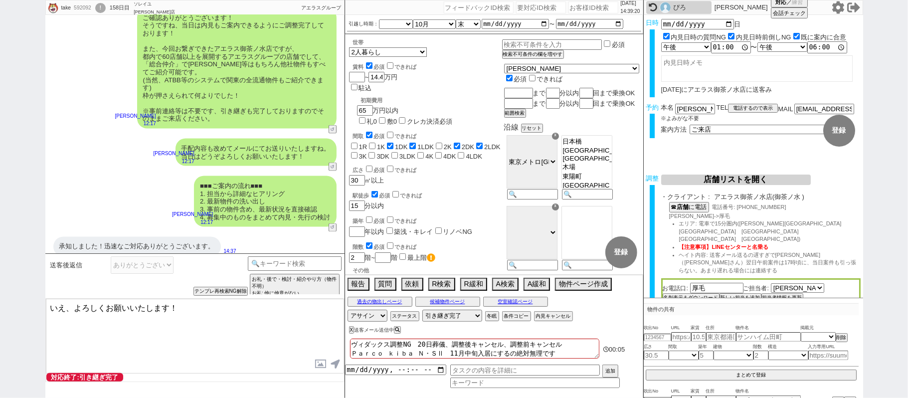
click at [69, 306] on textarea "いえ、よろしくお願いいたします！" at bounding box center [195, 336] width 298 height 75
type textarea "いえいえ、ご確認ありがとうございます！よろしくお願いいたします！"
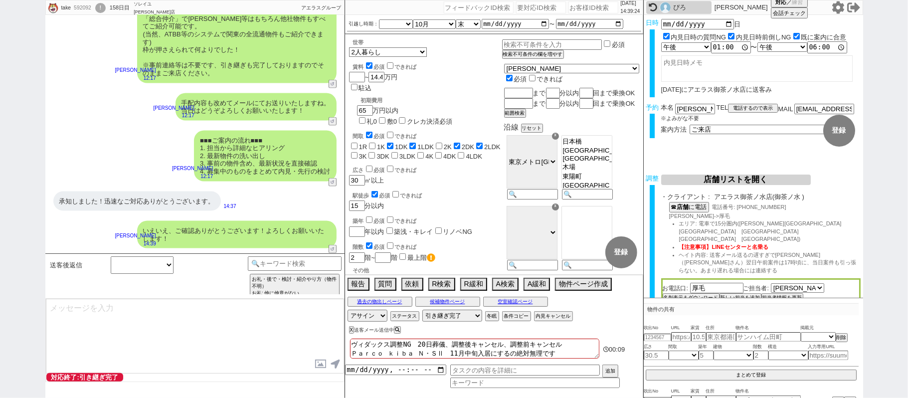
scroll to position [1044, 0]
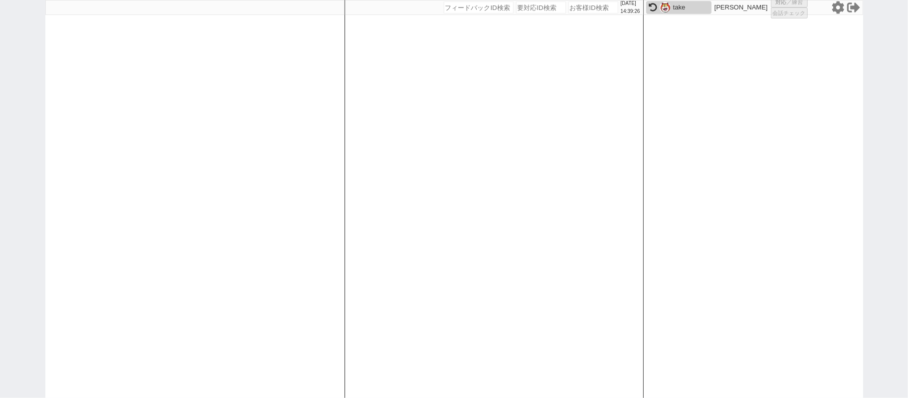
select select "1"
select select "2"
select select
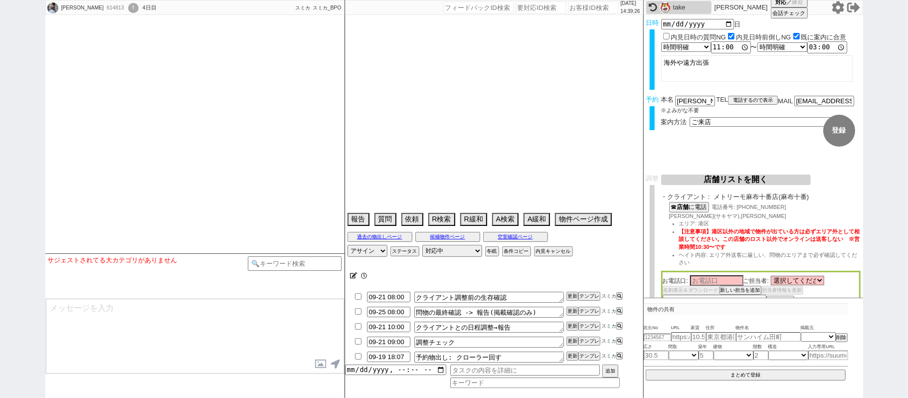
type textarea "他社なし"
select select
select select "15"
select select "0"
select select "75"
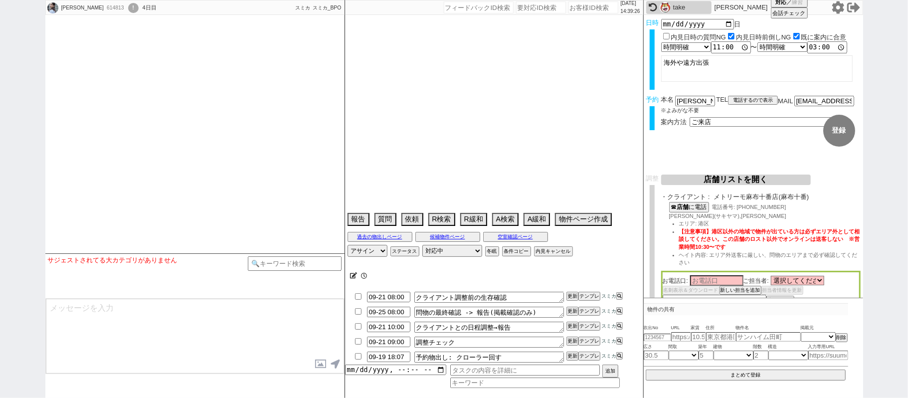
select select "[DATE]"
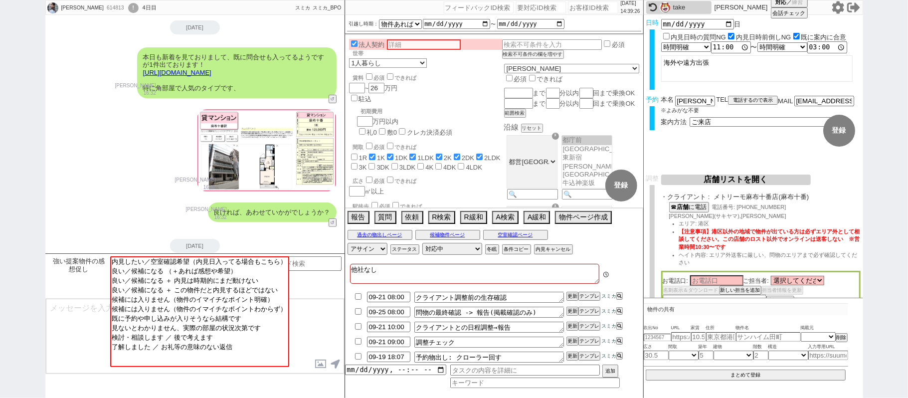
scroll to position [188, 0]
click at [168, 156] on div "[PERSON_NAME] 16:32" at bounding box center [194, 150] width 299 height 94
click at [834, 8] on icon at bounding box center [837, 7] width 12 height 12
click at [588, 15] on div "引越し時期： [DATE] [DATE] なる早 未定 いつでも 物件あれば 年内 来年 1月 2月 3月 4月 5月 6月 7月 8月 9月 10月 11月…" at bounding box center [494, 24] width 298 height 19
click at [587, 12] on input "number" at bounding box center [593, 7] width 50 height 12
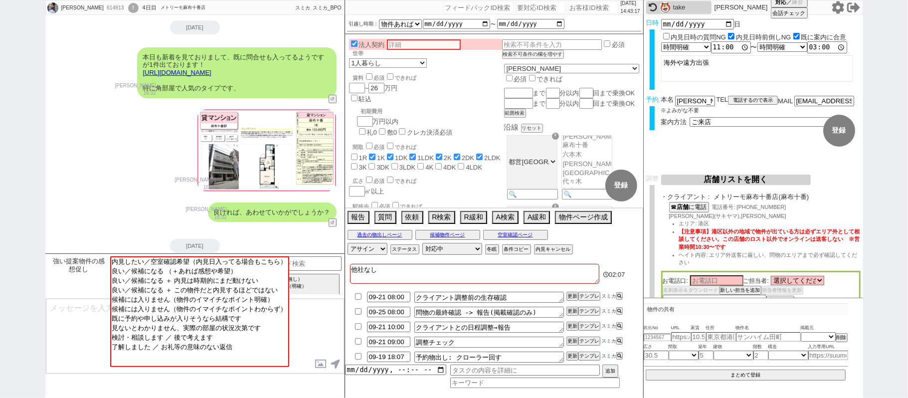
paste input "612804"
type input "612804"
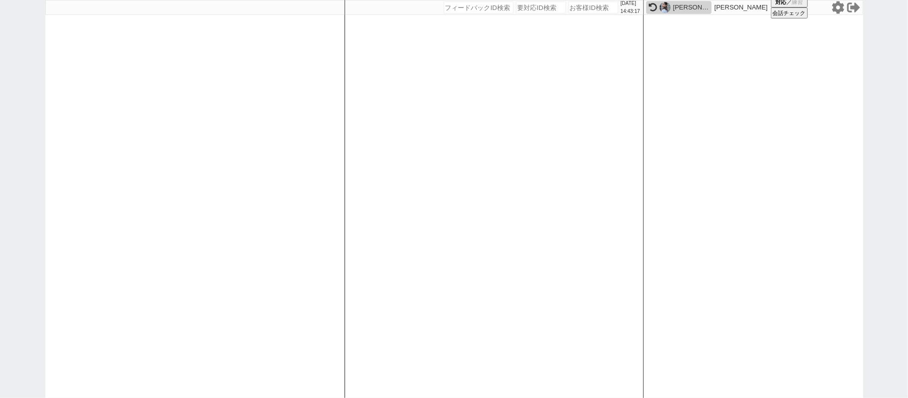
select select "400"
select select
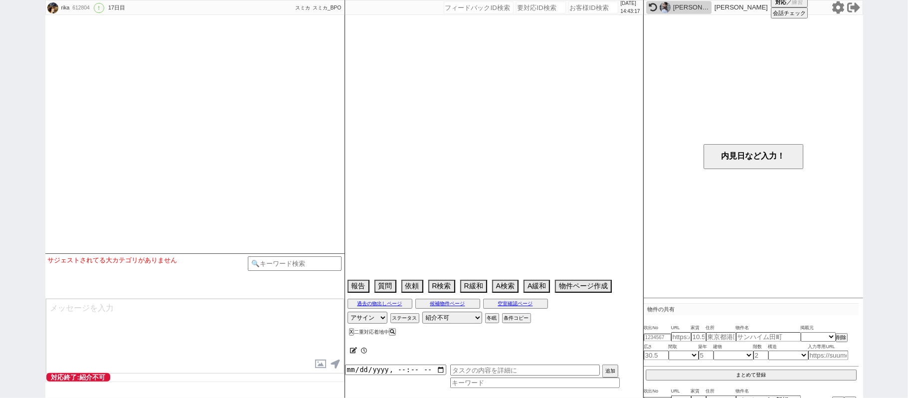
scroll to position [2926, 0]
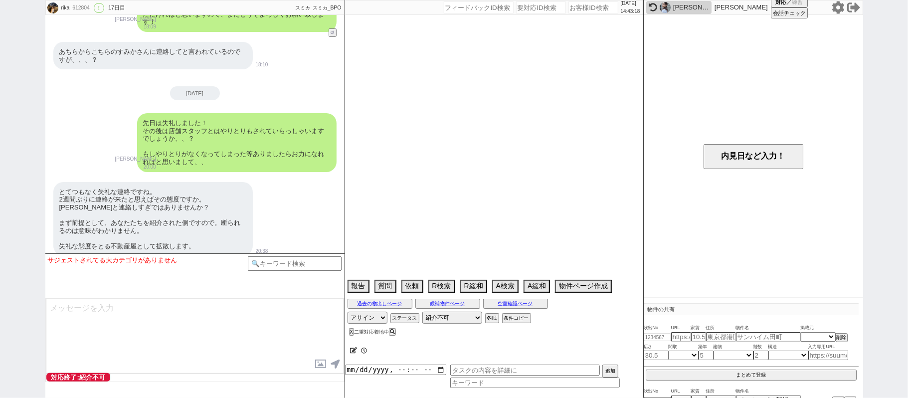
select select "15"
select select "0"
select select "23"
select select "743"
select select "75"
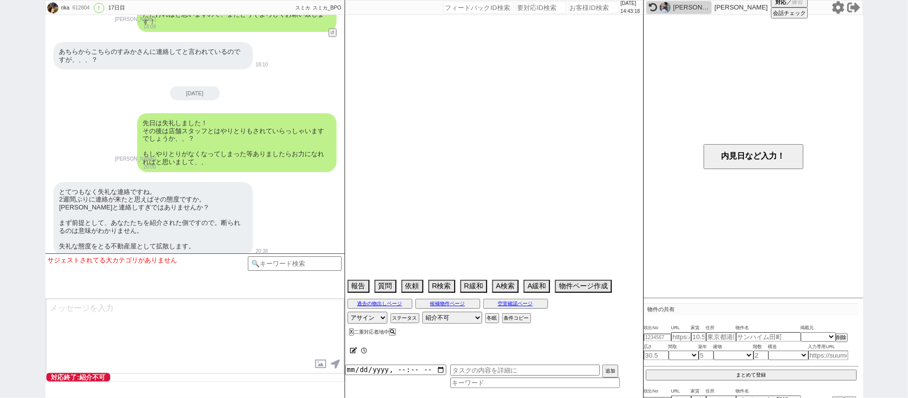
select select "[DATE]"
select select "59"
select select "[DATE]"
select select "64"
select select "[DATE]"
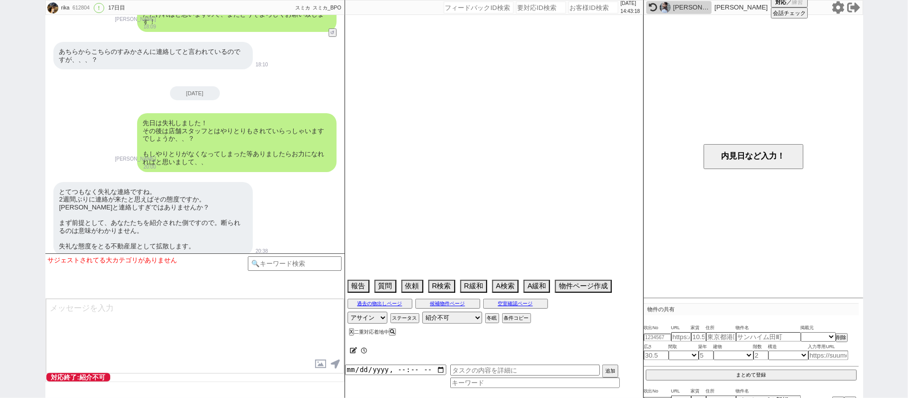
select select "74"
select select "70"
select select "[DATE]"
select select "62"
select select "3114"
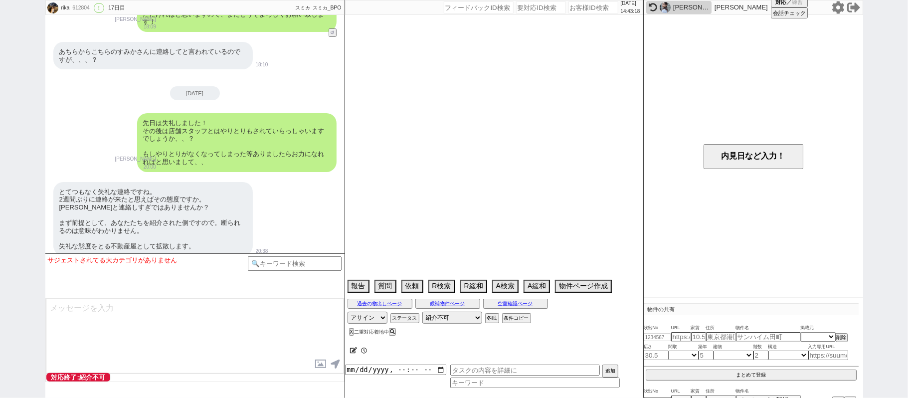
select select "69"
select select "[DATE]"
select select "67"
select select "[DATE]"
select select "73"
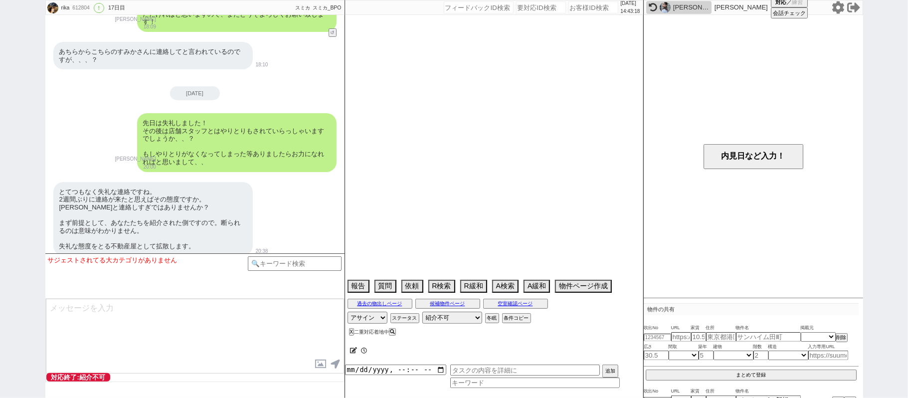
select select "[DATE]"
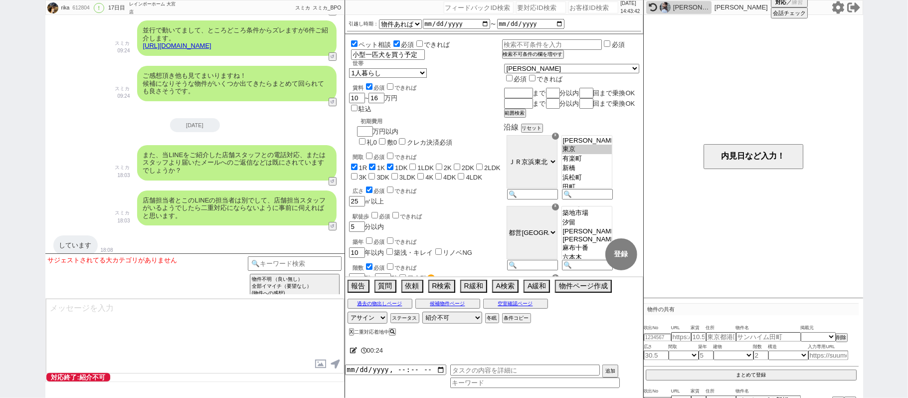
scroll to position [2574, 0]
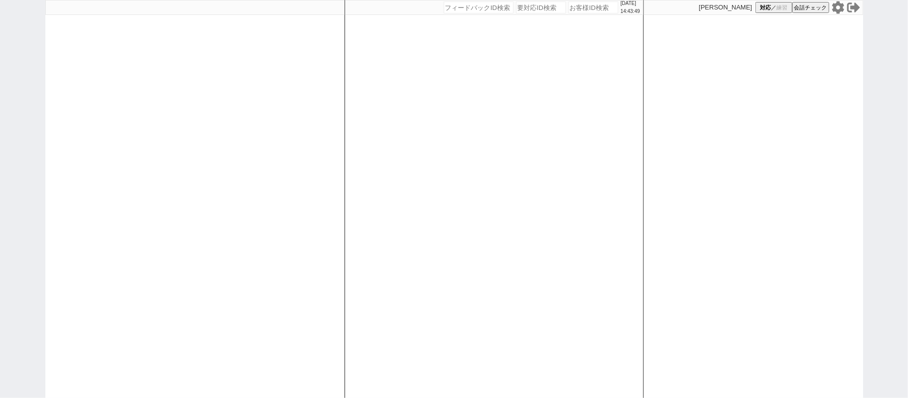
click at [240, 78] on div at bounding box center [194, 199] width 299 height 398
select select "1"
select select "2"
select select "5"
select select
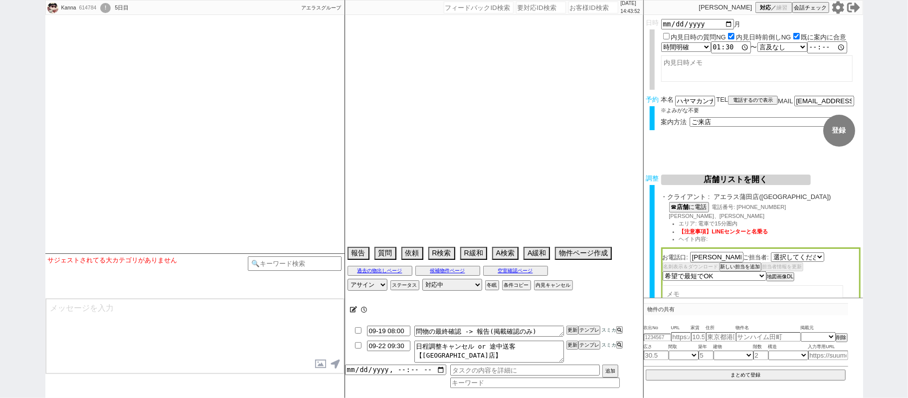
select select "2585"
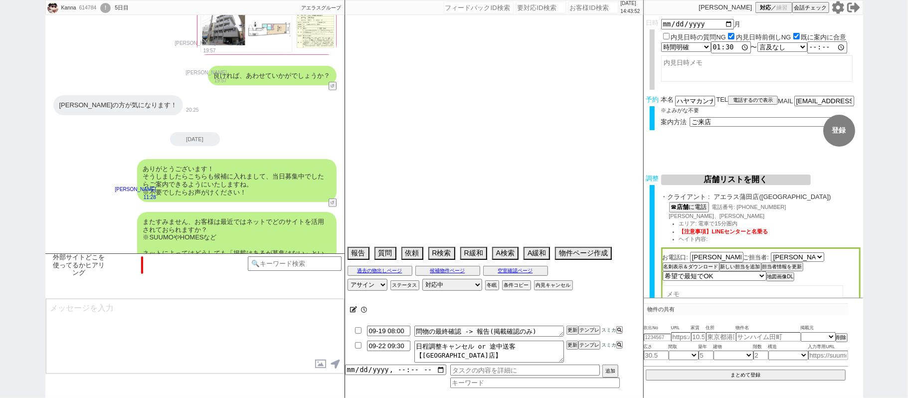
type textarea "水曜満たす店舗ないので、水曜以外で進める＠＠　他社なし"
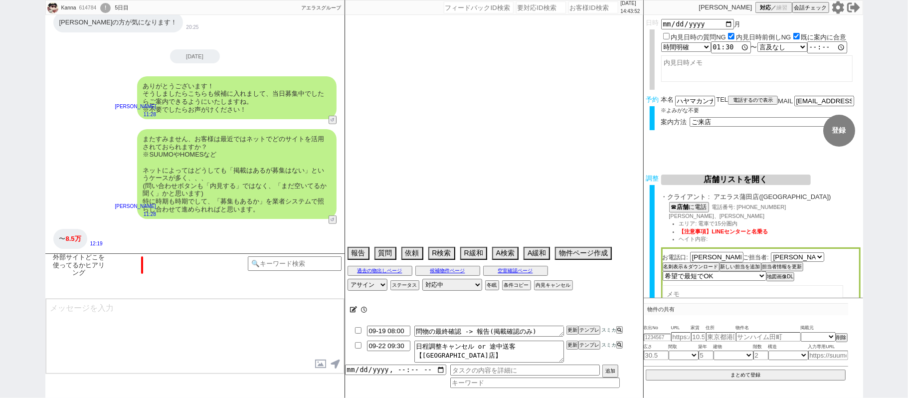
select select "[DATE]"
select select "11"
select select "32"
select select "0"
select select "23"
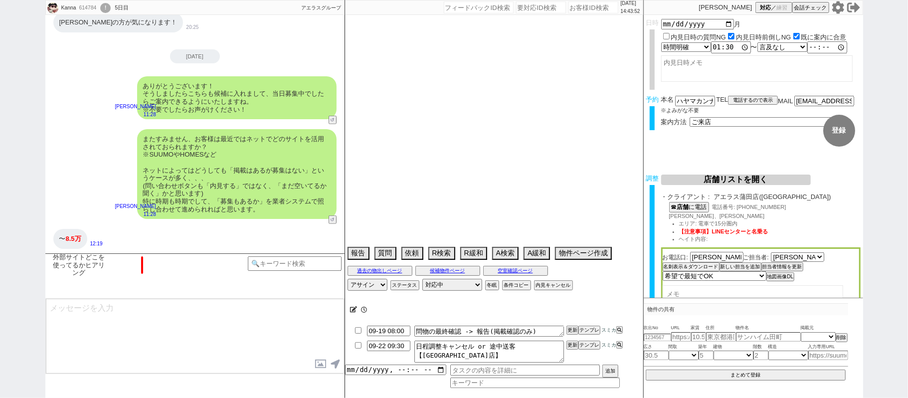
select select "750"
select select "54"
select select "[DATE]"
select select "51"
select select "[DATE]"
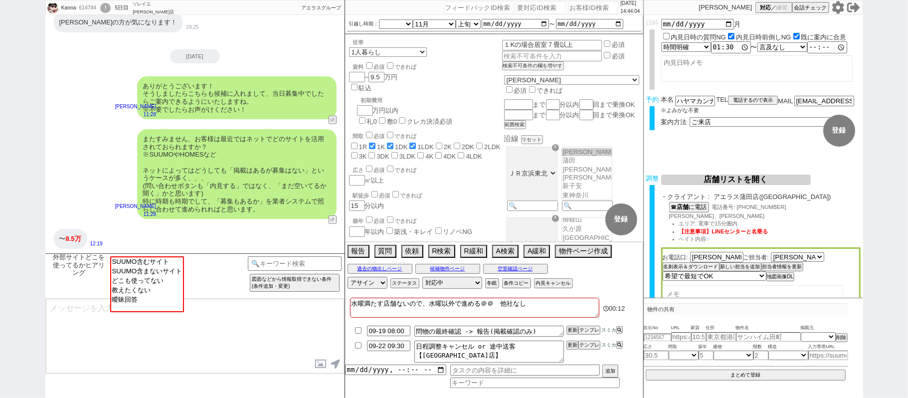
scroll to position [413, 0]
select select "曖昧回答"
click at [163, 304] on option "曖昧回答" at bounding box center [146, 298] width 72 height 9
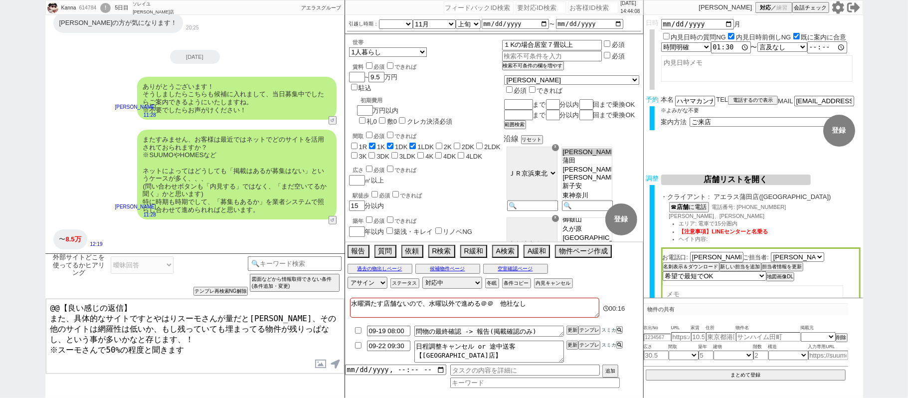
drag, startPoint x: 145, startPoint y: 305, endPoint x: 0, endPoint y: 155, distance: 208.7
click at [0, 158] on div "Kanna 614784 ! 0 5日目 ソレイユ[PERSON_NAME]店 冬眠中 自社客 アエラスグループ スミカ_BPO チャット全表示 [DATE]…" at bounding box center [454, 199] width 908 height 398
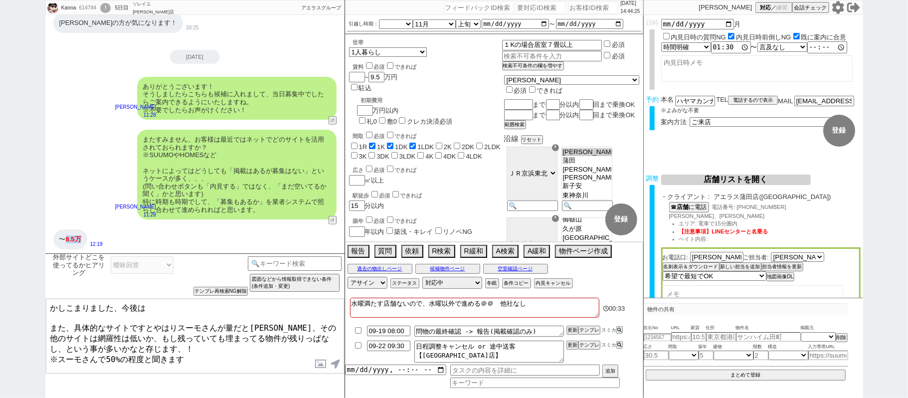
drag, startPoint x: 67, startPoint y: 237, endPoint x: 82, endPoint y: 236, distance: 15.5
click at [81, 236] on span "8.5万" at bounding box center [73, 238] width 15 height 7
copy span "8.5万"
click at [168, 310] on textarea "かしこまりました、今後は また、具体的なサイトですとやはりスーモさんが量だと[PERSON_NAME]、その他のサイトは網羅性は低いか、もし残っていても埋まっ…" at bounding box center [195, 336] width 298 height 75
paste textarea "8.5万"
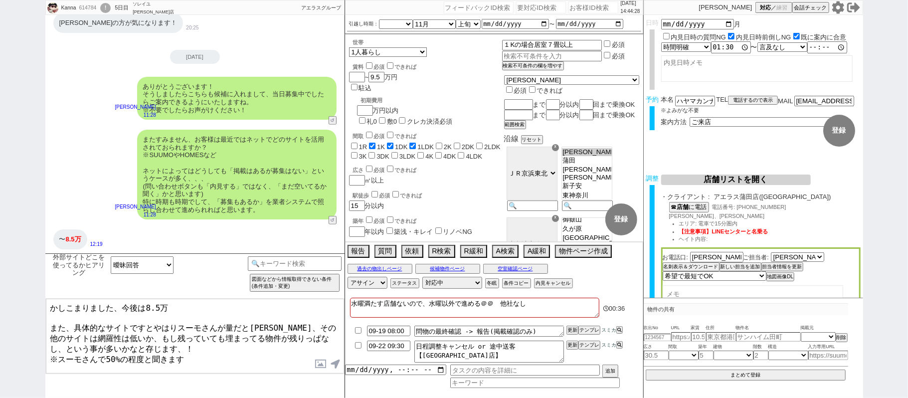
type textarea "かしこまりました、今後は8.5万 また、具体的なサイトですとやはりスーモさんが量だと[PERSON_NAME]、その他のサイトは網羅性は低いか、もし残っていて…"
click at [376, 77] on input "9.5" at bounding box center [375, 77] width 14 height 8
type input "0.5"
checkbox input "false"
checkbox input "true"
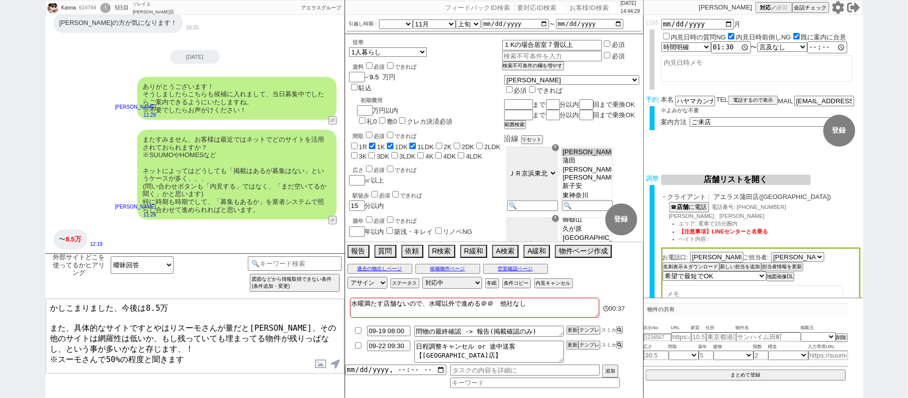
checkbox input "true"
checkbox input "false"
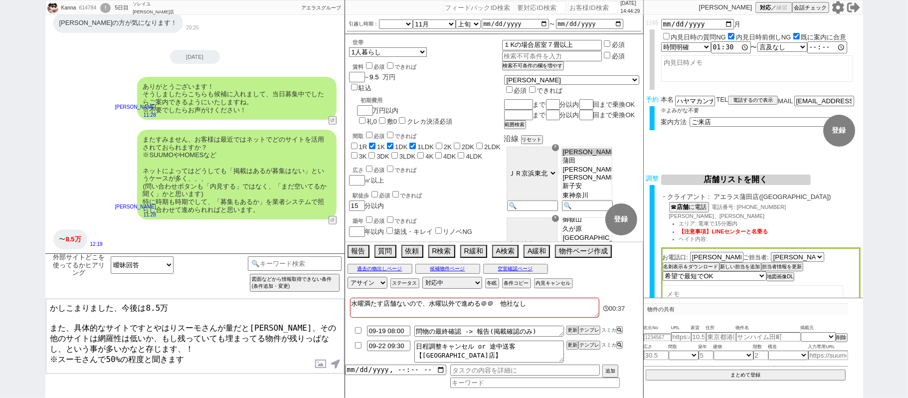
checkbox input "false"
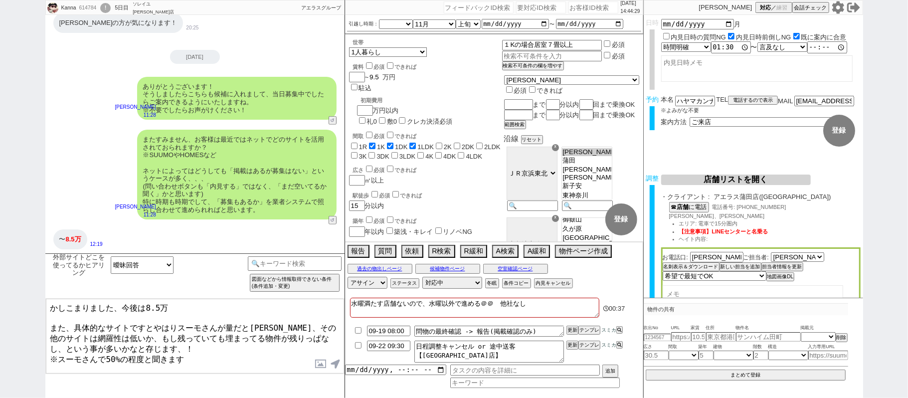
checkbox input "false"
type input "0.58"
checkbox input "false"
checkbox input "true"
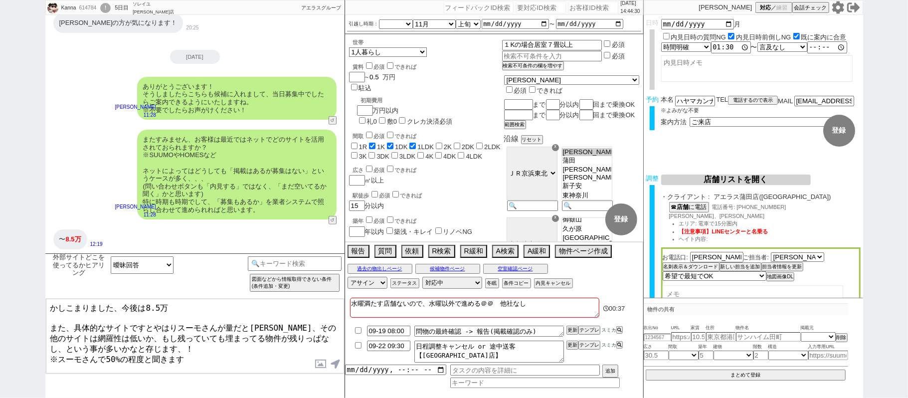
checkbox input "true"
checkbox input "false"
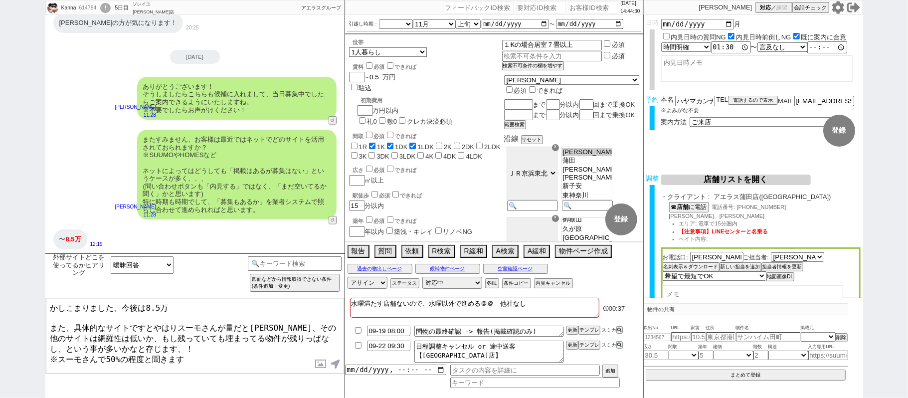
checkbox input "false"
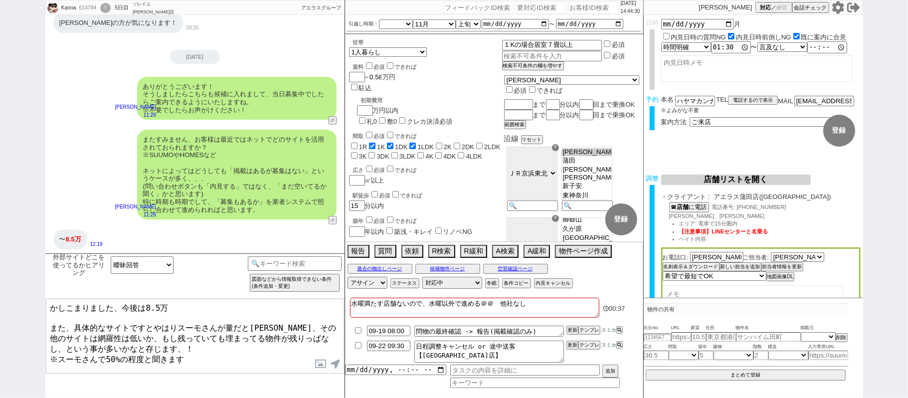
scroll to position [0, 0]
type input "0.5"
checkbox input "false"
checkbox input "true"
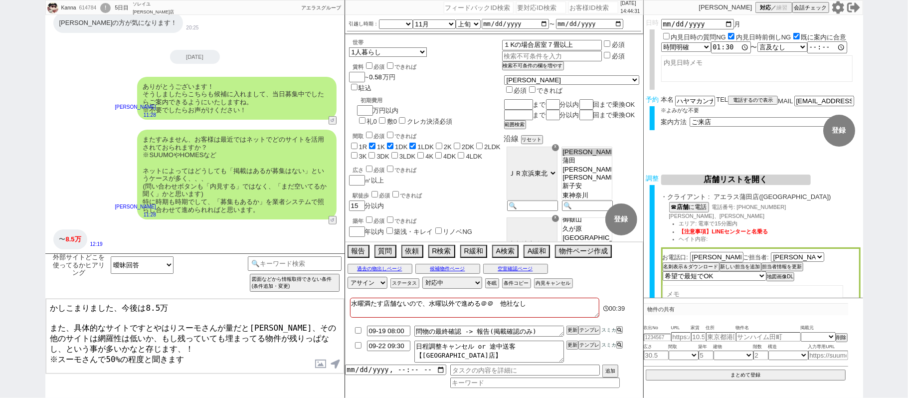
checkbox input "true"
checkbox input "false"
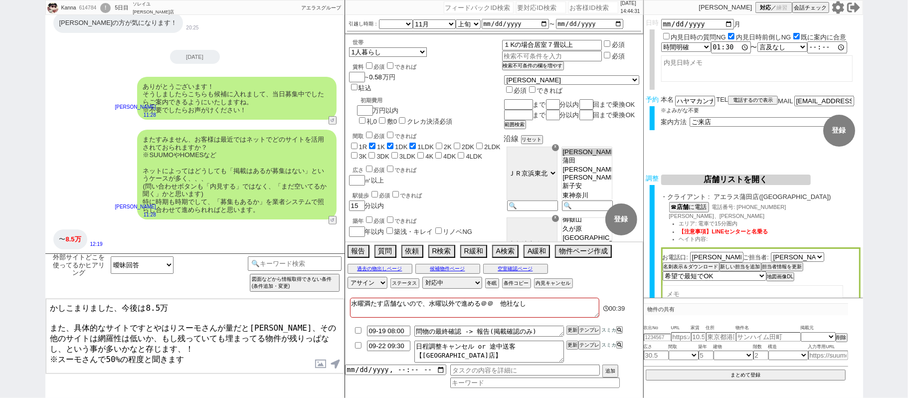
checkbox input "false"
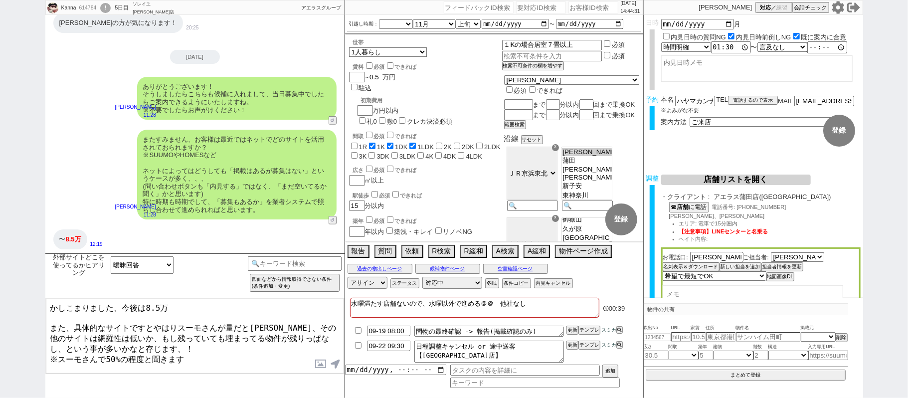
scroll to position [0, 0]
type input "0"
checkbox input "false"
checkbox input "true"
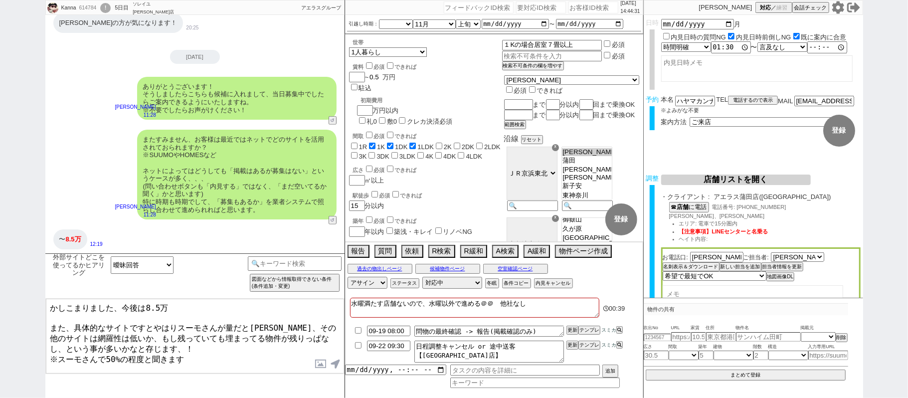
checkbox input "true"
checkbox input "false"
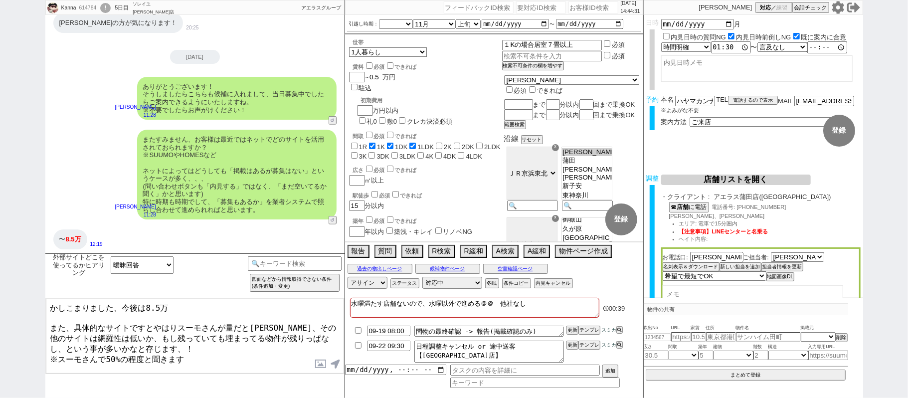
checkbox input "false"
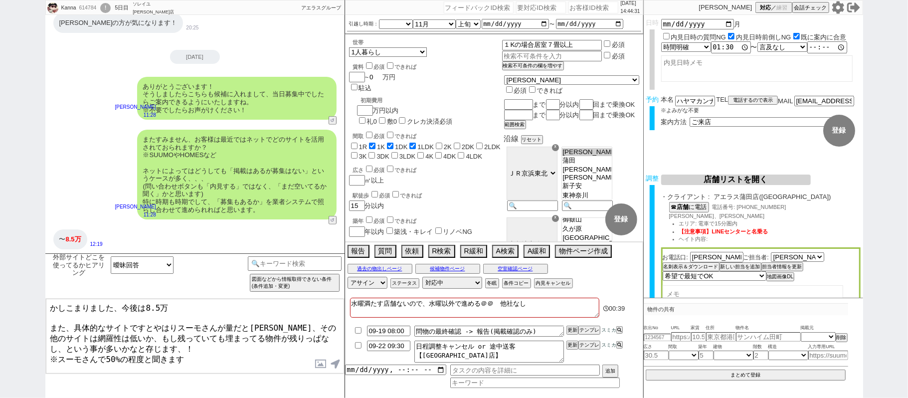
checkbox input "false"
checkbox input "true"
checkbox input "false"
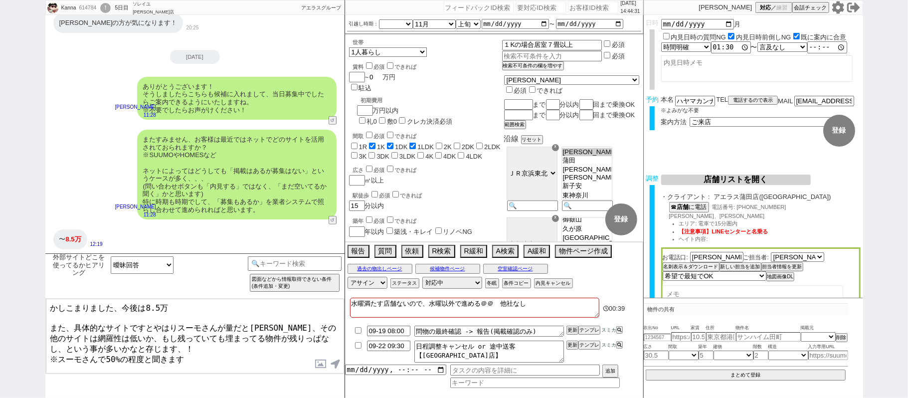
checkbox input "false"
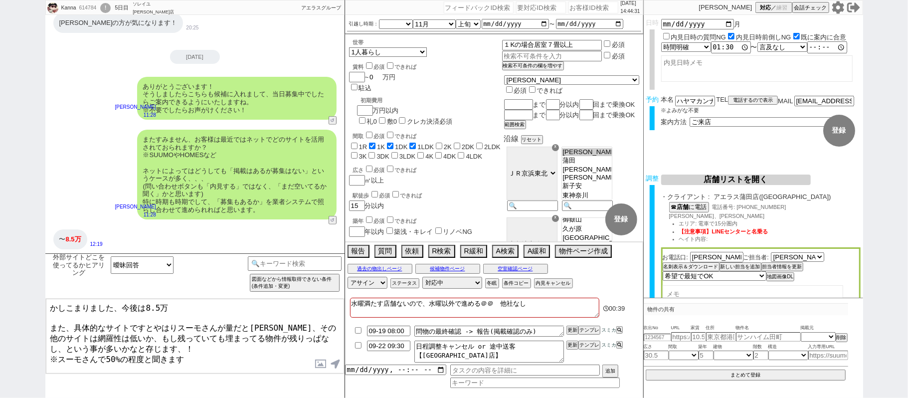
checkbox input "false"
checkbox input "true"
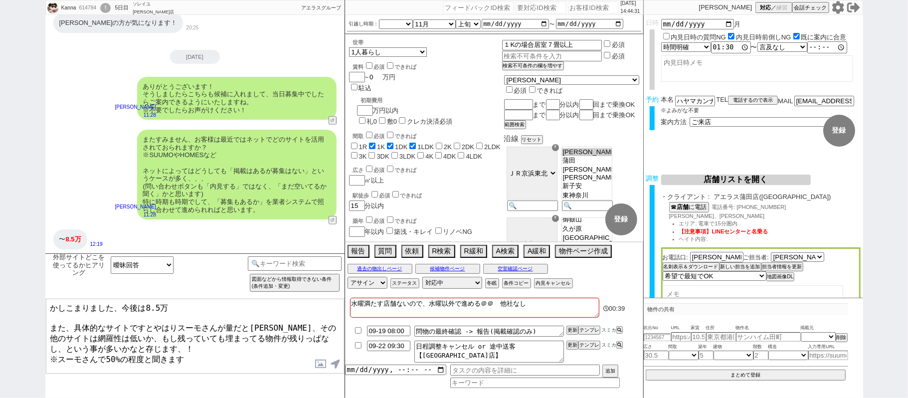
checkbox input "true"
checkbox input "false"
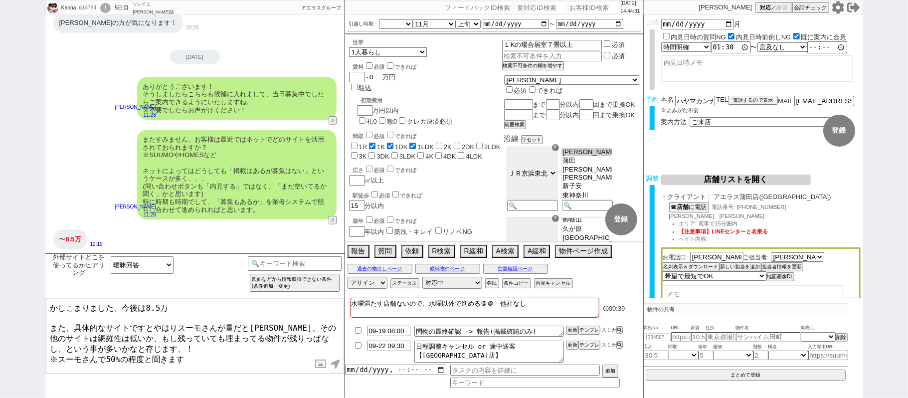
checkbox input "false"
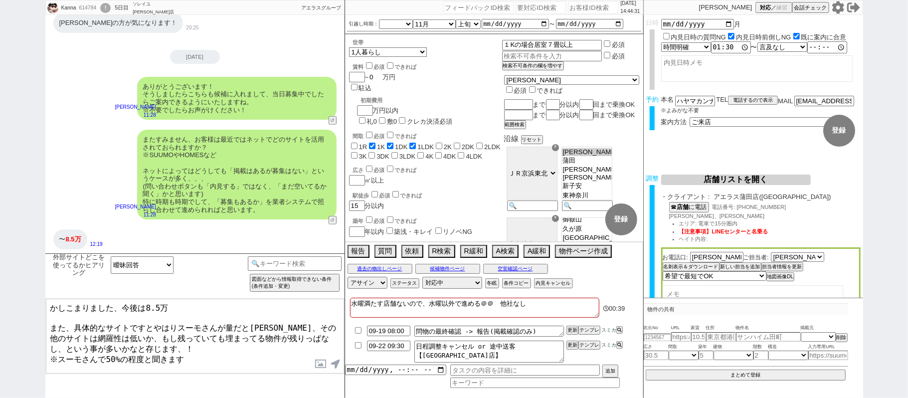
checkbox input "false"
type input "8"
checkbox input "false"
checkbox input "true"
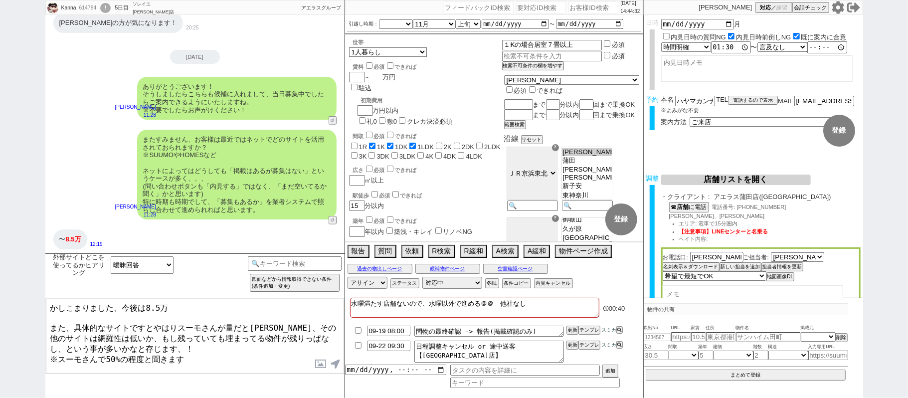
checkbox input "true"
checkbox input "false"
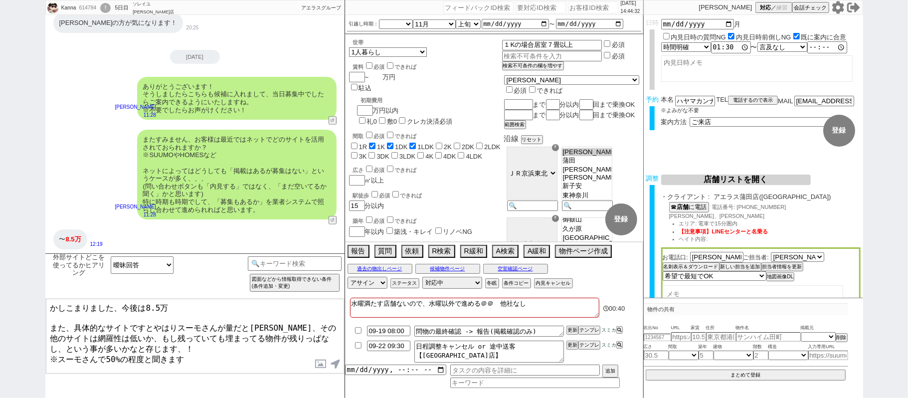
checkbox input "false"
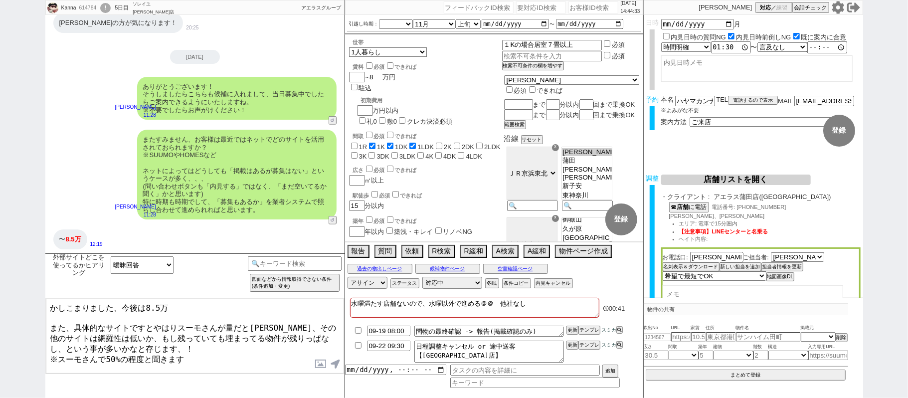
checkbox input "false"
checkbox input "true"
checkbox input "false"
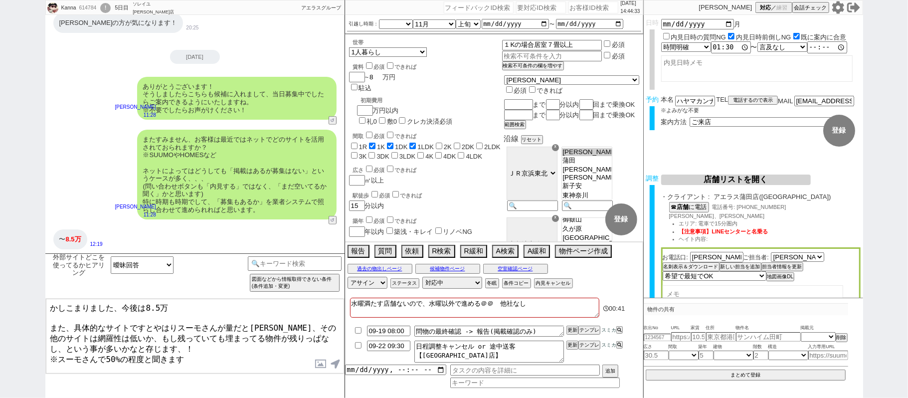
checkbox input "false"
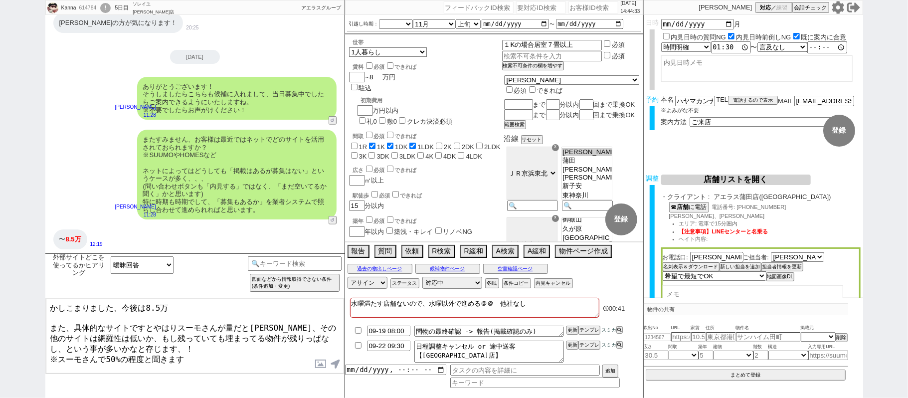
checkbox input "false"
type input "8.5"
checkbox input "false"
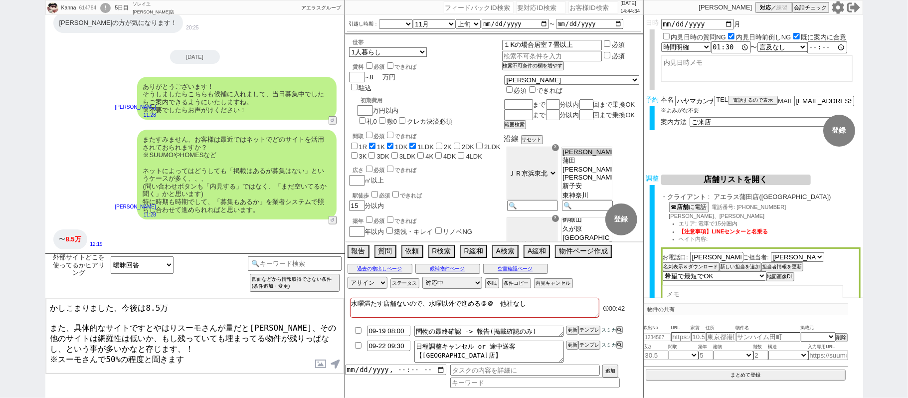
checkbox input "true"
checkbox input "false"
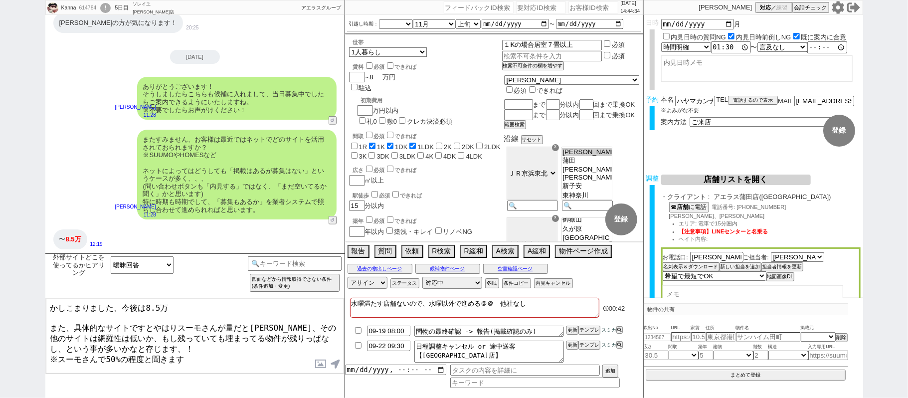
checkbox input "false"
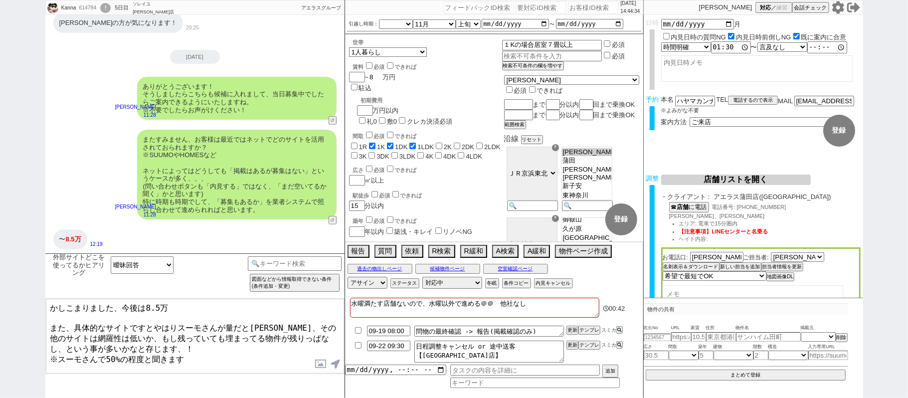
checkbox input "false"
type input "8.5"
click at [502, 182] on div "世帯 1人暮らし 2人暮らし 家族:小学生以下含む 家族:小学生以下含まず 兄弟・姉妹 ルームシェア その他 子供 家族(子供なし) ルームシェア 賃料 必須…" at bounding box center [425, 298] width 153 height 519
click at [190, 303] on textarea "かしこまりました、今後は8.5万 また、具体的なサイトですとやはりスーモさんが量だと[PERSON_NAME]、その他のサイトは網羅性は低いか、もし残っていて…" at bounding box center [195, 336] width 298 height 75
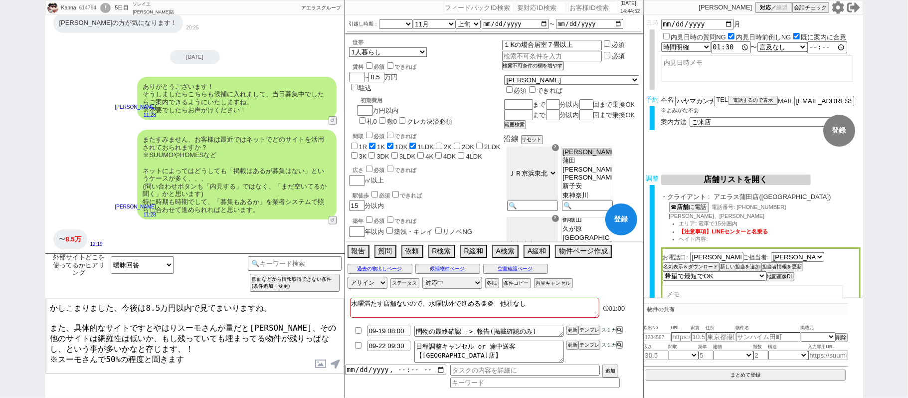
click at [123, 325] on textarea "かしこまりました、今後は8.5万円以内で見てまいりますね。 また、具体的なサイトですとやはりスーモさんが量だと[PERSON_NAME]、その他のサイトは網羅…" at bounding box center [195, 336] width 298 height 75
type textarea "かしこまりました、今後は8.5万円以内で見てまいりますね。 また、具体的なサイトですとやはりスーモさんが量だと[PERSON_NAME]、その他のサイトは網羅…"
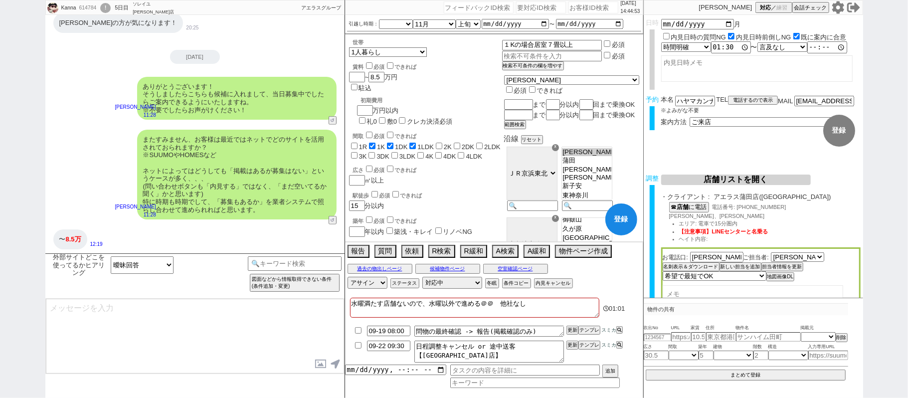
scroll to position [415, 0]
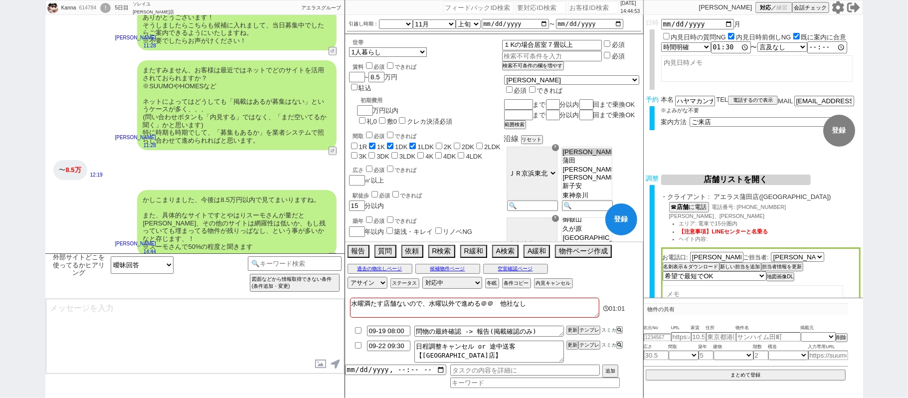
type textarea "こちらのお探しの参考にするため、また空室状況を確認するため等で、今後も「外部サイトで物件見つけられましたか？」と定期的にヒアリングさせて頂いてもよろしいでしょ…"
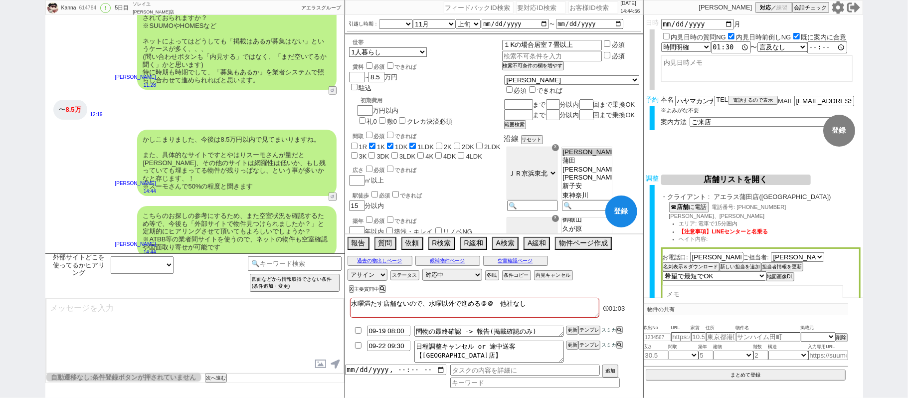
click at [625, 212] on button "登録" at bounding box center [621, 211] width 32 height 32
checkbox input "false"
checkbox input "true"
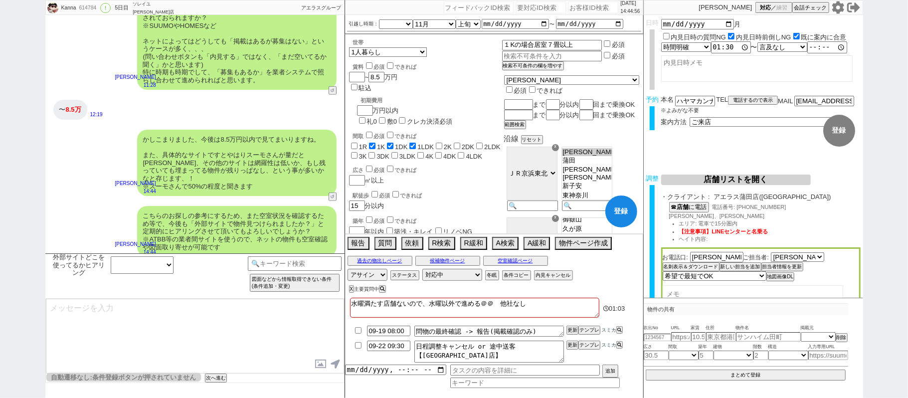
checkbox input "false"
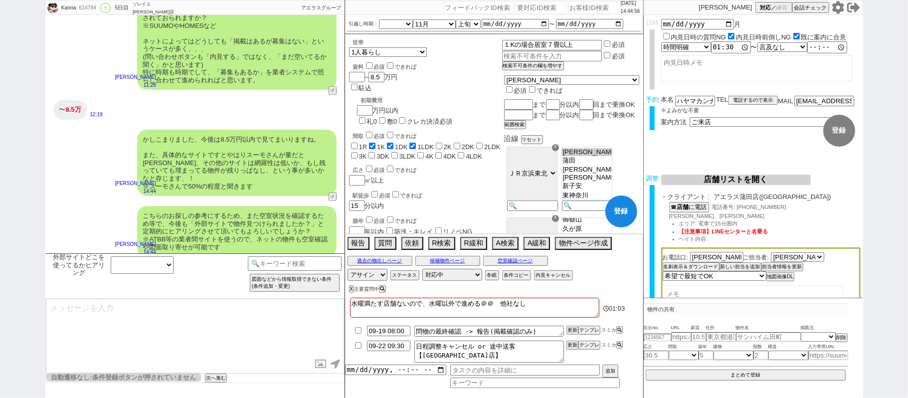
checkbox input "false"
checkbox input "true"
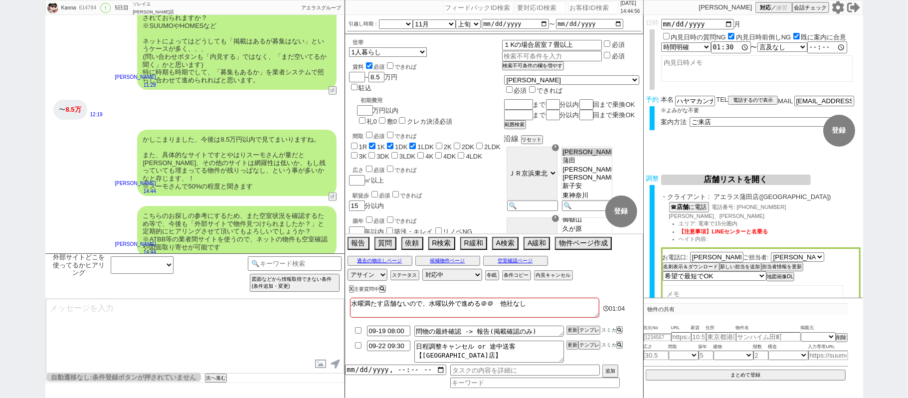
checkbox input "false"
checkbox input "true"
checkbox input "false"
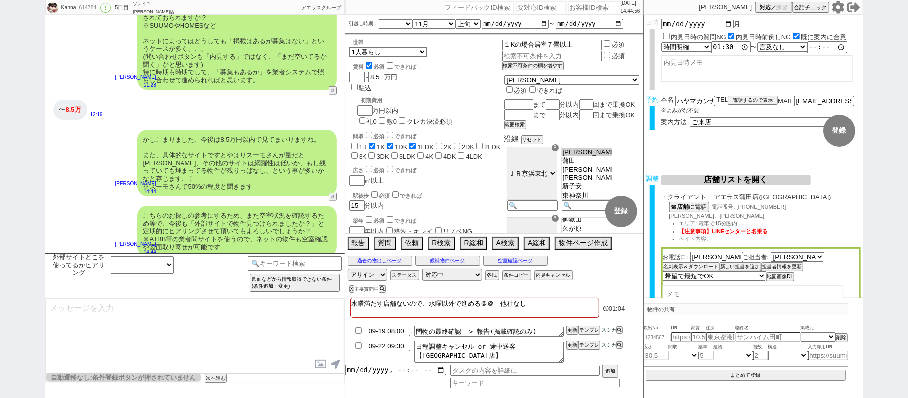
checkbox input "false"
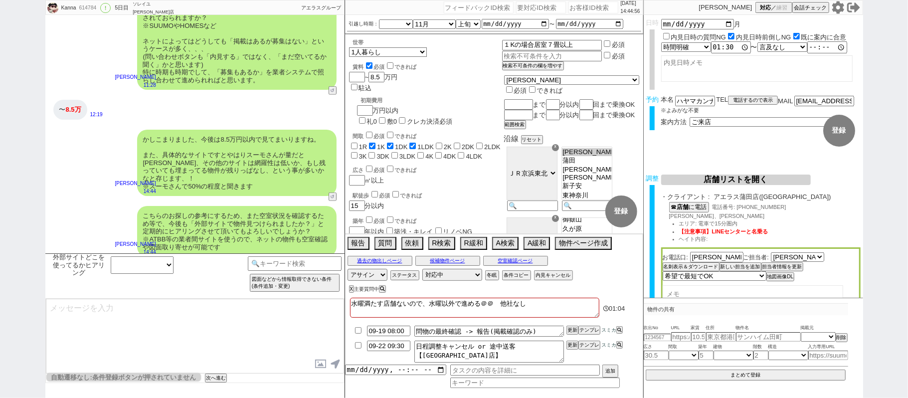
checkbox input "false"
select select "23"
select select "750"
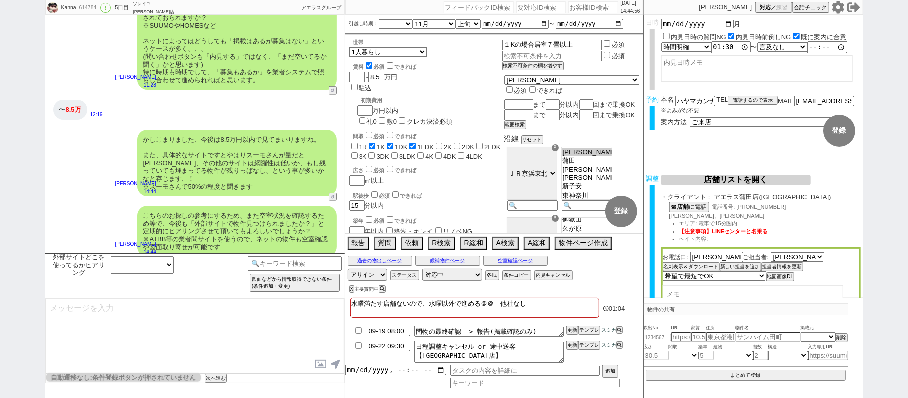
select select "54"
select select "[DATE]"
select select "51"
select select "[DATE]"
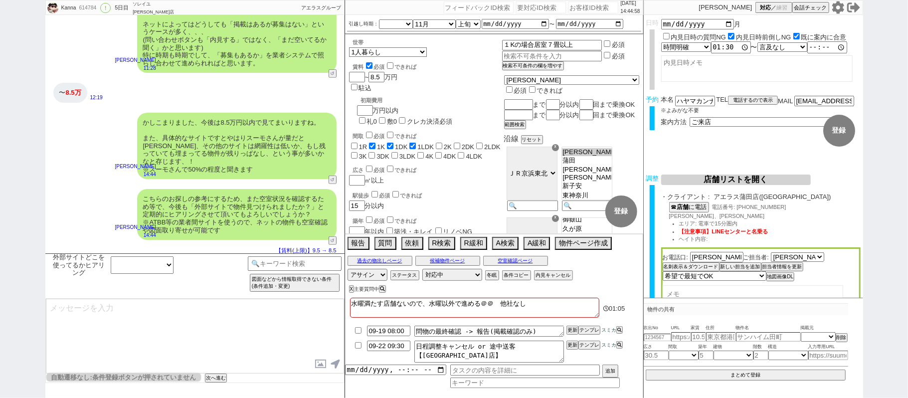
scroll to position [497, 0]
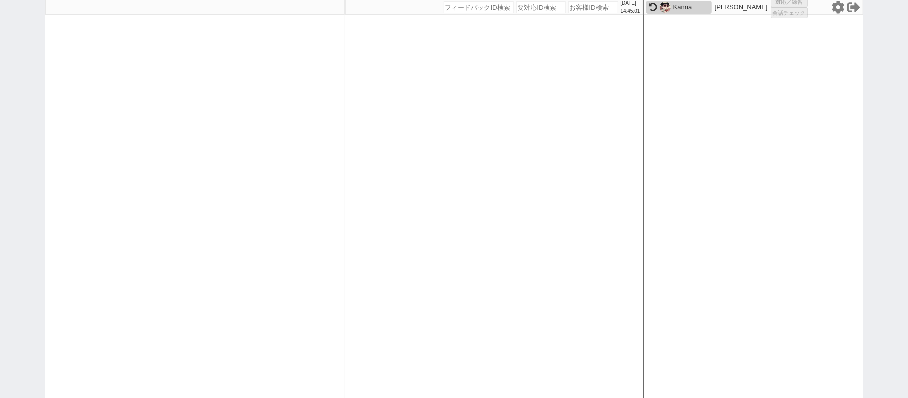
select select "1"
select select "2"
select select
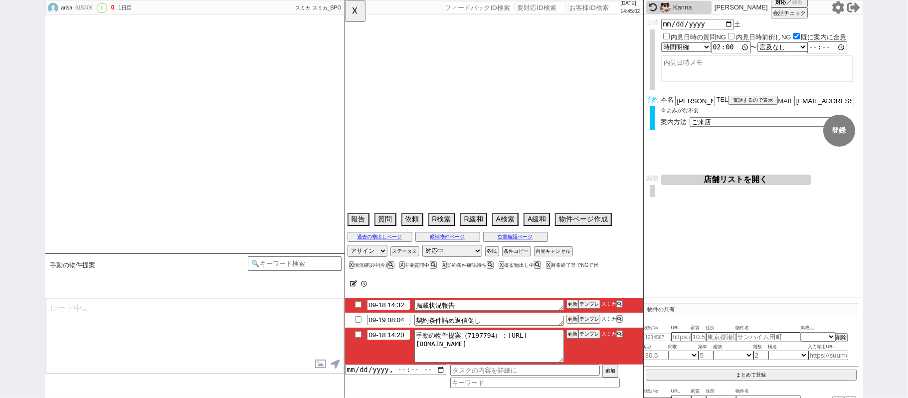
type textarea "電話でなはくメッセージ中心にとのこと"
select select "13"
select select "6"
select select "21"
select select "64"
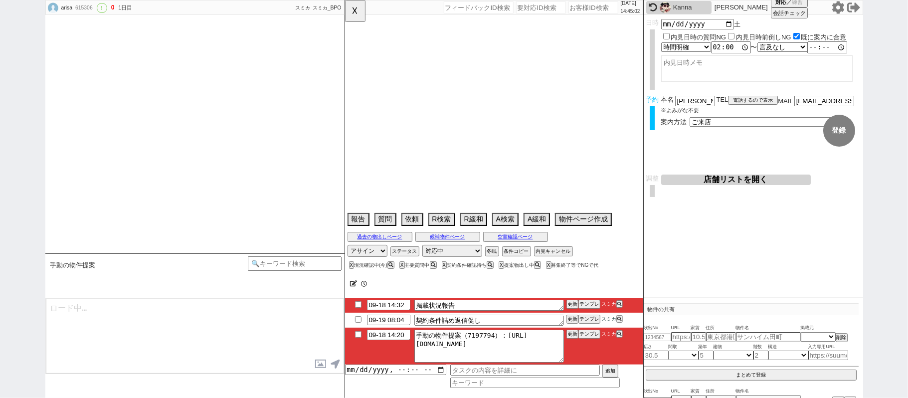
select select "33"
select select "954"
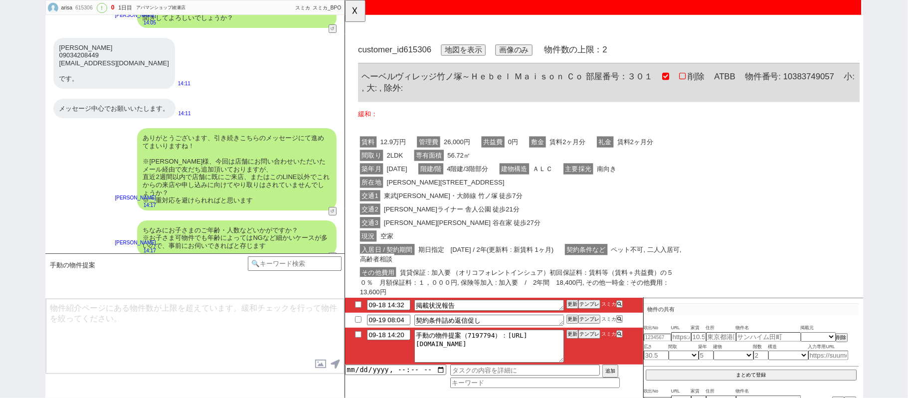
scroll to position [0, 0]
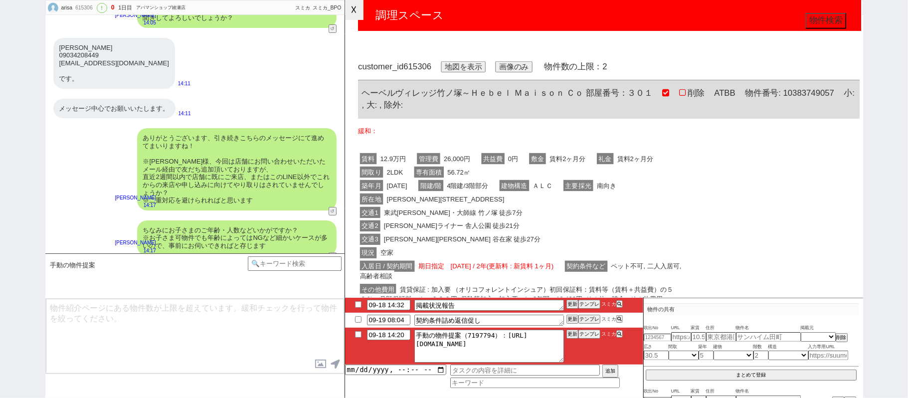
click at [361, 10] on button "☓" at bounding box center [354, 10] width 18 height 20
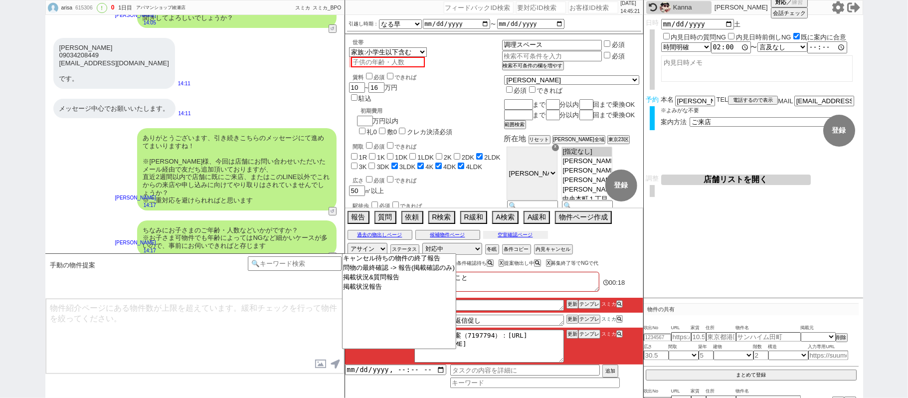
click at [517, 236] on button "空室確認ページ" at bounding box center [515, 235] width 65 height 8
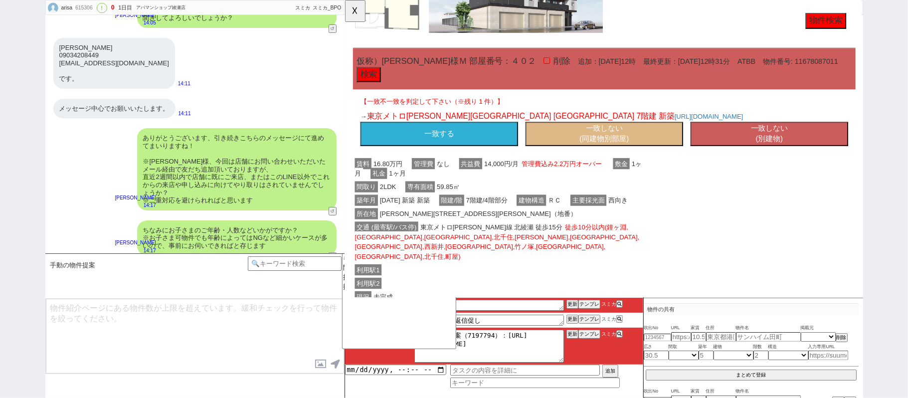
scroll to position [666, 0]
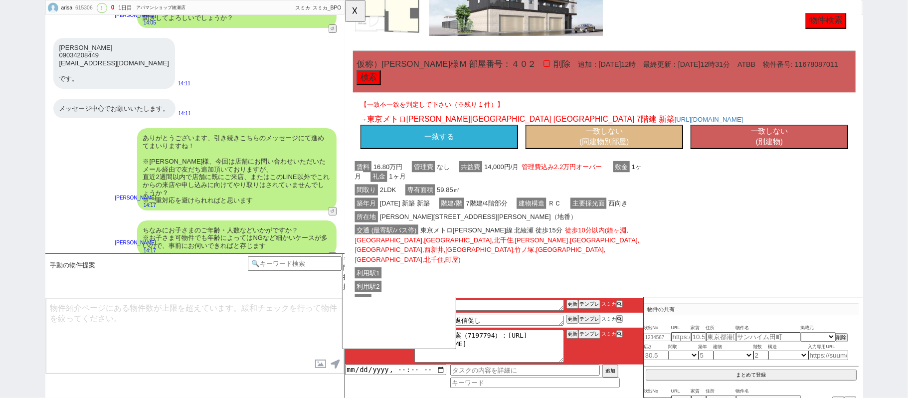
click at [583, 148] on button "一致しない (同建物別部屋)" at bounding box center [622, 147] width 169 height 26
select select "another_room"
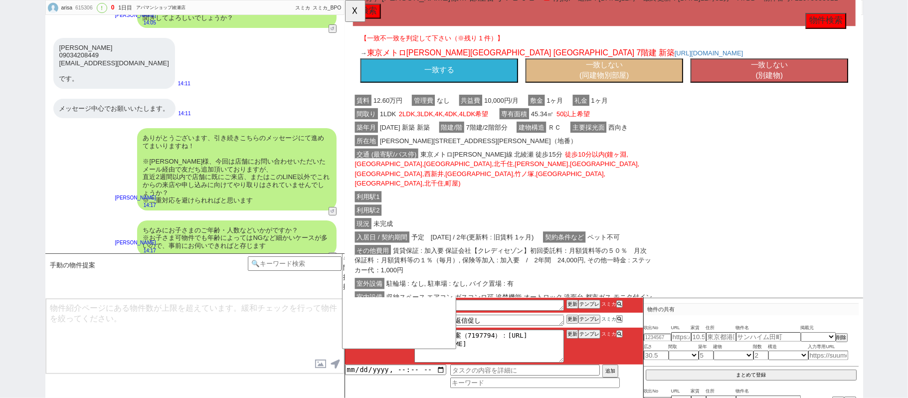
scroll to position [126, 0]
click at [612, 75] on button "一致しない (同建物別部屋)" at bounding box center [622, 76] width 169 height 26
select select "another_room"
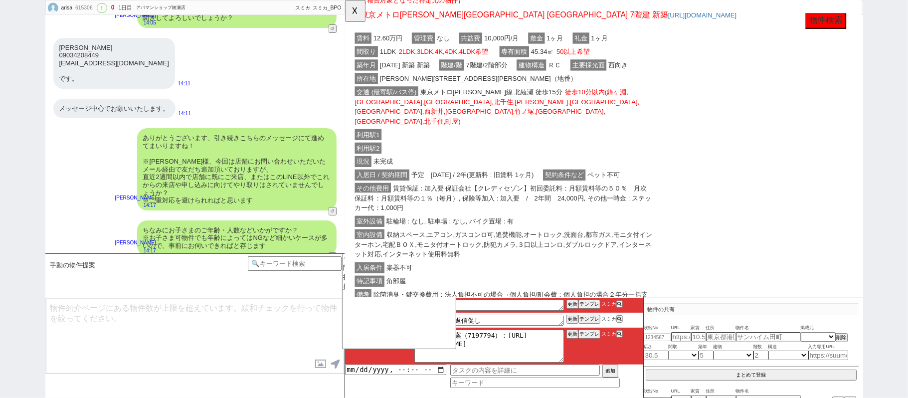
scroll to position [189, 0]
click at [359, 12] on button "☓" at bounding box center [354, 10] width 18 height 20
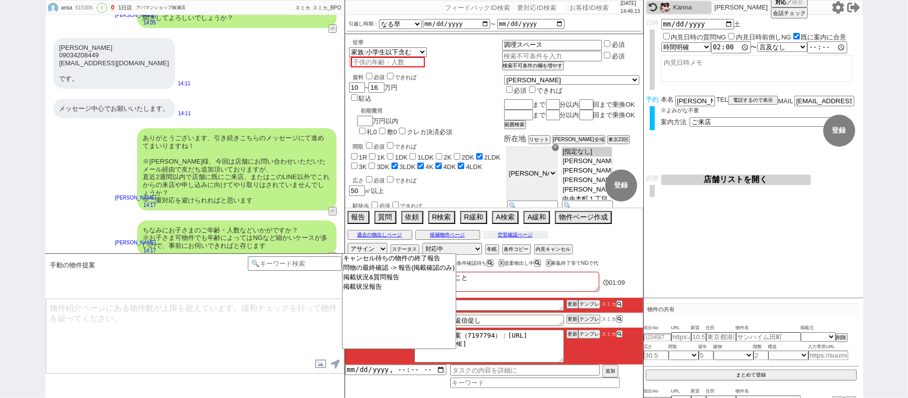
click at [537, 236] on button "空室確認ページ" at bounding box center [515, 235] width 65 height 8
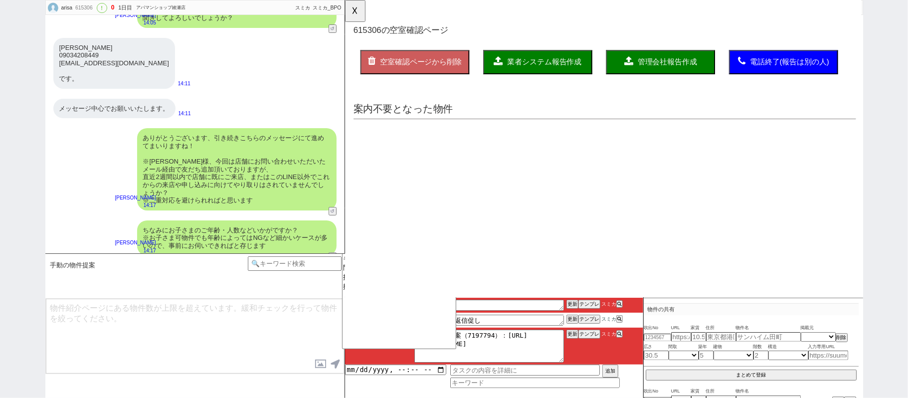
scroll to position [0, 0]
select select "another_room"
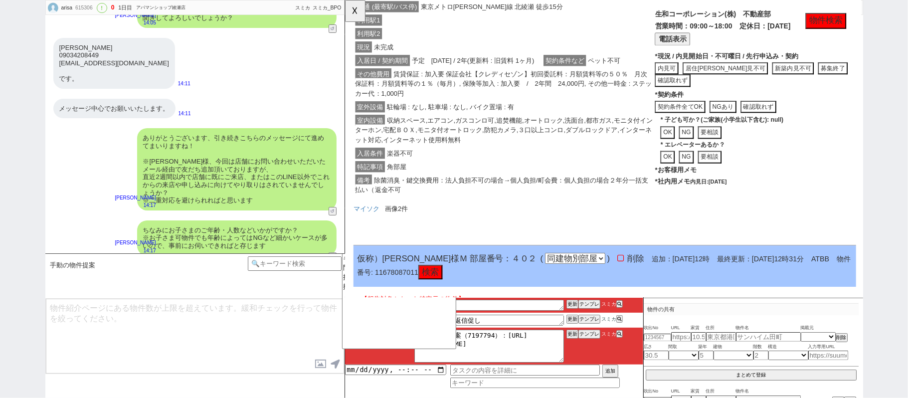
scroll to position [23, 0]
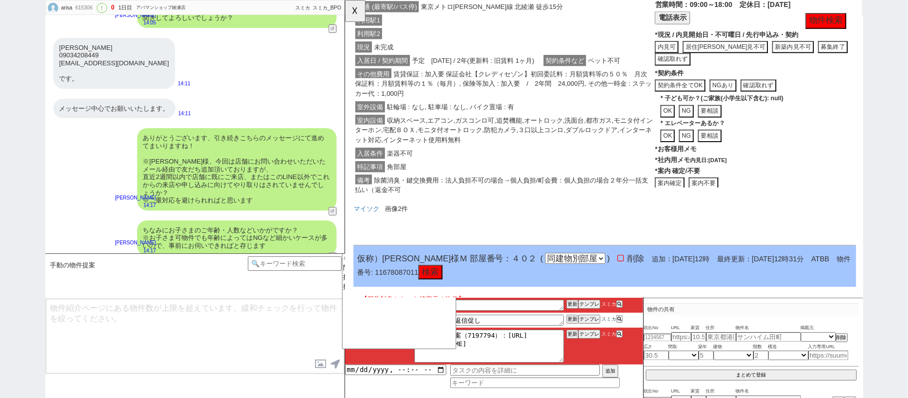
click at [737, 190] on button "案内不要" at bounding box center [730, 196] width 32 height 13
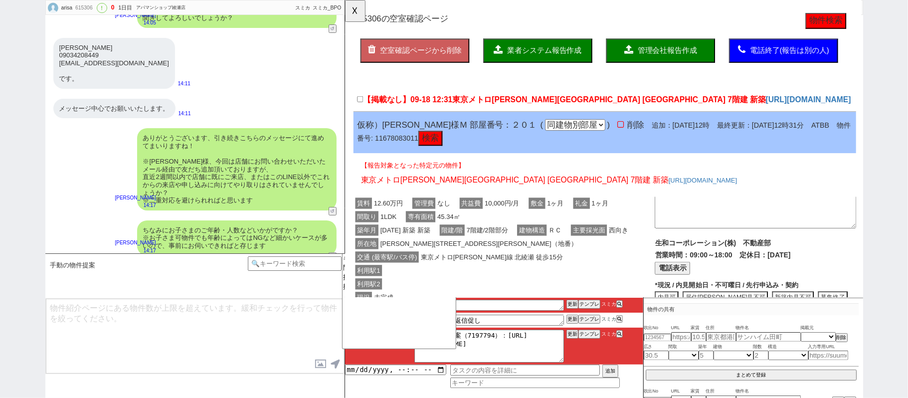
scroll to position [0, 0]
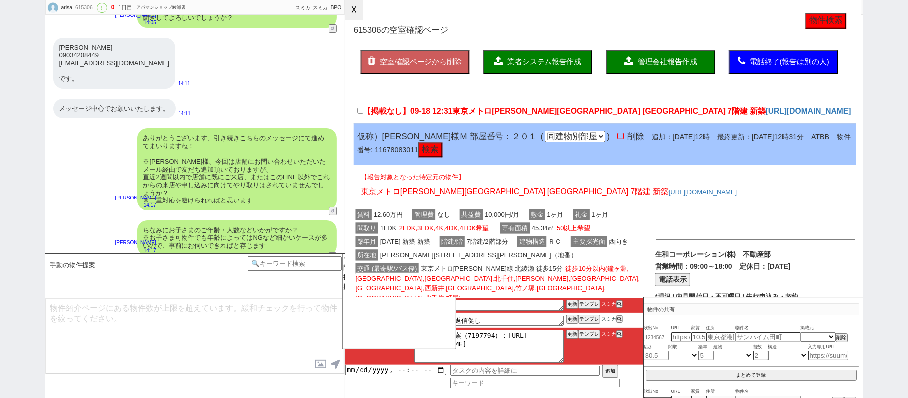
click at [363, 13] on button "☓" at bounding box center [354, 10] width 18 height 20
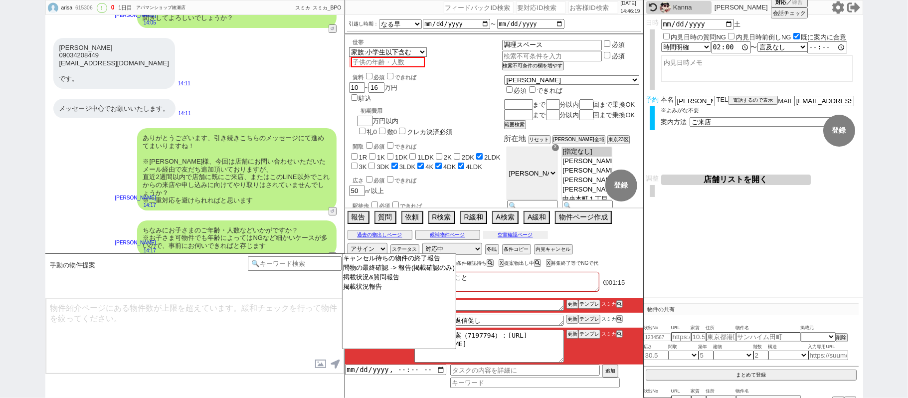
click at [521, 239] on button "空室確認ページ" at bounding box center [515, 235] width 65 height 8
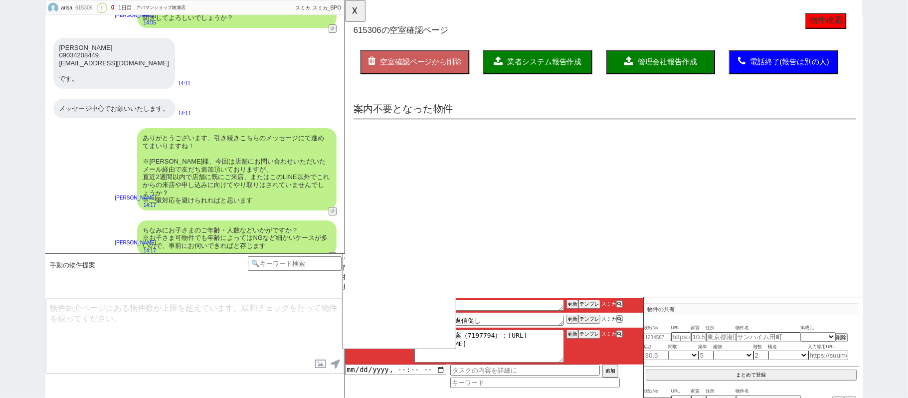
select select "another_room"
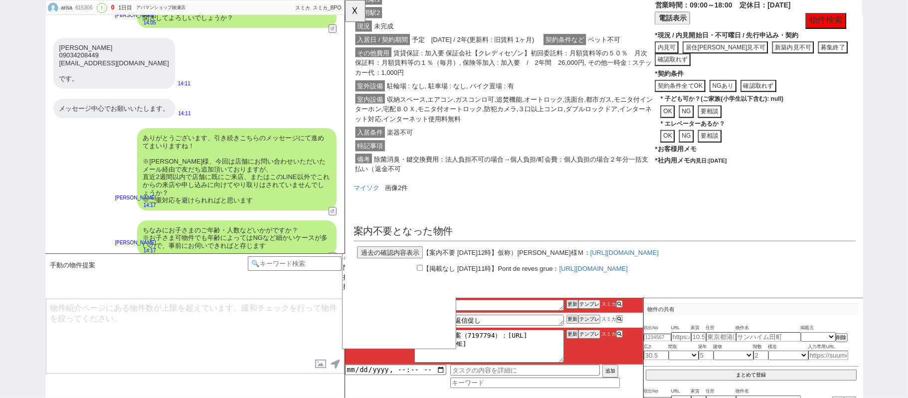
scroll to position [323, 0]
click at [403, 265] on button "過去の確認内容表示" at bounding box center [392, 271] width 71 height 13
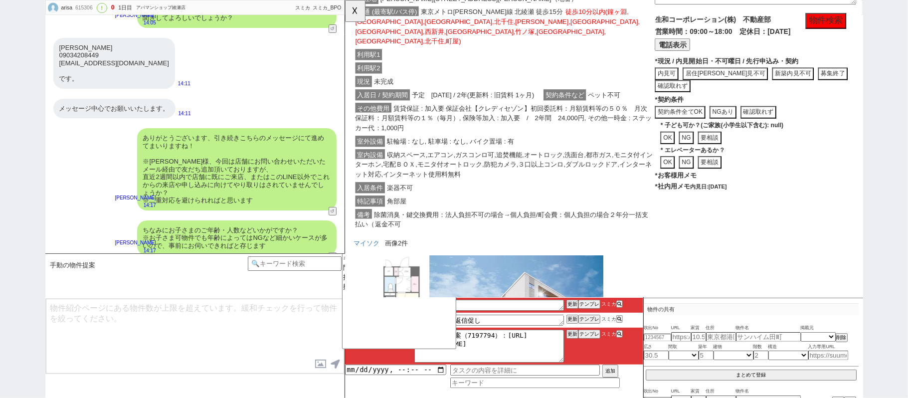
scroll to position [900, 0]
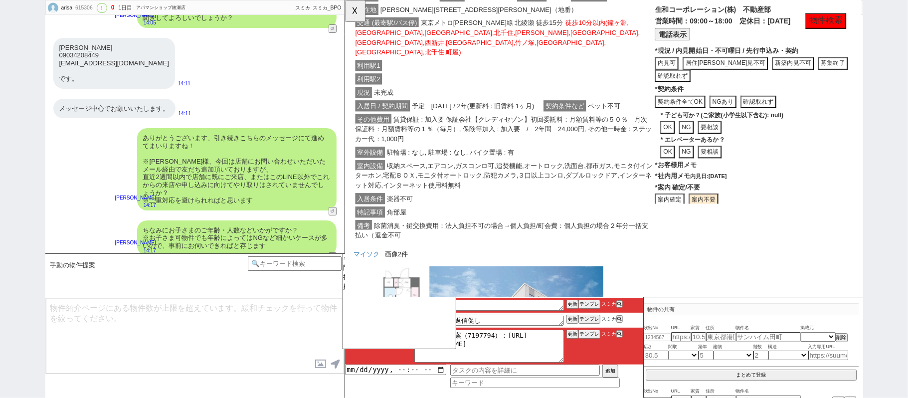
click at [706, 208] on button "案内確定" at bounding box center [693, 214] width 32 height 13
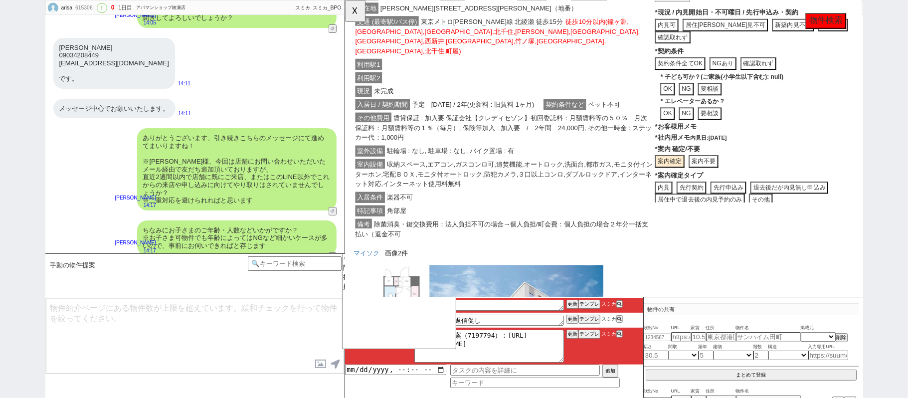
click at [789, 208] on button "その他" at bounding box center [791, 214] width 25 height 13
click at [359, 15] on button "☓" at bounding box center [354, 10] width 18 height 20
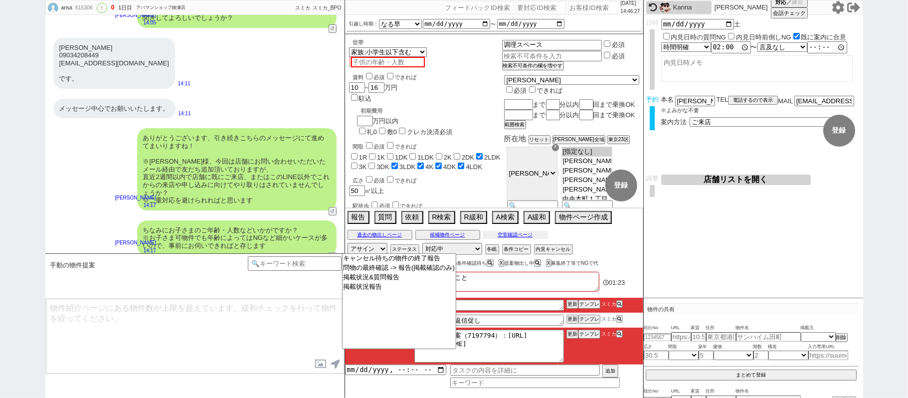
click at [534, 236] on button "空室確認ページ" at bounding box center [515, 235] width 65 height 8
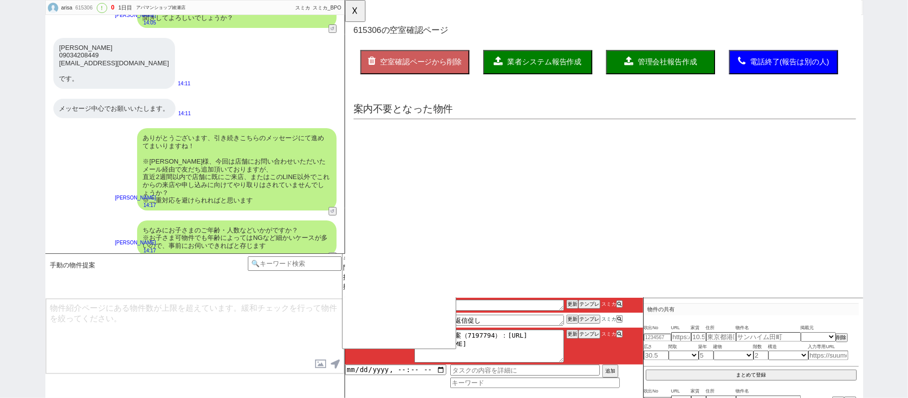
scroll to position [0, 0]
select select "another_room"
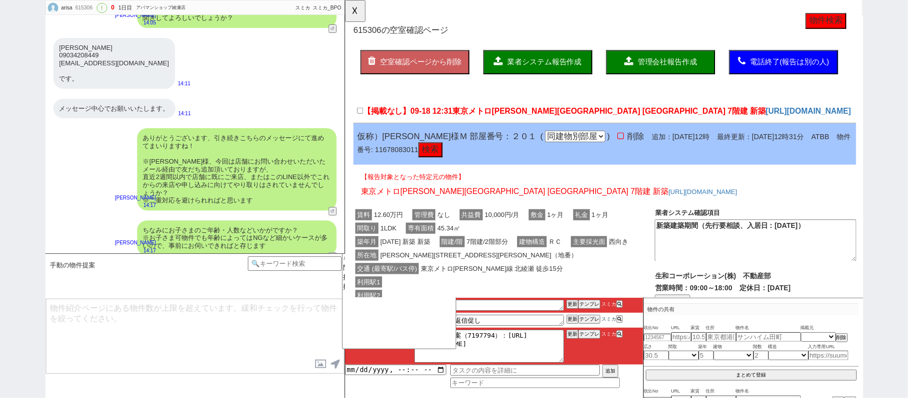
click at [536, 115] on span "東京メトロ[PERSON_NAME][GEOGRAPHIC_DATA] [GEOGRAPHIC_DATA] 7階建 新築" at bounding box center [628, 119] width 337 height 9
click at [364, 116] on input "【掲載なし】09-18 12:31 東京メトロ[PERSON_NAME][GEOGRAPHIC_DATA] [GEOGRAPHIC_DATA] 7階建 新築" at bounding box center [360, 119] width 6 height 6
checkbox input "true"
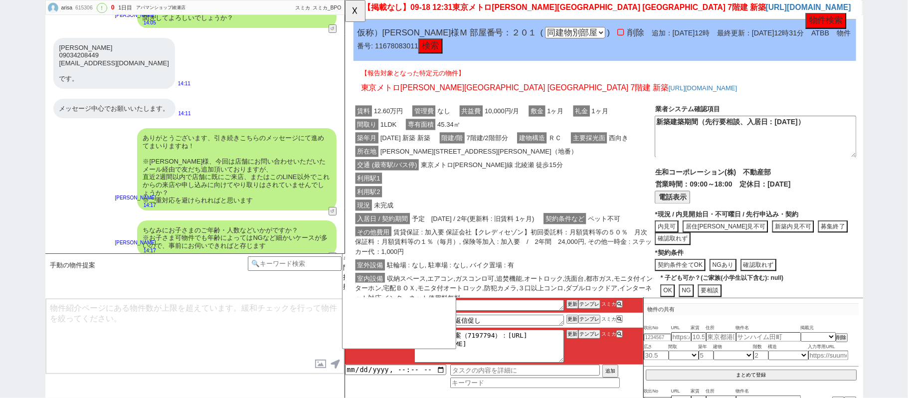
click at [521, 180] on span "東京メトロ[PERSON_NAME]線 北綾瀬 徒歩15分" at bounding box center [502, 177] width 157 height 12
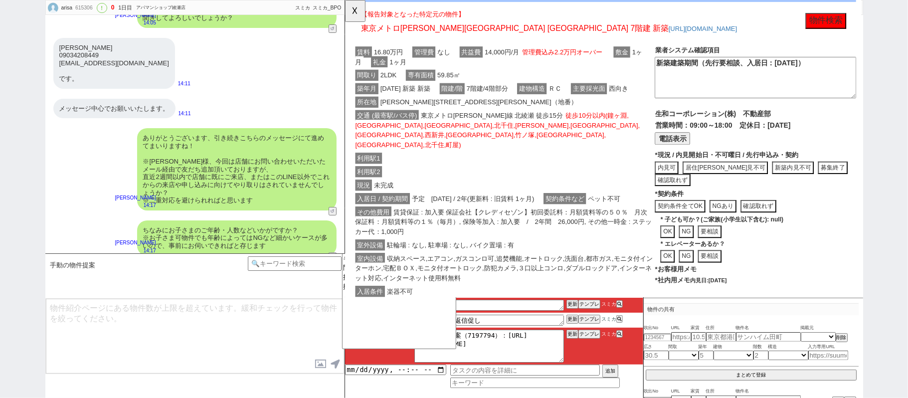
click at [521, 192] on div "現況 未完成" at bounding box center [515, 199] width 324 height 14
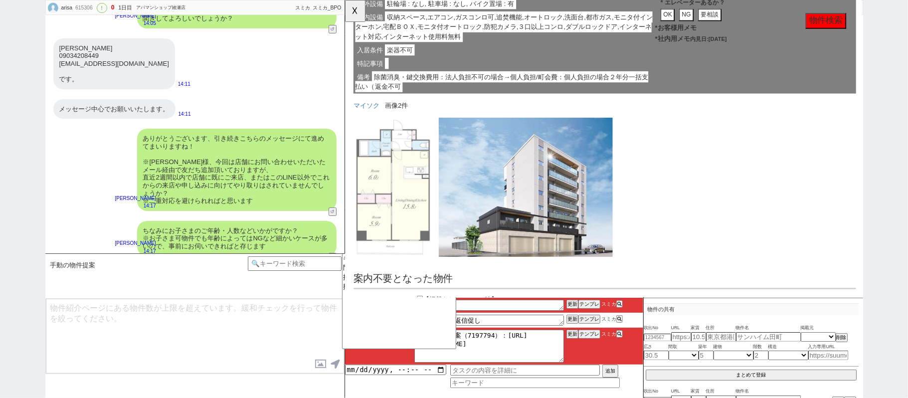
scroll to position [1039, 0]
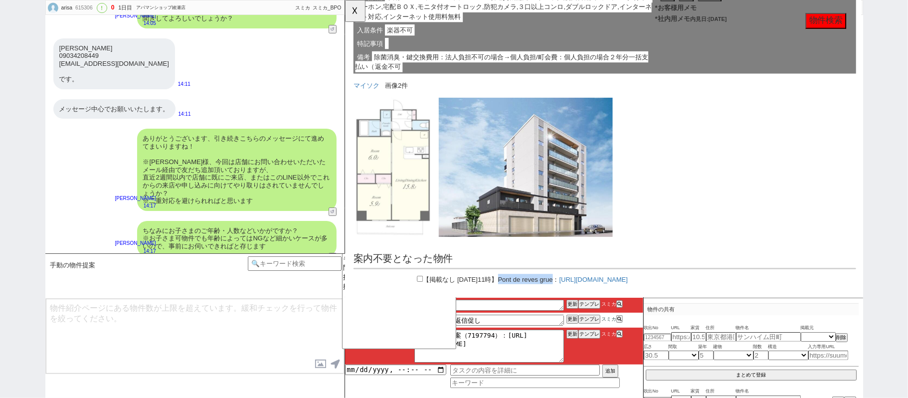
drag, startPoint x: 533, startPoint y: 281, endPoint x: 585, endPoint y: 262, distance: 55.2
click at [593, 295] on div "【掲載なし [DATE]11時】 [GEOGRAPHIC_DATA] grue ： [URL][DOMAIN_NAME]" at bounding box center [623, 301] width 540 height 13
copy span "Pont de reves grue"
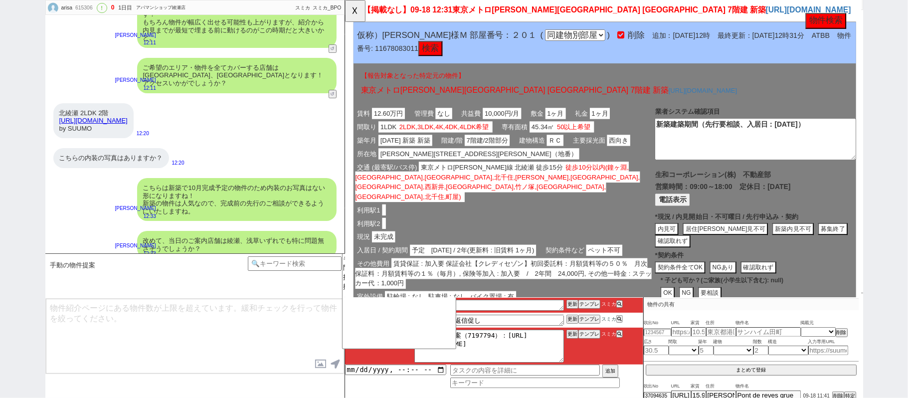
scroll to position [0, 0]
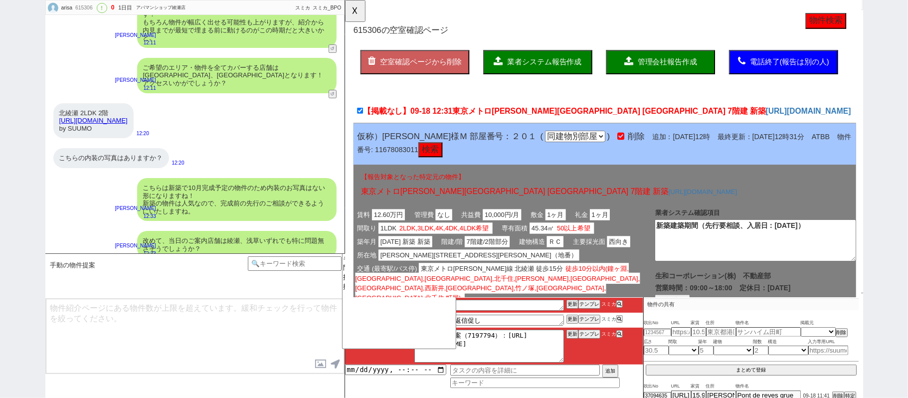
click at [551, 66] on span "業者システム報告作成" at bounding box center [559, 66] width 80 height 8
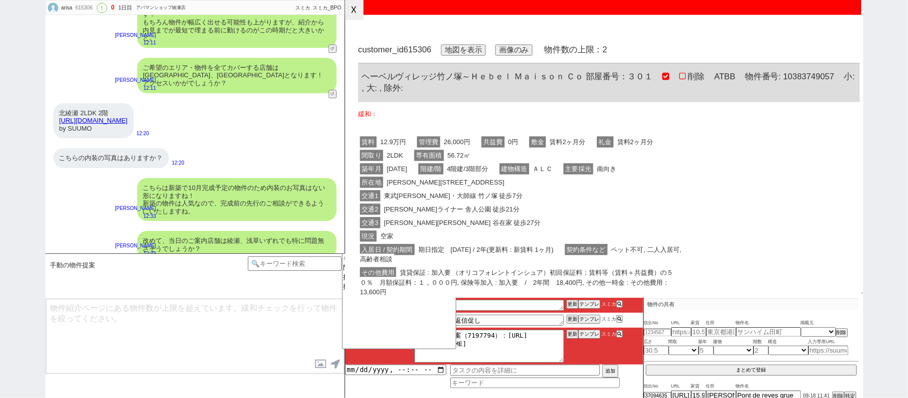
drag, startPoint x: 353, startPoint y: 10, endPoint x: 375, endPoint y: 100, distance: 92.5
click at [353, 16] on button "☓" at bounding box center [354, 10] width 18 height 20
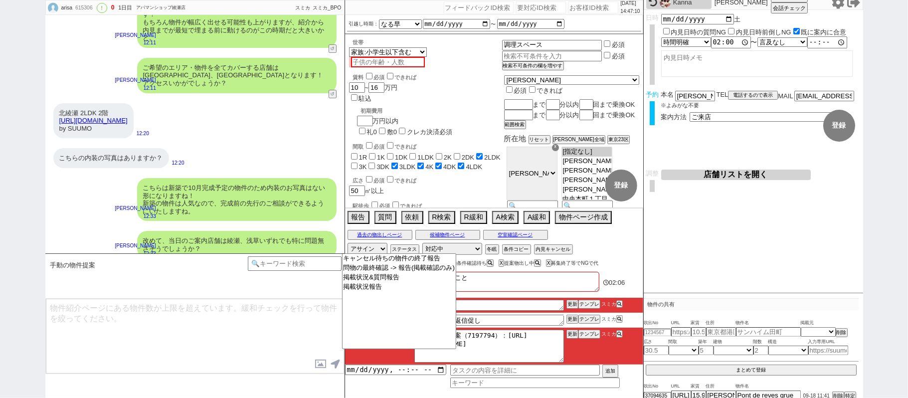
drag, startPoint x: 223, startPoint y: 337, endPoint x: 243, endPoint y: 338, distance: 19.9
click at [223, 338] on textarea at bounding box center [195, 336] width 298 height 75
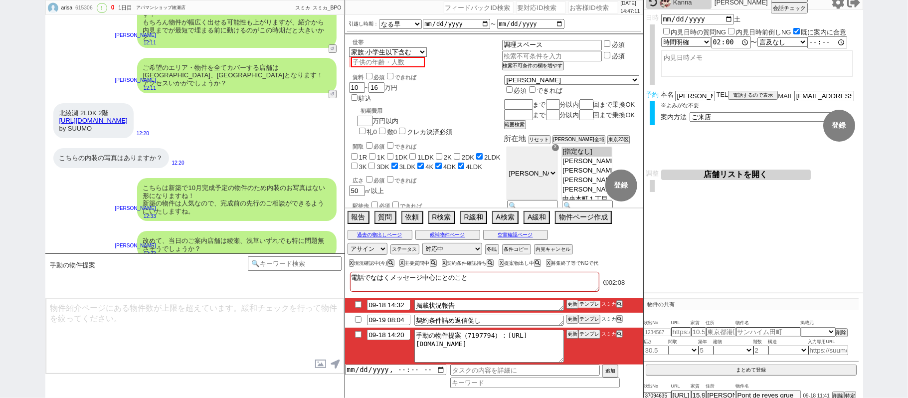
click at [582, 306] on button "テンプレ" at bounding box center [589, 304] width 22 height 7
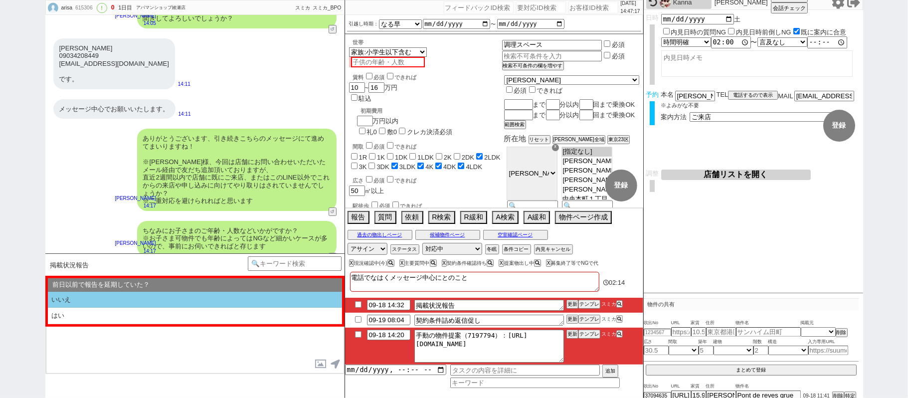
click at [145, 303] on li "いいえ" at bounding box center [195, 300] width 294 height 16
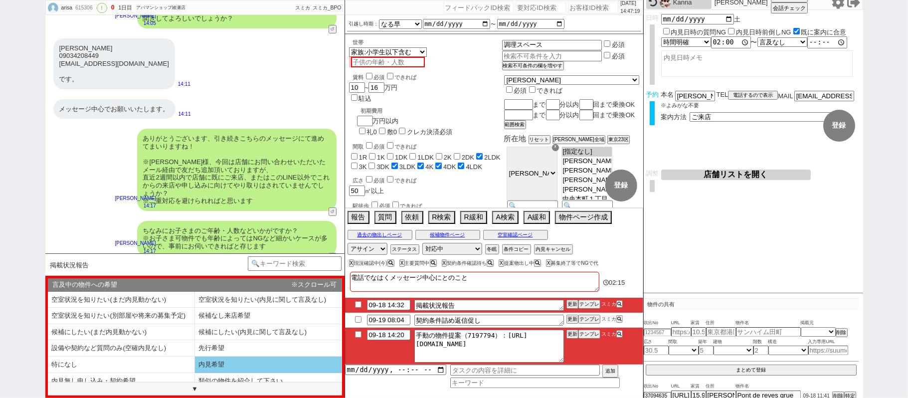
click at [222, 361] on li "内見希望" at bounding box center [268, 364] width 147 height 16
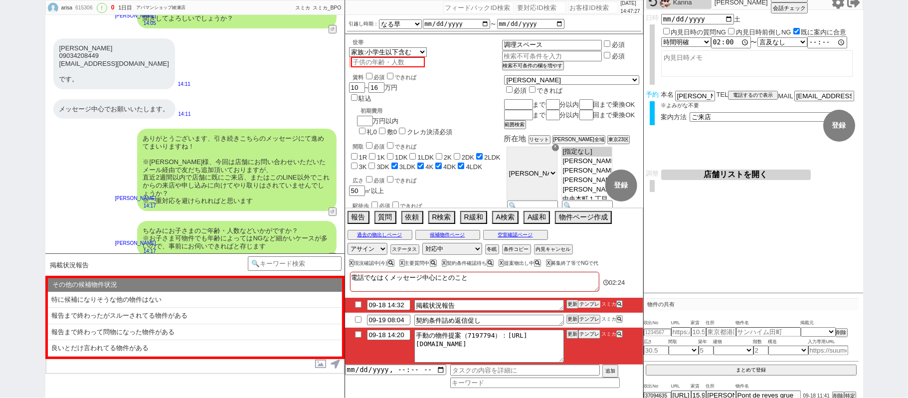
click at [589, 305] on button "テンプレ" at bounding box center [589, 304] width 22 height 7
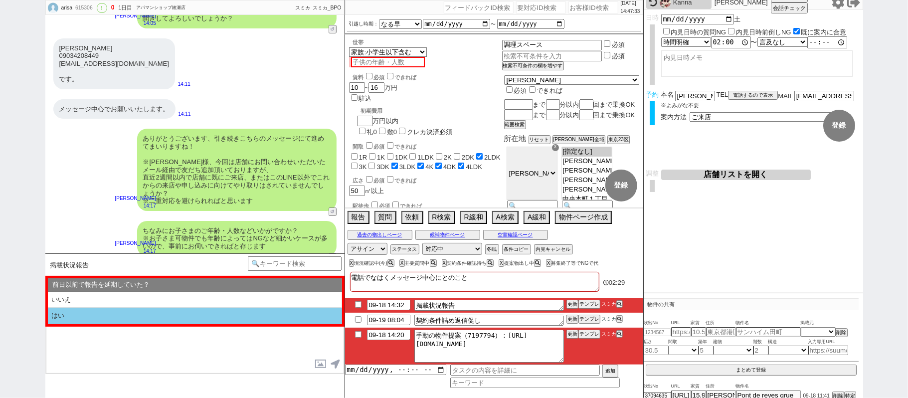
click at [222, 298] on li "いいえ" at bounding box center [195, 300] width 294 height 16
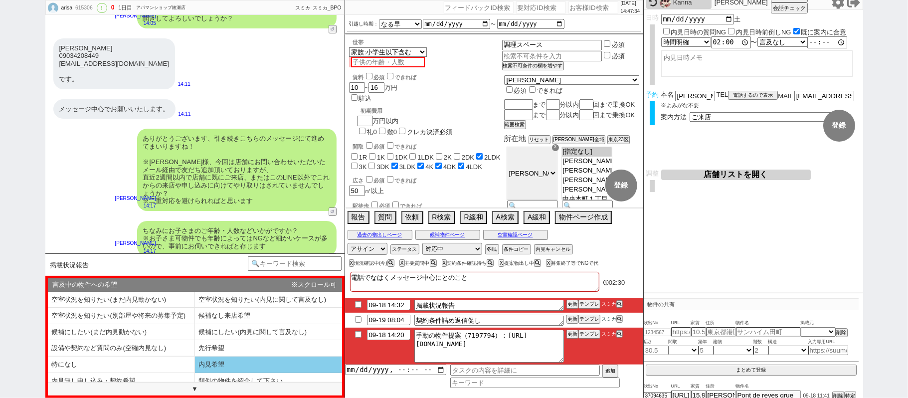
click at [229, 361] on li "内見希望" at bounding box center [268, 364] width 147 height 16
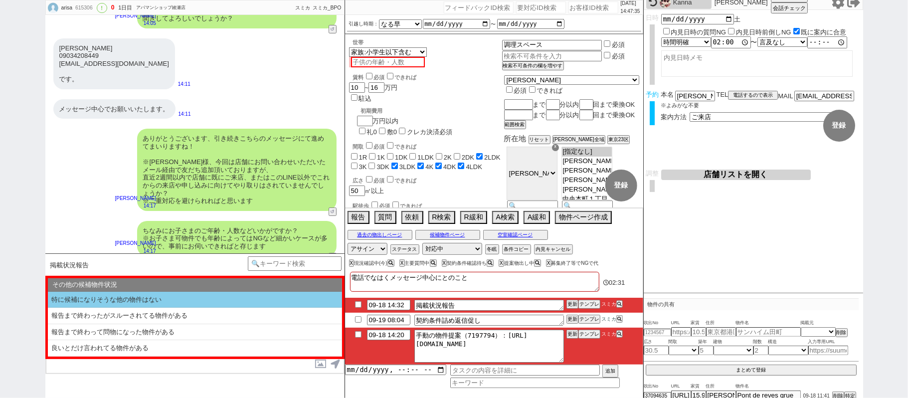
click at [138, 304] on li "特に候補になりそうな他の物件はない" at bounding box center [195, 300] width 294 height 16
select select "いいえ"
select select "内見希望"
select select "特に候補になりそうな他の物件はない"
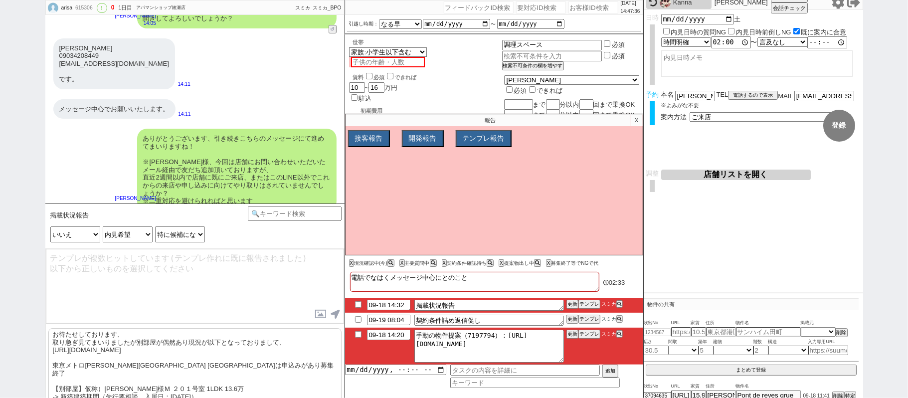
click at [121, 361] on p "お待たせしております、 取り急ぎ見てまいりましたが別部屋が偶然あり現況が以下となっておりまして、 [URL][DOMAIN_NAME] 東京メトロ[PERSO…" at bounding box center [194, 393] width 293 height 130
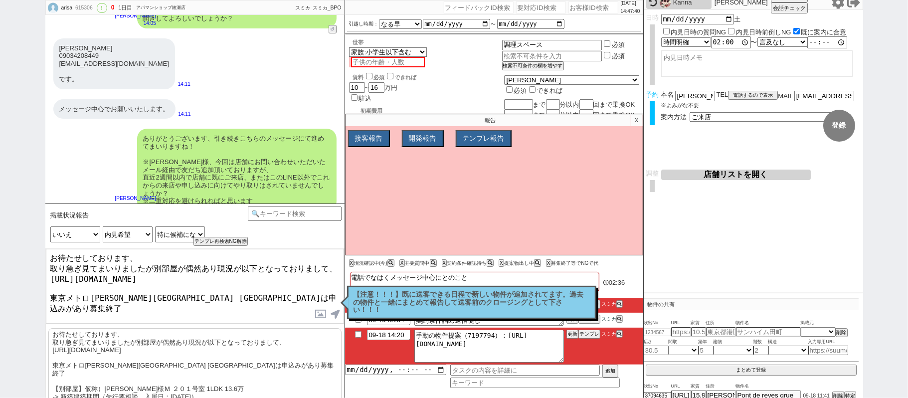
scroll to position [2757, 0]
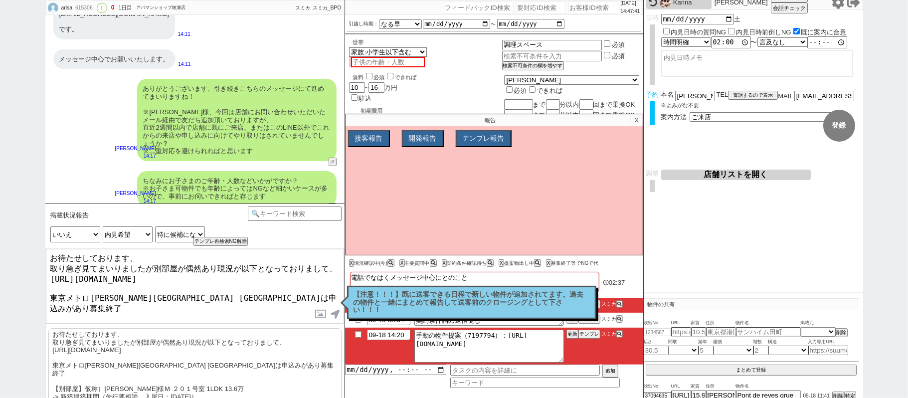
drag, startPoint x: 140, startPoint y: 256, endPoint x: 0, endPoint y: 134, distance: 185.8
click at [0, 150] on div "arisa 615306 ! 0 1日目 アパマンショップ綾瀬店 冬眠中 自社客 スミカ スミカ_BPO チャット全表示 [DATE] 新しくフォローされまし…" at bounding box center [454, 199] width 908 height 398
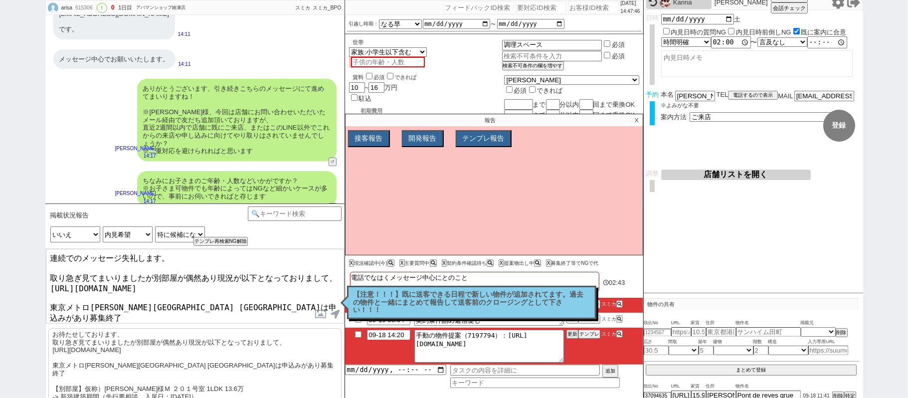
click at [156, 274] on textarea "連続でのメッセージ失礼します。 取り急ぎ見てまいりましたが別部屋が偶然あり現況が以下となっておりまして、 [URL][DOMAIN_NAME] 東京メトロ[P…" at bounding box center [195, 286] width 298 height 75
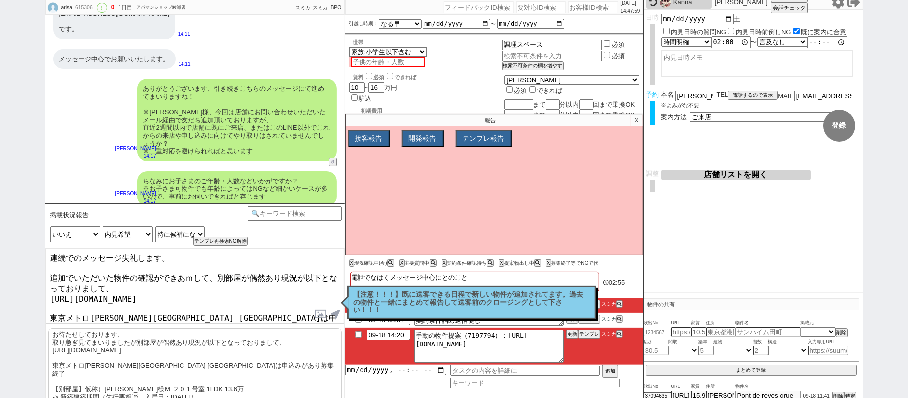
click at [196, 276] on textarea "連続でのメッセージ失礼します。 追加でいただいた物件の確認ができあｍして、別部屋が偶然あり現況が以下となっておりまして、 [URL][DOMAIN_NAME]…" at bounding box center [195, 286] width 298 height 75
click at [631, 122] on p "X" at bounding box center [636, 120] width 11 height 12
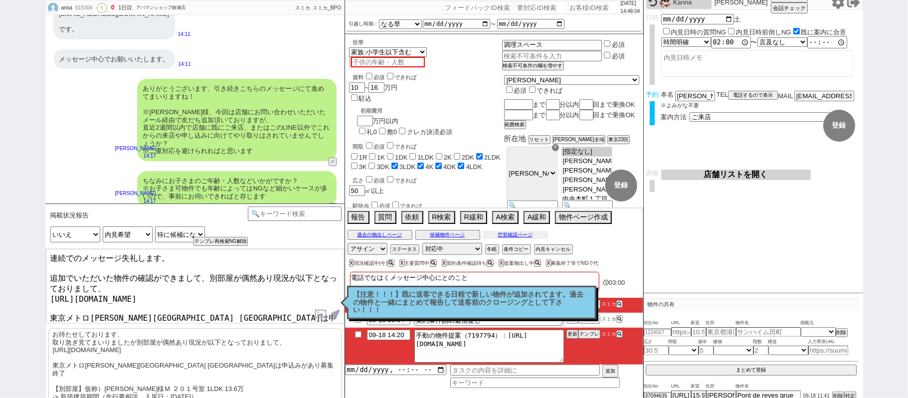
click at [527, 234] on button "空室確認ページ" at bounding box center [515, 235] width 65 height 8
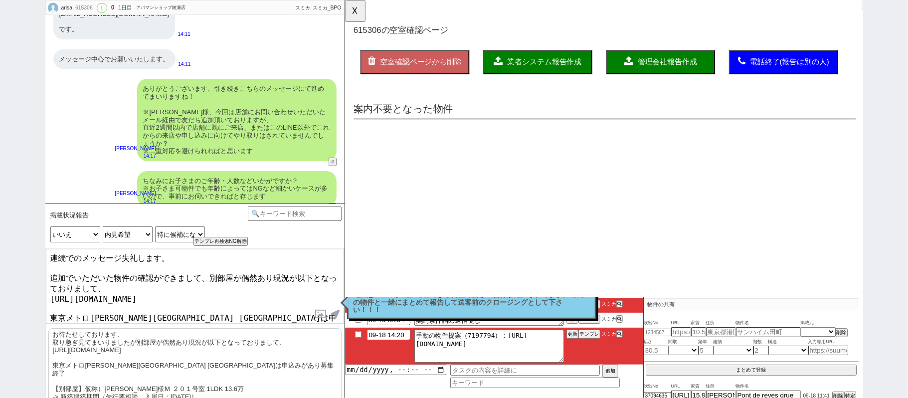
scroll to position [0, 0]
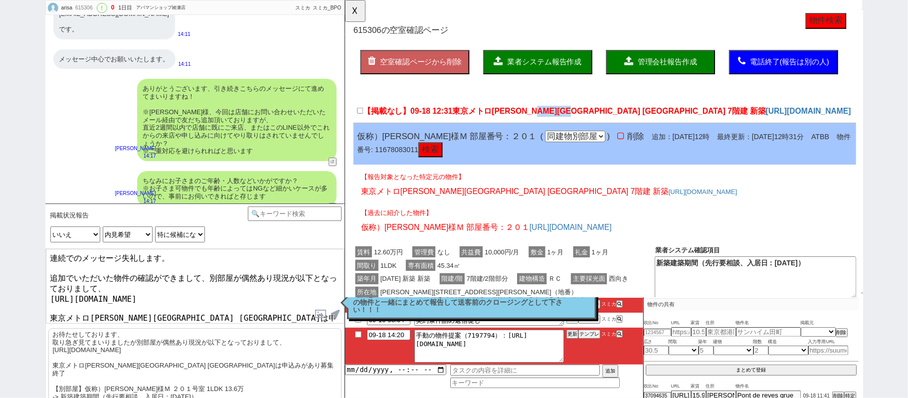
drag, startPoint x: 574, startPoint y: 122, endPoint x: 614, endPoint y: 122, distance: 40.4
click at [614, 122] on span "東京メトロ[PERSON_NAME][GEOGRAPHIC_DATA] [GEOGRAPHIC_DATA] 7階建 新築" at bounding box center [628, 119] width 337 height 9
copy span "7階建 新築"
click at [159, 305] on textarea "連続でのメッセージ失礼します。 追加でいただいた物件の確認ができまして、別部屋が偶然あり現況が以下となっておりまして、 [URL][DOMAIN_NAME] …" at bounding box center [195, 286] width 298 height 75
paste textarea "7階建 新築"
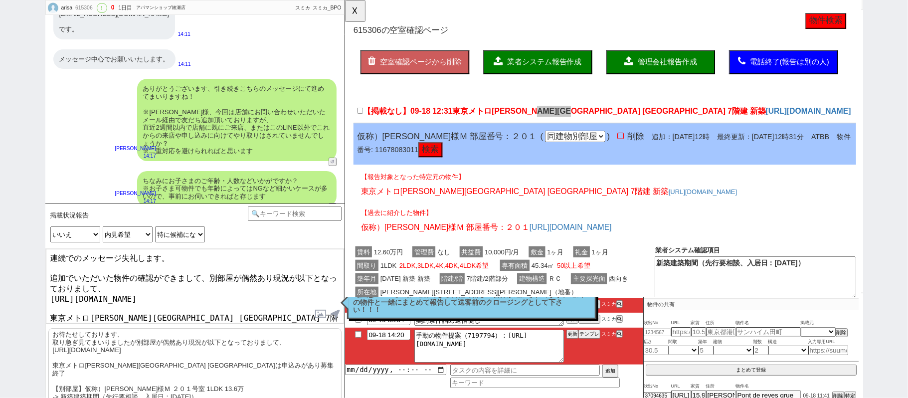
click at [128, 306] on textarea "連続でのメッセージ失礼します。 追加でいただいた物件の確認ができまして、別部屋が偶然あり現況が以下となっておりまして、 [URL][DOMAIN_NAME] …" at bounding box center [195, 286] width 298 height 75
click at [221, 306] on textarea "連続でのメッセージ失礼します。 追加でいただいた物件の確認ができまして、別部屋が偶然あり現況が以下となっておりまして、 [URL][DOMAIN_NAME] …" at bounding box center [195, 286] width 298 height 75
click at [226, 306] on textarea "連続でのメッセージ失礼します。 追加でいただいた物件の確認ができまして、別部屋が偶然あり現況が以下となっておりまして、 [URL][DOMAIN_NAME] …" at bounding box center [195, 286] width 298 height 75
click at [59, 319] on textarea "連続でのメッセージ失礼します。 追加でいただいた物件の確認ができまして、別部屋が偶然あり現況が以下となっておりまして、 [URL][DOMAIN_NAME] …" at bounding box center [195, 286] width 298 height 75
paste textarea "[GEOGRAPHIC_DATA] 7階建 新築の物件"
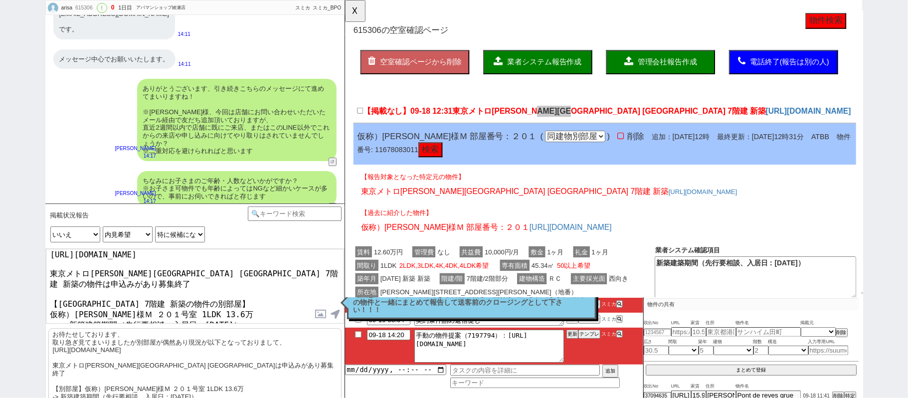
scroll to position [77, 0]
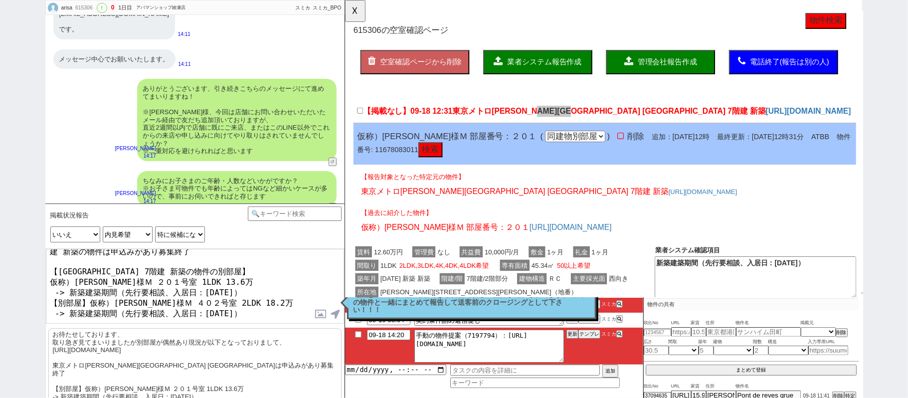
click at [92, 269] on textarea "連続でのメッセージ失礼します。 追加でいただいた物件の確認ができまして、別部屋が偶然あり現況が以下となっておりまして、 [URL][DOMAIN_NAME] …" at bounding box center [195, 286] width 298 height 75
click at [52, 268] on textarea "連続でのメッセージ失礼します。 追加でいただいた物件の確認ができまして、別部屋が偶然あり現況が以下となっておりまして、 [URL][DOMAIN_NAME] …" at bounding box center [195, 286] width 298 height 75
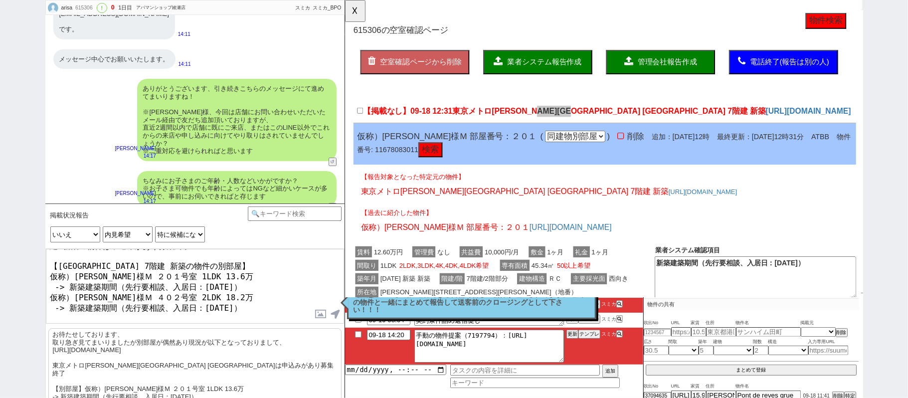
scroll to position [86, 0]
drag, startPoint x: 248, startPoint y: 317, endPoint x: 23, endPoint y: 321, distance: 224.8
click at [23, 321] on div "arisa 615306 ! 0 1日目 アパマンショップ綾瀬店 冬眠中 自社客 スミカ スミカ_BPO チャット全表示 [DATE] 新しくフォローされまし…" at bounding box center [454, 199] width 908 height 398
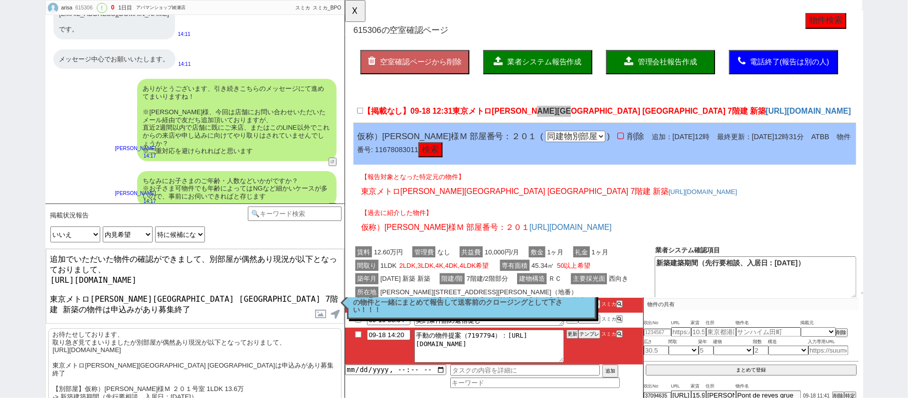
scroll to position [0, 0]
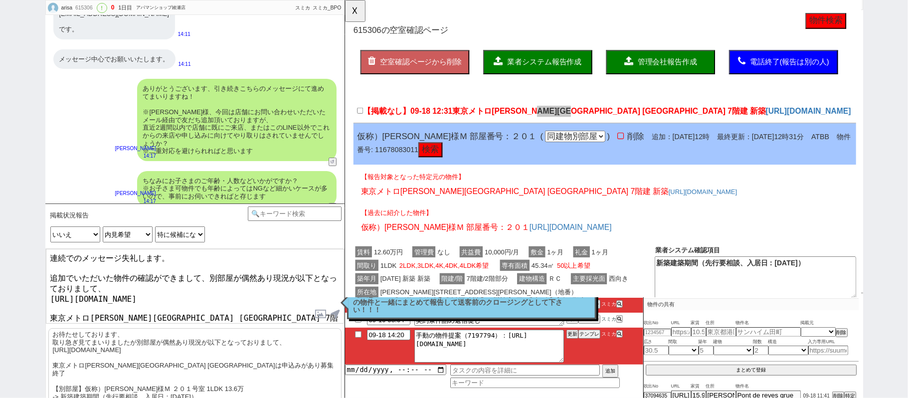
click at [148, 284] on textarea "連続でのメッセージ失礼します。 追加でいただいた物件の確認ができまして、別部屋が偶然あり現況が以下となっておりまして、 [URL][DOMAIN_NAME] …" at bounding box center [195, 286] width 298 height 75
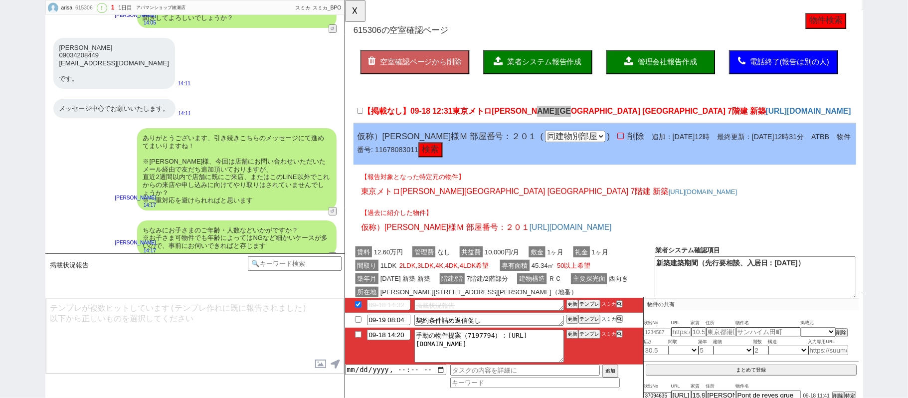
scroll to position [2885, 0]
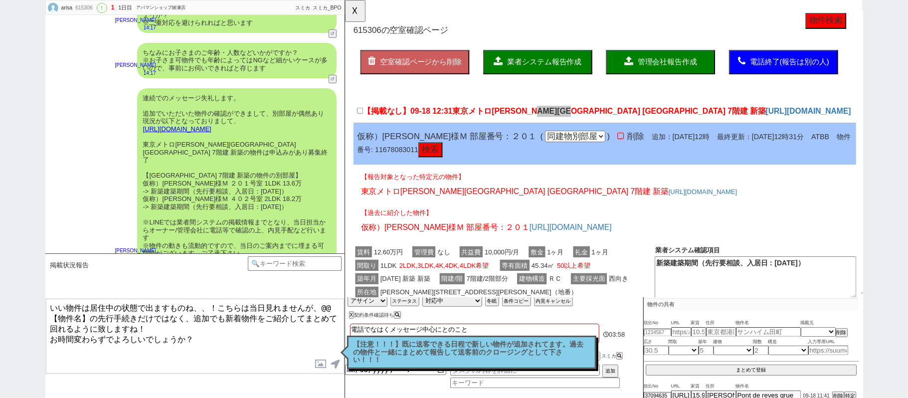
drag, startPoint x: 91, startPoint y: 316, endPoint x: 0, endPoint y: 226, distance: 127.2
click at [0, 231] on div "arisa 615306 ! 1 1日目 アパマンショップ綾瀬店 冬眠中 自社客 スミカ スミカ_BPO チャット全表示 [DATE] 新しくフォローされまし…" at bounding box center [454, 199] width 908 height 398
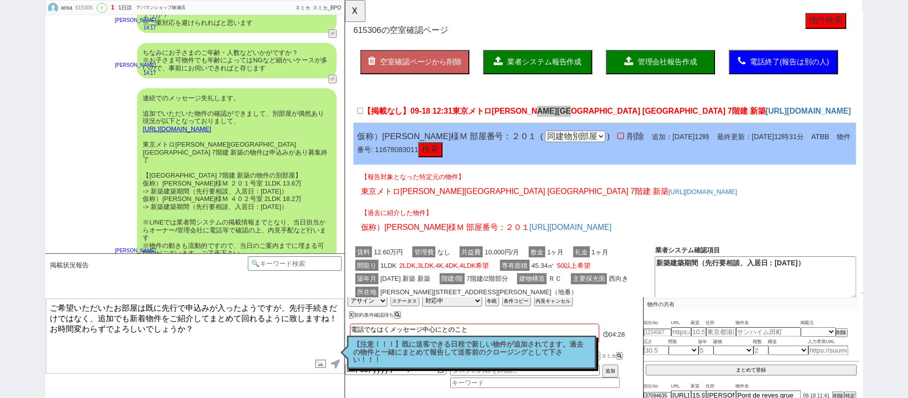
click at [102, 316] on textarea "ご希望いただいたお部屋は既に先行で申込みが入ったようですが、先行手続きだけではなく、追加でも新着物件をご紹介してまとめて回れるように致しますね！ お時間変わら…" at bounding box center [195, 336] width 298 height 75
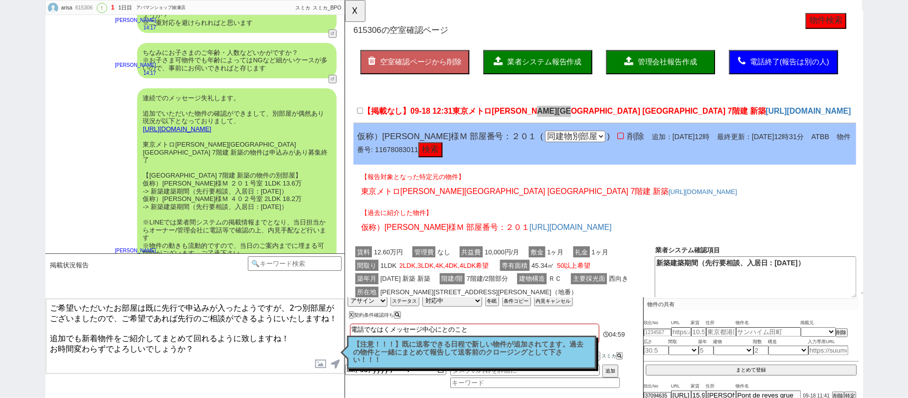
drag, startPoint x: 215, startPoint y: 343, endPoint x: 50, endPoint y: 323, distance: 166.6
click at [50, 323] on textarea "ご希望いただいたお部屋は既に先行で申込みが入ったようですが、2つ別部屋がございましたので、ご希望であれば先行のご相談ができるようにいたしますね！ 追加でも新着…" at bounding box center [195, 336] width 298 height 75
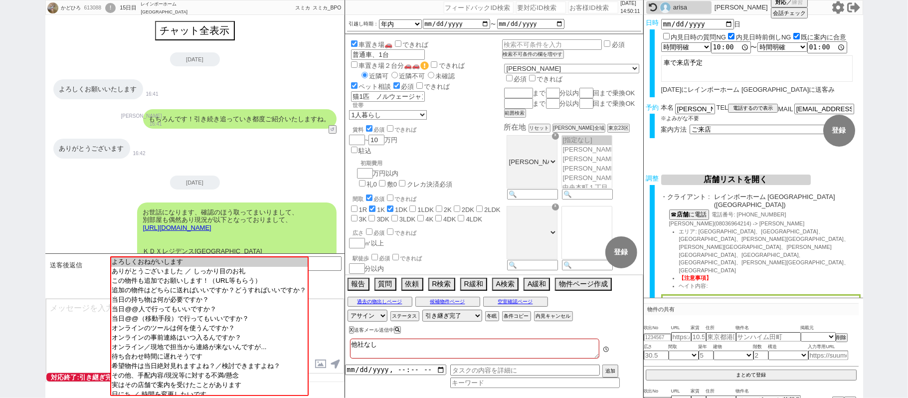
scroll to position [1213, 0]
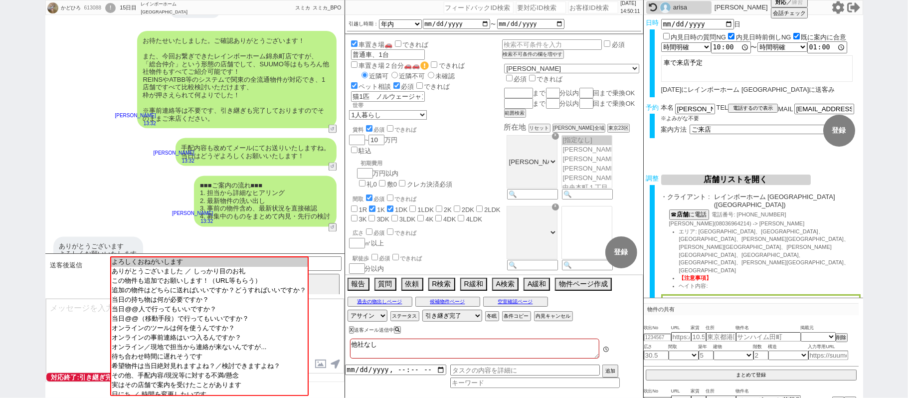
click at [678, 4] on div "arisa" at bounding box center [691, 7] width 36 height 8
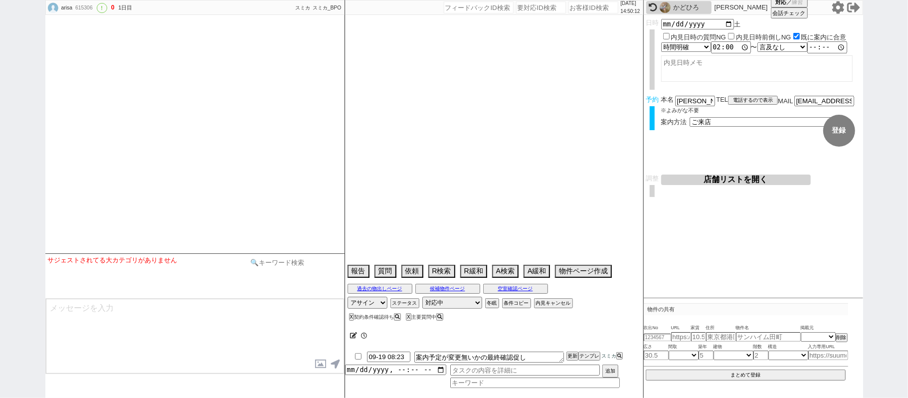
scroll to position [2931, 0]
click at [283, 265] on input at bounding box center [295, 262] width 94 height 12
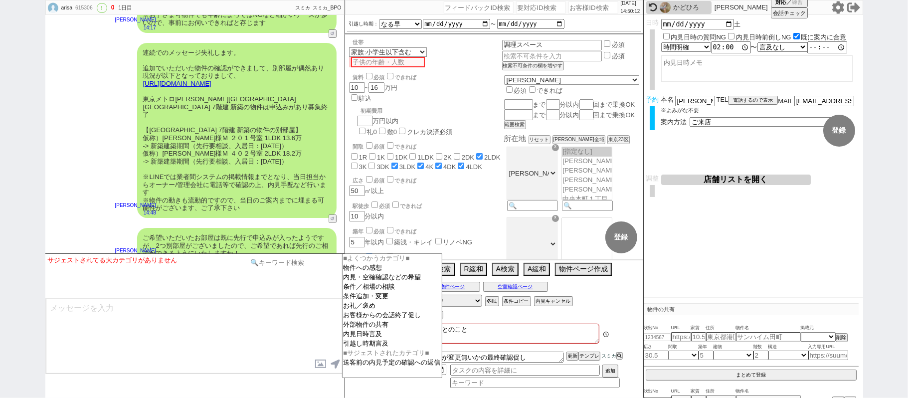
scroll to position [10, 0]
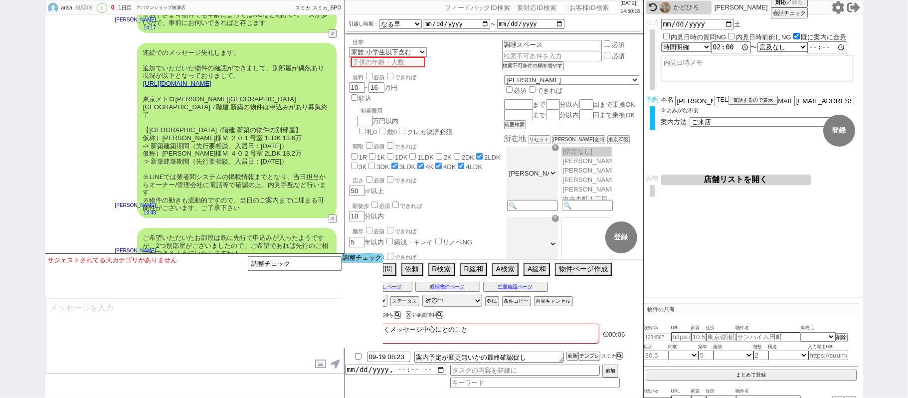
drag, startPoint x: 371, startPoint y: 260, endPoint x: 365, endPoint y: 256, distance: 6.8
click at [370, 260] on option "調整チェック" at bounding box center [362, 257] width 41 height 9
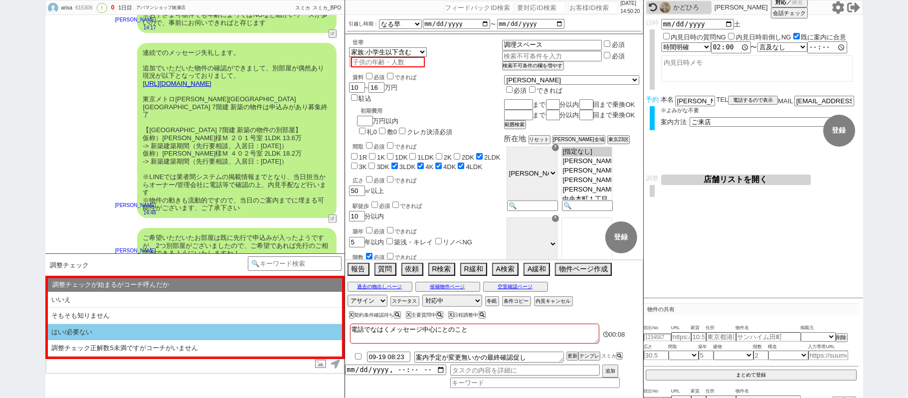
click at [228, 333] on li "はい/必要ない" at bounding box center [195, 332] width 294 height 16
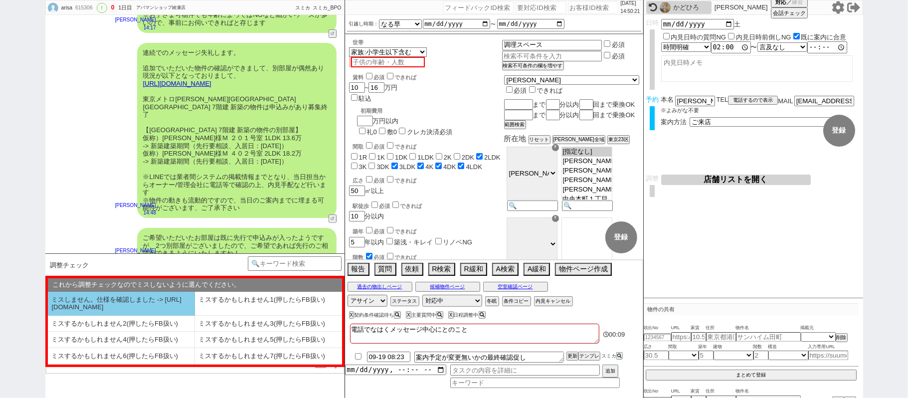
click at [156, 307] on li "ミスしません。仕様を確認しました -> [URL][DOMAIN_NAME]" at bounding box center [121, 304] width 147 height 24
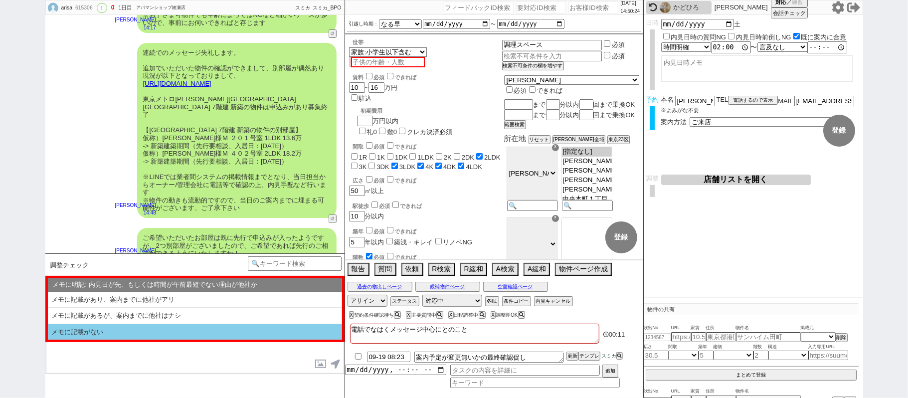
click at [160, 324] on li "メモに記載がない" at bounding box center [195, 332] width 294 height 16
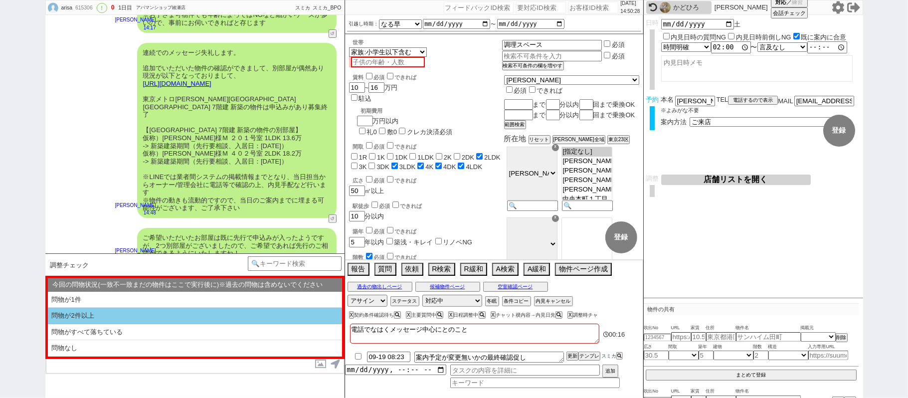
click at [162, 317] on li "問物が2件以上" at bounding box center [195, 316] width 294 height 16
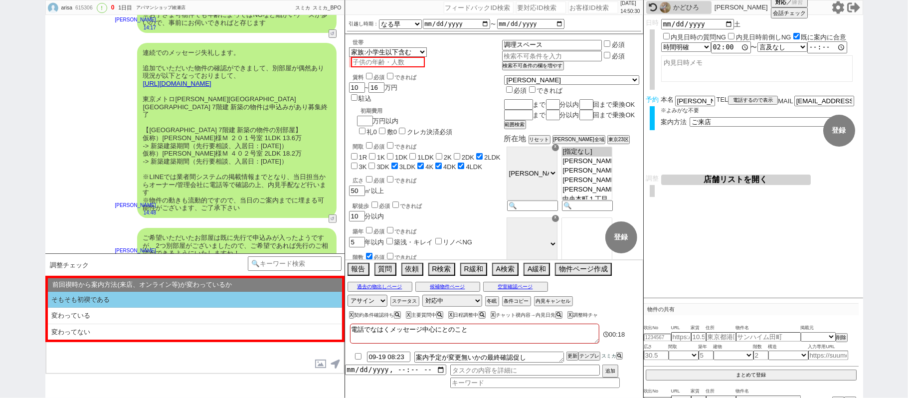
click at [158, 301] on li "そもそも初禊である" at bounding box center [195, 300] width 294 height 16
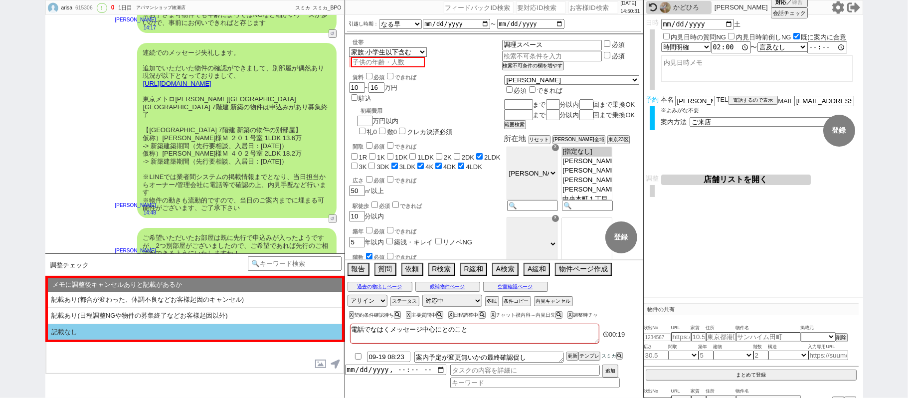
click at [157, 327] on li "記載なし" at bounding box center [195, 332] width 294 height 16
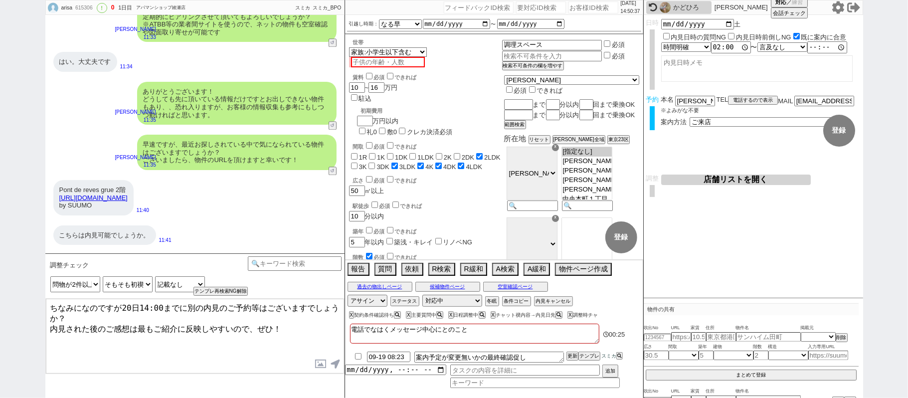
scroll to position [1735, 0]
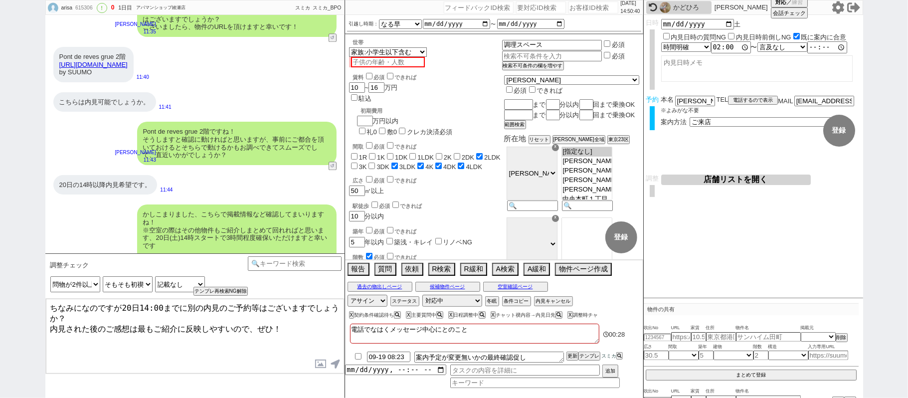
click at [308, 330] on textarea "ちなみになのですが20日14:00までに別の内見のご予約等はございますでしょうか？ 内見された後のご感想は最もご紹介に反映しやすいので、ぜひ！" at bounding box center [195, 336] width 298 height 75
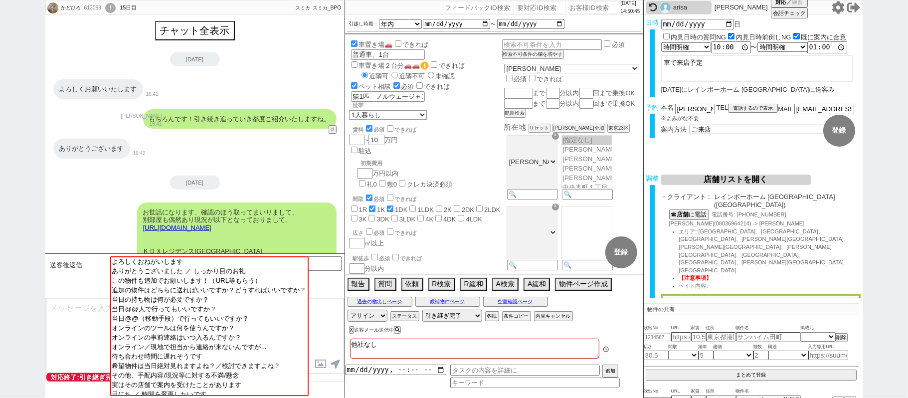
scroll to position [1213, 0]
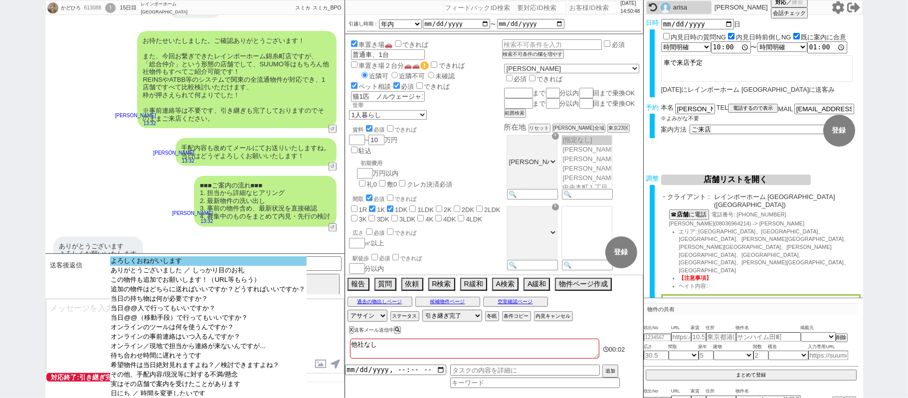
click at [250, 263] on option "よろしくおねがいします" at bounding box center [208, 260] width 196 height 9
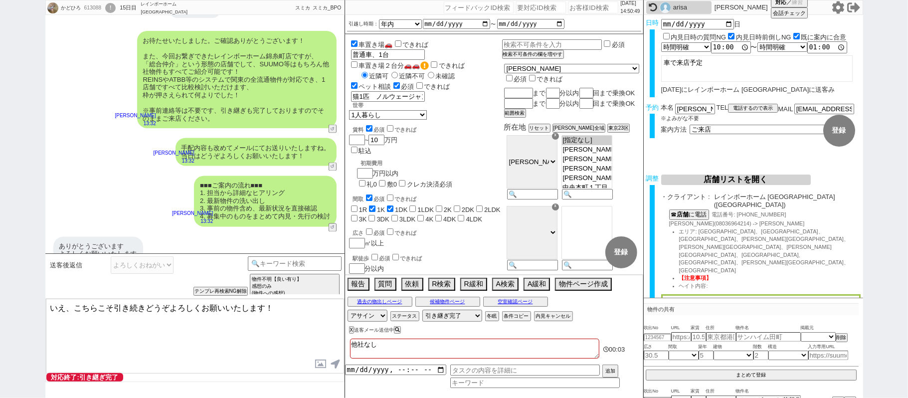
click at [68, 308] on textarea "いえ、こちらこそ引き続きどうぞよろしくお願いいたします！" at bounding box center [195, 336] width 298 height 75
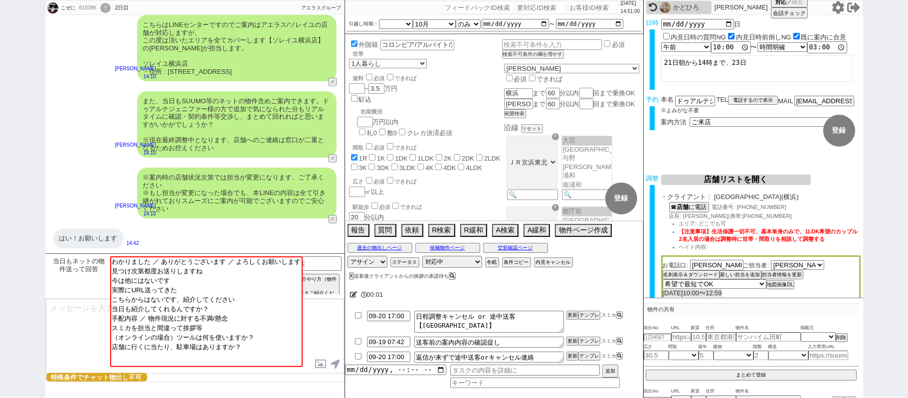
scroll to position [188, 0]
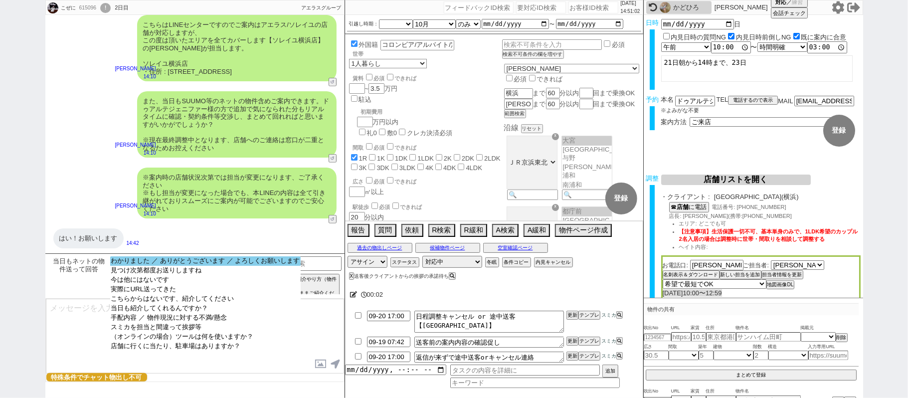
click at [216, 262] on option "わかりました ／ ありがとうございます ／ よろしくお願いします" at bounding box center [205, 260] width 191 height 9
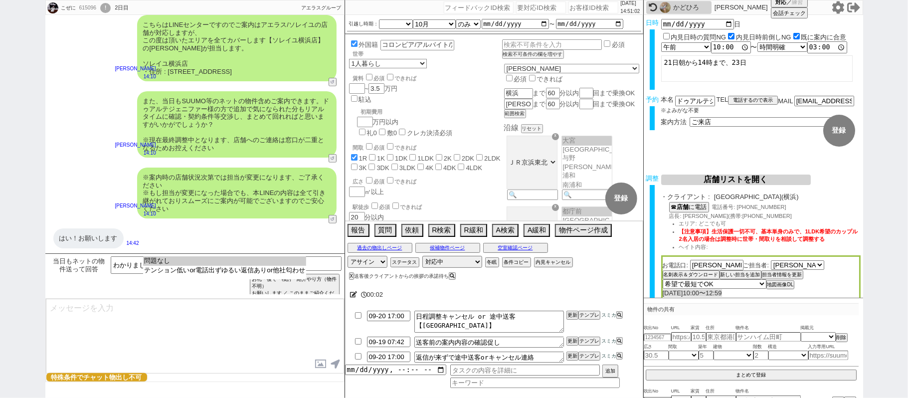
click at [216, 262] on option "問題なし" at bounding box center [224, 260] width 163 height 9
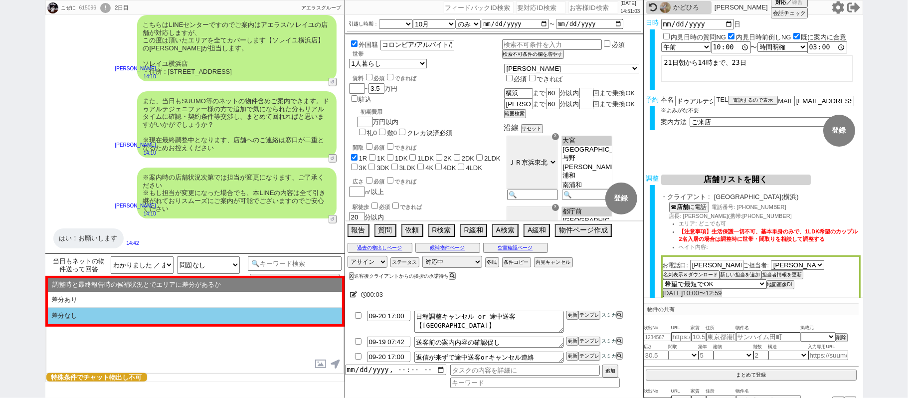
click at [128, 319] on li "差分なし" at bounding box center [195, 316] width 294 height 16
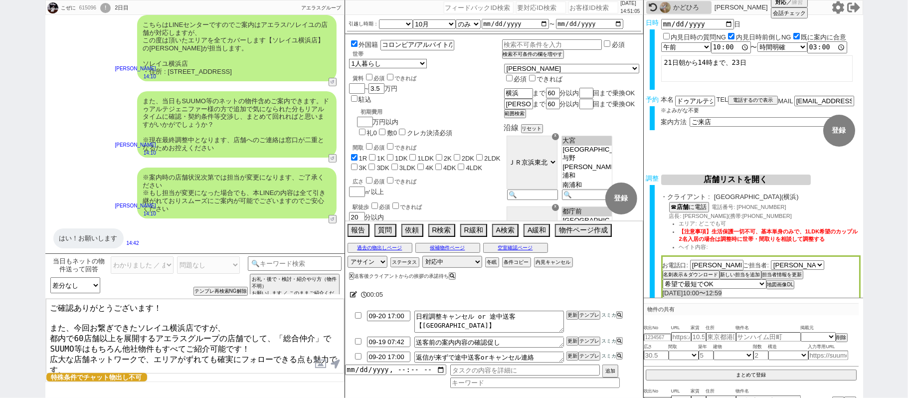
click at [189, 331] on textarea "ご確認ありがとうございます！ また、今回お繋ぎできたソレイユ横浜店ですが、 都内で60店舗以上を展開するアエラスグループの店舗でして、「総合仲介」でSUUMO…" at bounding box center [195, 336] width 298 height 75
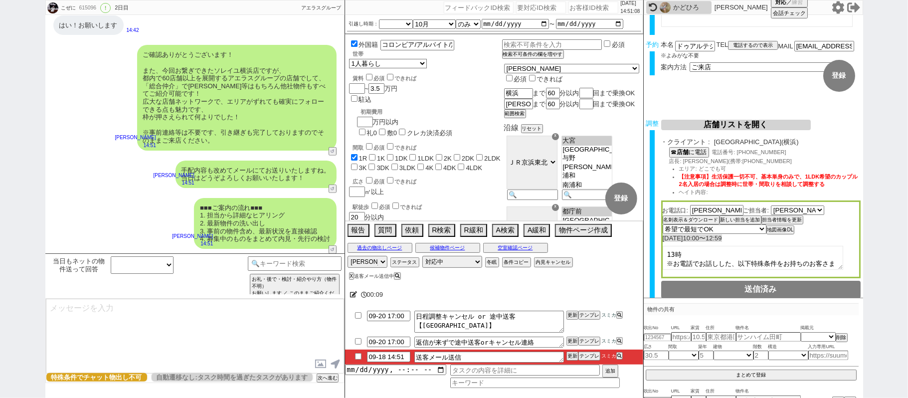
scroll to position [106, 0]
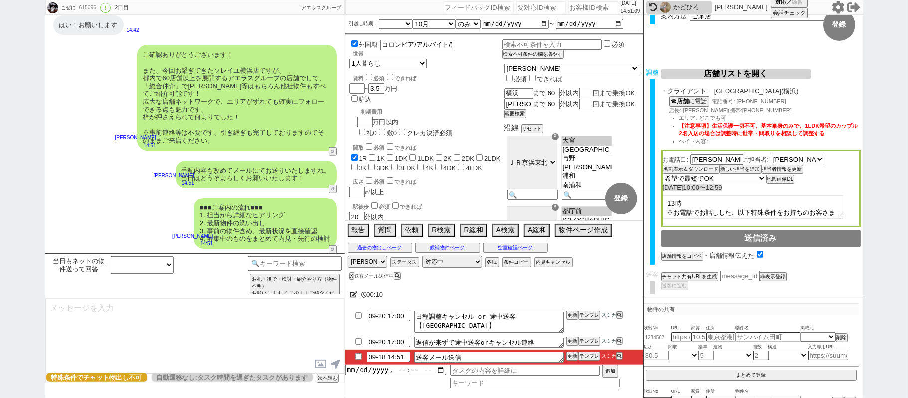
click at [694, 278] on div "チャット共有URLを生成 チャット共有の範囲変更 非表示登録" at bounding box center [760, 276] width 199 height 10
click at [694, 277] on button "チャット共有URLを生成" at bounding box center [688, 276] width 55 height 7
click at [680, 293] on button "送客に進む" at bounding box center [673, 296] width 25 height 7
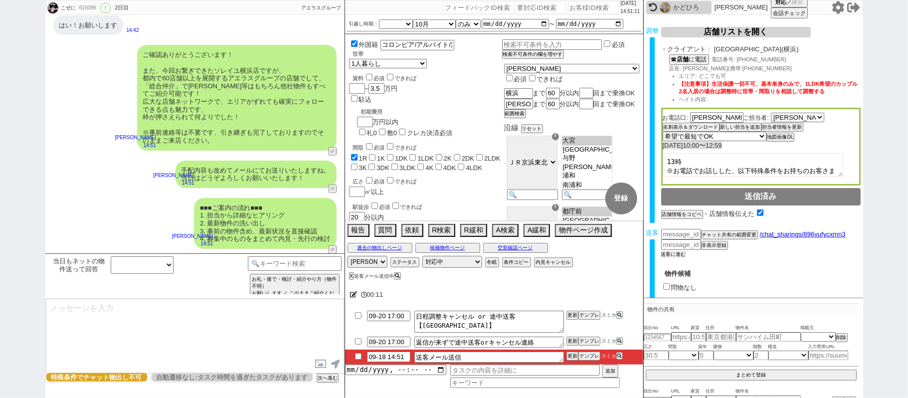
scroll to position [216, 0]
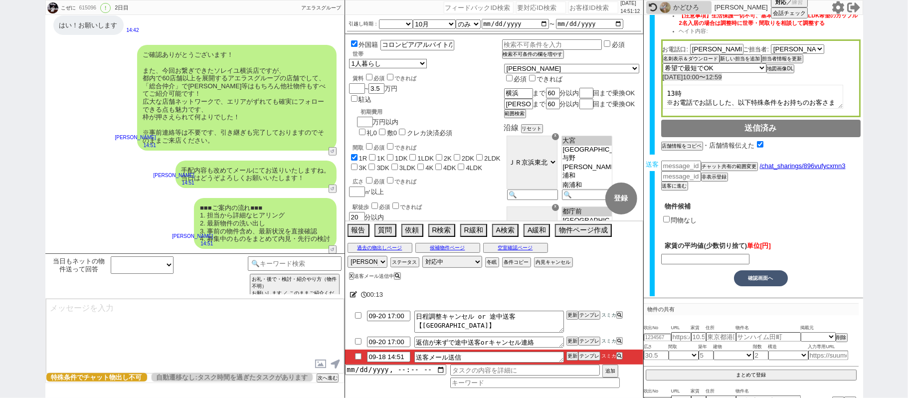
click at [684, 218] on label "問物なし" at bounding box center [684, 219] width 26 height 7
click at [669, 218] on input "問物なし" at bounding box center [666, 219] width 6 height 6
click at [774, 270] on button "確認画面へ" at bounding box center [761, 278] width 54 height 16
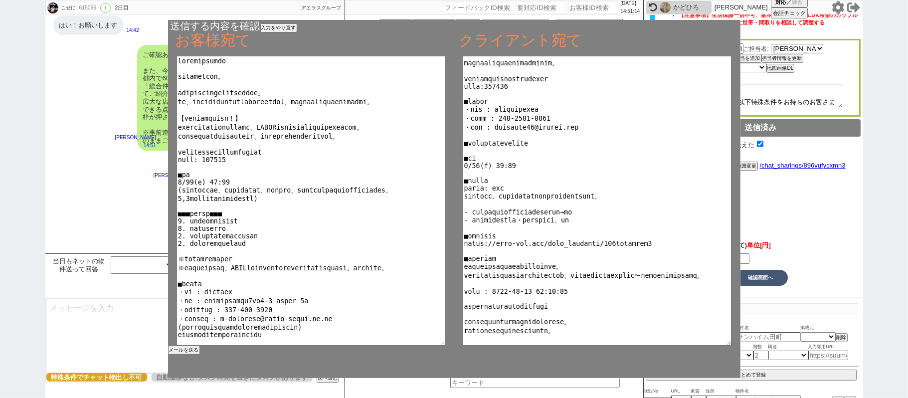
scroll to position [72, 0]
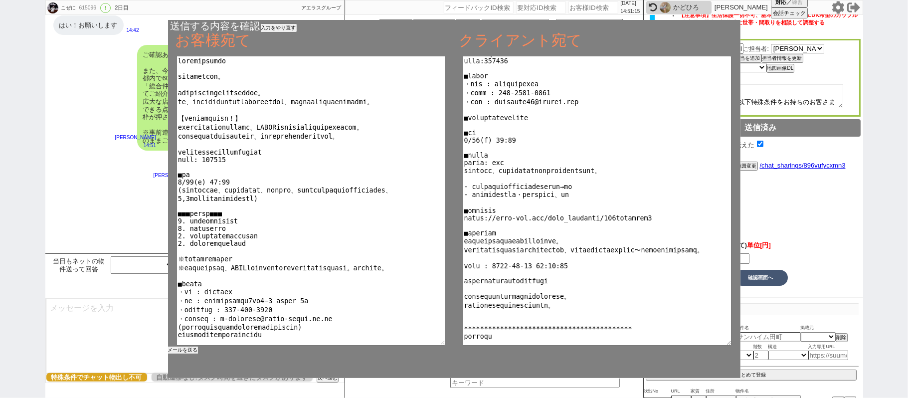
click at [194, 349] on button "メールを送る" at bounding box center [183, 349] width 30 height 7
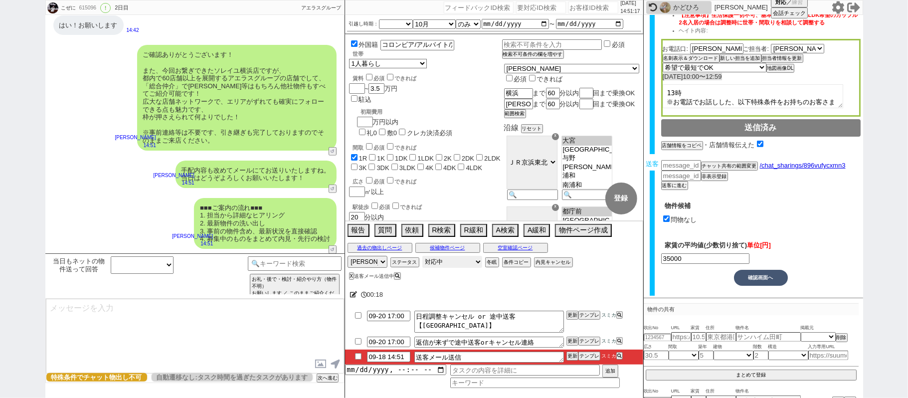
drag, startPoint x: 439, startPoint y: 264, endPoint x: 441, endPoint y: 272, distance: 8.2
click at [439, 264] on select "対応中 引き継ぎ完了 ブロック 長期間返信なし 紹介不可 別の所で決まった 客の都合で引越しが無くなった 接客開始後に冬眠" at bounding box center [452, 262] width 60 height 12
click at [422, 257] on select "対応中 引き継ぎ完了 ブロック 長期間返信なし 紹介不可 別の所で決まった 客の都合で引越しが無くなった 接客開始後に冬眠" at bounding box center [452, 262] width 60 height 12
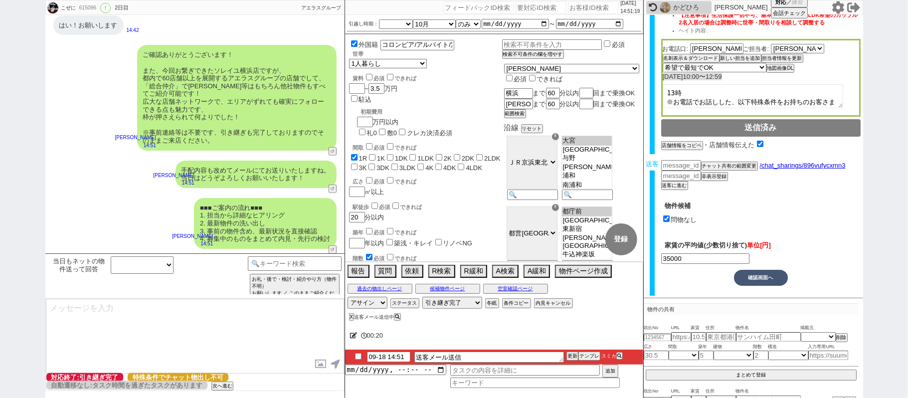
click at [359, 355] on input "checkbox" at bounding box center [358, 356] width 14 height 6
drag, startPoint x: 569, startPoint y: 357, endPoint x: 569, endPoint y: 351, distance: 6.0
click at [569, 354] on button "更新" at bounding box center [571, 355] width 10 height 7
click at [569, 353] on li "09-18 14:51 送客メール送信 更新 テンプレ スミカ" at bounding box center [494, 356] width 298 height 15
drag, startPoint x: 569, startPoint y: 355, endPoint x: 569, endPoint y: 349, distance: 6.5
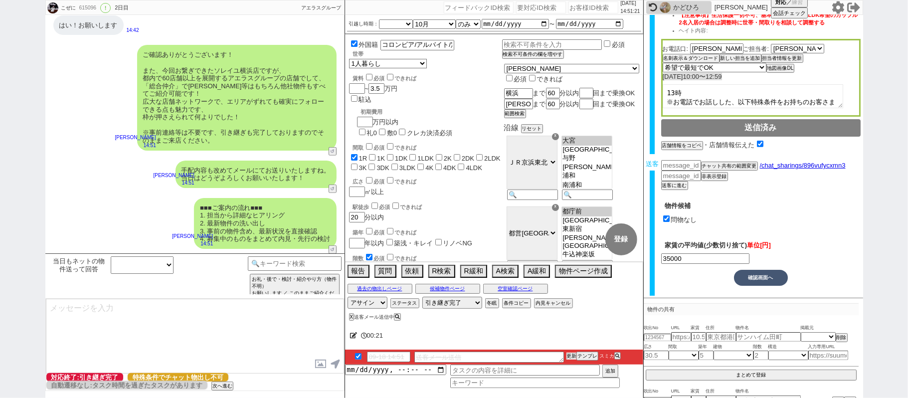
click at [569, 351] on li "09-18 14:51 送客メール送信 更新 テンプレ スミカ" at bounding box center [494, 356] width 298 height 15
drag, startPoint x: 569, startPoint y: 349, endPoint x: 569, endPoint y: 355, distance: 6.0
click at [569, 353] on div "00:[PHONE_NUMBER]:51 送客メール送信 更新 テンプレ スミカ 追加" at bounding box center [494, 360] width 298 height 75
drag, startPoint x: 569, startPoint y: 355, endPoint x: 569, endPoint y: 349, distance: 5.5
click at [569, 355] on button "更新" at bounding box center [571, 355] width 10 height 7
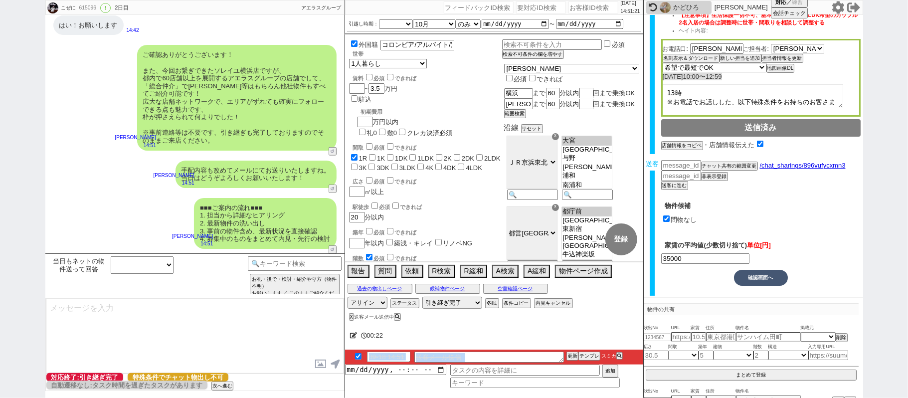
click at [570, 349] on div at bounding box center [494, 347] width 298 height 4
drag, startPoint x: 571, startPoint y: 355, endPoint x: 571, endPoint y: 347, distance: 8.0
click at [571, 352] on li "09-18 14:51 送客メール送信 更新 テンプレ スミカ" at bounding box center [494, 356] width 298 height 15
click at [571, 346] on div "00:[PHONE_NUMBER]:51 送客メール送信 更新 テンプレ スミカ 追加" at bounding box center [494, 360] width 298 height 75
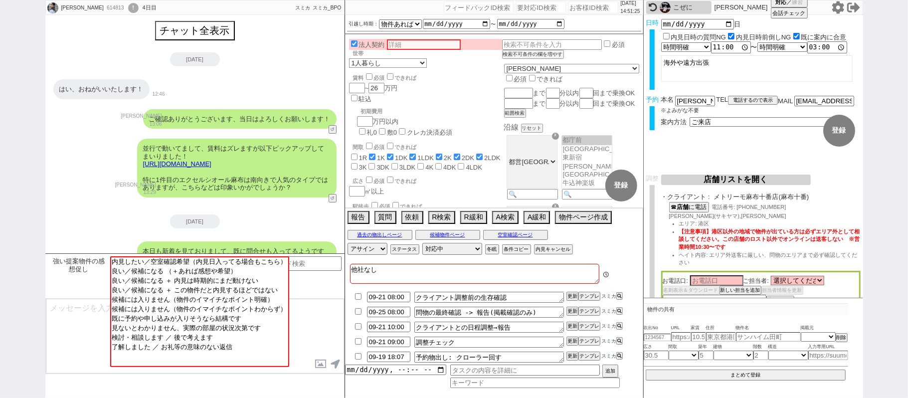
scroll to position [194, 0]
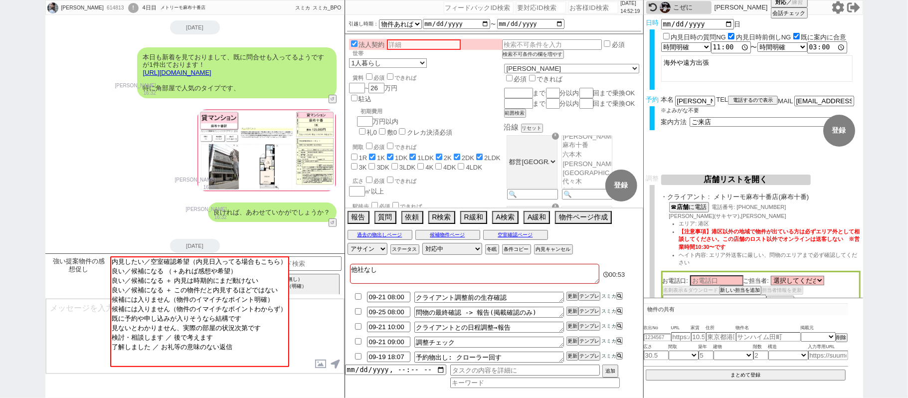
drag, startPoint x: 108, startPoint y: 166, endPoint x: 123, endPoint y: 161, distance: 15.3
click at [108, 165] on div "[PERSON_NAME] 16:32" at bounding box center [194, 150] width 299 height 94
click at [834, 7] on icon at bounding box center [837, 7] width 12 height 12
click at [465, 251] on select "対応中 引き継ぎ完了 ブロック 長期間返信なし 紹介不可 別の所で決まった 客の都合で引越しが無くなった 接客開始後に冬眠" at bounding box center [452, 249] width 60 height 12
click at [405, 249] on button "ステータス" at bounding box center [403, 249] width 27 height 8
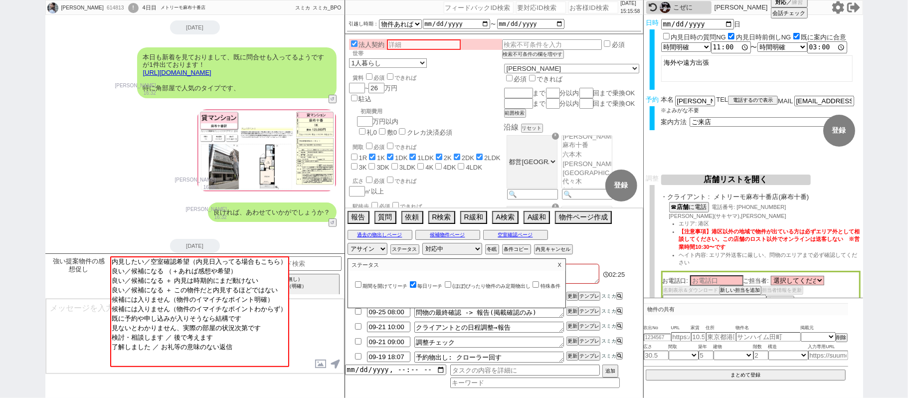
click at [0, 172] on div "悠 614813 ! 0 4日目 メトリーモ麻布十番店 冬眠中 自社客 スミカ スミカ_BPO チャット全表示 [DATE] はい、おねがいいたします！ 12…" at bounding box center [454, 199] width 908 height 398
click at [842, 3] on icon at bounding box center [837, 7] width 13 height 13
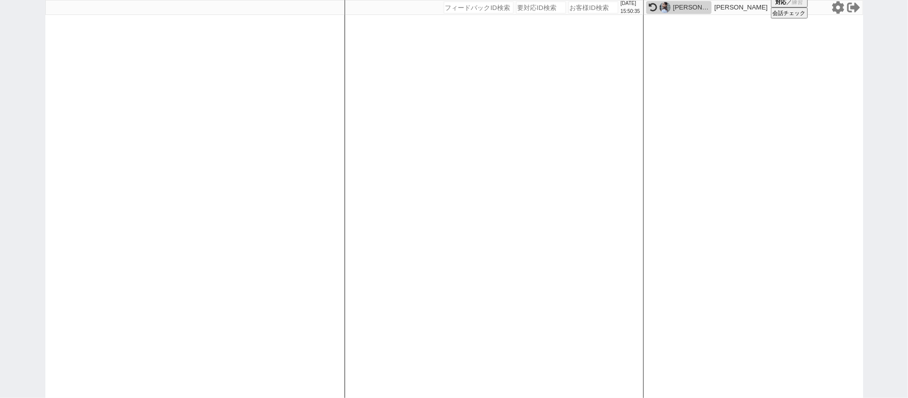
click at [834, 10] on icon at bounding box center [837, 7] width 12 height 12
click at [838, 12] on icon at bounding box center [837, 7] width 12 height 12
click at [369, 198] on div "[DATE] 16:00:14 候補物件を追加してしてください 紹介した物件一覧 他社物件を追加する 空室確認ページに追加・削除 紹介した物件一覧 他社物件を…" at bounding box center [493, 199] width 299 height 398
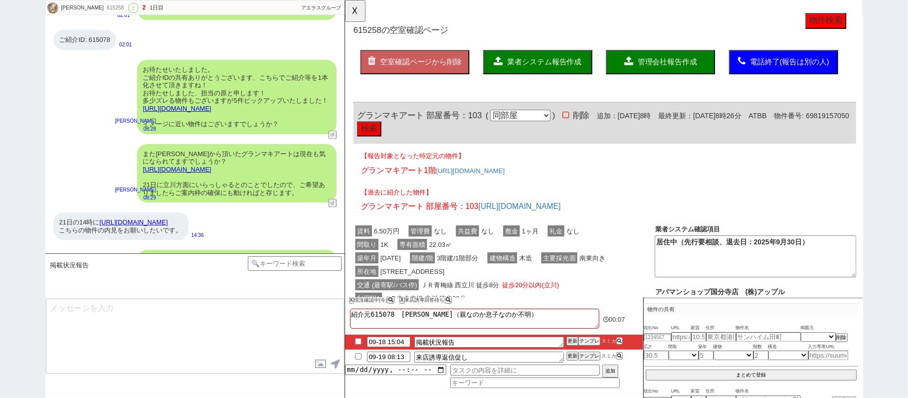
scroll to position [1037, 0]
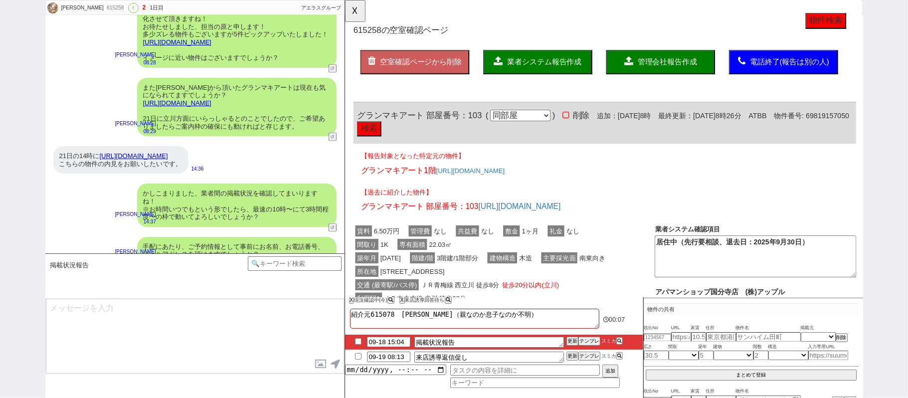
click at [118, 159] on link "[URL][DOMAIN_NAME]" at bounding box center [133, 155] width 68 height 7
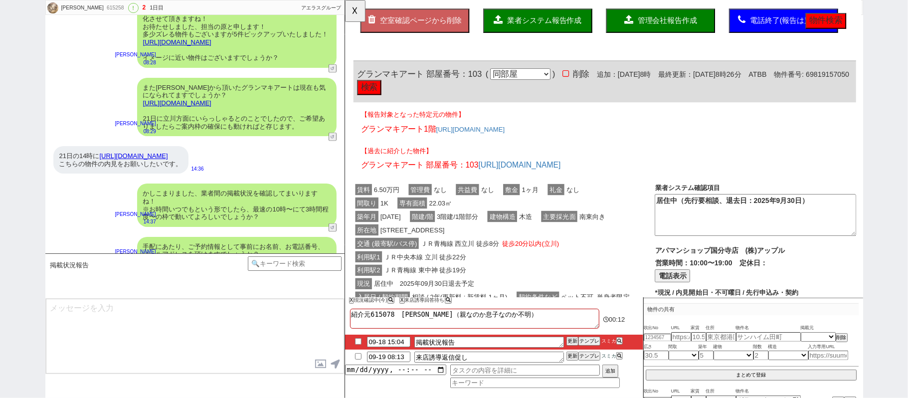
scroll to position [66, 0]
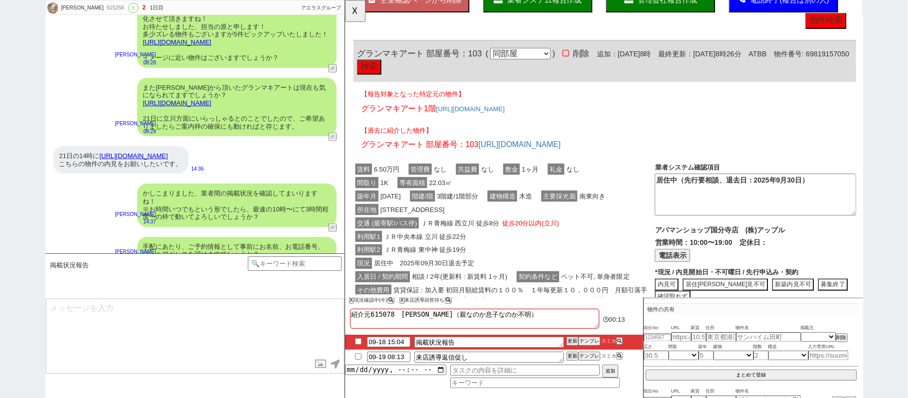
click at [541, 218] on div "所在地 [STREET_ADDRESS]" at bounding box center [515, 225] width 324 height 14
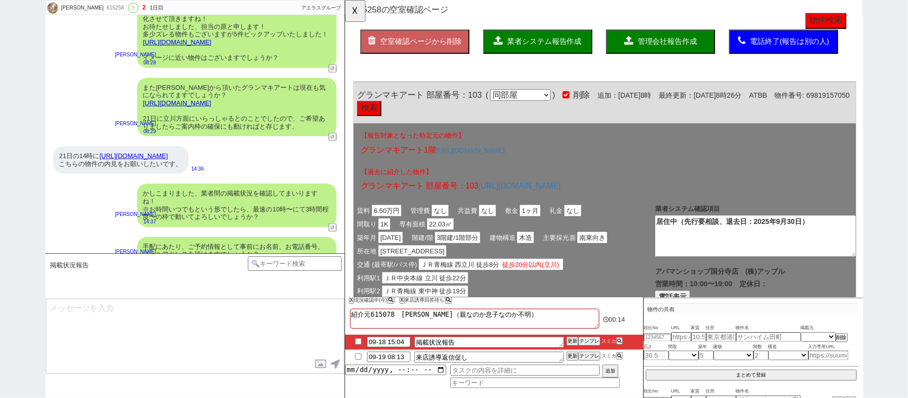
scroll to position [0, 0]
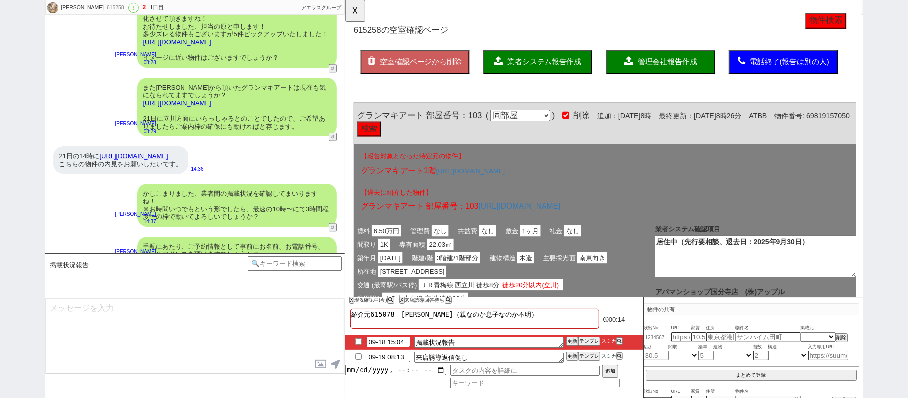
click at [542, 67] on span "業者システム報告作成" at bounding box center [559, 66] width 80 height 8
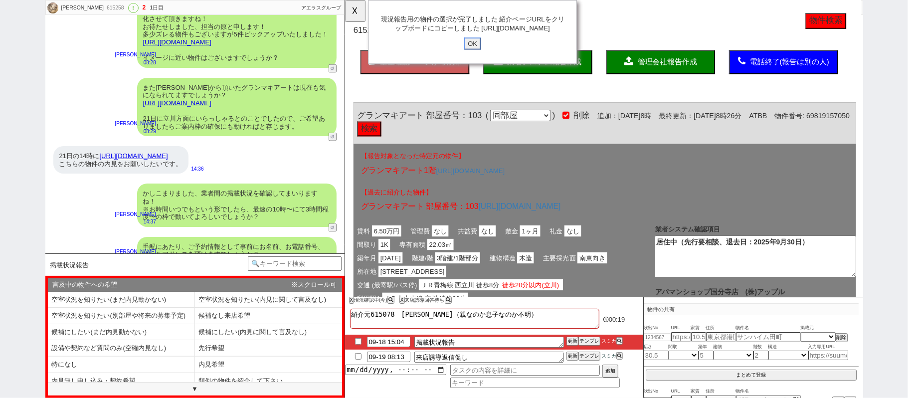
click at [480, 53] on input "OK" at bounding box center [482, 46] width 18 height 13
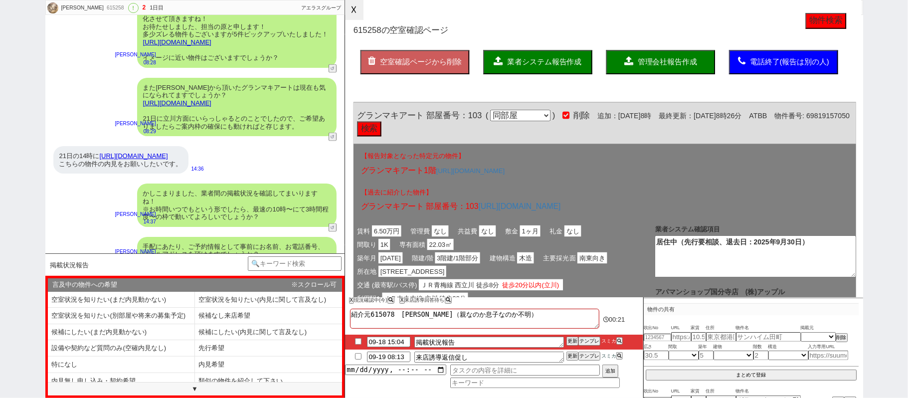
click at [360, 12] on button "☓" at bounding box center [354, 10] width 18 height 20
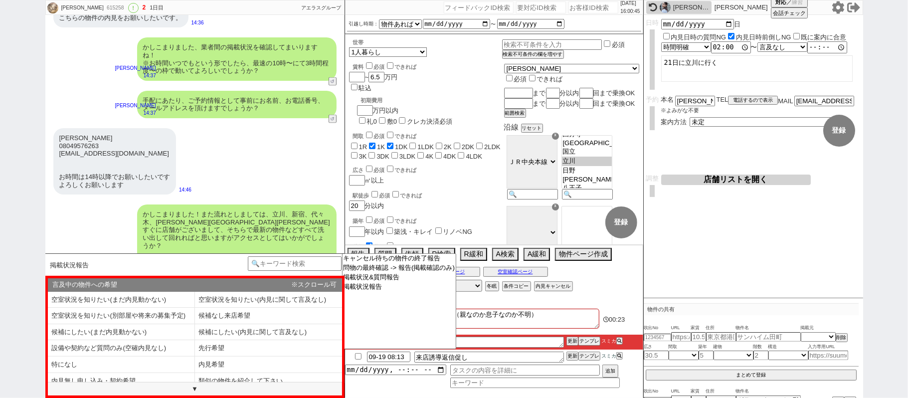
scroll to position [1237, 0]
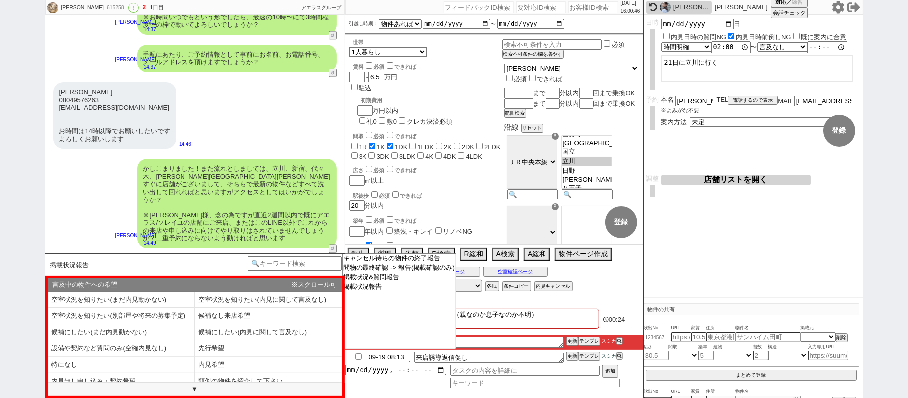
drag, startPoint x: 208, startPoint y: 366, endPoint x: 208, endPoint y: 356, distance: 10.0
click at [208, 365] on li "内見希望" at bounding box center [268, 364] width 147 height 16
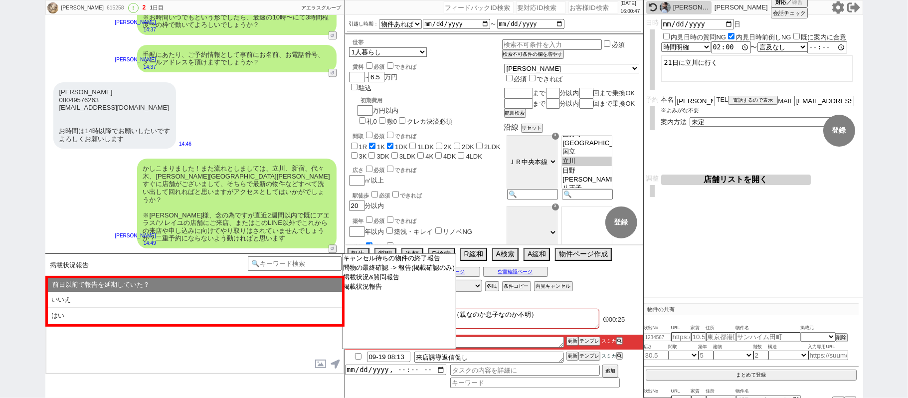
click at [129, 305] on li "いいえ" at bounding box center [195, 300] width 294 height 16
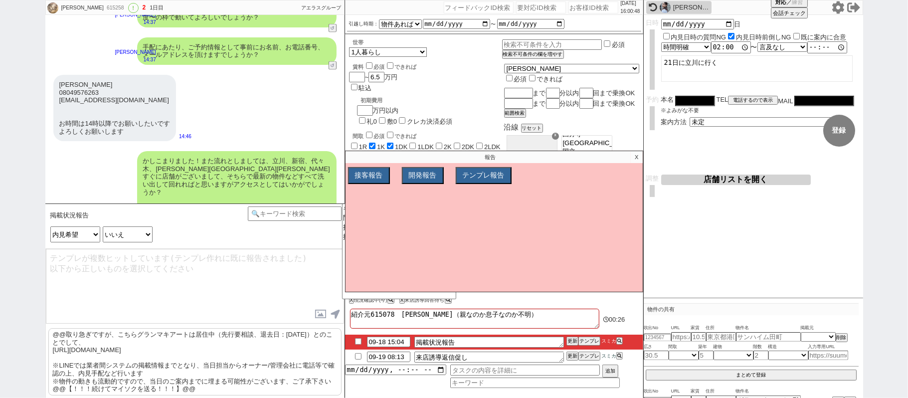
drag, startPoint x: 113, startPoint y: 348, endPoint x: 121, endPoint y: 346, distance: 8.2
click at [114, 349] on p "@@取り急ぎですが、こちらグランマキアートは居住中（先行要相談、退去日：[DATE]）とのことでして、 [URL][DOMAIN_NAME] ※LINEでは業…" at bounding box center [194, 361] width 293 height 67
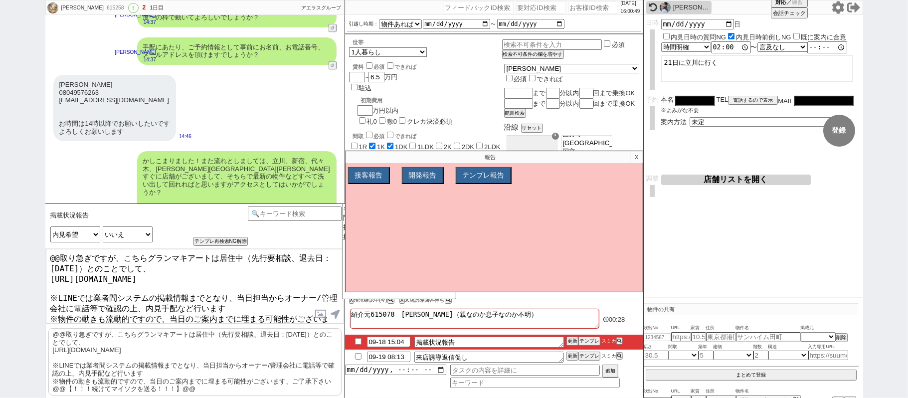
drag, startPoint x: 122, startPoint y: 256, endPoint x: 0, endPoint y: 167, distance: 150.5
click at [0, 186] on div "[PERSON_NAME] 615258 ! 2 1日目 冬眠中 自社客 アエラスグループ スミカ_BPO チャット全表示 [DATE] ようこそLINE物件…" at bounding box center [454, 199] width 908 height 398
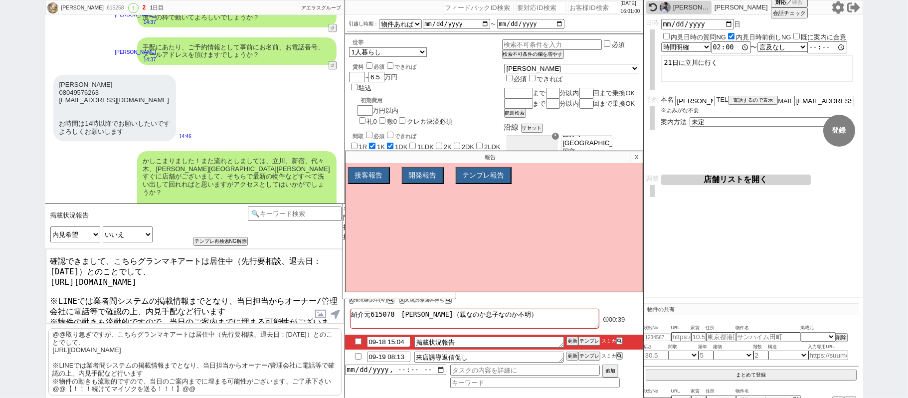
scroll to position [22, 0]
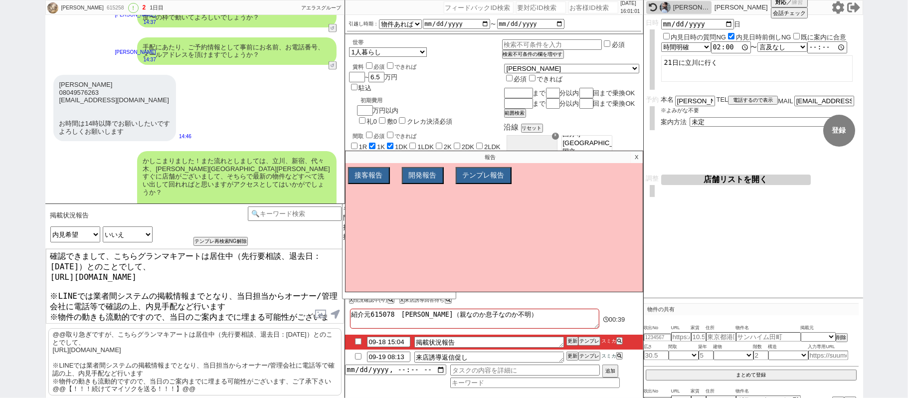
drag, startPoint x: 134, startPoint y: 319, endPoint x: 0, endPoint y: 318, distance: 134.1
click at [0, 318] on div "[PERSON_NAME] 615258 ! 2 1日目 冬眠中 自社客 アエラスグループ スミカ_BPO チャット全表示 [DATE] ようこそLINE物件…" at bounding box center [454, 199] width 908 height 398
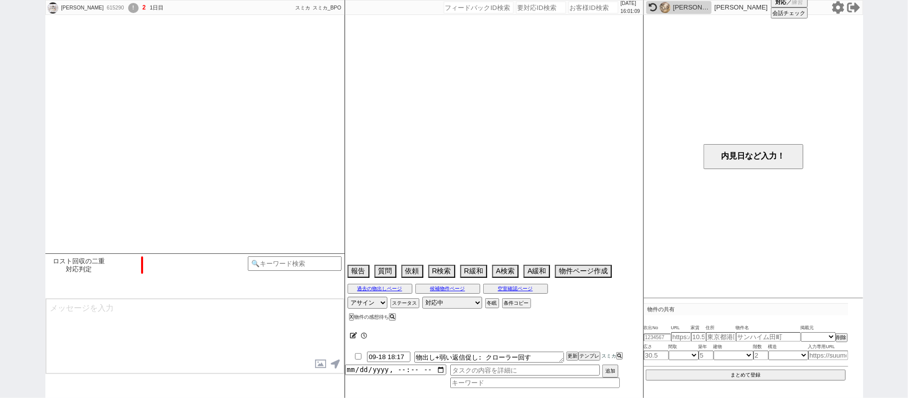
scroll to position [373, 0]
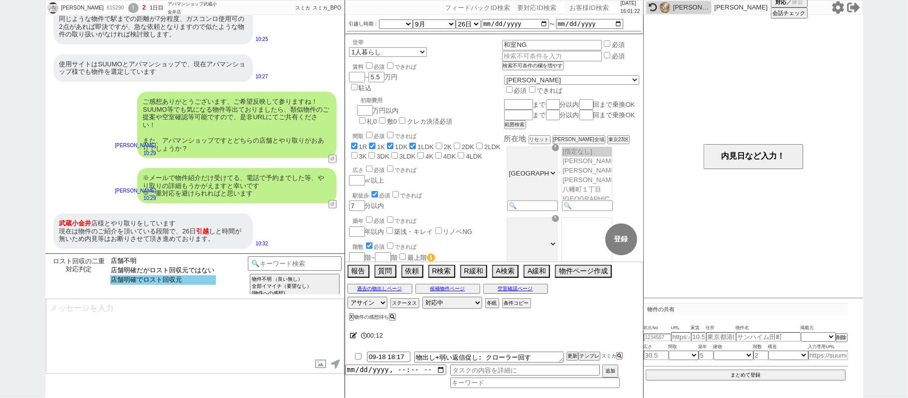
click at [178, 285] on option "店舗明確でロスト回収元" at bounding box center [163, 279] width 106 height 9
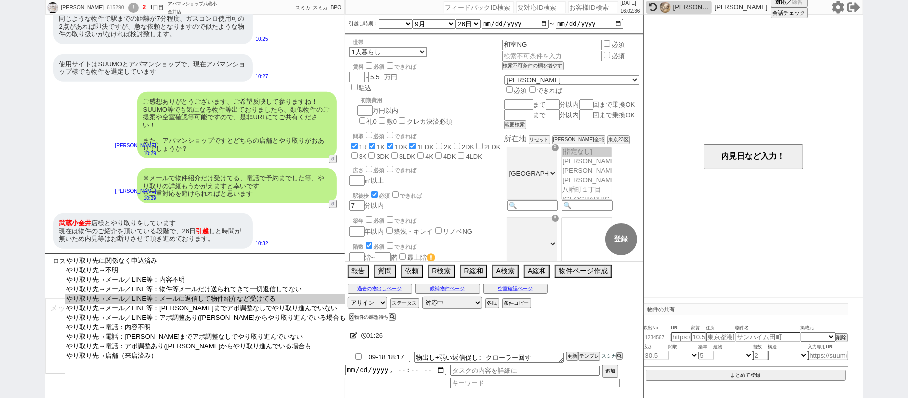
click at [189, 303] on option "やり取り先→メール／LINE等：メールに返信して物件紹介など受けてる" at bounding box center [205, 298] width 281 height 9
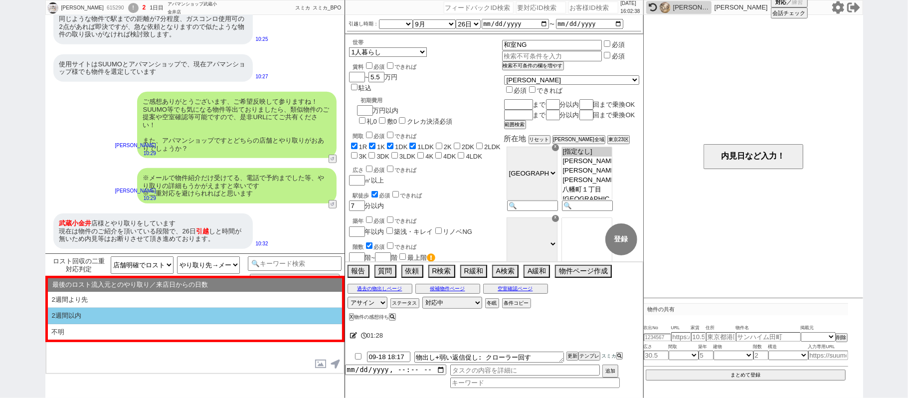
click at [191, 314] on li "2週間以内" at bounding box center [195, 316] width 294 height 16
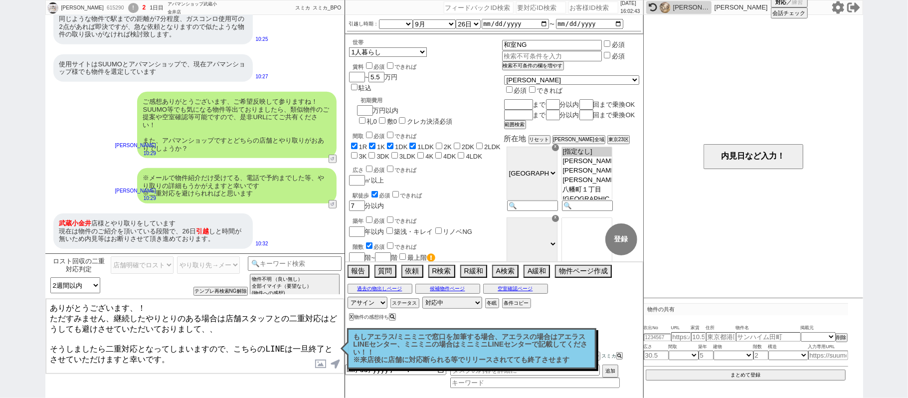
click at [52, 303] on textarea "ありがとうございます、！ ただすみません、継続したやりとりのある場合は店舗スタッフとの二重対応はどうしても避けさせていただいておりまして、、 そうしましたら二…" at bounding box center [195, 336] width 298 height 75
click at [176, 348] on textarea "ご状況ありがとうございます、！ ただすみません、継続したやりとりのある場合は店舗スタッフとの二重対応はどうしても避けさせていただいておりまして、、 そうしまし…" at bounding box center [195, 336] width 298 height 75
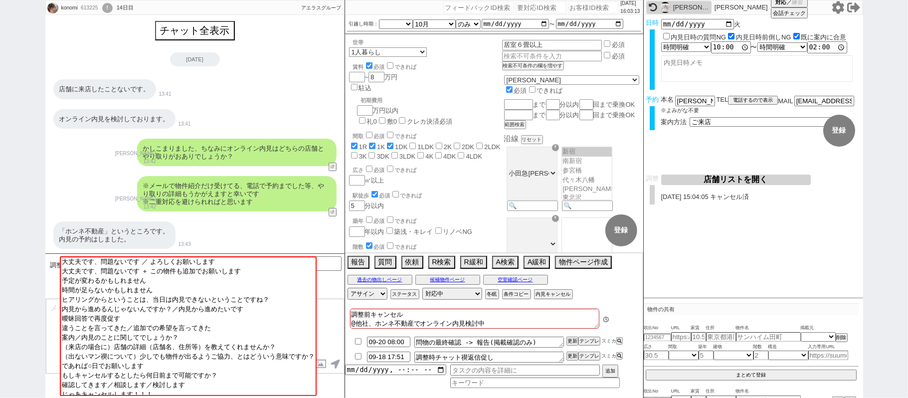
scroll to position [21, 0]
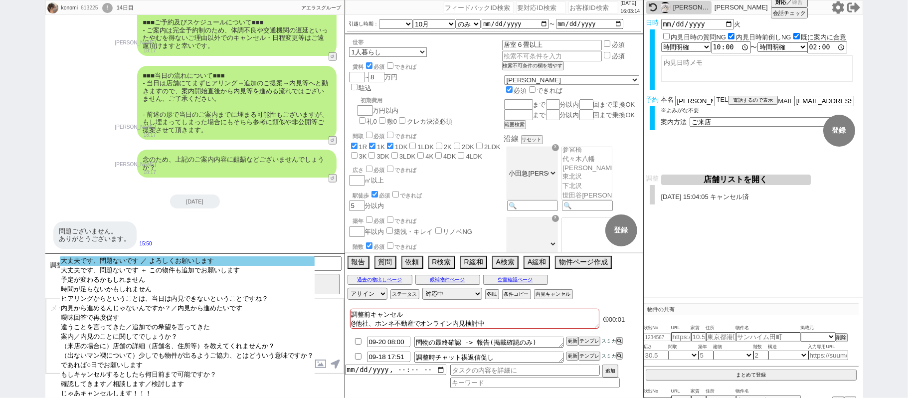
click at [261, 264] on option "大丈夫です、問題ないです ／ よろしくお願いします" at bounding box center [187, 260] width 255 height 9
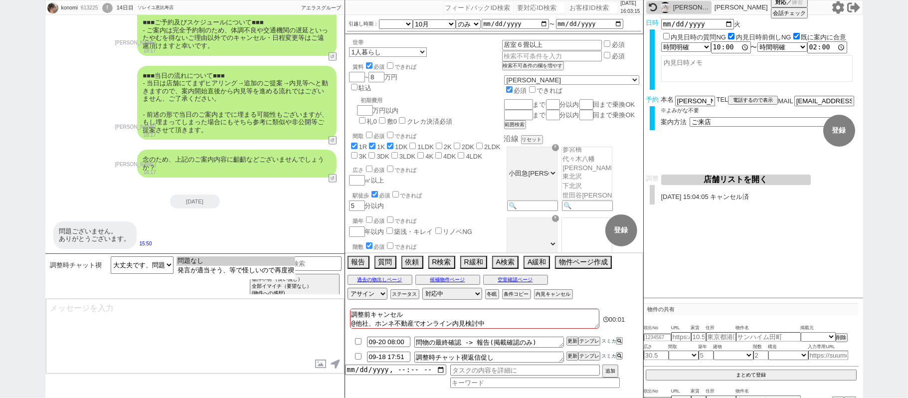
click at [261, 264] on option "問題なし" at bounding box center [235, 260] width 119 height 9
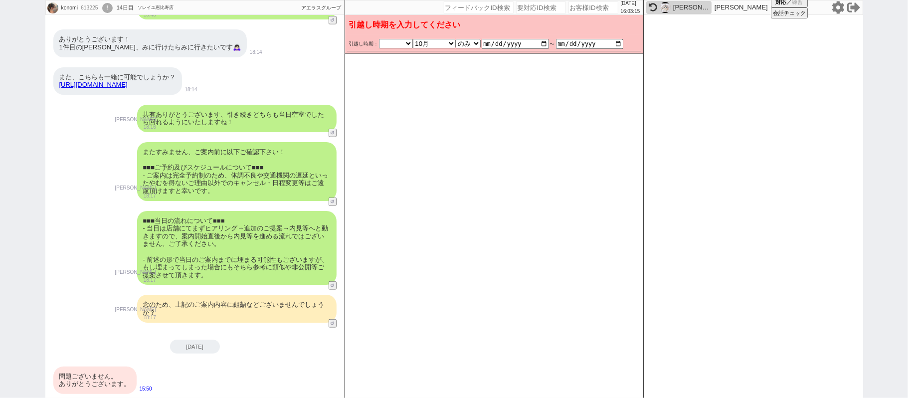
click at [96, 379] on div "問題ございません。 ありがとうございます。" at bounding box center [94, 379] width 83 height 27
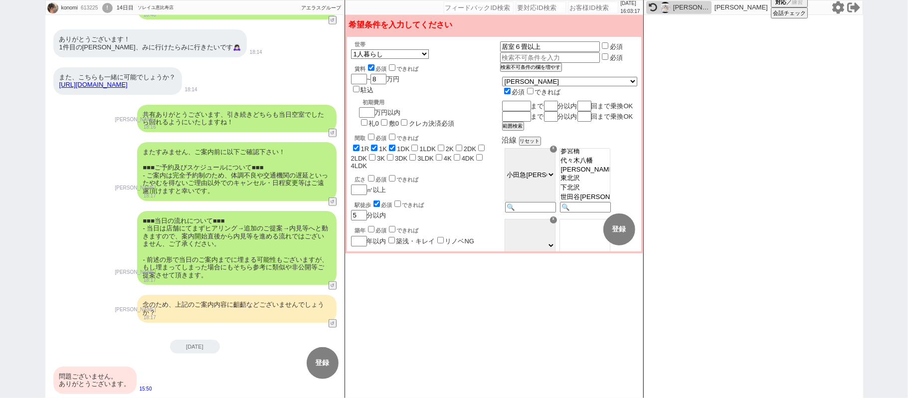
click at [101, 379] on div "問題ございません。 ありがとうございます。" at bounding box center [94, 379] width 83 height 27
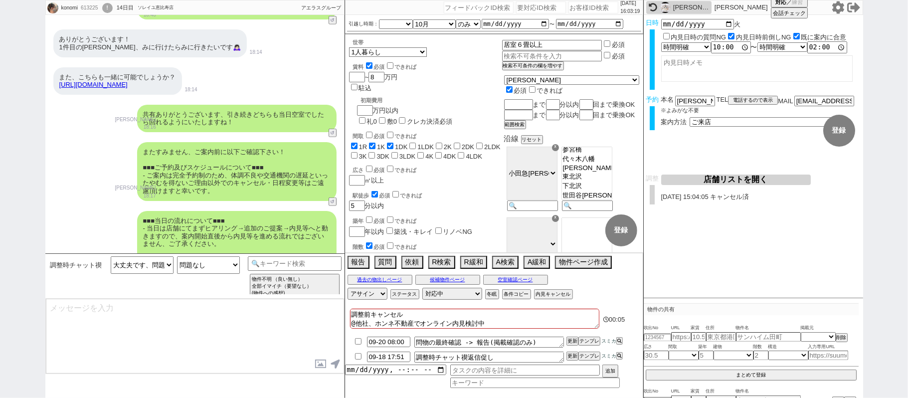
scroll to position [650, 0]
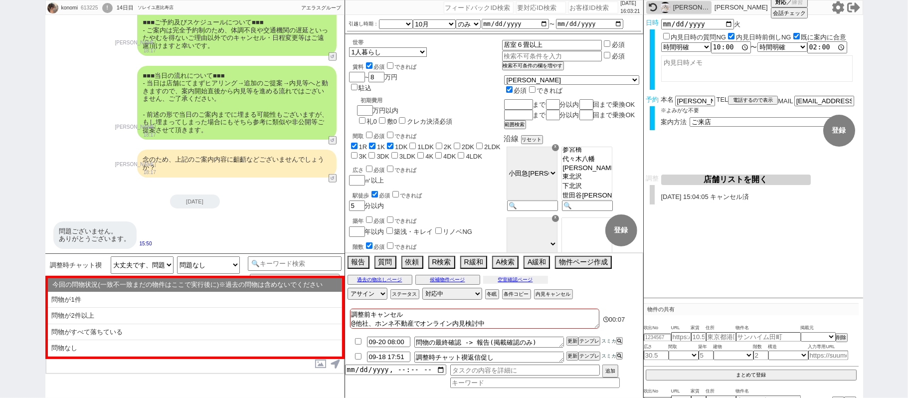
click at [500, 281] on button "空室確認ページ" at bounding box center [515, 280] width 65 height 8
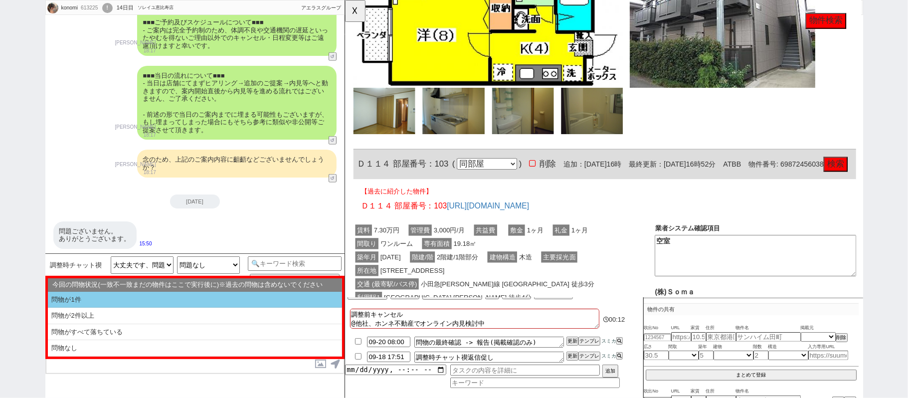
scroll to position [1398, 0]
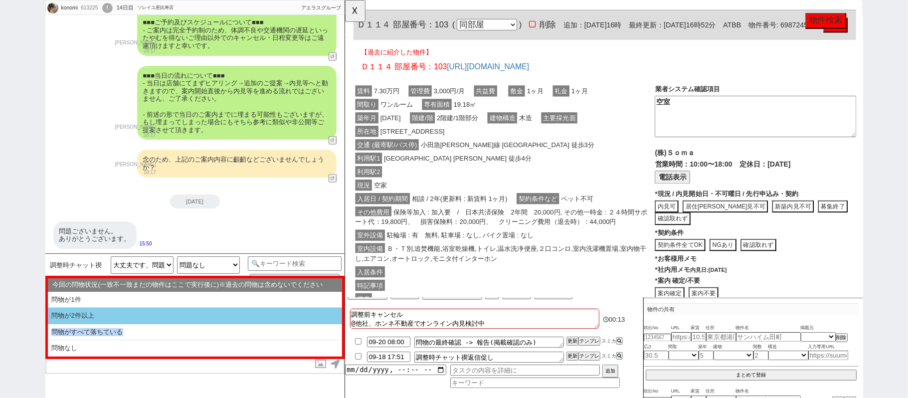
drag, startPoint x: 134, startPoint y: 325, endPoint x: 134, endPoint y: 320, distance: 5.0
click at [134, 320] on ol "問物が1件 問物が2件以上 問物がすべて落ちている 問物なし" at bounding box center [195, 324] width 294 height 65
click at [134, 320] on li "問物が2件以上" at bounding box center [195, 316] width 294 height 16
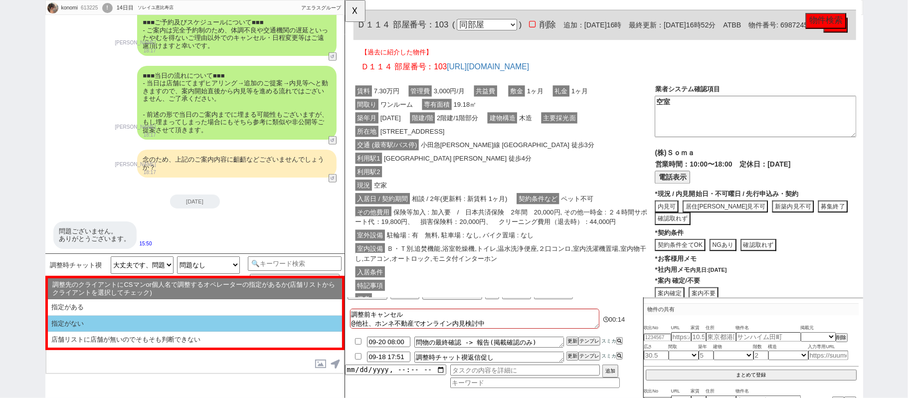
click at [136, 321] on li "指定がない" at bounding box center [195, 324] width 294 height 16
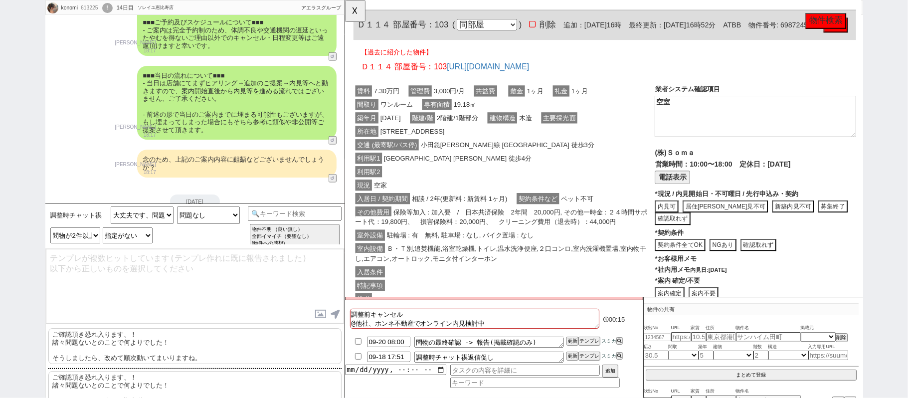
drag, startPoint x: 170, startPoint y: 343, endPoint x: 194, endPoint y: 287, distance: 60.7
click at [174, 333] on p "ご確認頂き恐れ入ります、！ 諸々問題ないとのことで何よりでした！ そうしましたら、改めて[PERSON_NAME]動いてまいりますね。" at bounding box center [194, 346] width 293 height 36
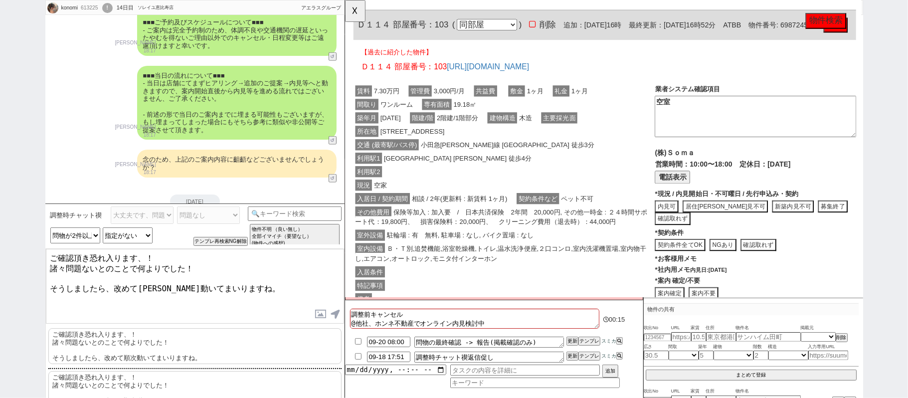
click at [194, 286] on textarea "ご確認頂き恐れ入ります、！ 諸々問題ないとのことで何よりでした！ そうしましたら、改めて[PERSON_NAME]動いてまいりますね。" at bounding box center [195, 286] width 298 height 75
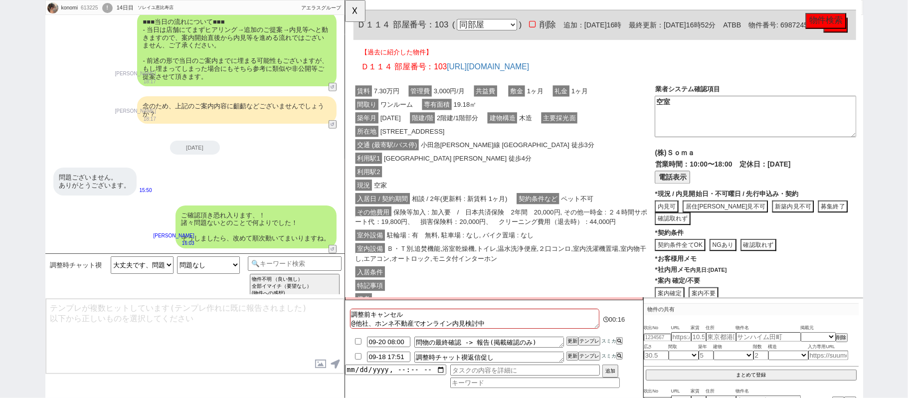
scroll to position [561, 0]
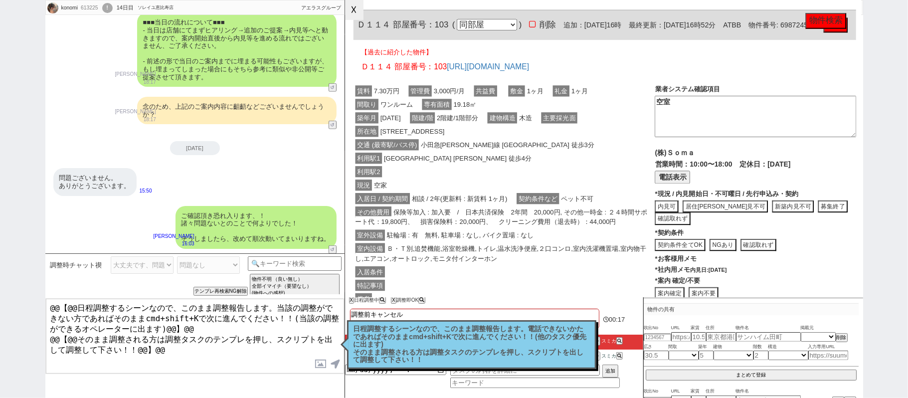
click at [359, 9] on button "☓" at bounding box center [354, 10] width 18 height 20
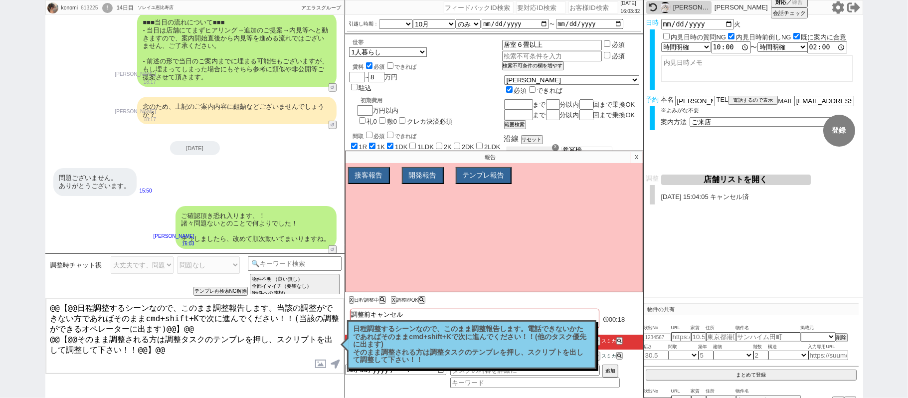
click at [475, 341] on p "日程調整するシーンなので、このまま調整報告します。電話できないかたであればそのままcmd+shift+Kで次に進んでください！！(他のタスク優先に出ます) そ…" at bounding box center [471, 344] width 236 height 39
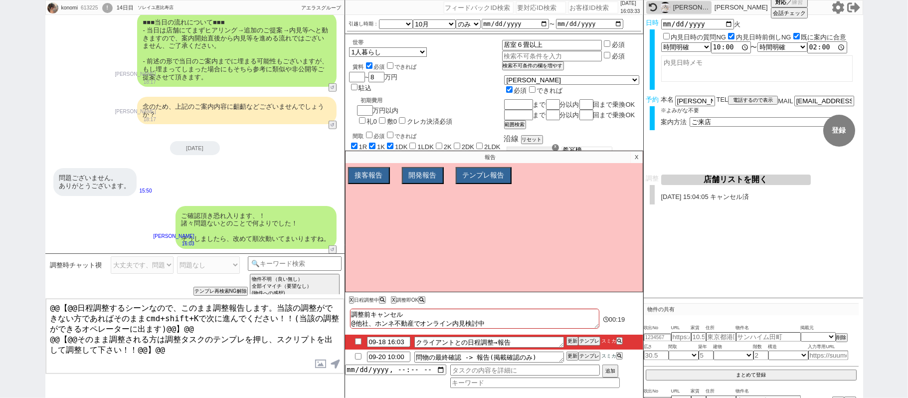
click at [633, 157] on p "X" at bounding box center [636, 157] width 11 height 12
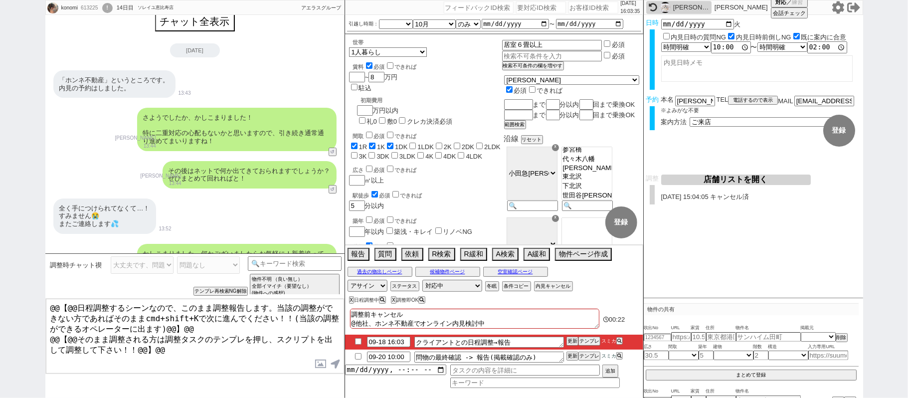
scroll to position [0, 0]
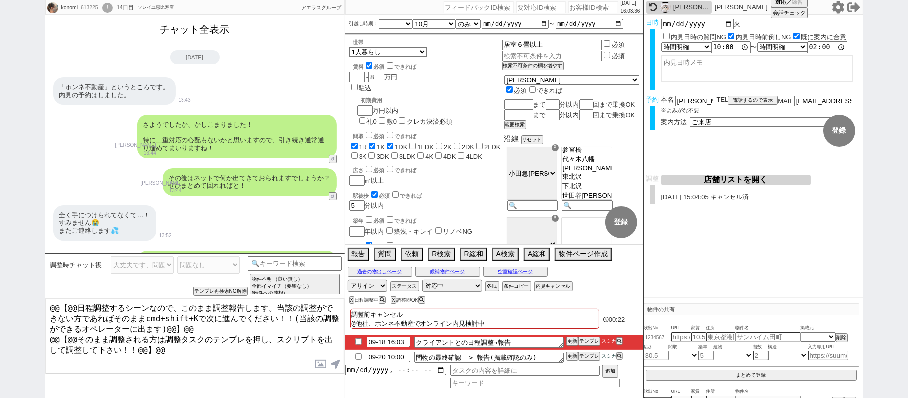
drag, startPoint x: 218, startPoint y: 29, endPoint x: 218, endPoint y: 88, distance: 59.3
click at [218, 29] on button "チャット全表示" at bounding box center [195, 29] width 78 height 17
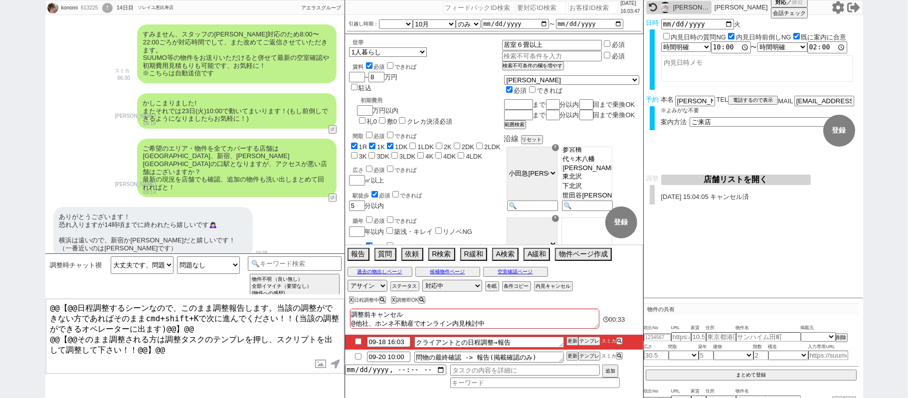
scroll to position [8503, 0]
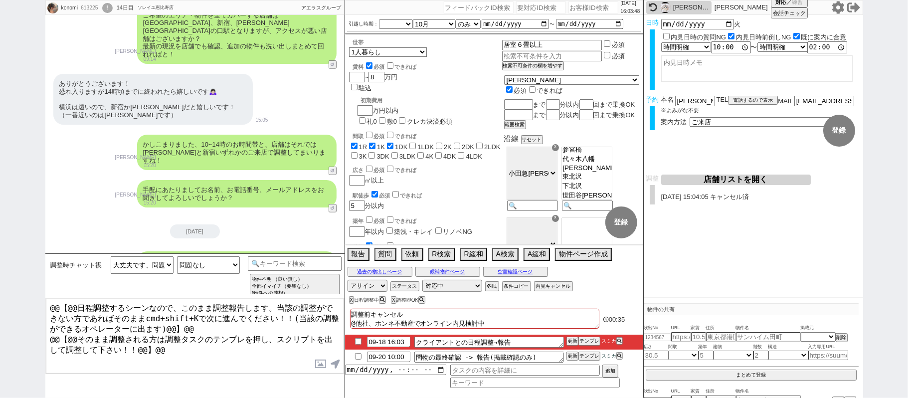
click at [724, 183] on button "店舗リストを開く" at bounding box center [736, 179] width 150 height 10
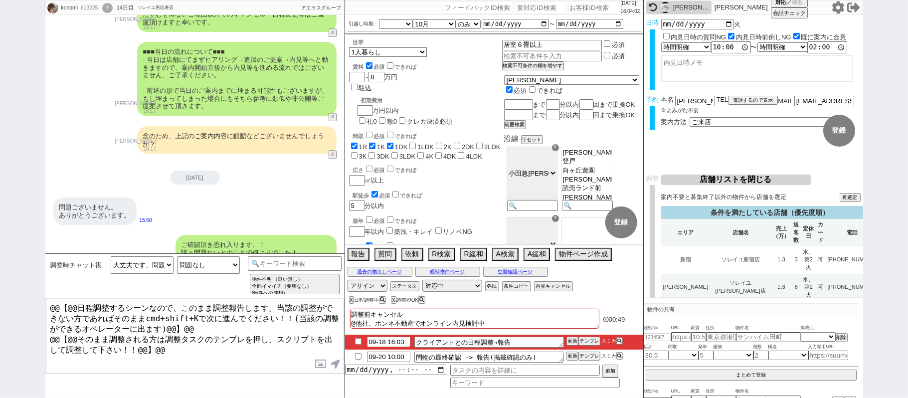
scroll to position [147, 0]
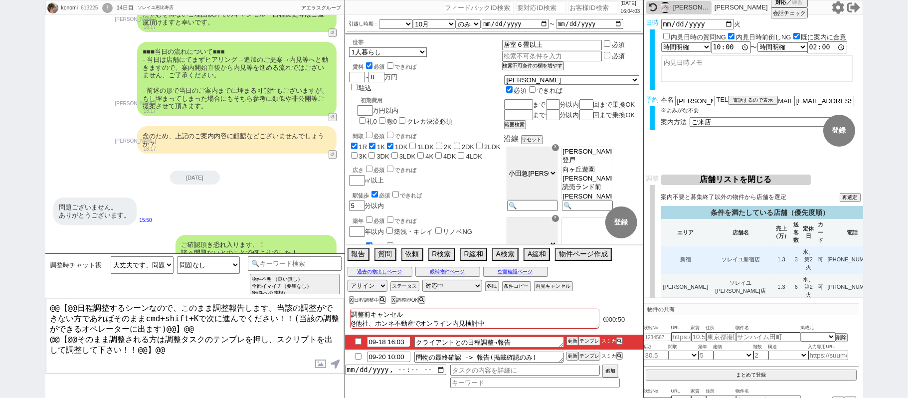
click at [715, 252] on td "ソレイユ新宿店" at bounding box center [740, 259] width 61 height 27
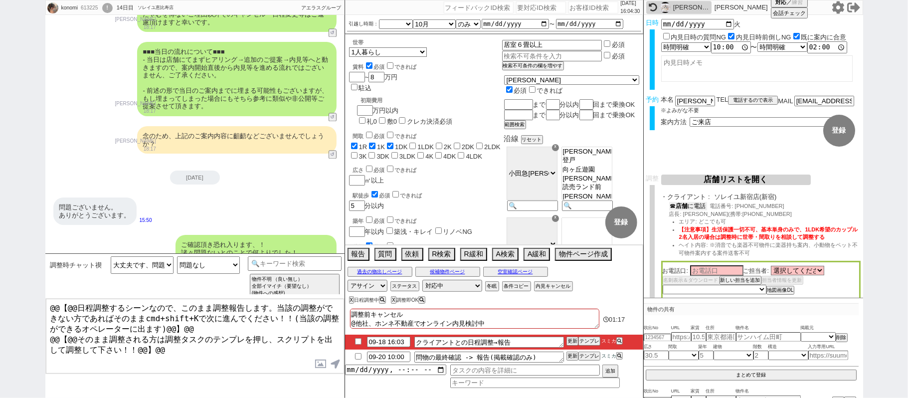
click at [700, 206] on button "☎ 店舗 に電話" at bounding box center [688, 206] width 38 height 8
click at [809, 271] on select "選択してください [PERSON_NAME] [PERSON_NAME] [PERSON_NAME] [PERSON_NAME] [PERSON_NAME] …" at bounding box center [797, 272] width 53 height 8
click at [773, 269] on select "選択してください [PERSON_NAME] [PERSON_NAME] [PERSON_NAME] [PERSON_NAME] [PERSON_NAME] …" at bounding box center [797, 272] width 53 height 8
drag, startPoint x: 716, startPoint y: 196, endPoint x: 758, endPoint y: 197, distance: 41.4
click at [758, 197] on span "ソレイユ新宿店(新宿)" at bounding box center [787, 197] width 147 height 8
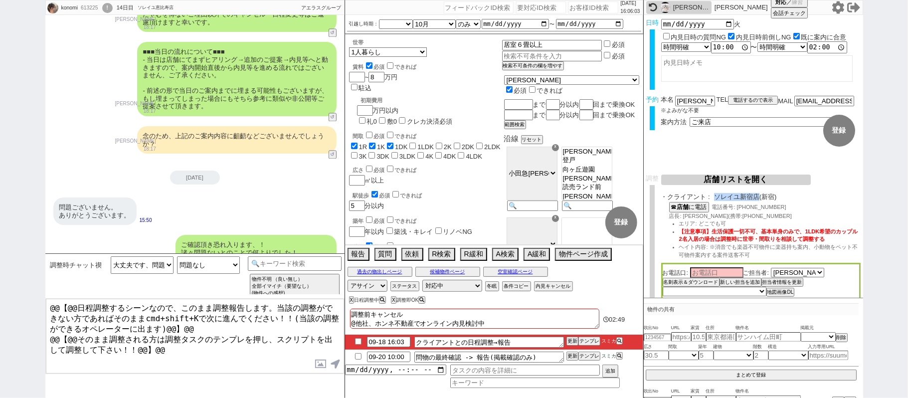
copy span "ソレイユ新宿店"
click at [726, 273] on input at bounding box center [716, 272] width 53 height 8
click at [804, 242] on ul "エリア: どこでも可 【注意事項】生活保護一切不可、基本単身のみで、1LDK希望のカップル2名入居の場合は調整時に世帯・間取りを相談して調整する ヘイト内容…" at bounding box center [764, 239] width 191 height 39
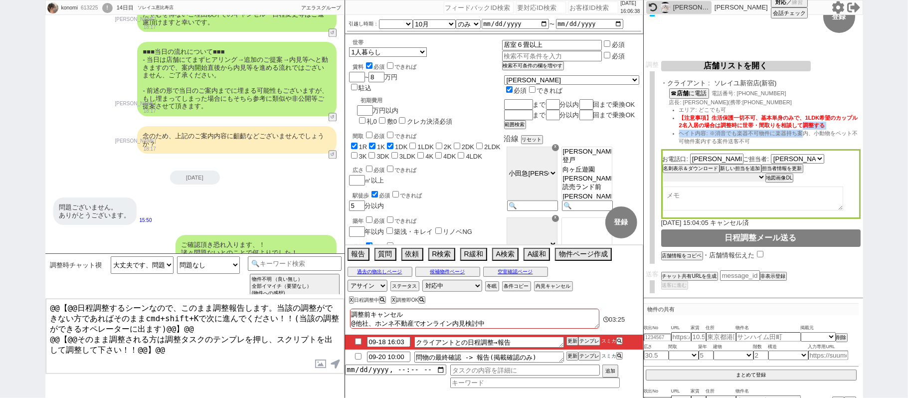
click at [754, 177] on select "未定 希望で最短でOK 最短以外でOK 日程がNG(直近で別日提案可) 日程がNG(直近はNG) お客様ごとNG 折返し待ち 店舗が定休/終業後で連絡取れず" at bounding box center [713, 177] width 103 height 8
click at [662, 174] on select "未定 希望で最短でOK 最短以外でOK 日程がNG(直近で別日提案可) 日程がNG(直近はNG) お客様ごとNG 折返し待ち 店舗が定休/終業後で連絡取れず" at bounding box center [713, 177] width 103 height 8
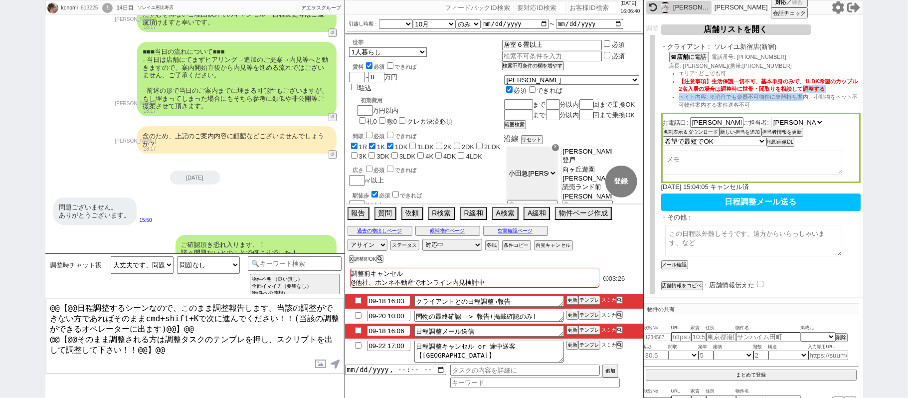
scroll to position [177, 0]
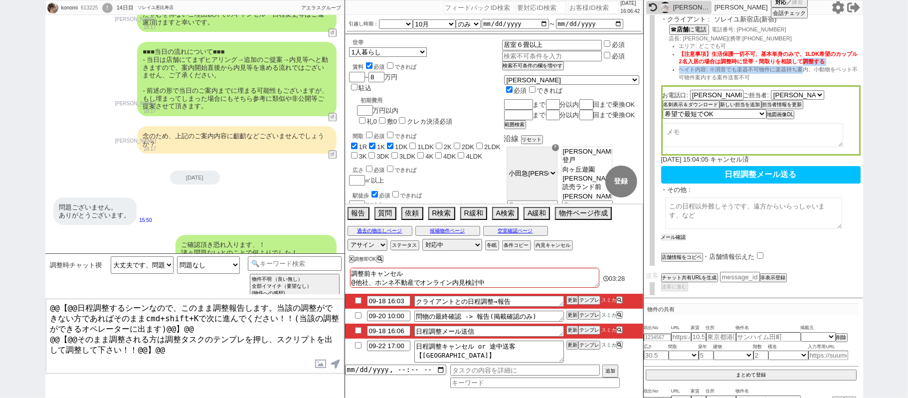
click at [676, 235] on button "メール確認" at bounding box center [673, 237] width 25 height 7
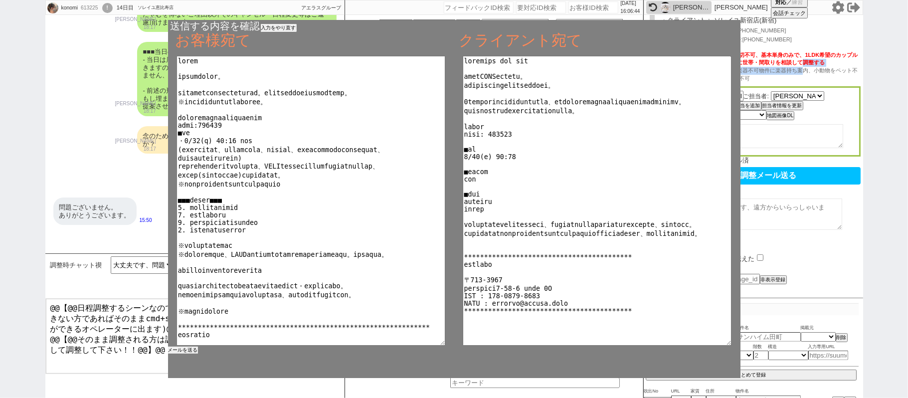
click at [180, 347] on button "メールを送る" at bounding box center [183, 349] width 30 height 7
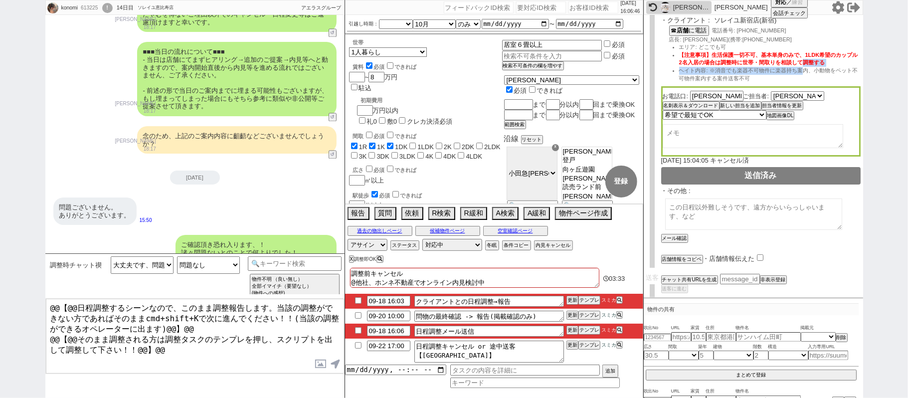
click at [360, 331] on input "checkbox" at bounding box center [358, 330] width 14 height 6
click at [592, 301] on button "テンプレ" at bounding box center [589, 300] width 22 height 7
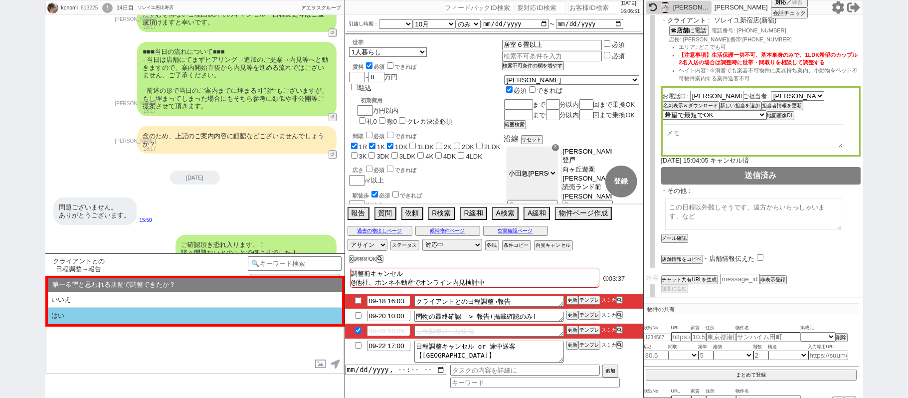
click at [204, 320] on li "はい" at bounding box center [195, 316] width 294 height 16
click at [204, 320] on li "近い" at bounding box center [195, 316] width 294 height 16
click at [158, 320] on li "はい" at bounding box center [195, 316] width 294 height 16
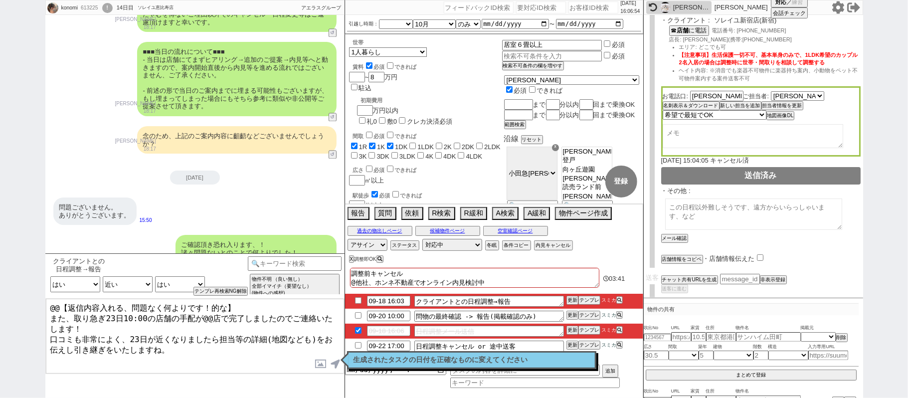
click at [0, 200] on div "konomi 613225 ! 0 14日目 ソレイユ恵比寿店 冬眠中 自社客 アエラスグループ スミカ_BPO チャット全表示 [DATE] 新しくフォロー…" at bounding box center [454, 199] width 908 height 398
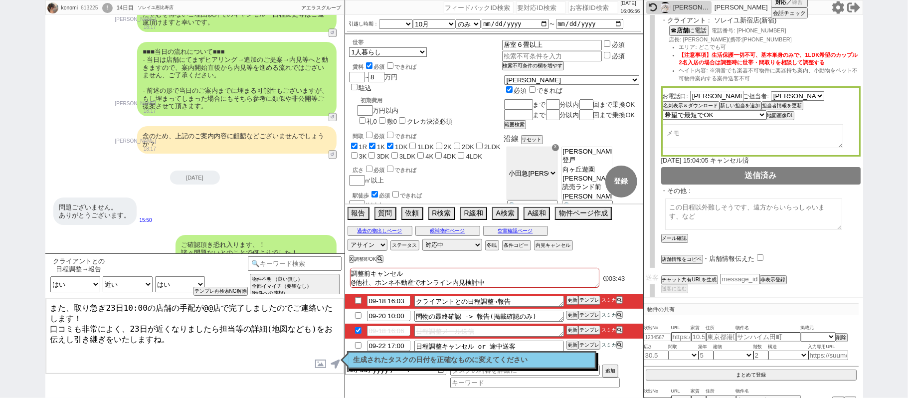
click at [204, 309] on textarea "また、取り急ぎ23日10:00の店舗の手配が@@店で完了しましたのでご連絡いたします！ 口コミも非常によく、23日が近くなりましたら担当等の詳細(地図なども)…" at bounding box center [195, 336] width 298 height 75
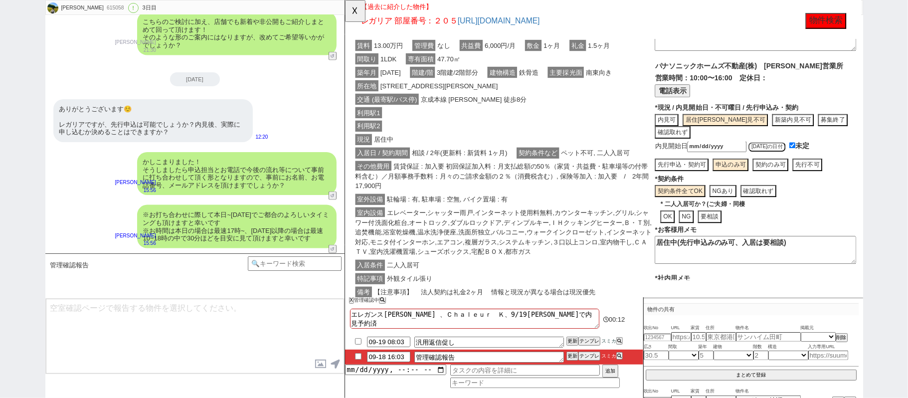
scroll to position [66, 0]
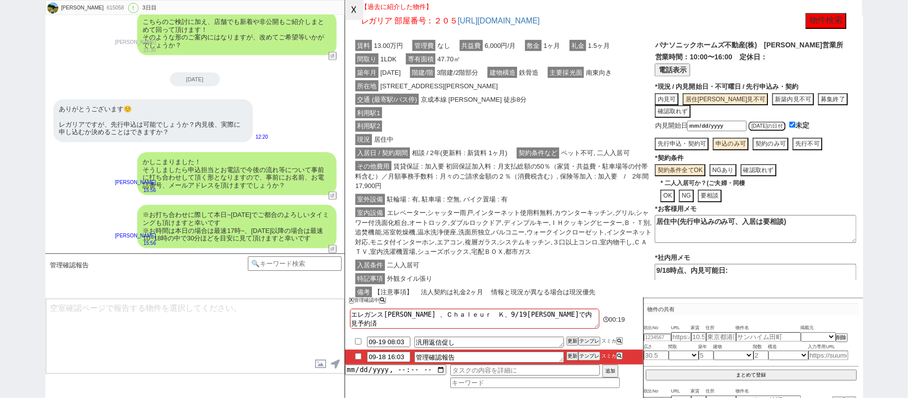
click at [359, 12] on button "☓" at bounding box center [354, 10] width 18 height 20
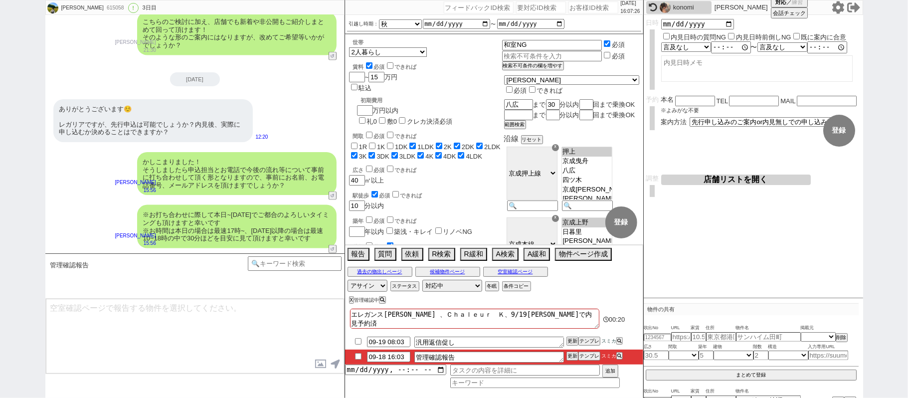
scroll to position [3966, 0]
click at [486, 353] on textarea "管理確認報告" at bounding box center [489, 356] width 150 height 11
click at [535, 274] on button "空室確認ページ" at bounding box center [515, 272] width 65 height 8
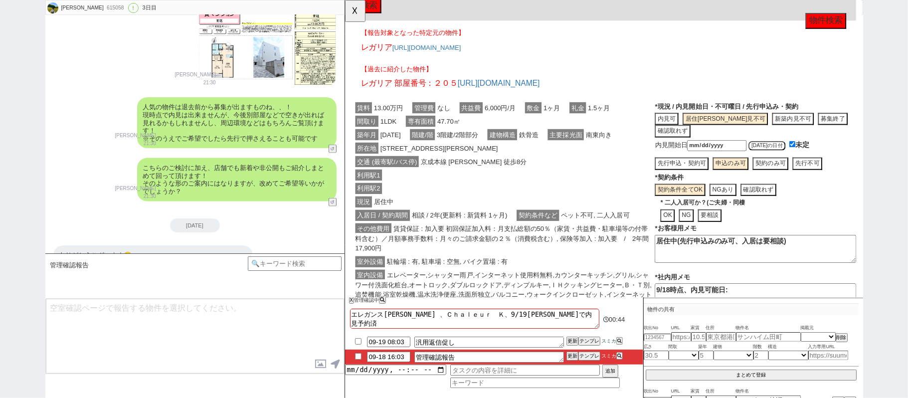
scroll to position [3568, 0]
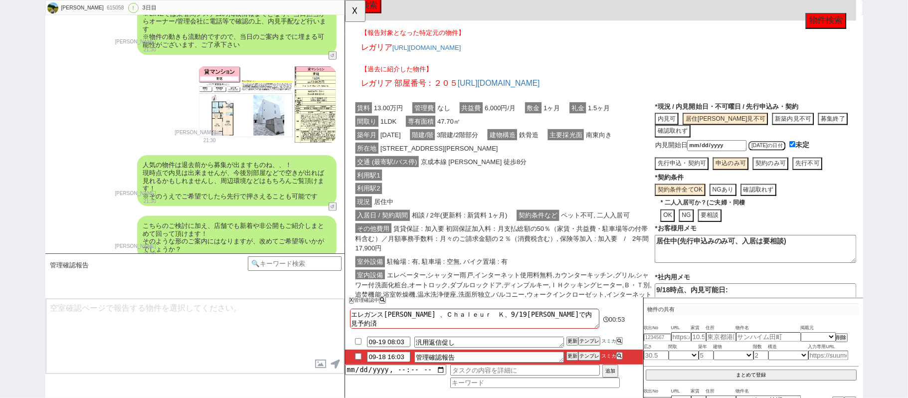
click at [536, 203] on div "利用駅2" at bounding box center [515, 202] width 324 height 14
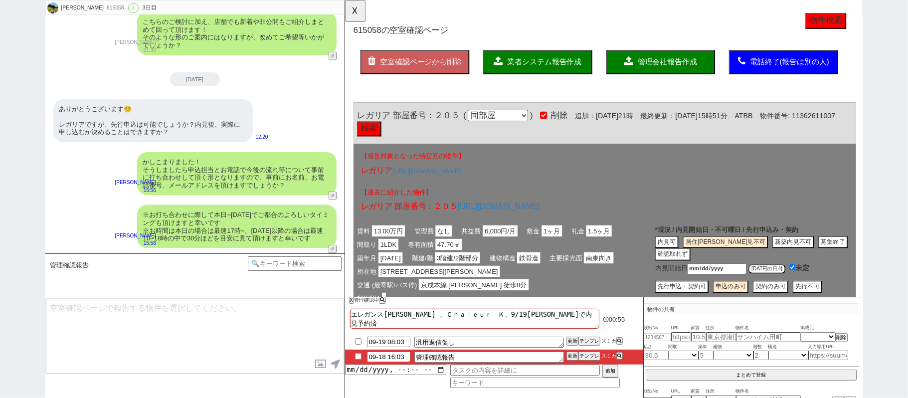
scroll to position [3966, 0]
click at [660, 68] on span "管理会社報告作成" at bounding box center [691, 66] width 64 height 8
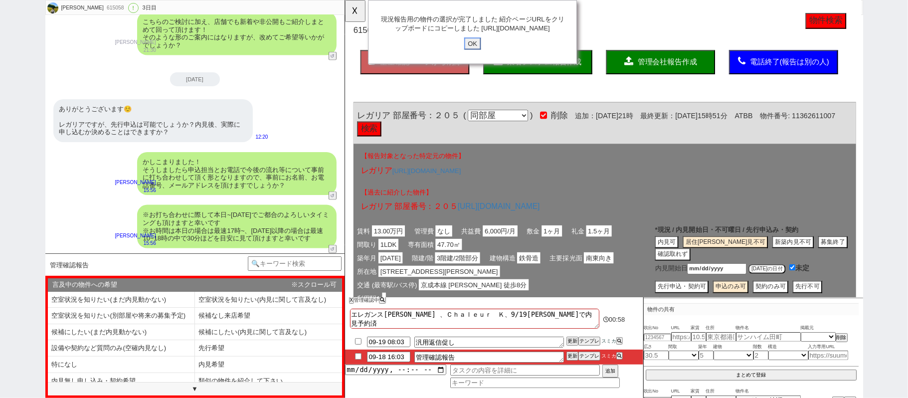
click at [485, 53] on input "OK" at bounding box center [482, 46] width 18 height 13
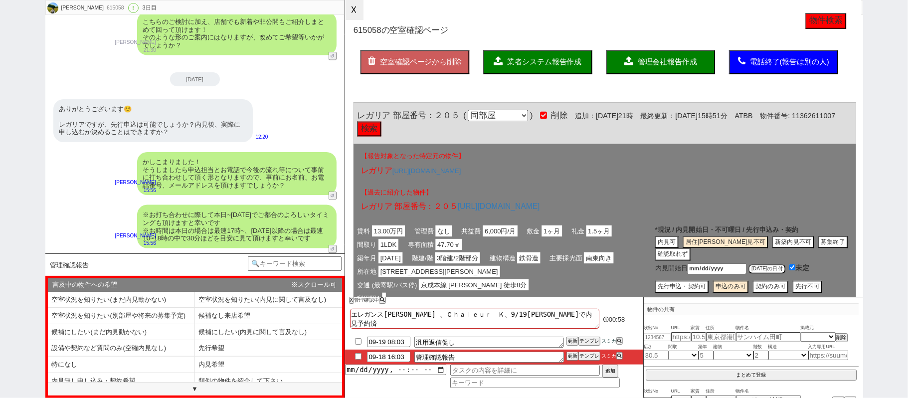
drag, startPoint x: 354, startPoint y: 4, endPoint x: 349, endPoint y: 122, distance: 117.7
click at [357, 7] on button "☓" at bounding box center [354, 10] width 18 height 20
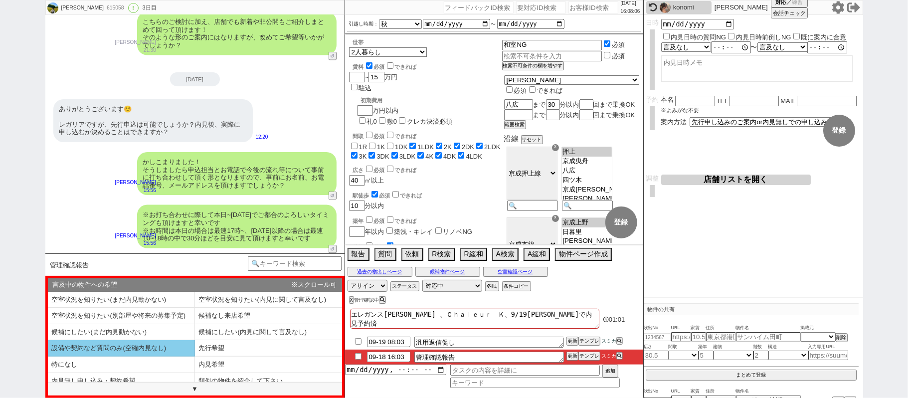
scroll to position [8, 0]
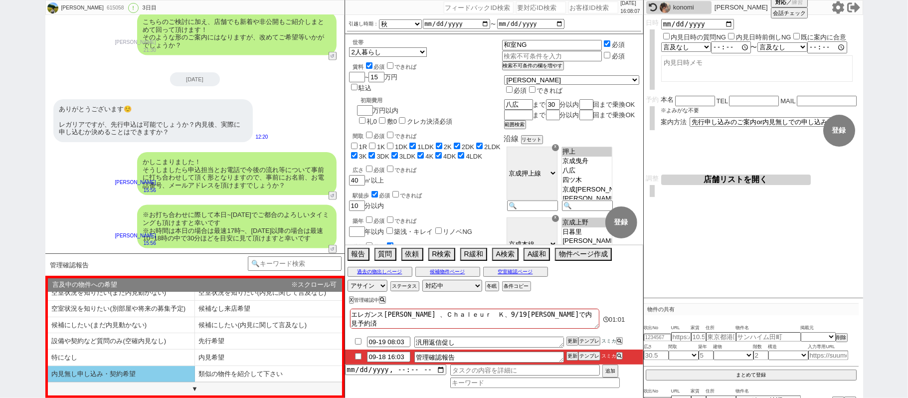
click at [128, 378] on li "内見無し申し込み・契約希望" at bounding box center [121, 374] width 147 height 16
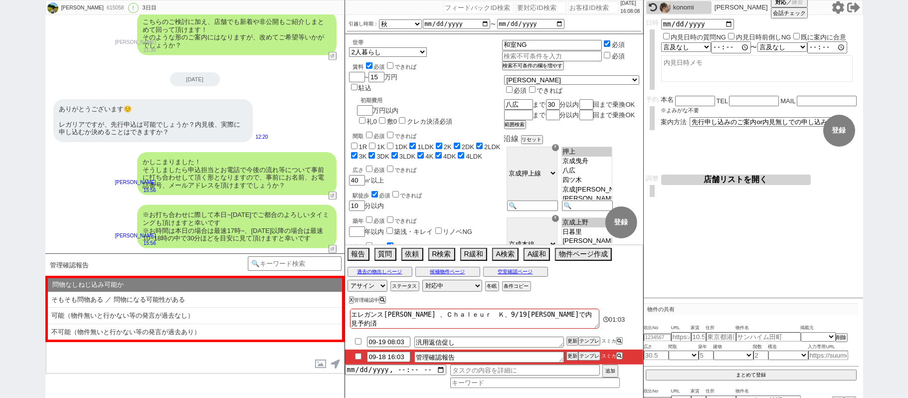
click at [149, 302] on li "そもそも問物ある ／ 問物になる可能性がある" at bounding box center [195, 300] width 294 height 16
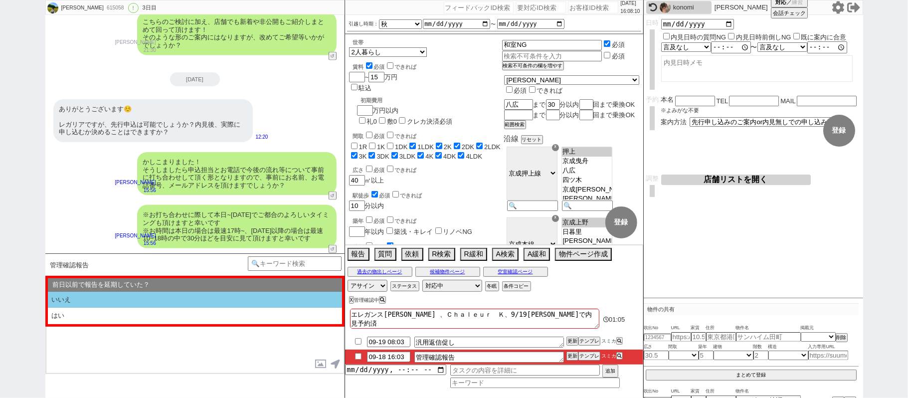
click at [146, 299] on li "いいえ" at bounding box center [195, 300] width 294 height 16
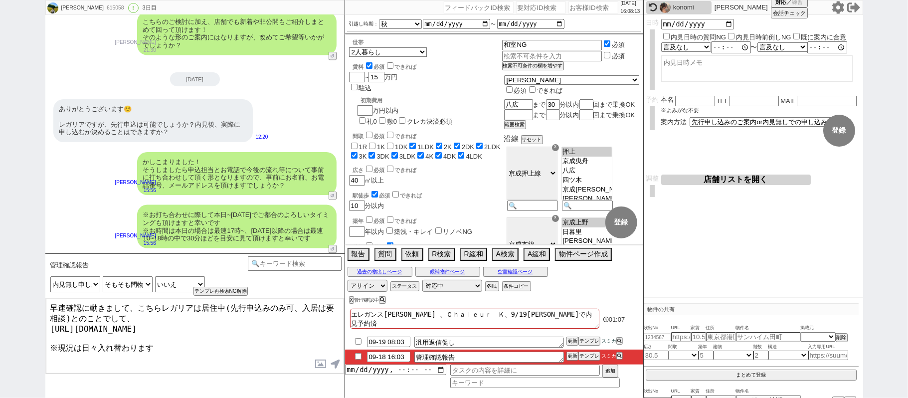
drag, startPoint x: 66, startPoint y: 306, endPoint x: 0, endPoint y: 246, distance: 89.6
click at [0, 252] on div "[PERSON_NAME] 615058 ! 0 3日目 冬眠中 自社客 スミカ スミカ_BPO チャット全表示 [DATE] 新しくフォローされました (1…" at bounding box center [454, 199] width 908 height 398
click at [78, 317] on textarea "本日も確認に動きまして、こちらレガリアは居住中(先行申込みのみ可、入居は要相談)とのことでして、 [URL][DOMAIN_NAME] ※現況は日々入れ替わり…" at bounding box center [195, 336] width 298 height 75
click at [50, 306] on textarea "本日も確認に動きまして、こちらレガリアは居住中(先行申込みのみ可、入居は要相談)で募集中とのことでして、 [URL][DOMAIN_NAME] ※現況は日々入…" at bounding box center [195, 336] width 298 height 75
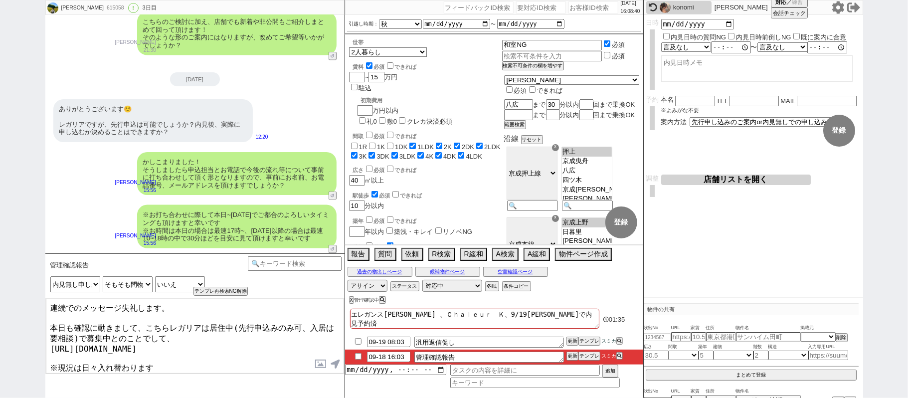
click at [226, 355] on textarea "連続でのメッセージ失礼します。 本日も確認に動きまして、こちらレガリアは居住中(先行申込みのみ可、入居は要相談)で募集中とのことでして、 [URL][DOMA…" at bounding box center [195, 336] width 298 height 75
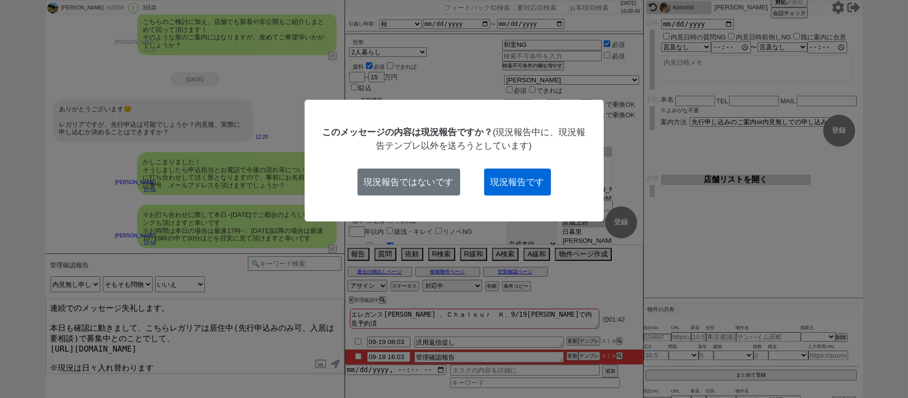
click at [505, 184] on button "現況報告です" at bounding box center [517, 181] width 67 height 27
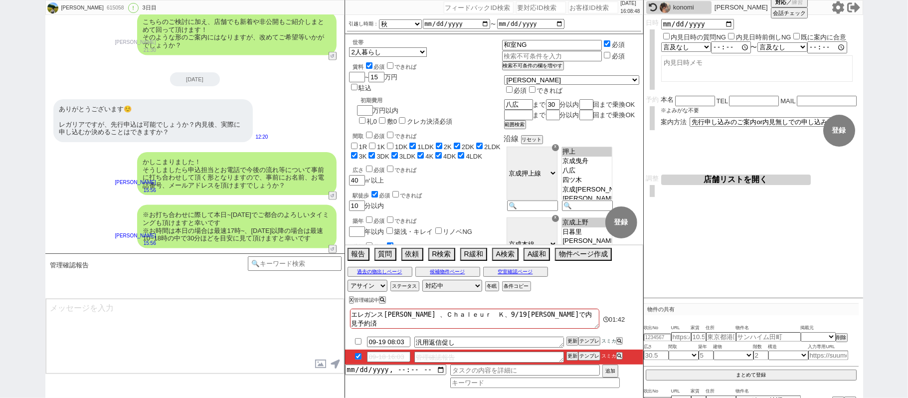
scroll to position [4043, 0]
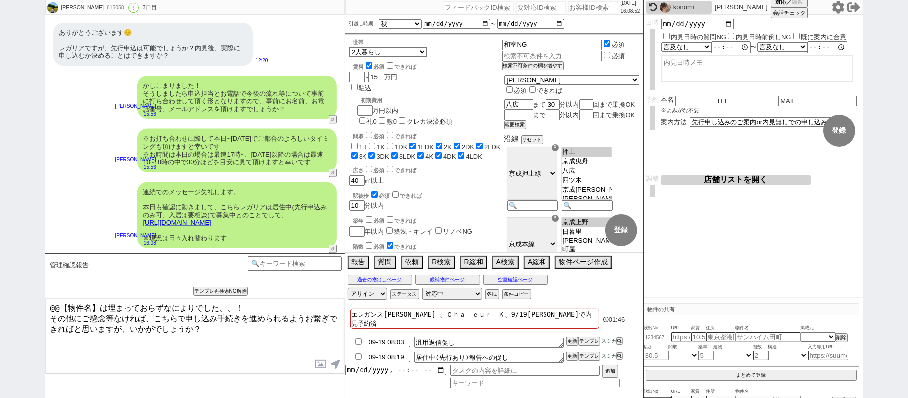
drag, startPoint x: 104, startPoint y: 303, endPoint x: 0, endPoint y: 226, distance: 129.0
click at [0, 244] on div "[PERSON_NAME] 615058 ! 0 3日目 冬眠中 自社客 スミカ スミカ_BPO チャット全表示 [DATE] 新しくフォローされました (1…" at bounding box center [454, 199] width 908 height 398
click at [182, 314] on textarea "埋まっておらずなによりでした、、！ その他にご懸念等なければ、こちらで申し込み手続きを進められるようお繋ぎできればと思いますが、いかがでしょうか？" at bounding box center [195, 336] width 298 height 75
click at [218, 316] on textarea "埋まっておらずなによりでした、、！ その他にご懸念等なければ、こちらで申し込み手続きを進められるようお繋ぎできればと思いますが、いかがでしょうか？" at bounding box center [195, 336] width 298 height 75
click at [264, 318] on textarea "埋まっておらずなによりでした、、！ その他にご懸念等なければ、こちらで先行で進められるようお繋ぎできればと思いますが、いかがでしょうか？" at bounding box center [195, 336] width 298 height 75
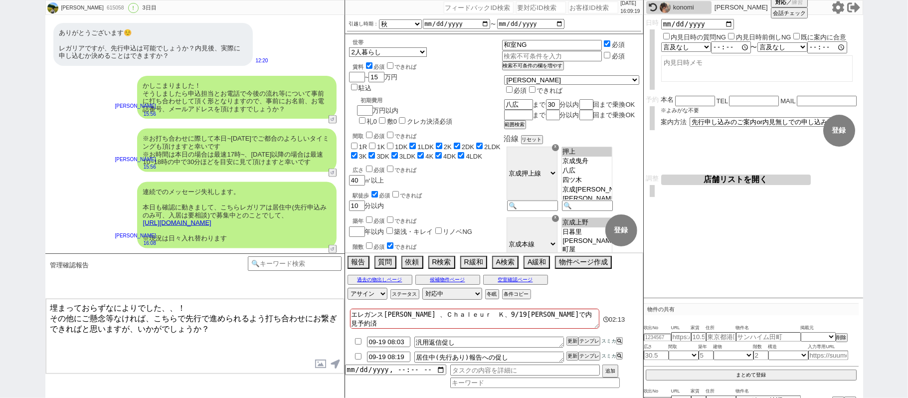
drag, startPoint x: 141, startPoint y: 325, endPoint x: 241, endPoint y: 324, distance: 100.7
click at [241, 324] on textarea "埋まっておらずなによりでした、、！ その他にご懸念等なければ、こちらで先行で進められるよう打ち合わせにお繋ぎできればと思いますが、いかがでしょうか？" at bounding box center [195, 336] width 298 height 75
drag, startPoint x: 287, startPoint y: 100, endPoint x: 216, endPoint y: 108, distance: 71.8
click at [216, 108] on div "かしこまりました！ そうしましたら申込担当とお電話で今後の流れ等について事前に打ち合わせして頂く形となりますので、事前にお名前、お電話番号、メールアドレスを頂…" at bounding box center [236, 97] width 199 height 43
copy div "お名前、お電話番号、メールアドレス"
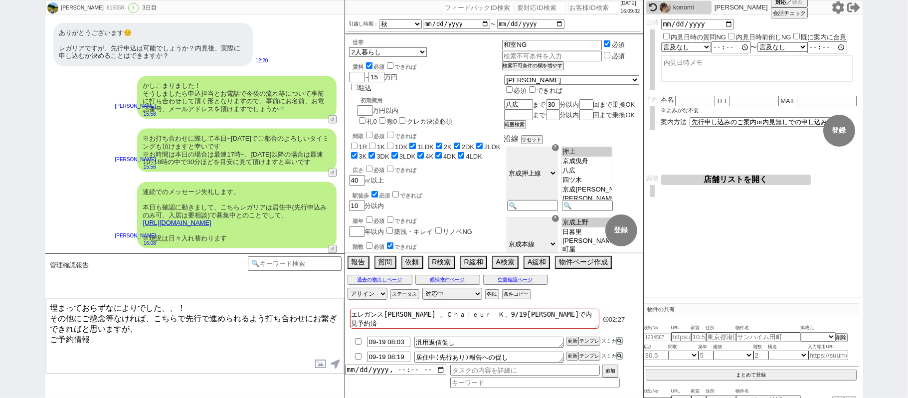
click at [138, 336] on textarea "埋まっておらずなによりでした、、！ その他にご懸念等なければ、こちらで先行で進められるよう打ち合わせにお繋ぎできればと思いますが、 ご予約情報" at bounding box center [195, 336] width 298 height 75
paste textarea "お名前、お電話番号、メールアドレス"
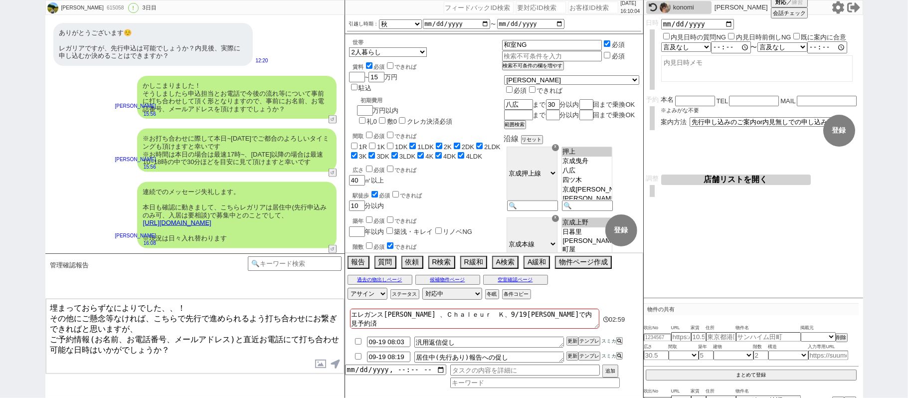
click at [52, 331] on textarea "埋まっておらずなによりでした、、！ その他にご懸念等なければ、こちらで先行で進められるよう打ち合わせにお繋ぎできればと思いますが、 ご予約情報(お名前、お電話…" at bounding box center [195, 336] width 298 height 75
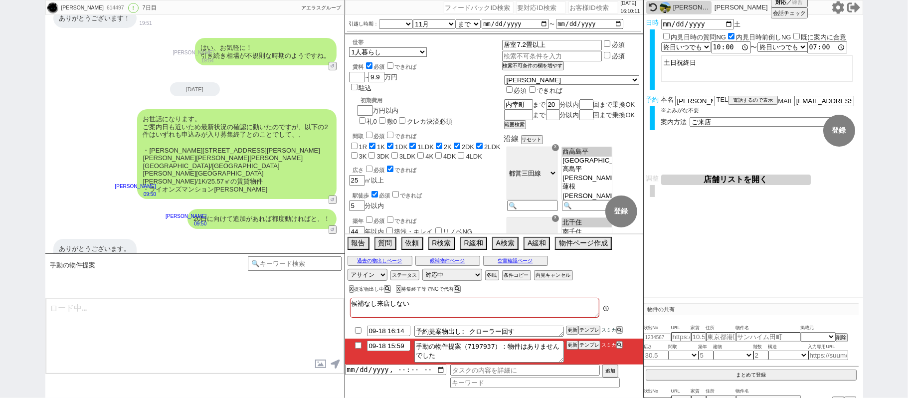
scroll to position [10, 0]
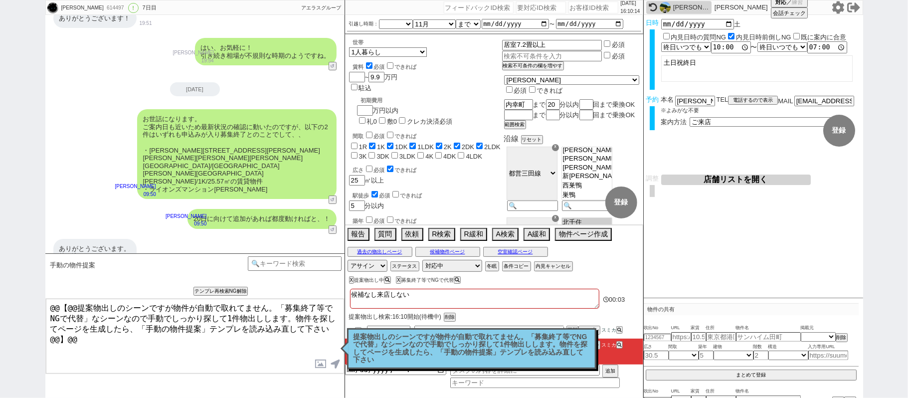
click at [389, 352] on p "提案物出しのシーンですが物件が自動で取れてません。「募集終了等でNGで代替」なシーンなので手動でしっかり探して1件物出しします。物件を探してページを生成したら…" at bounding box center [471, 348] width 236 height 31
drag, startPoint x: 52, startPoint y: 306, endPoint x: 272, endPoint y: 308, distance: 219.8
click at [272, 308] on textarea "@@【@@提案物出しのシーンですが物件が自動で取れてません。「募集終了等でNGで代替」なシーンなので手動でしっかり探して1件物出しします。物件を探してページを…" at bounding box center [195, 336] width 298 height 75
click at [400, 347] on p "提案物出しのシーンですが物件が自動で取れてません。「募集終了等でNGで代替」なシーンなので手動でしっかり探して1件物出しします。物件を探してページを生成したら…" at bounding box center [471, 348] width 236 height 31
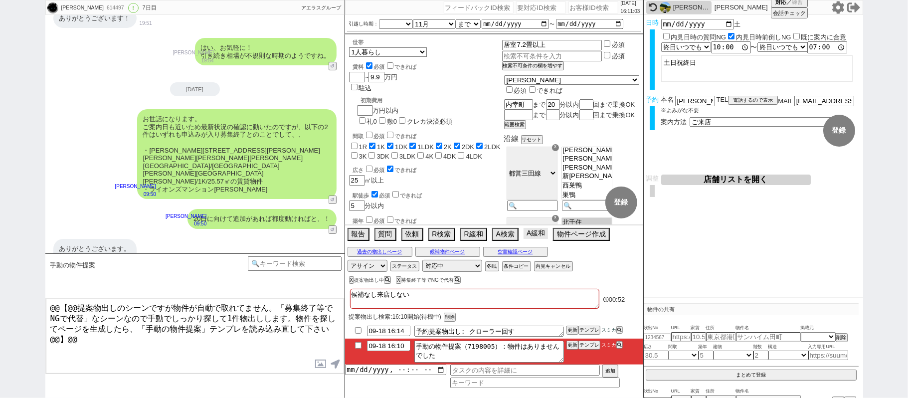
click at [541, 234] on button "A緩和" at bounding box center [535, 233] width 24 height 11
click at [538, 236] on button "A緩和" at bounding box center [535, 233] width 24 height 11
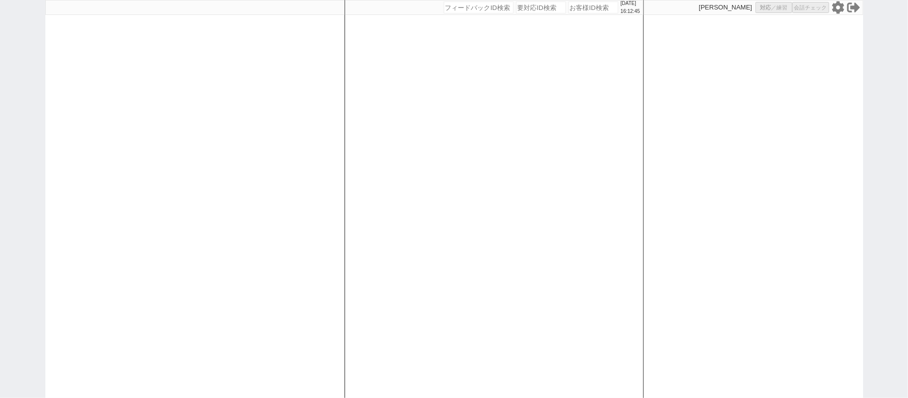
select select
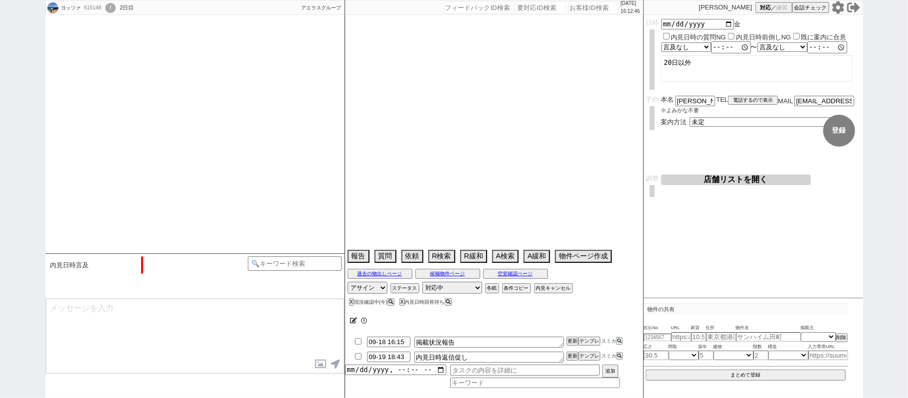
select select "[DATE]"
select select "11"
select select "37"
select select "0"
select select "23"
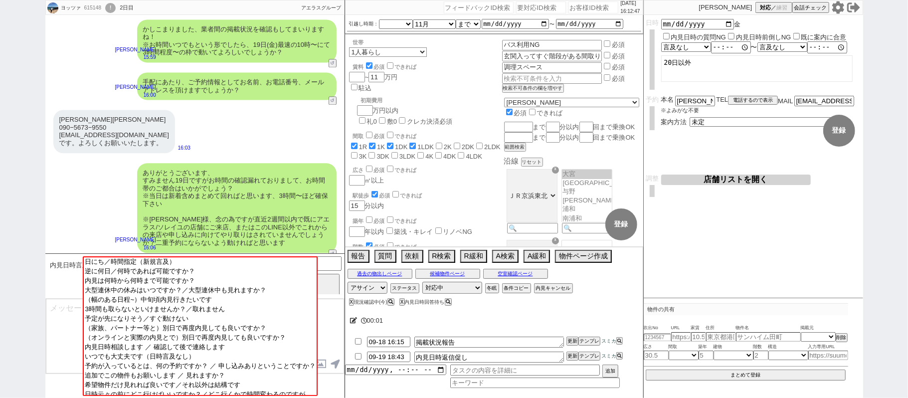
scroll to position [1653, 0]
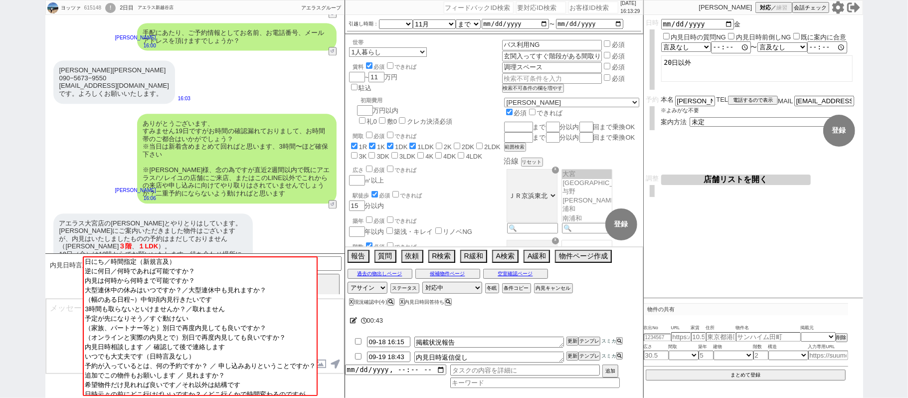
click at [196, 172] on div "ありがとうございます、 すみません19日ですがお時間の確認漏れておりまして、お時間帯のご都合はいかがでしょう？ ※当日は新着含めまとめて回ればと思います、3時…" at bounding box center [236, 159] width 199 height 90
click at [54, 316] on textarea at bounding box center [195, 336] width 298 height 75
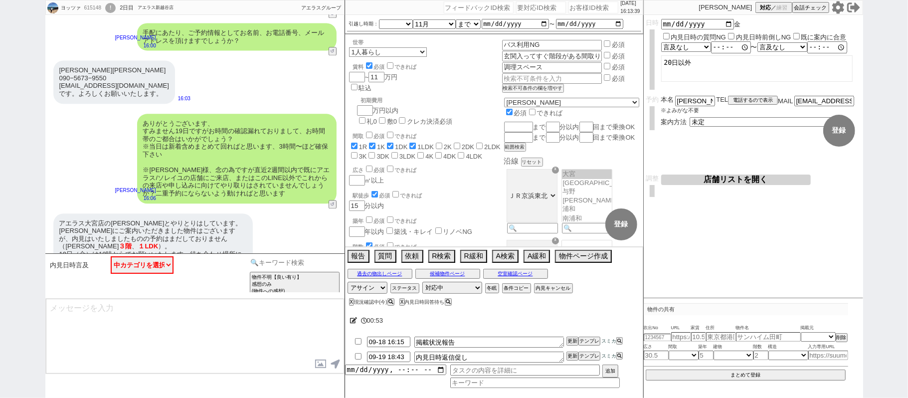
click at [268, 264] on input at bounding box center [295, 262] width 94 height 12
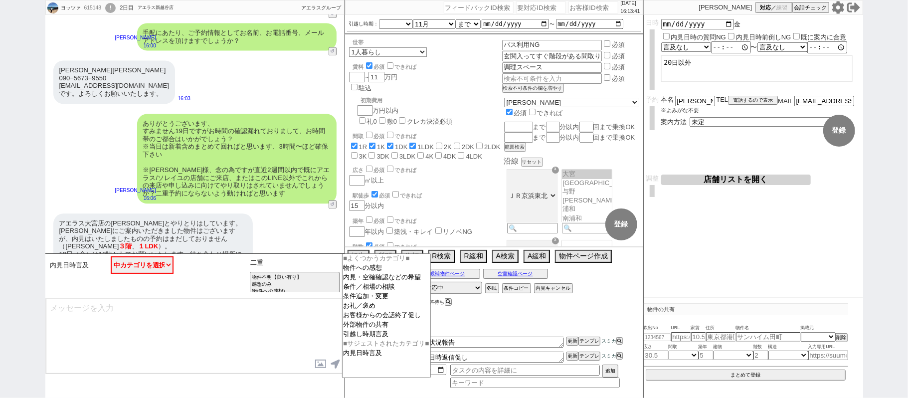
type input "二重"
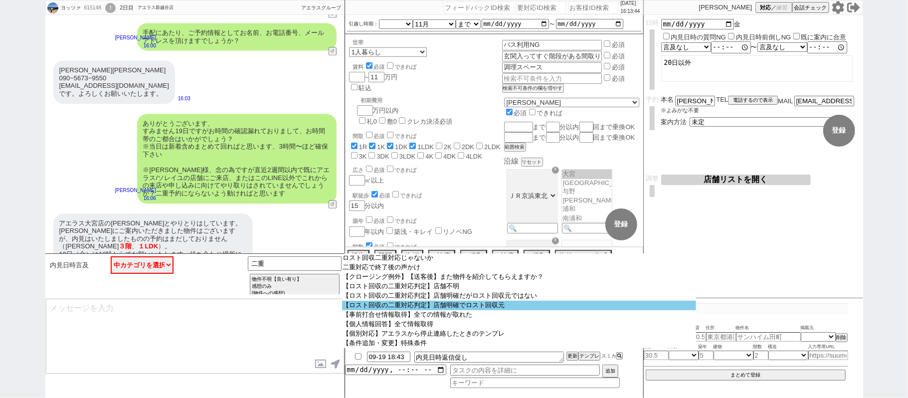
click at [411, 310] on option "【ロスト回収の二重対応判定】店舗明確でロスト回収元" at bounding box center [519, 305] width 354 height 9
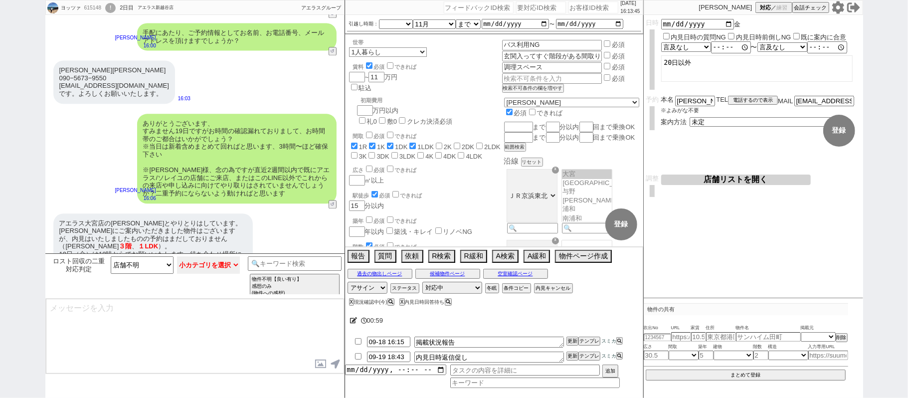
click at [200, 264] on select "小カテゴリを選択 やり取り先→メール／LINE等：アポ調整あり(空確からやり取り進んでいる場合も やり取り先→メール／LINE等：メールに返信して物件紹介など…" at bounding box center [208, 264] width 63 height 17
click at [177, 257] on select "小カテゴリを選択 やり取り先→メール／LINE等：アポ調整あり(空確からやり取り進んでいる場合も やり取り先→メール／LINE等：メールに返信して物件紹介など…" at bounding box center [208, 264] width 63 height 17
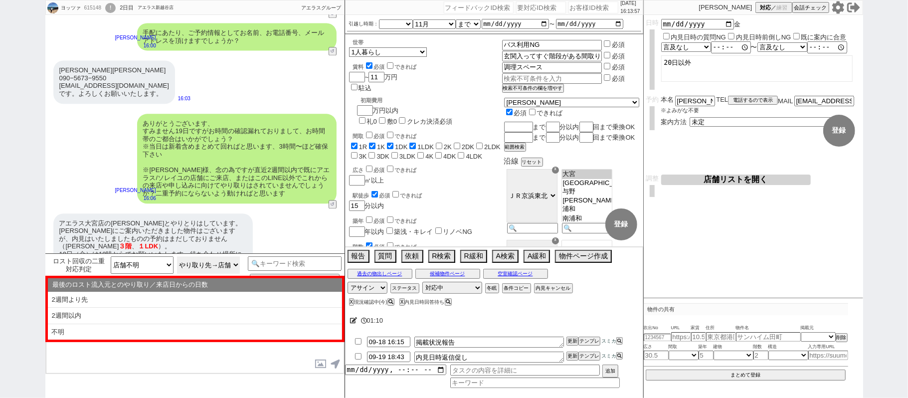
click at [208, 269] on select "やり取り先→メール／LINE等：アポ調整あり(空確からやり取り進んでいる場合も やり取り先→メール／LINE等：メールに返信して物件紹介など受けてる やり取り…" at bounding box center [208, 264] width 63 height 17
select select "やり取り先→電話：[PERSON_NAME]までアポ調整なしでやり取り進んでいない"
click at [177, 257] on select "やり取り先→メール／LINE等：アポ調整あり(空確からやり取り進んでいる場合も やり取り先→メール／LINE等：メールに返信して物件紹介など受けてる やり取り…" at bounding box center [208, 264] width 63 height 17
click at [145, 313] on li "2週間以内" at bounding box center [195, 316] width 294 height 16
select select "2週間以内"
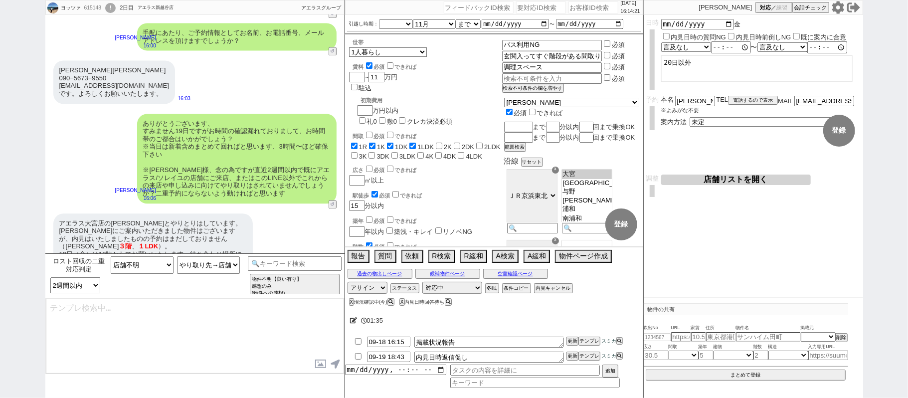
type textarea "ご状況について、かしこまりました！ 基本的にはLINEで物件紹介から内見予約等まで全て可能ですので、店舗スタッフとのやり取りはそのままストップいただき、こちら…"
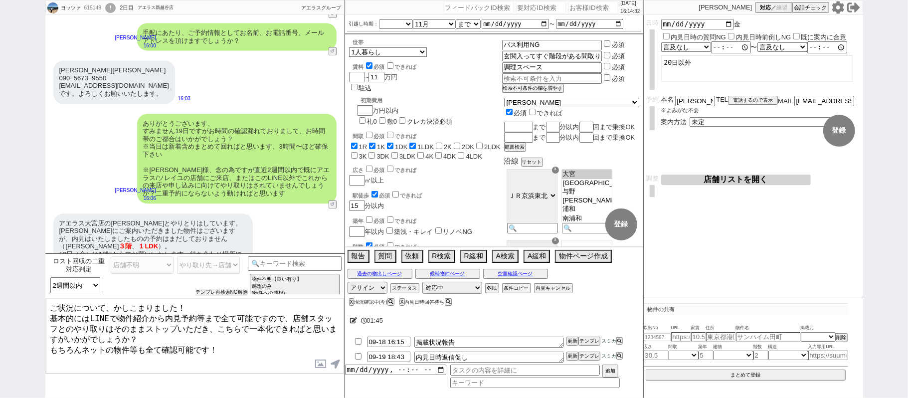
click at [213, 289] on button "テンプレ再検索NG解除" at bounding box center [221, 292] width 52 height 7
click at [214, 264] on select "やり取り先→メール／LINE等：アポ調整あり(空確からやり取り進んでいる場合も やり取り先→メール／LINE等：メールに返信して物件紹介など受けてる やり取り…" at bounding box center [208, 264] width 63 height 17
select select "やり取り先→店舗（来店済み）"
click at [177, 257] on select "やり取り先→メール／LINE等：アポ調整あり(空確からやり取り進んでいる場合も やり取り先→メール／LINE等：メールに返信して物件紹介など受けてる やり取り…" at bounding box center [208, 264] width 63 height 17
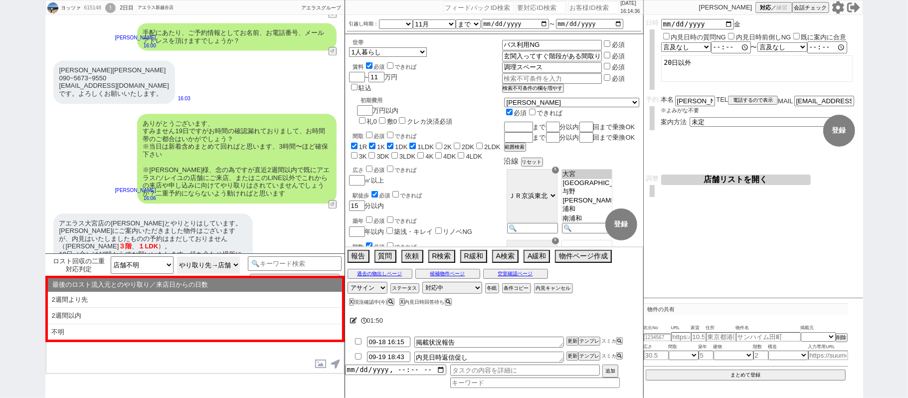
click at [195, 266] on select "やり取り先→メール／LINE等：アポ調整あり(空確からやり取り進んでいる場合も やり取り先→メール／LINE等：メールに返信して物件紹介など受けてる やり取り…" at bounding box center [208, 264] width 63 height 17
select select "やり取り先→電話：アポ調整あり([PERSON_NAME]からやり取り進んでいる場合も"
click at [177, 257] on select "やり取り先→メール／LINE等：アポ調整あり(空確からやり取り進んでいる場合も やり取り先→メール／LINE等：メールに返信して物件紹介など受けてる やり取り…" at bounding box center [208, 264] width 63 height 17
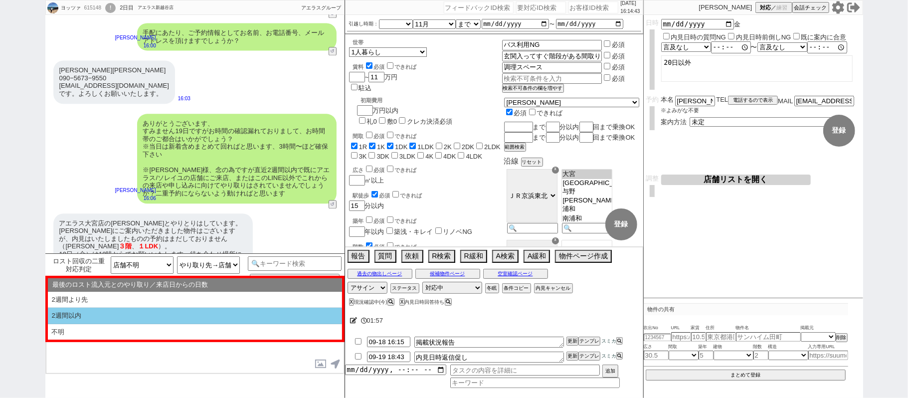
click at [142, 320] on li "2週間以内" at bounding box center [195, 316] width 294 height 16
type textarea "かしこまりました、既に予約済みでいらっしゃる形ですね、！ そうしますと二重対応とならないよう、こちらのLINEでのやり取りは一旦閉じさせて頂きますね。"
select select "2週間以内"
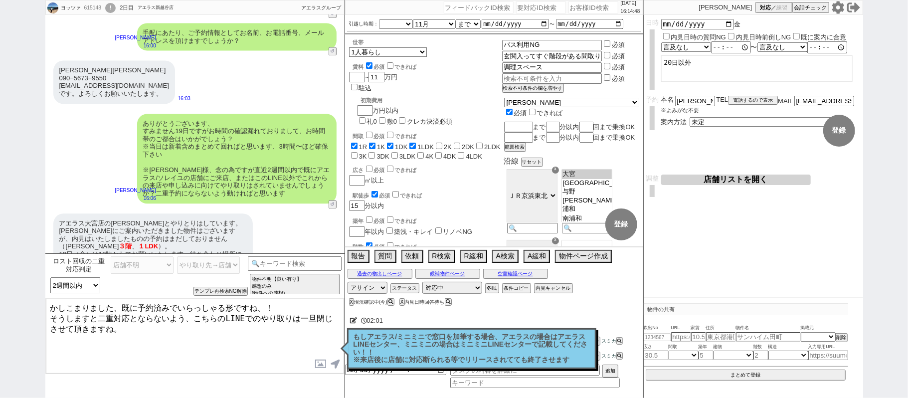
drag, startPoint x: 137, startPoint y: 305, endPoint x: 176, endPoint y: 306, distance: 39.9
click at [176, 306] on textarea "かしこまりました、既に予約済みでいらっしゃる形ですね、！ そうしますと二重対応とならないよう、こちらのLINEでのやり取りは一旦閉じさせて頂きますね。" at bounding box center [195, 336] width 298 height 75
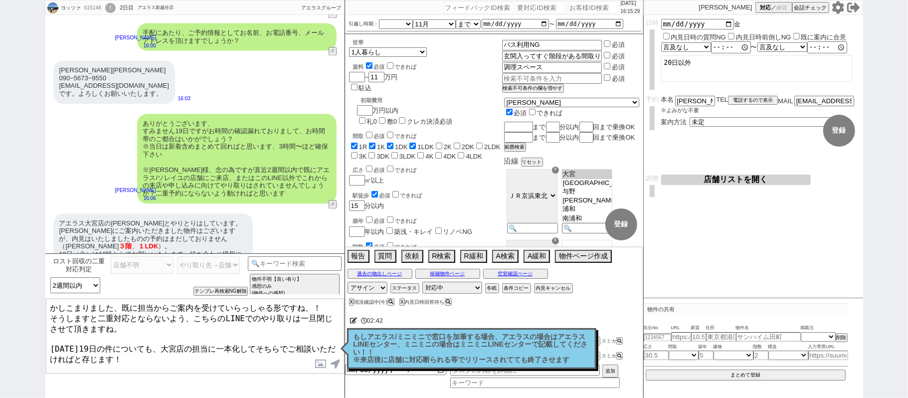
type textarea "かしこまりました、既に担当からご案内を受けていらっしゃる形ですね、！ そうしますと二重対応とならないよう、こちらのLINEでのやり取りは一旦閉じさせて頂きます…"
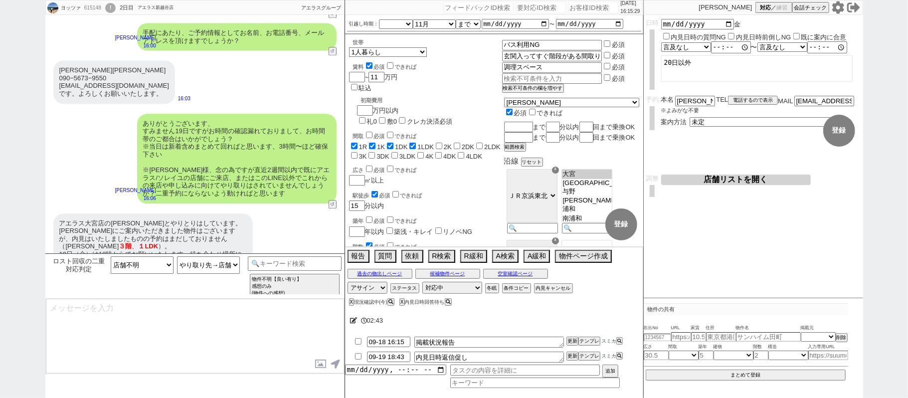
scroll to position [1593, 0]
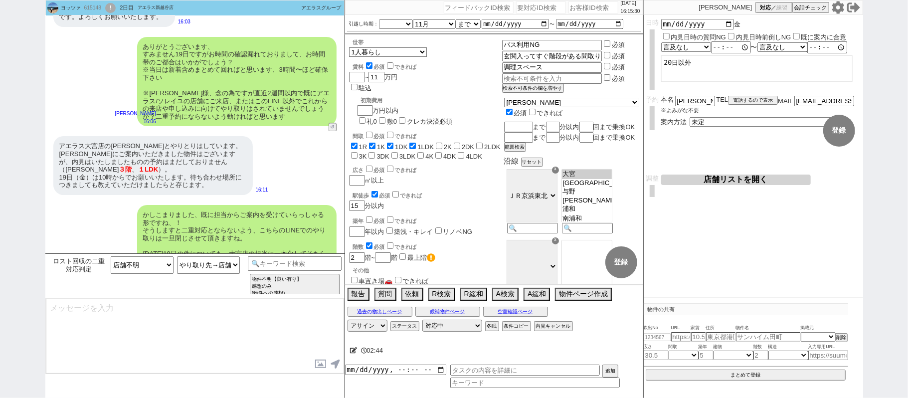
type textarea "もし店舗と進めていくなかで物件がお決まりにならなかった場合などは、 担当に「LINEのほうで探していいですか？」といった旨ご確認いただき、 再度またご連絡いた…"
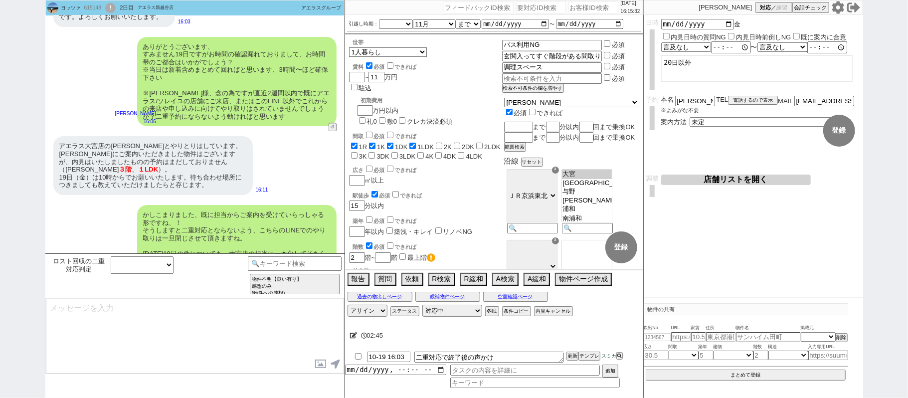
select select
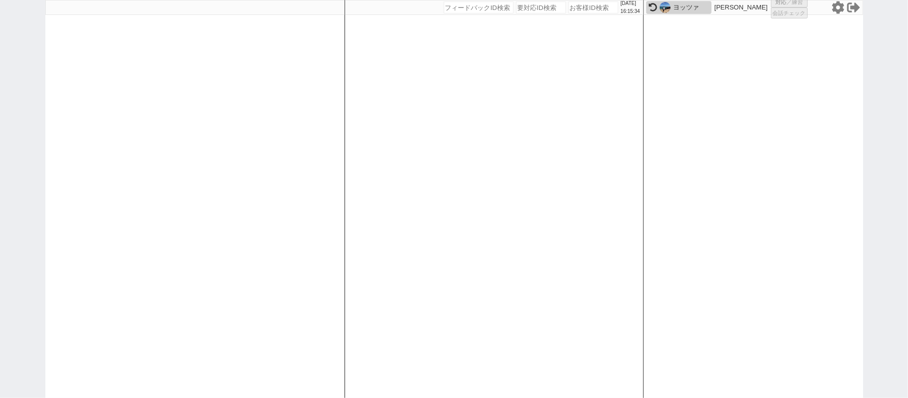
select select
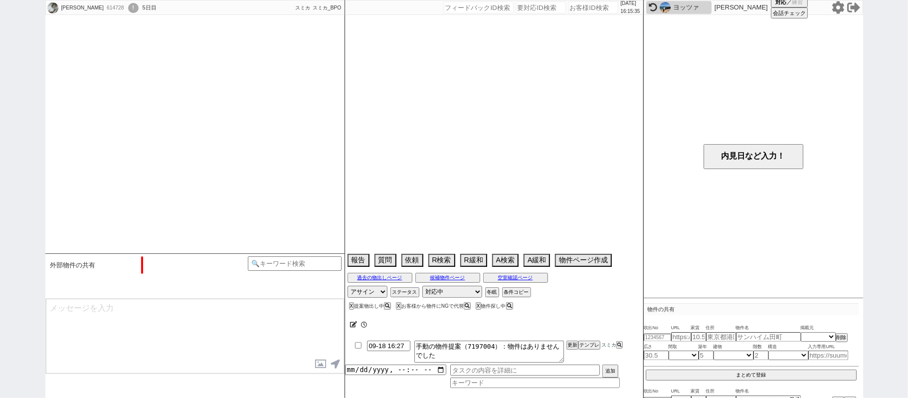
type textarea "他社内見あり(ハウスメイトショップ大宮店)"
select select "[DATE]"
select select "10"
select select "36"
select select "0"
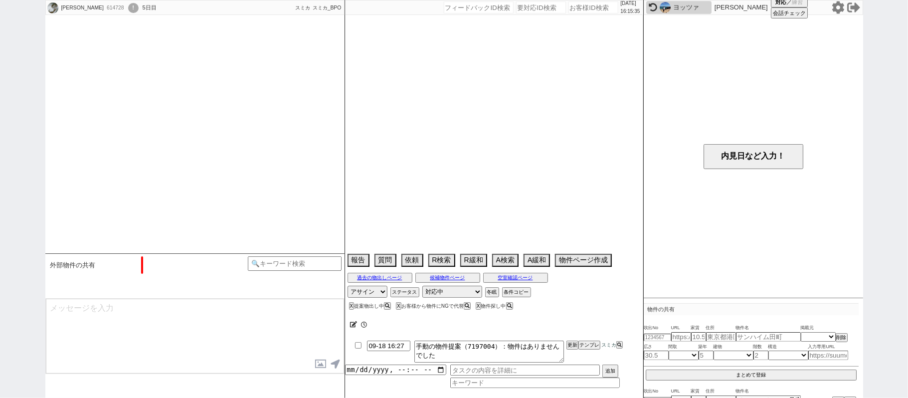
select select "11"
select select "181"
select select "182"
select select "183"
select select "184"
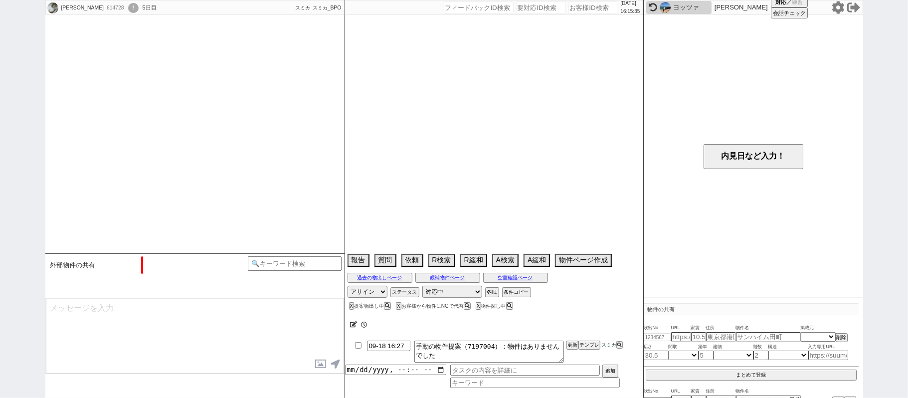
select select "185"
select select "186"
select select "187"
select select "188"
select select "189"
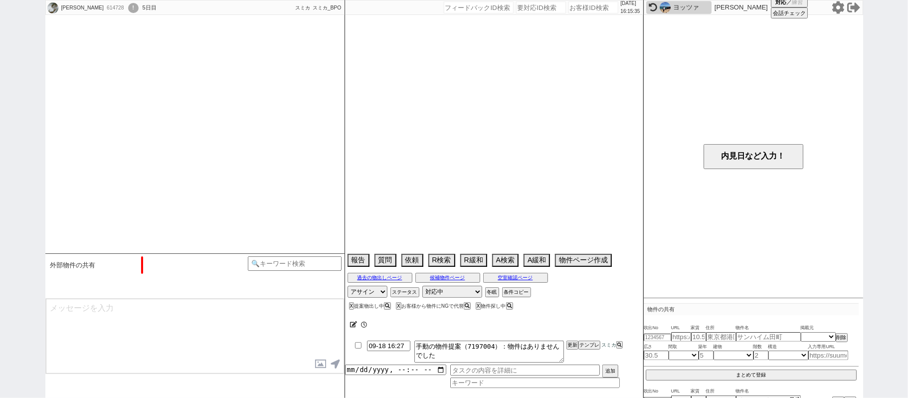
select select "725"
select select "16"
select select "540"
select select "9"
select select "329"
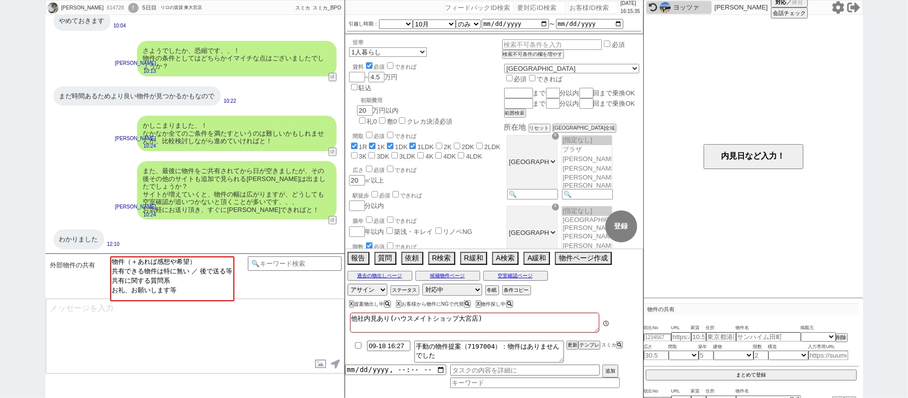
scroll to position [115, 0]
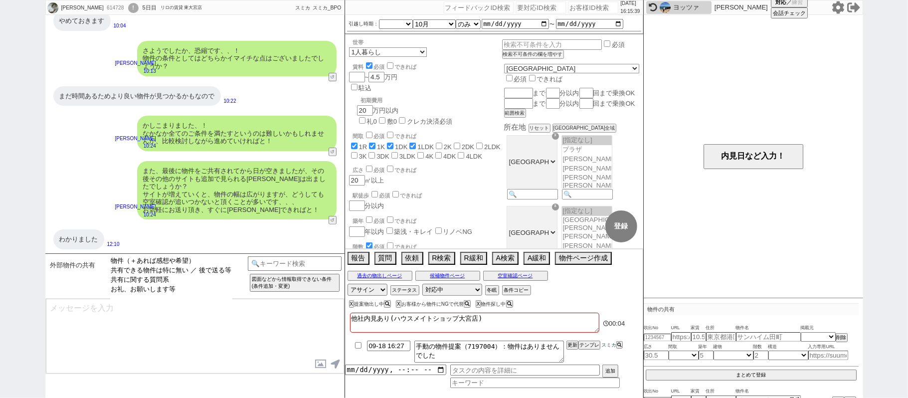
select select "お礼、お願いします等"
click at [190, 294] on option "お礼、お願いします等" at bounding box center [171, 289] width 122 height 9
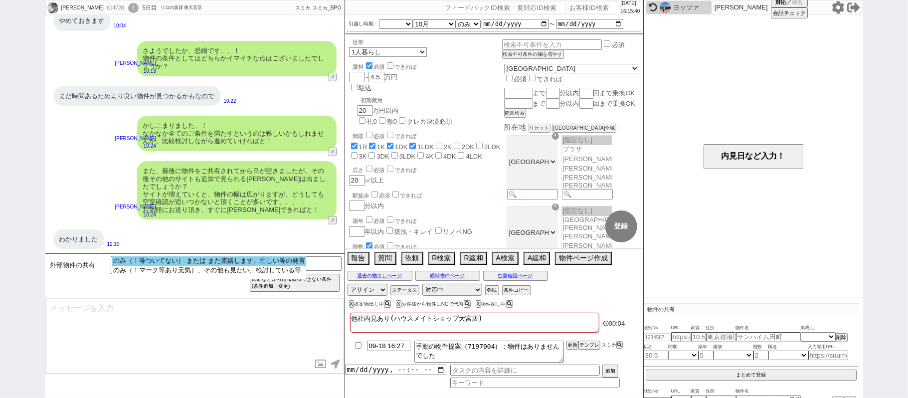
select select "のみ（！等ついてない） または また連絡します、忙しい等の発言"
click at [152, 266] on option "のみ（！等ついてない） または また連絡します、忙しい等の発言" at bounding box center [208, 260] width 193 height 9
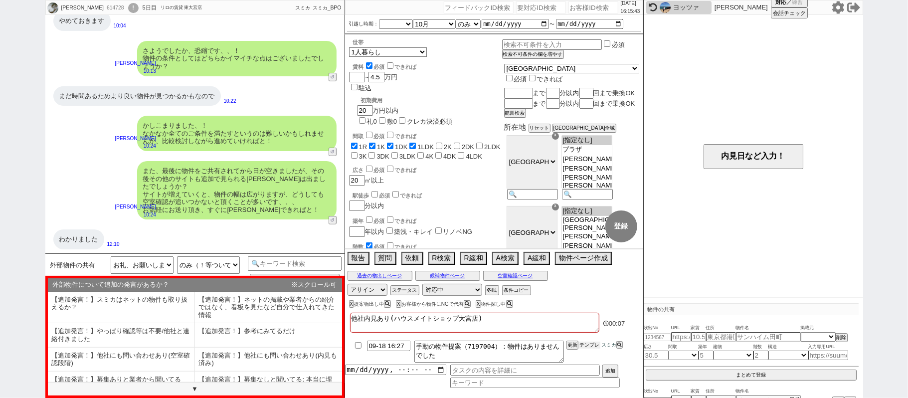
click at [580, 346] on button "テンプレ" at bounding box center [589, 344] width 22 height 7
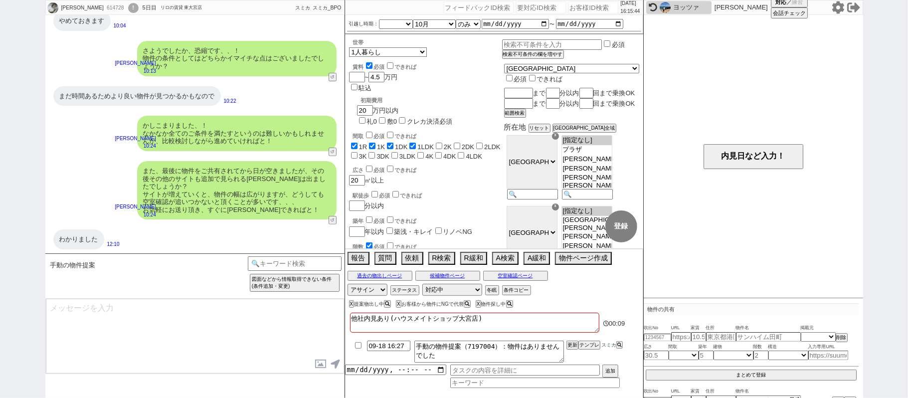
type textarea "@@@@手動の物件提案！！@@@@"
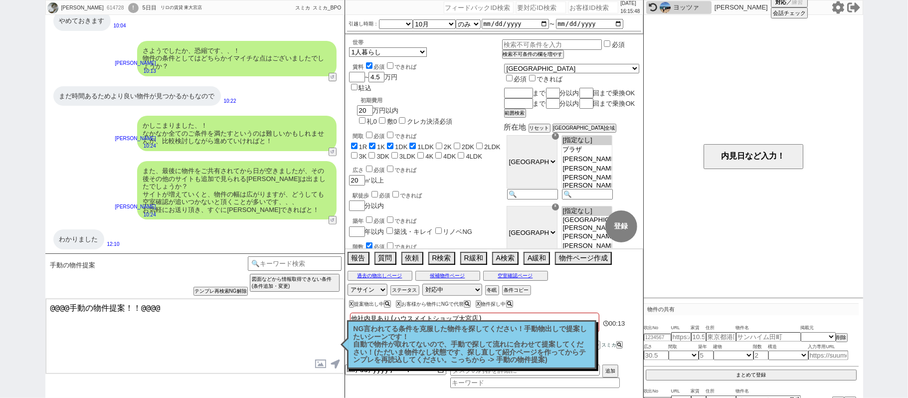
click at [549, 347] on p "NG言われてる条件を克服した物件を探してください！手動物出しで提案したいシーンです！ 自動で物件が取れてないので、手動で探して流れに合わせて提案してください！…" at bounding box center [471, 344] width 236 height 39
drag, startPoint x: 174, startPoint y: 308, endPoint x: 0, endPoint y: 304, distance: 174.5
click at [0, 308] on div "翔 614728 ! 0 5日目 リロの賃貸 東大宮店 冬眠中 自社客 スミカ スミカ_BPO チャット全表示 2025-09-17 申込が入りそうとのことな…" at bounding box center [454, 199] width 908 height 398
drag, startPoint x: 528, startPoint y: 342, endPoint x: 539, endPoint y: 288, distance: 55.4
click at [527, 339] on p "NG言われてる条件を克服した物件を探してください！手動物出しで提案したいシーンです！ 自動で物件が取れてないので、手動で探して流れに合わせて提案してください！…" at bounding box center [471, 344] width 236 height 39
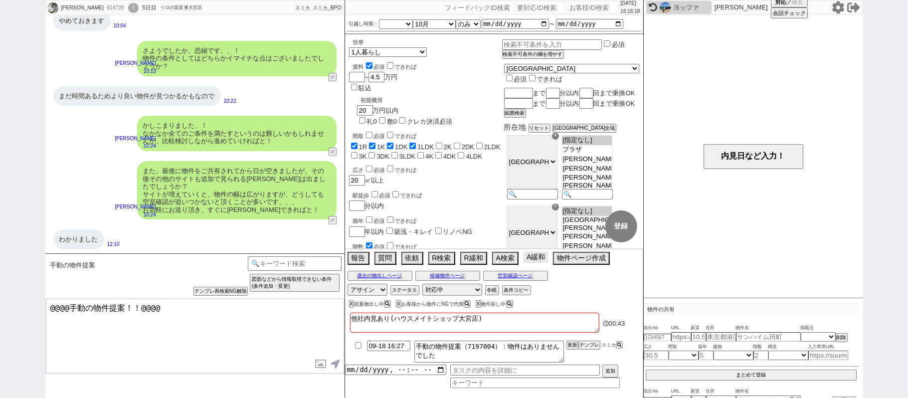
click at [533, 261] on button "A緩和" at bounding box center [535, 257] width 24 height 11
drag, startPoint x: 184, startPoint y: 306, endPoint x: 0, endPoint y: 294, distance: 184.3
click at [0, 292] on div "翔 614728 ! 0 5日目 リロの賃貸 東大宮店 冬眠中 自社客 スミカ スミカ_BPO チャット全表示 2025-09-17 申込が入りそうとのことな…" at bounding box center [454, 199] width 908 height 398
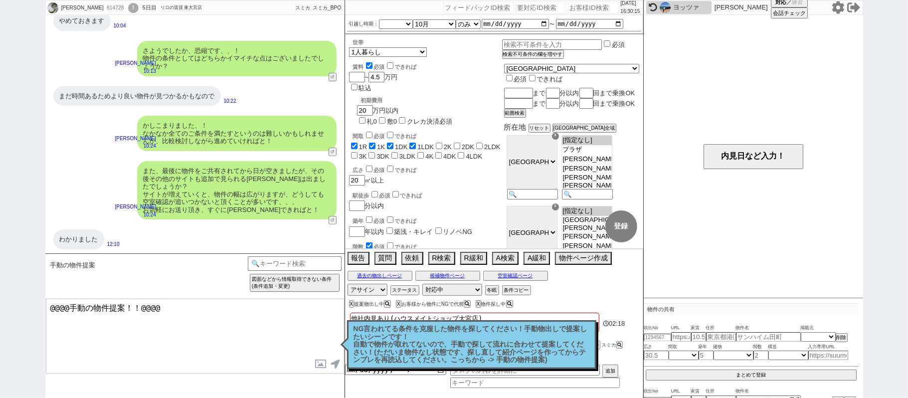
click at [841, 4] on icon at bounding box center [837, 7] width 12 height 12
